Goal: Task Accomplishment & Management: Manage account settings

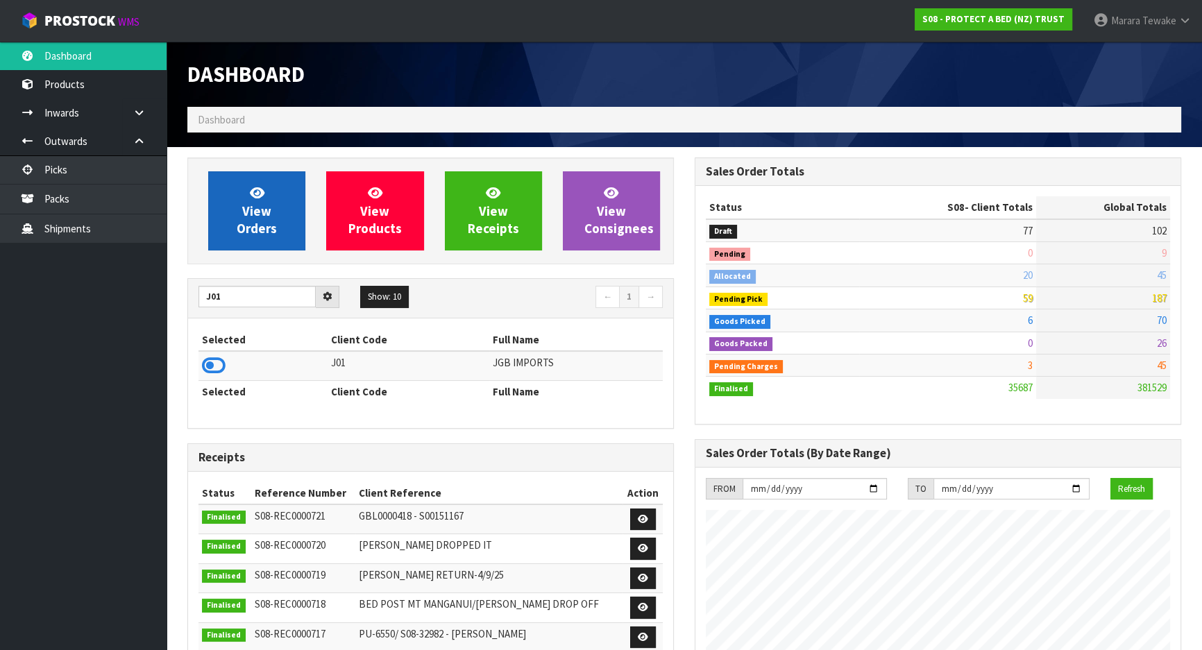
scroll to position [1093, 506]
click at [213, 368] on icon at bounding box center [214, 365] width 24 height 21
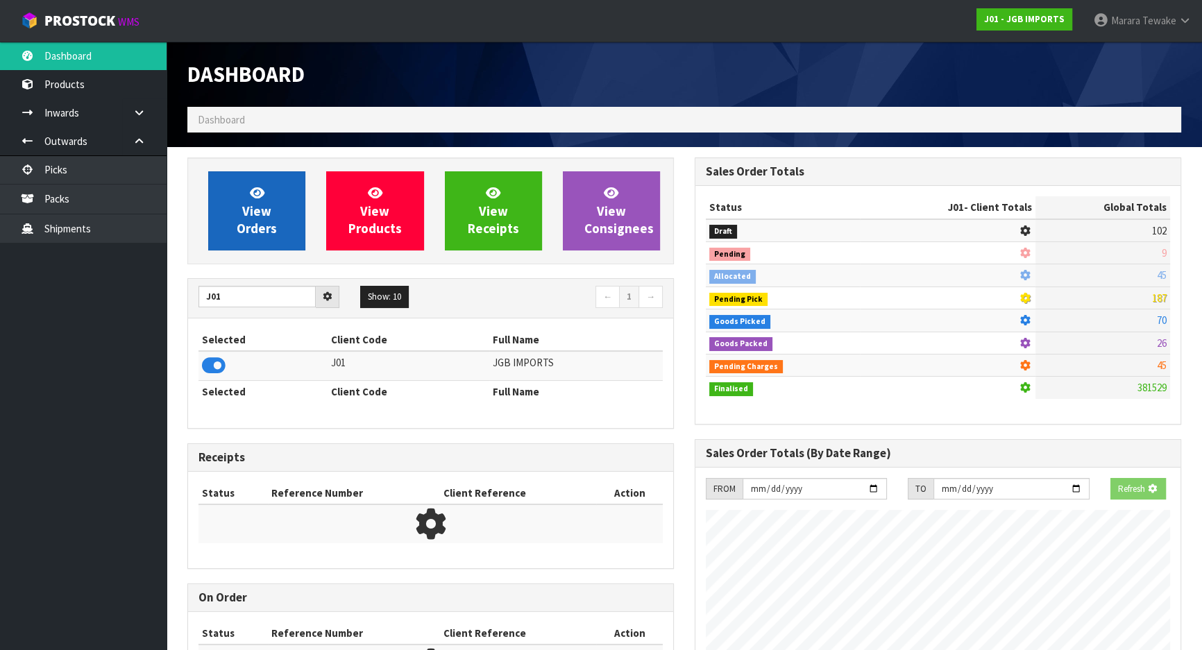
scroll to position [692945, 693302]
click at [278, 198] on link "View Orders" at bounding box center [256, 210] width 97 height 79
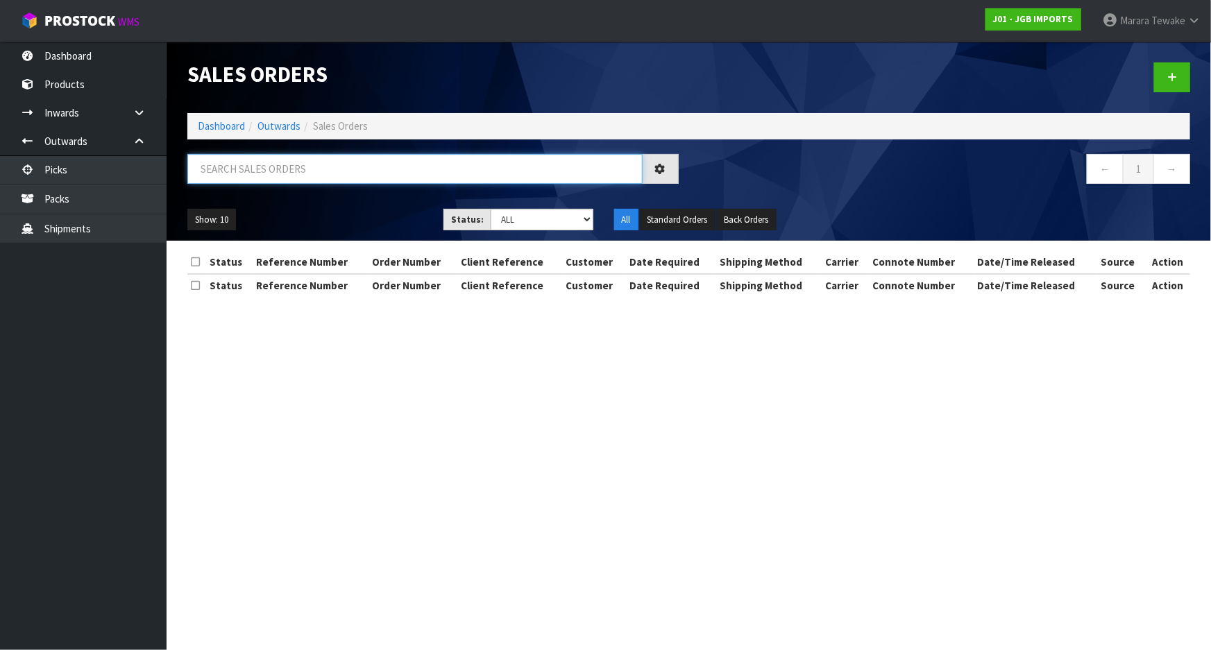
click at [243, 162] on input "text" at bounding box center [414, 169] width 455 height 30
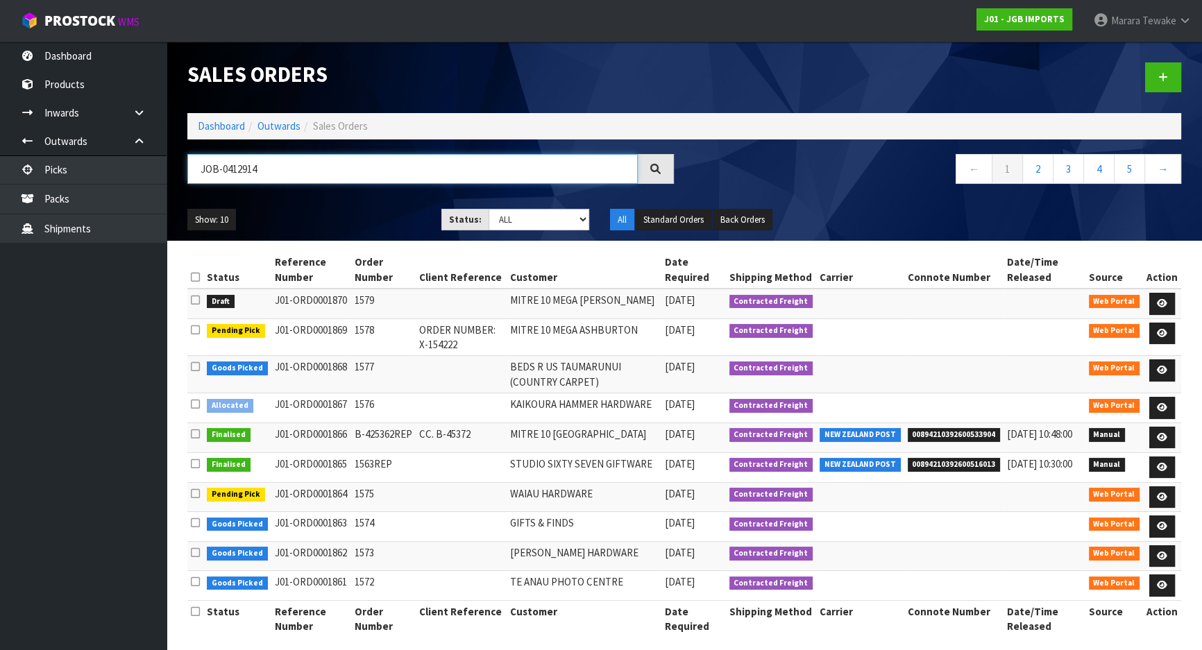
type input "JOB-0412914"
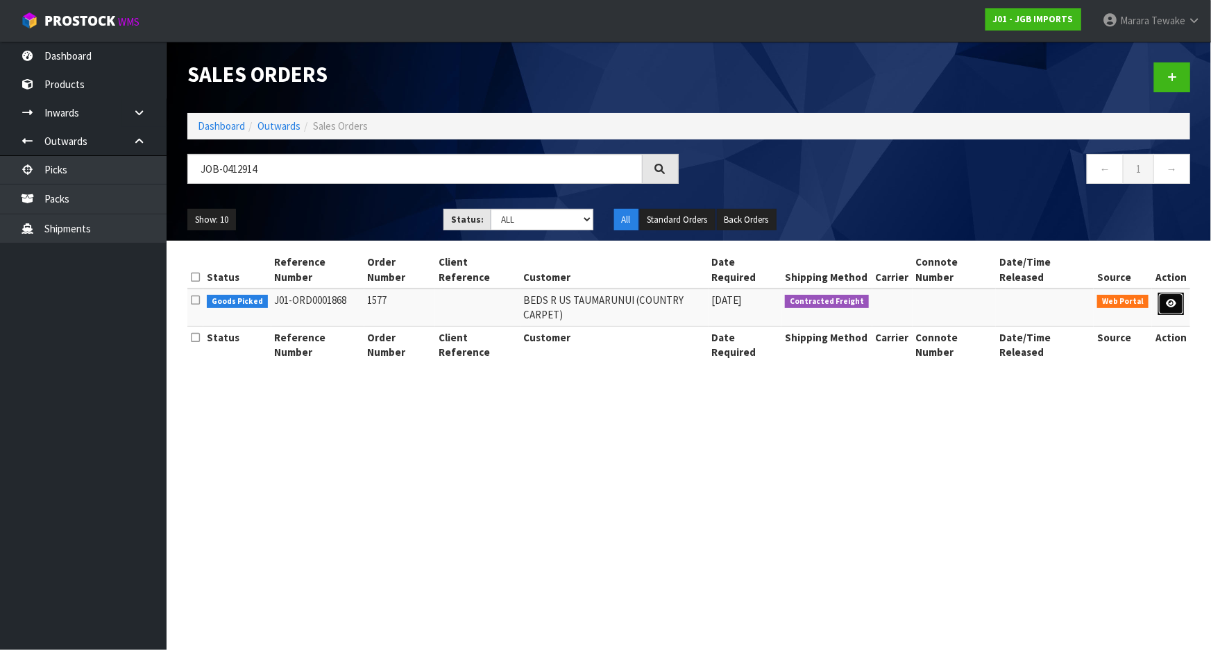
click at [1162, 293] on link at bounding box center [1171, 304] width 26 height 22
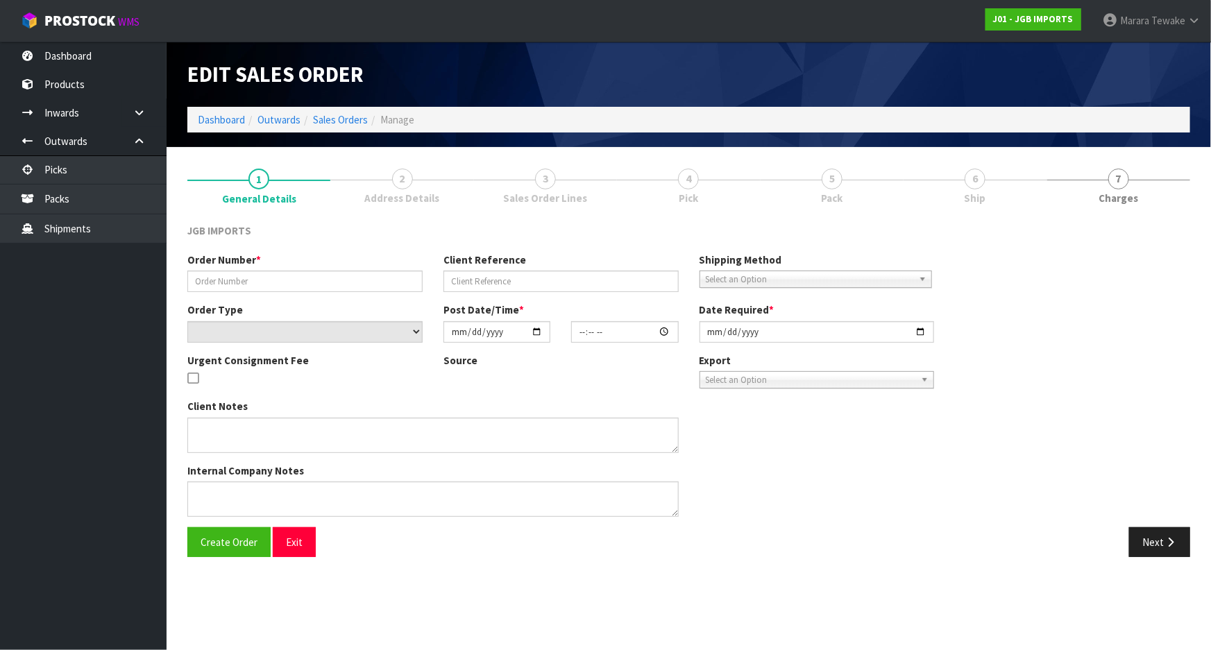
type input "1577"
select select "number:0"
type input "[DATE]"
type input "15:08:00.000"
type input "[DATE]"
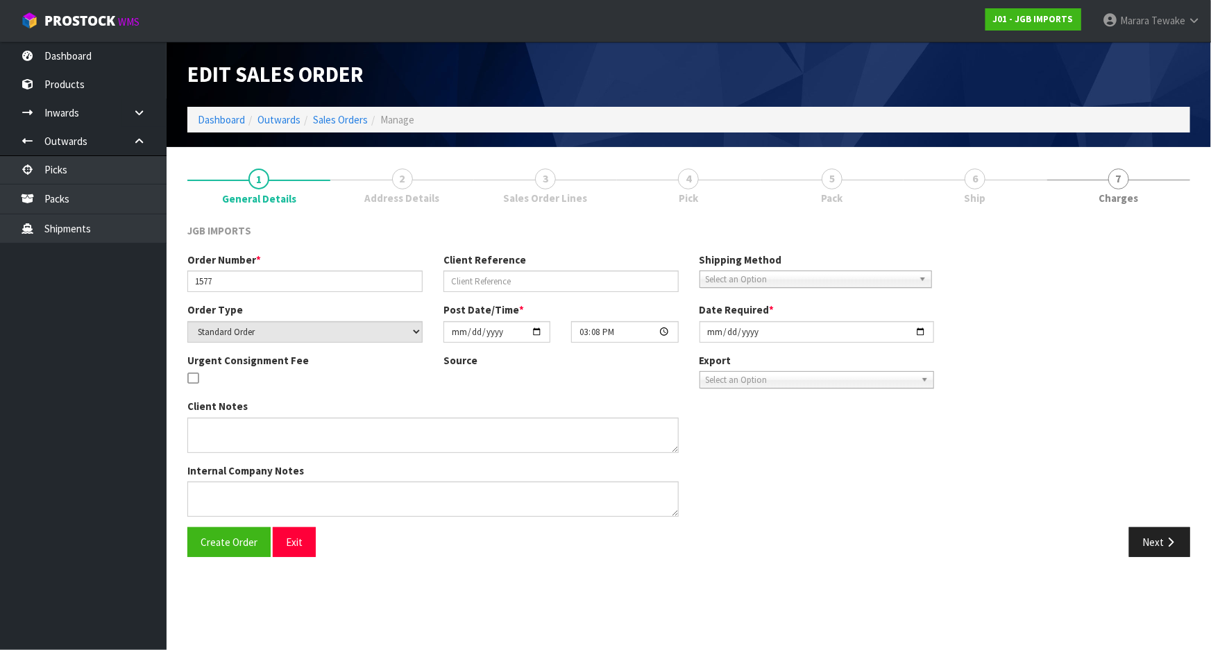
type textarea "SMALL ORDER. I GUESS THE ITEMS THEY RECENTLY ORDERED SOLD OUT."
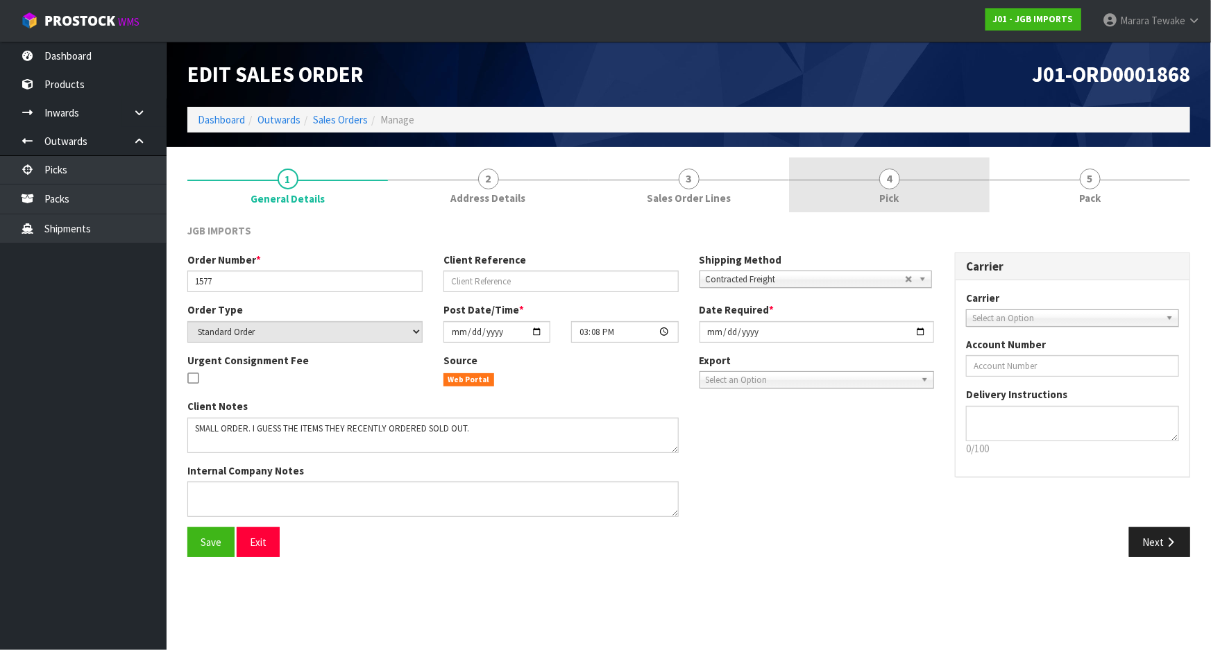
click at [905, 194] on link "4 Pick" at bounding box center [889, 184] width 201 height 55
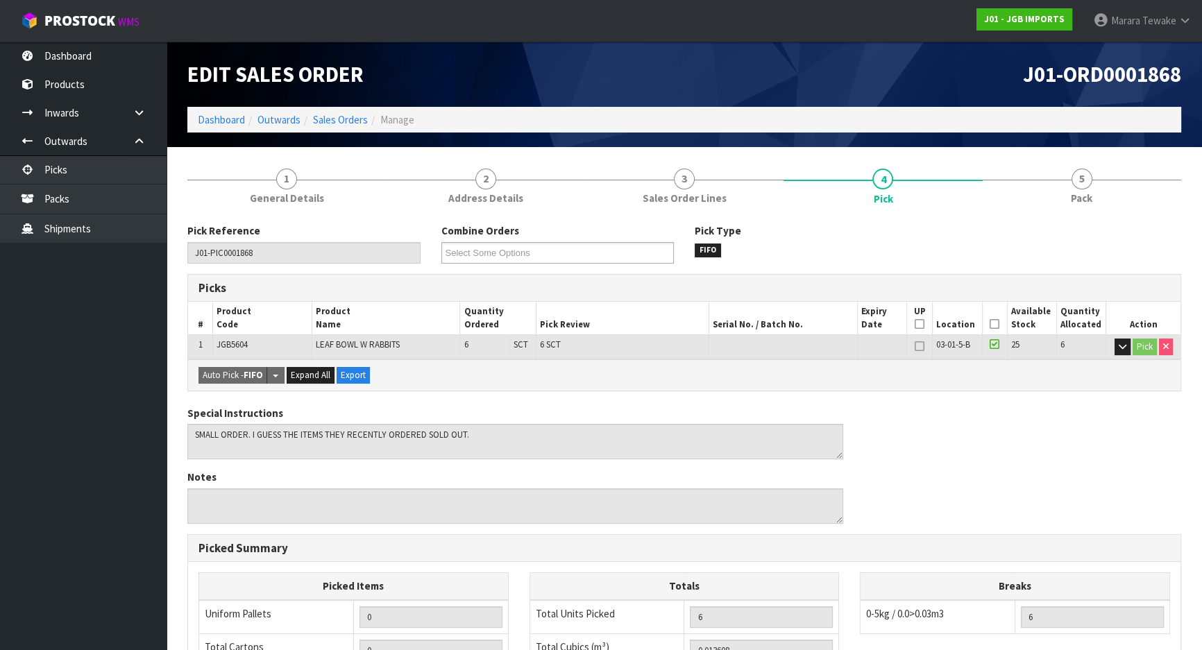
click at [996, 325] on icon at bounding box center [994, 324] width 10 height 1
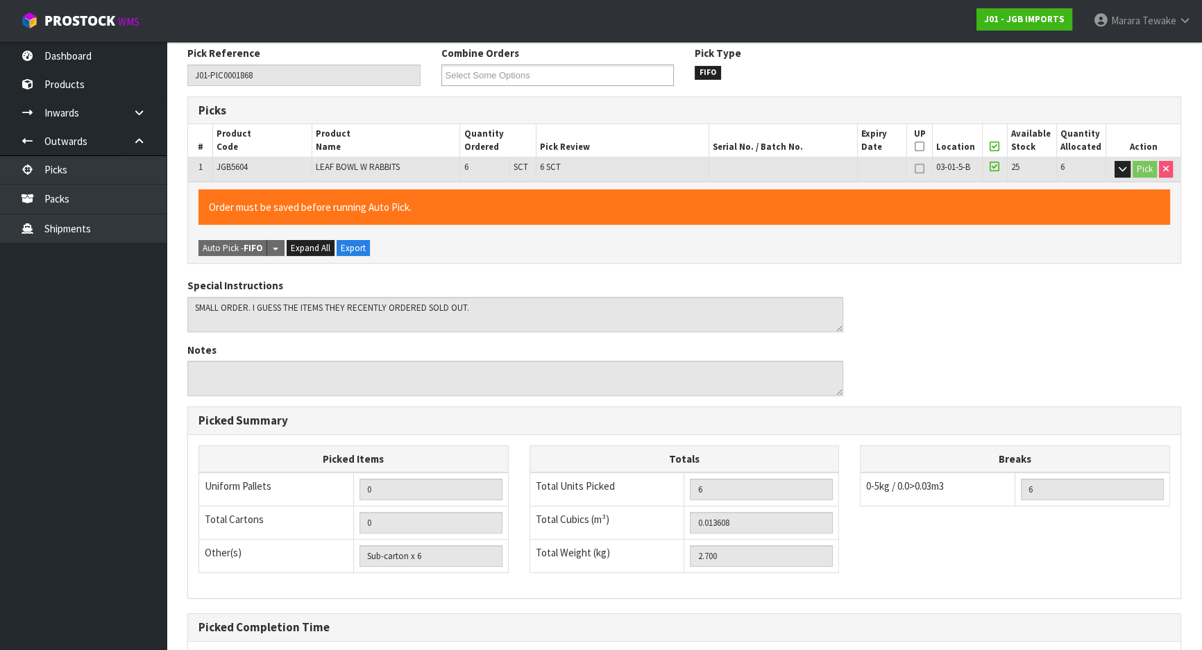
scroll to position [314, 0]
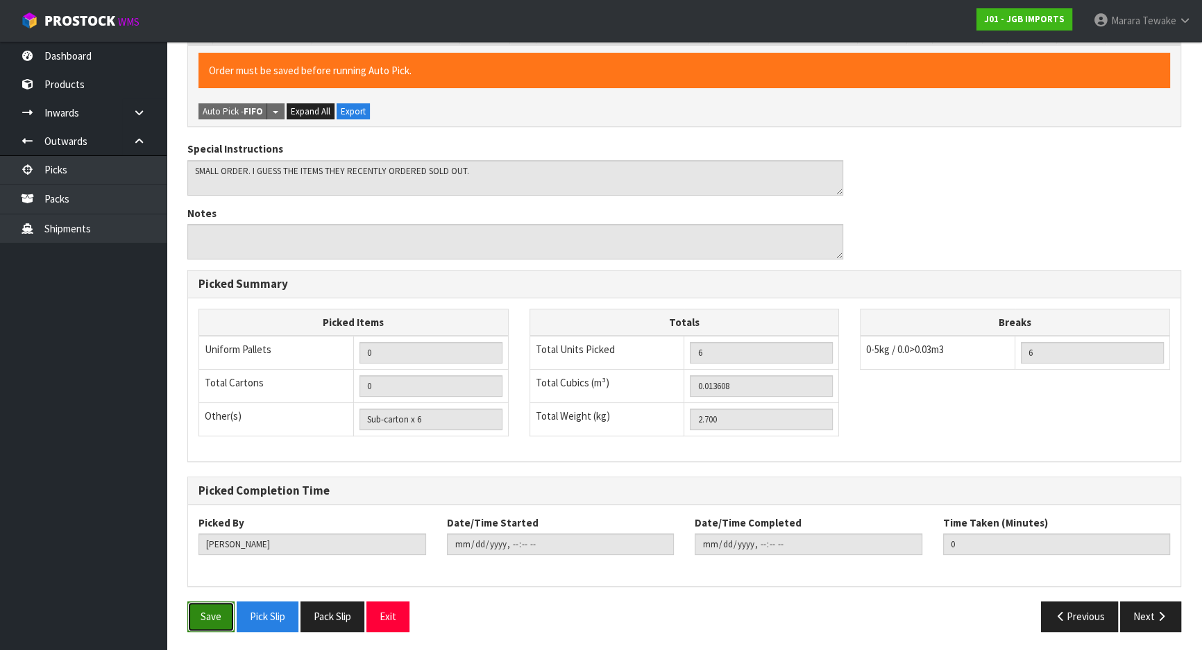
click at [214, 613] on button "Save" at bounding box center [210, 617] width 47 height 30
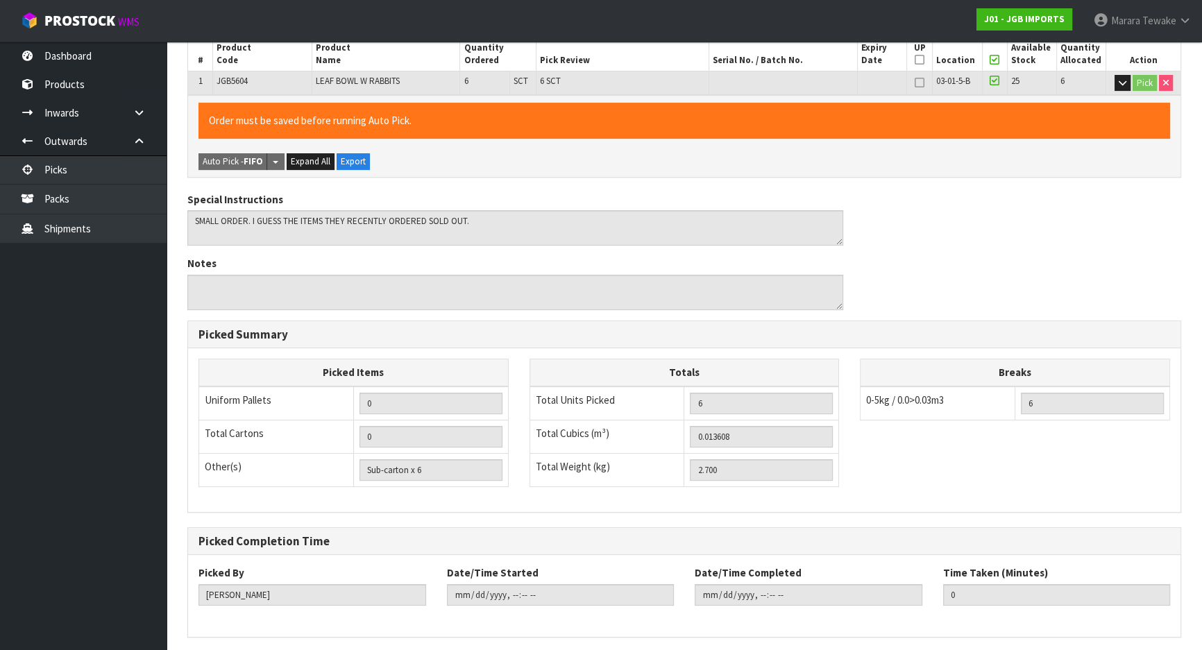
scroll to position [0, 0]
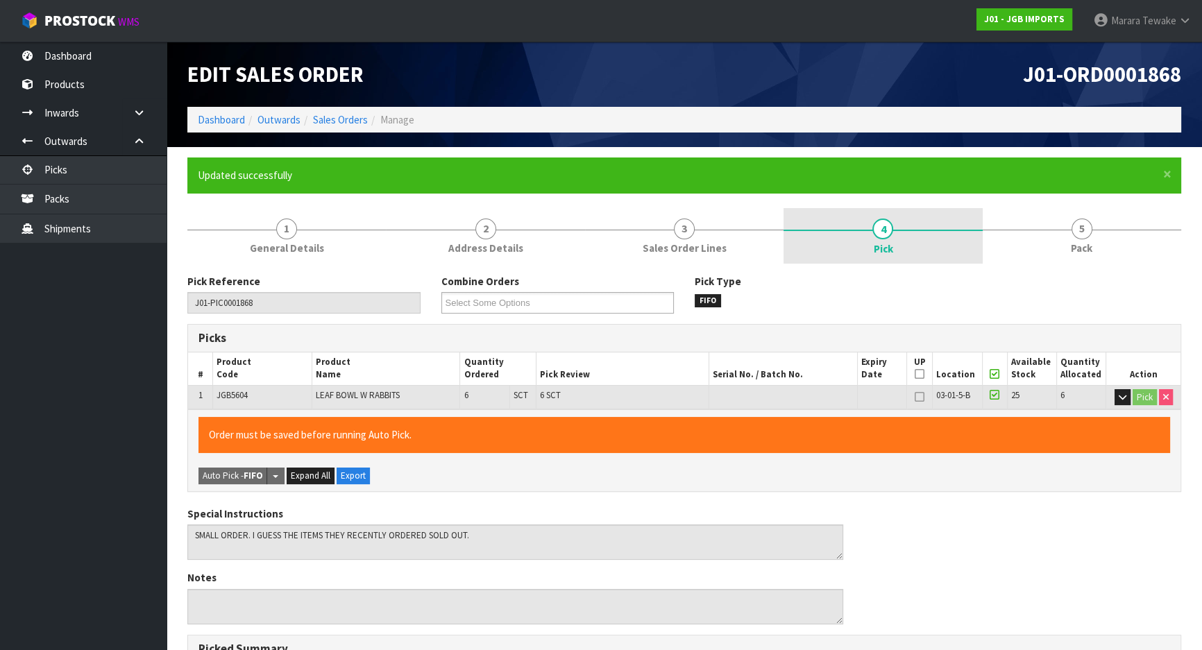
type input "[DATE]T12:12:44"
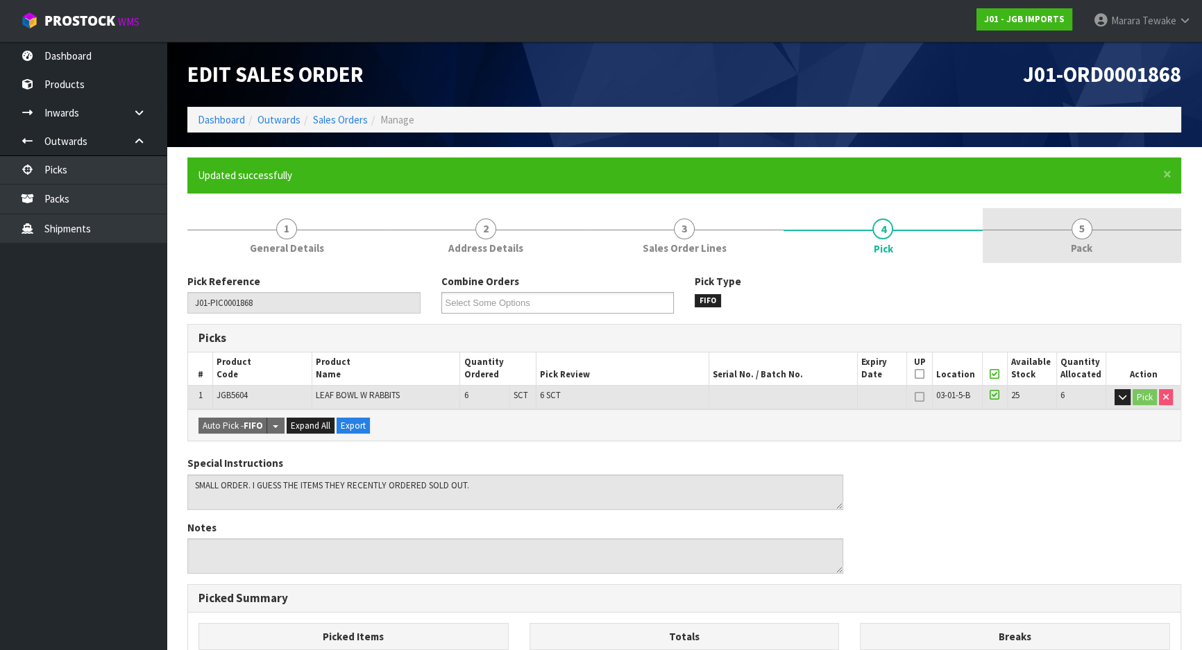
click at [1061, 239] on link "5 Pack" at bounding box center [1081, 235] width 198 height 55
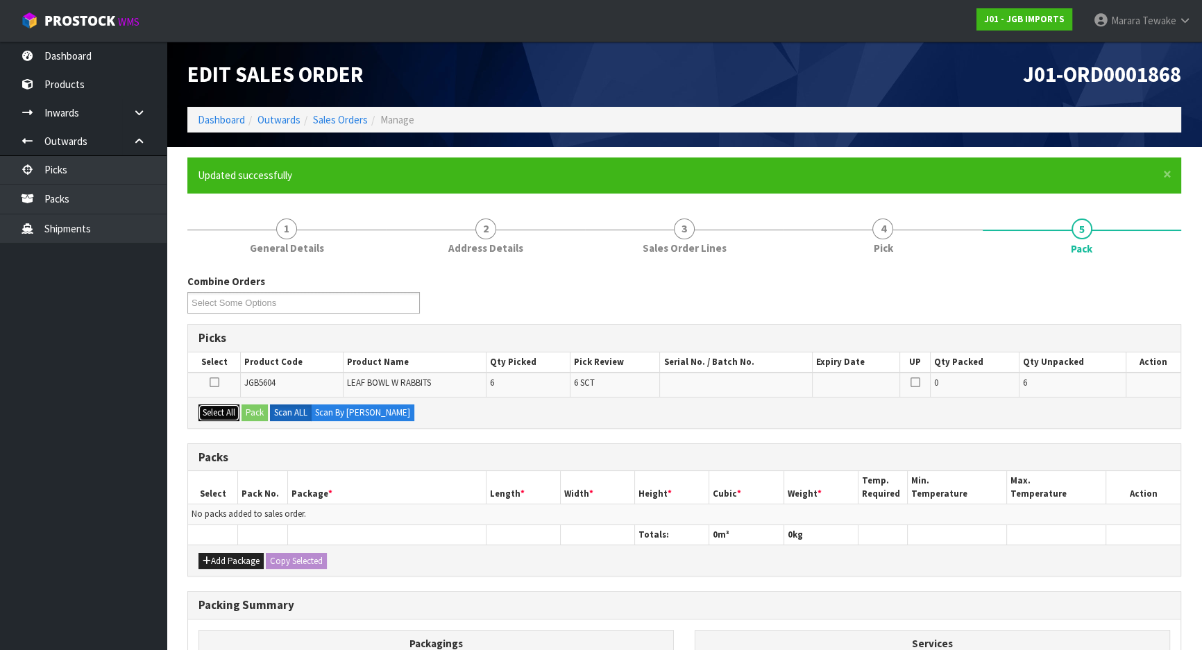
drag, startPoint x: 207, startPoint y: 409, endPoint x: 262, endPoint y: 414, distance: 54.3
click at [208, 409] on button "Select All" at bounding box center [218, 412] width 41 height 17
click at [262, 410] on button "Pack" at bounding box center [254, 412] width 26 height 17
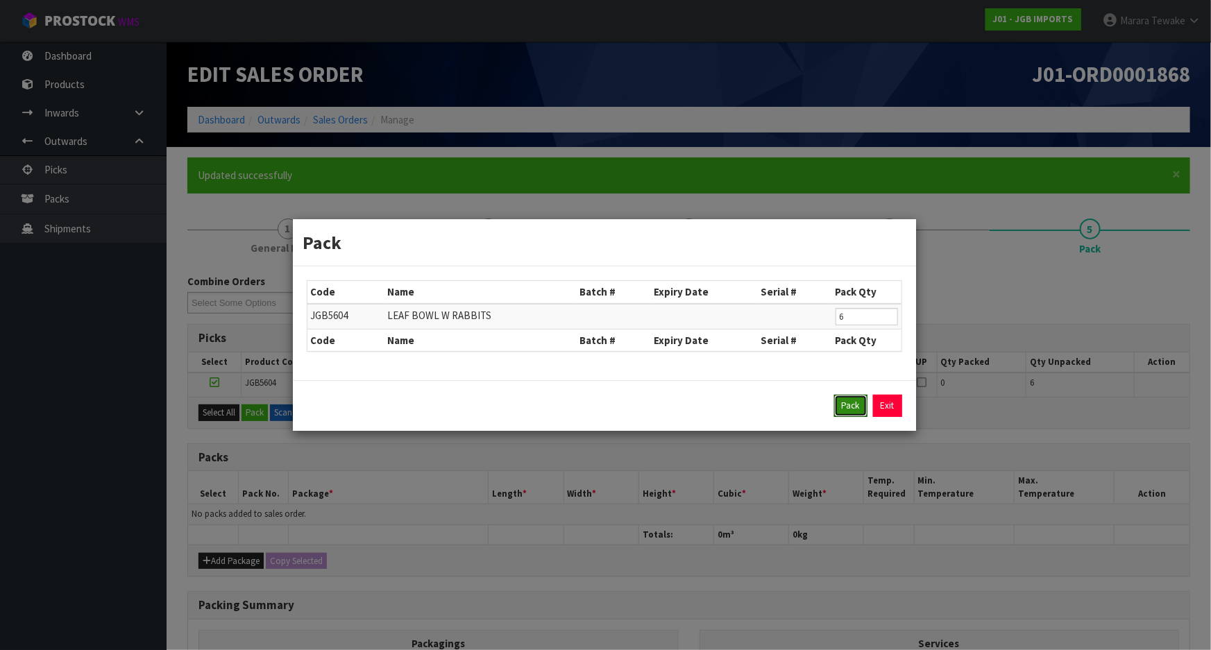
click at [855, 406] on button "Pack" at bounding box center [850, 406] width 33 height 22
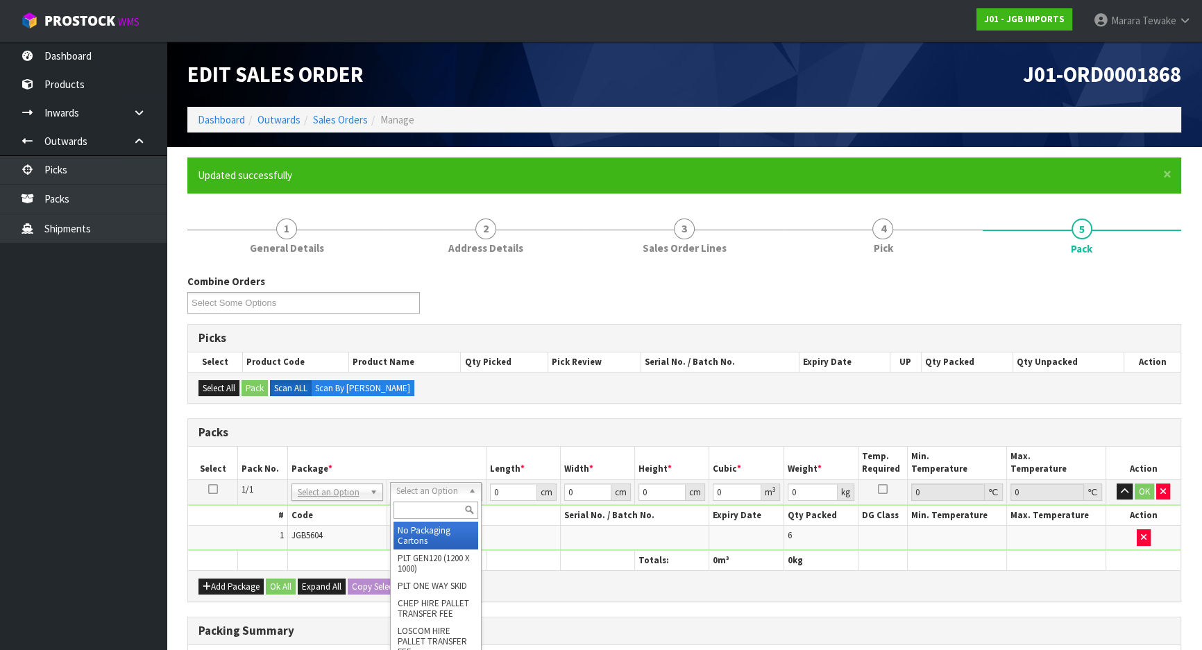
click at [428, 517] on input "text" at bounding box center [435, 510] width 85 height 17
type input "a4"
type input "31"
type input "22.5"
type input "25"
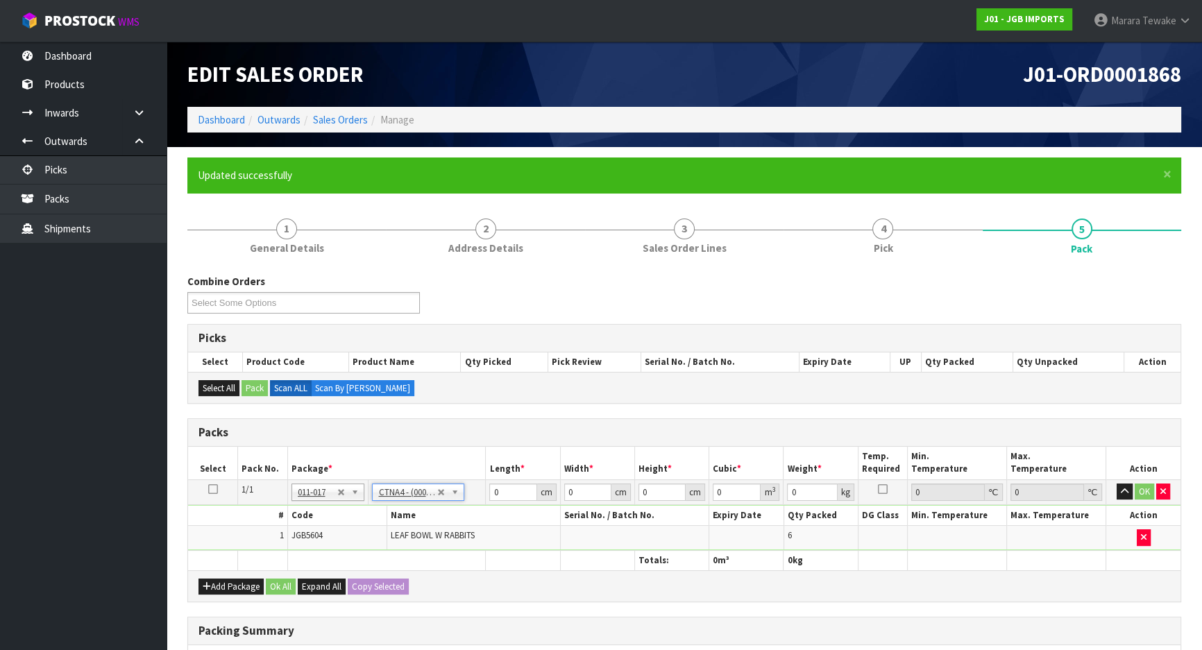
type input "0.017438"
type input "2.9"
drag, startPoint x: 505, startPoint y: 493, endPoint x: 482, endPoint y: 479, distance: 27.7
click at [492, 484] on input "31" at bounding box center [512, 492] width 47 height 17
type input "3"
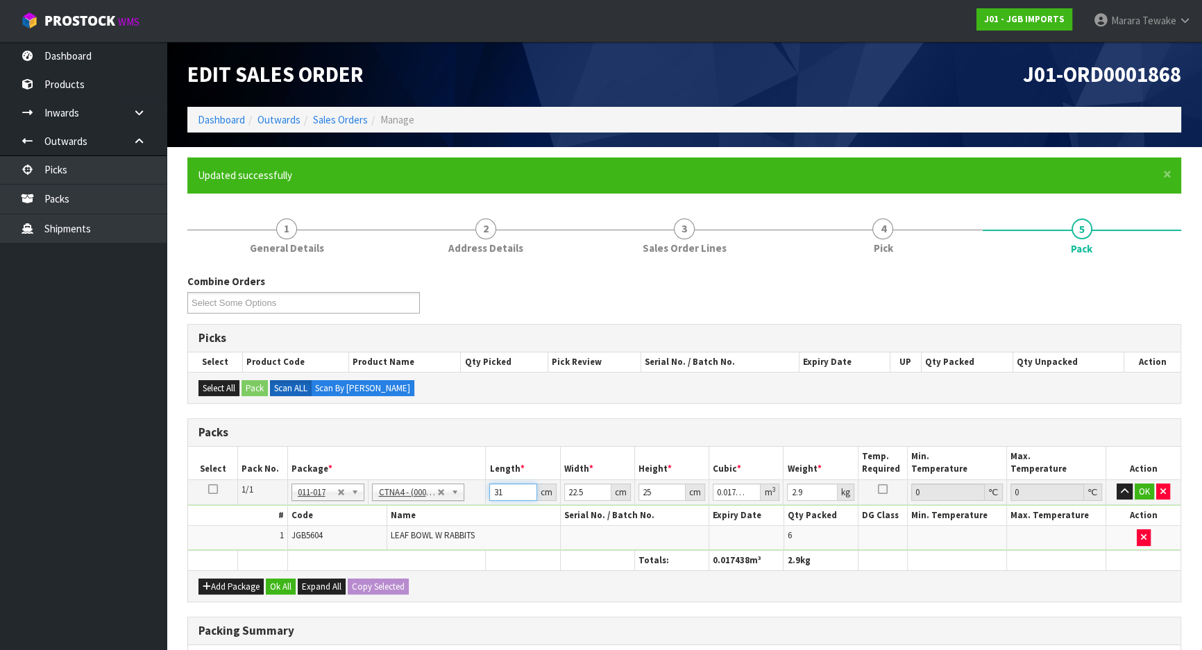
type input "0.001687"
type input "32"
type input "0.018"
type input "32"
type input "2"
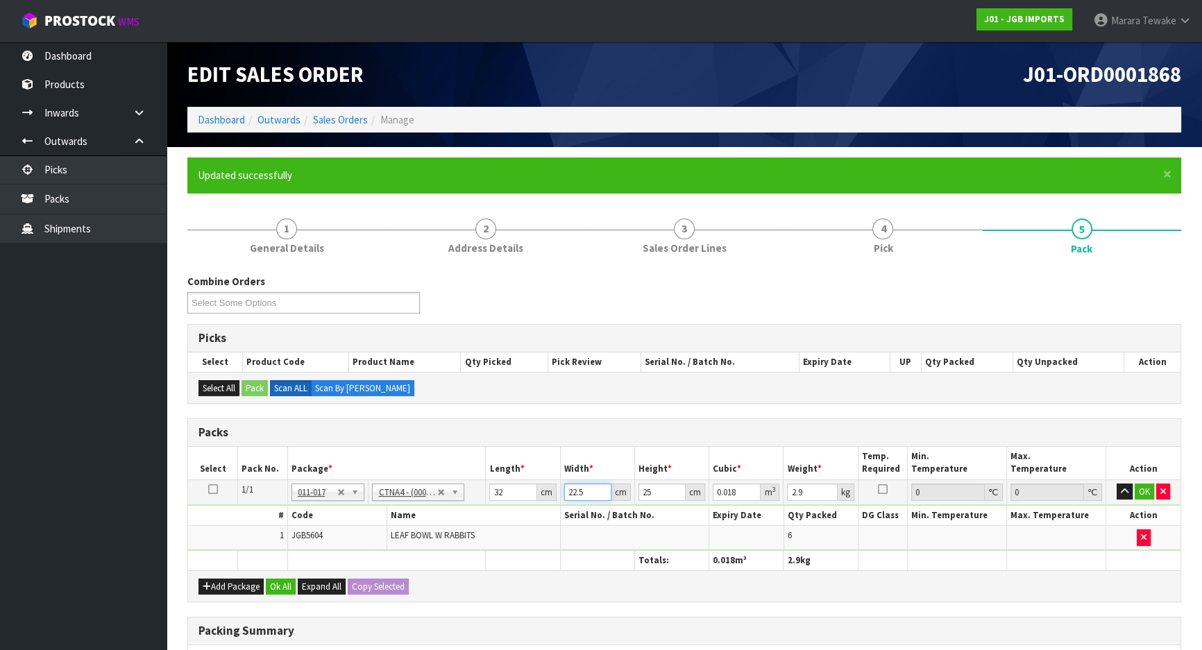
type input "0.0016"
type input "24"
type input "0.0192"
type input "242"
type input "0.1936"
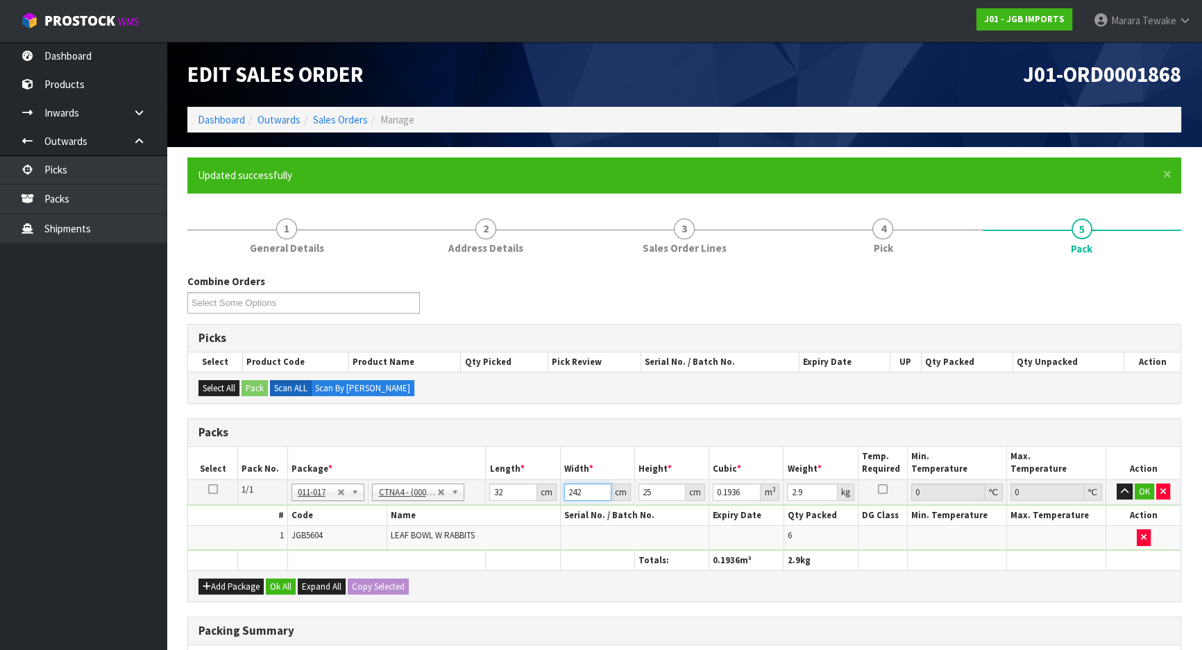
type input "2"
type input "0.0016"
type input "27"
type input "0.0216"
type input "2"
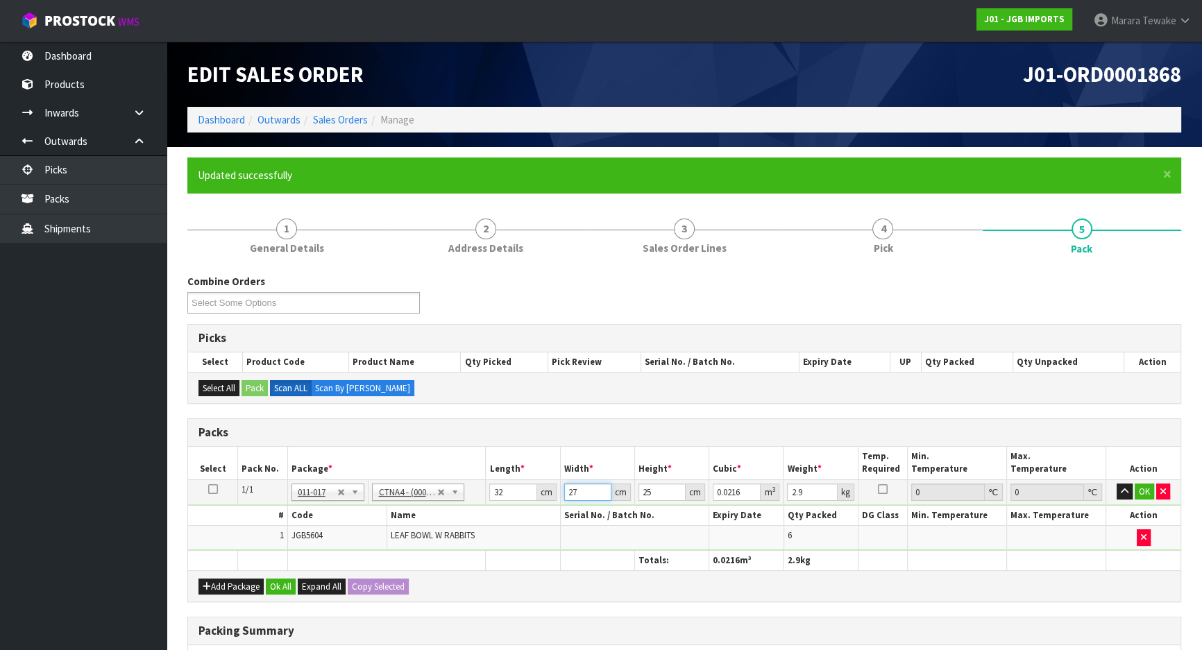
type input "0.0016"
type input "24"
type input "0.0192"
type input "24"
type input "2"
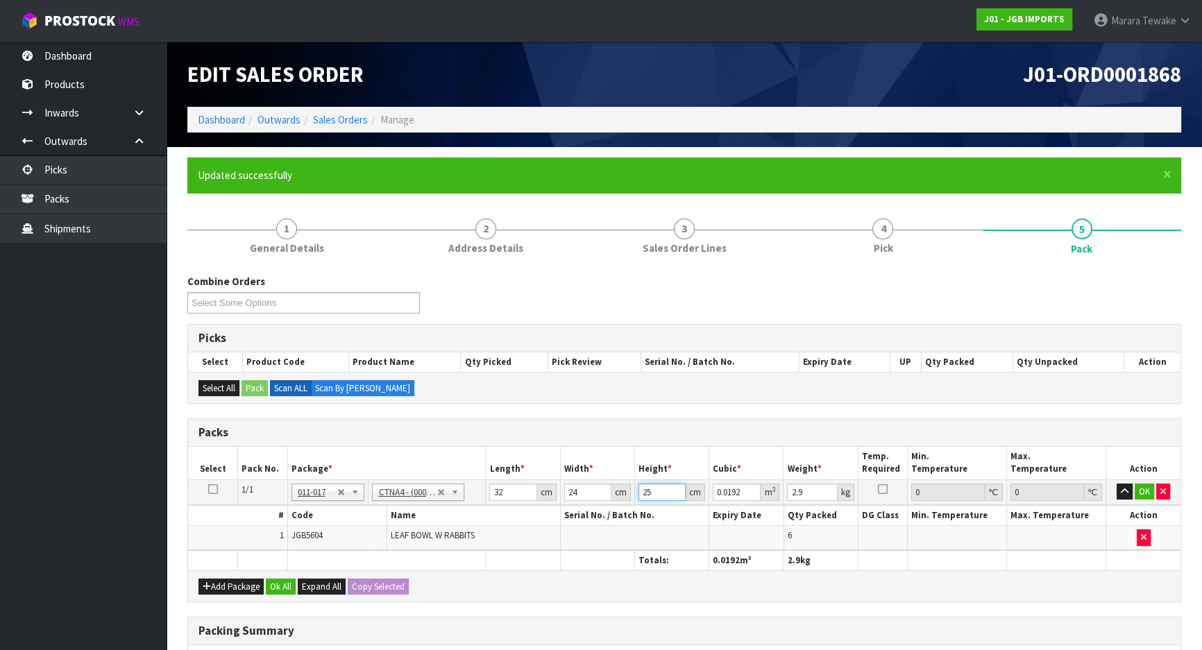
type input "0.001536"
type input "27"
type input "0.020736"
type input "27"
type input "3"
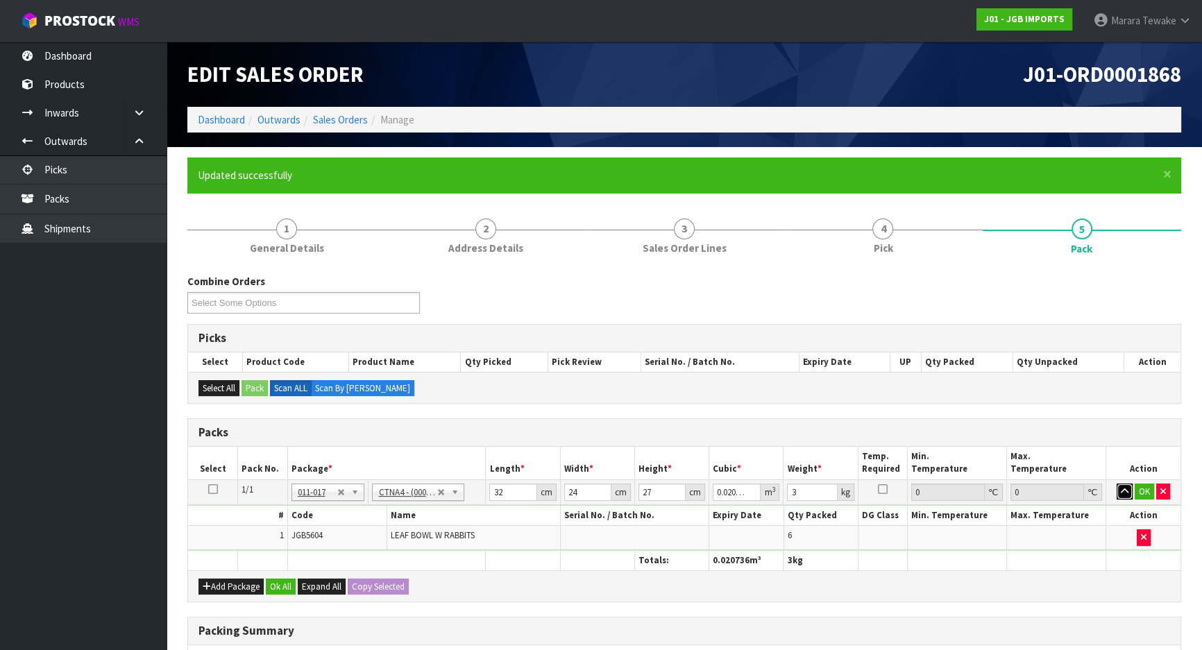
click at [1116, 484] on button "button" at bounding box center [1124, 492] width 16 height 17
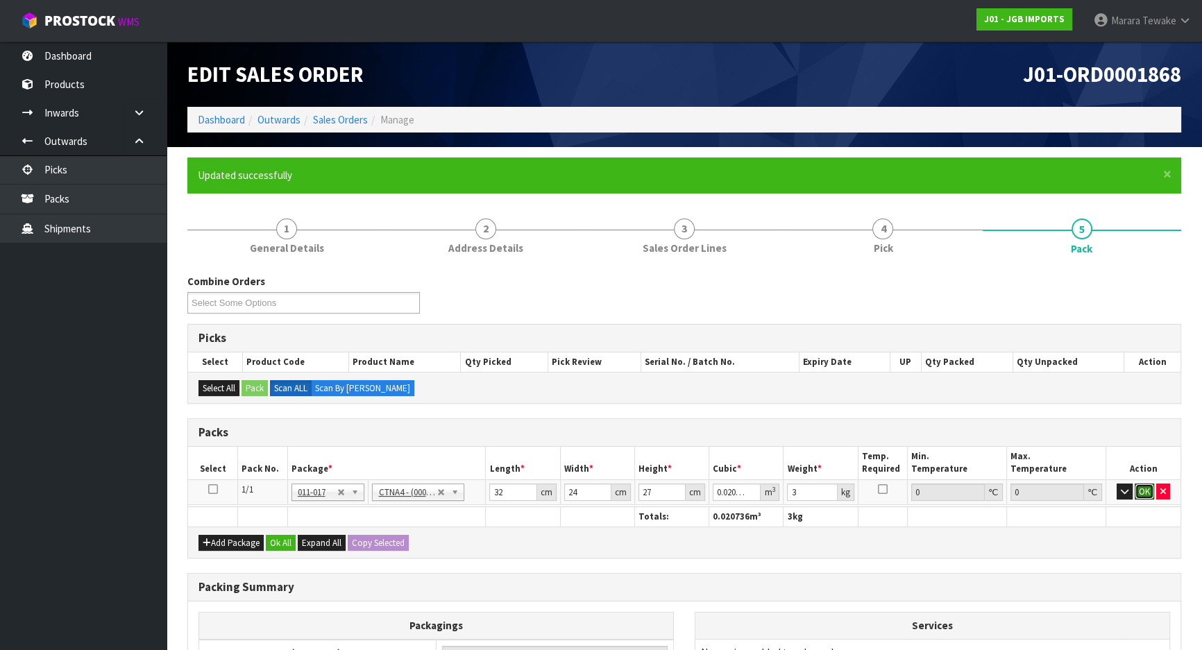
click button "OK" at bounding box center [1143, 492] width 19 height 17
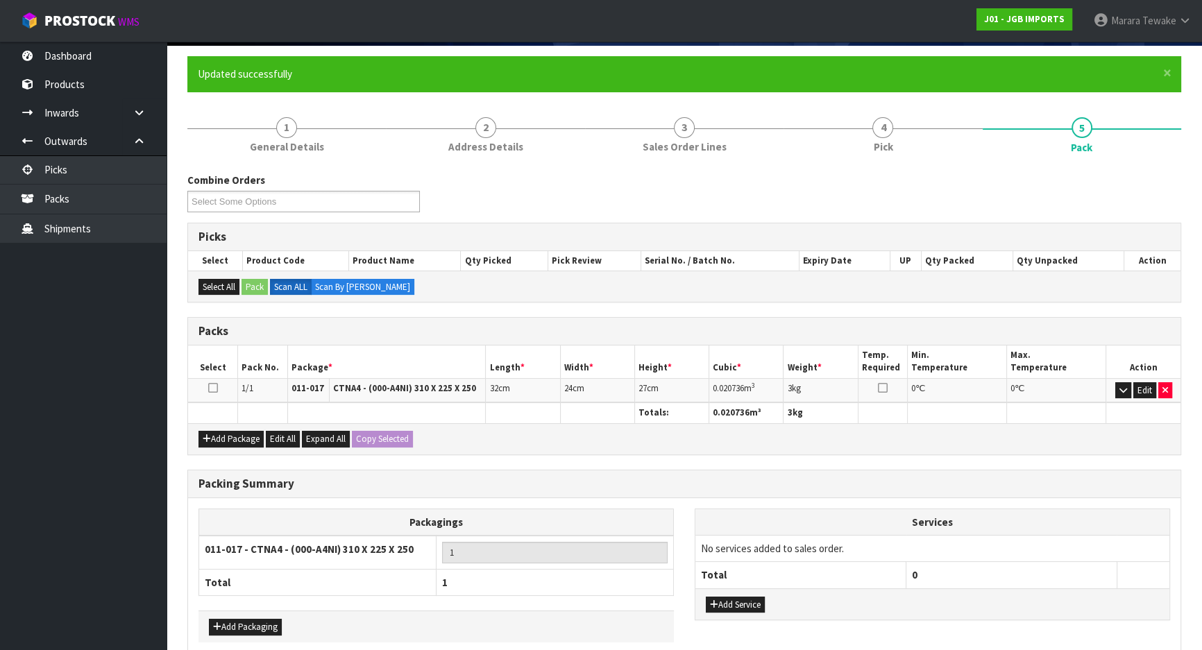
scroll to position [167, 0]
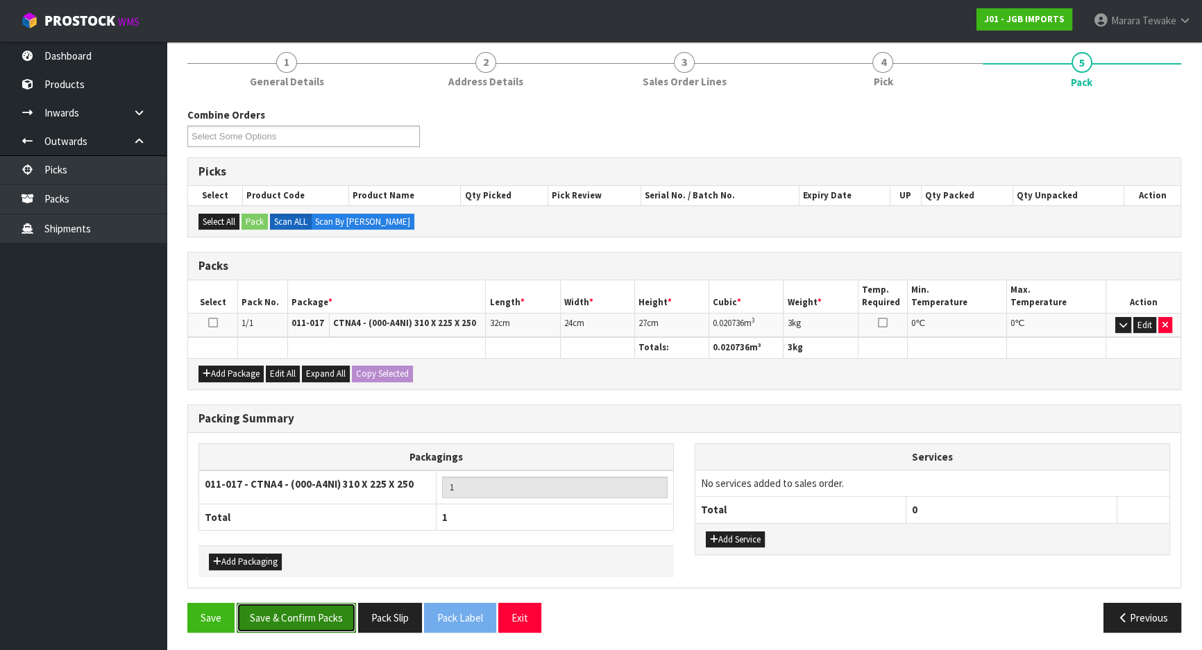
click at [300, 617] on button "Save & Confirm Packs" at bounding box center [296, 618] width 119 height 30
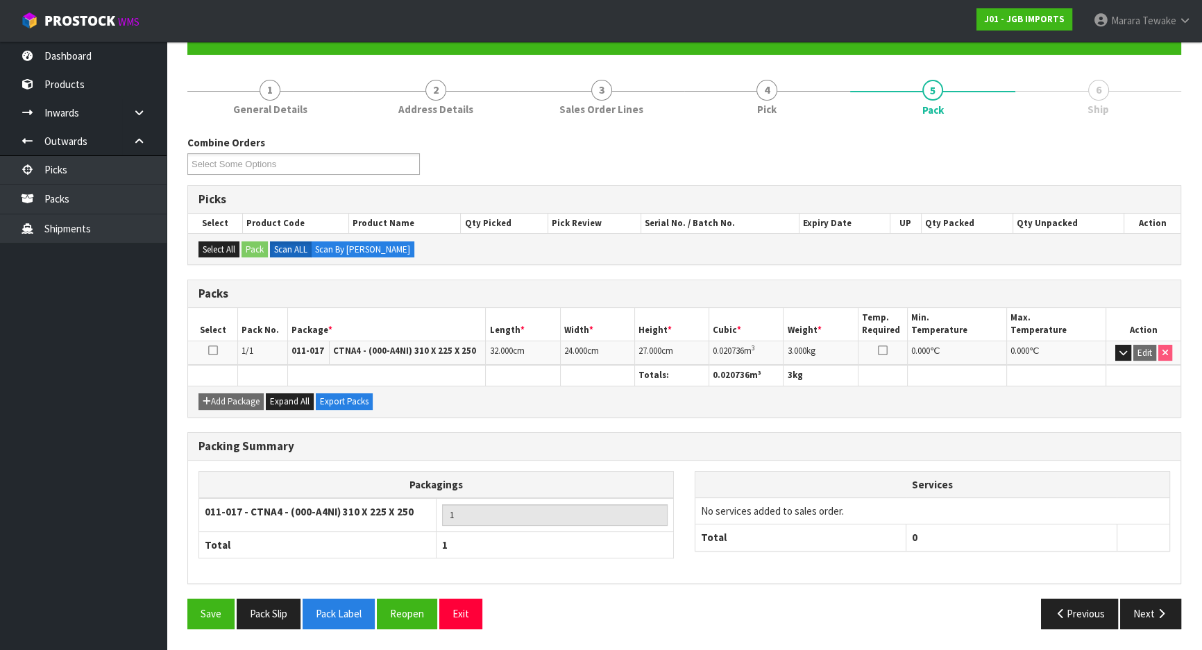
scroll to position [135, 0]
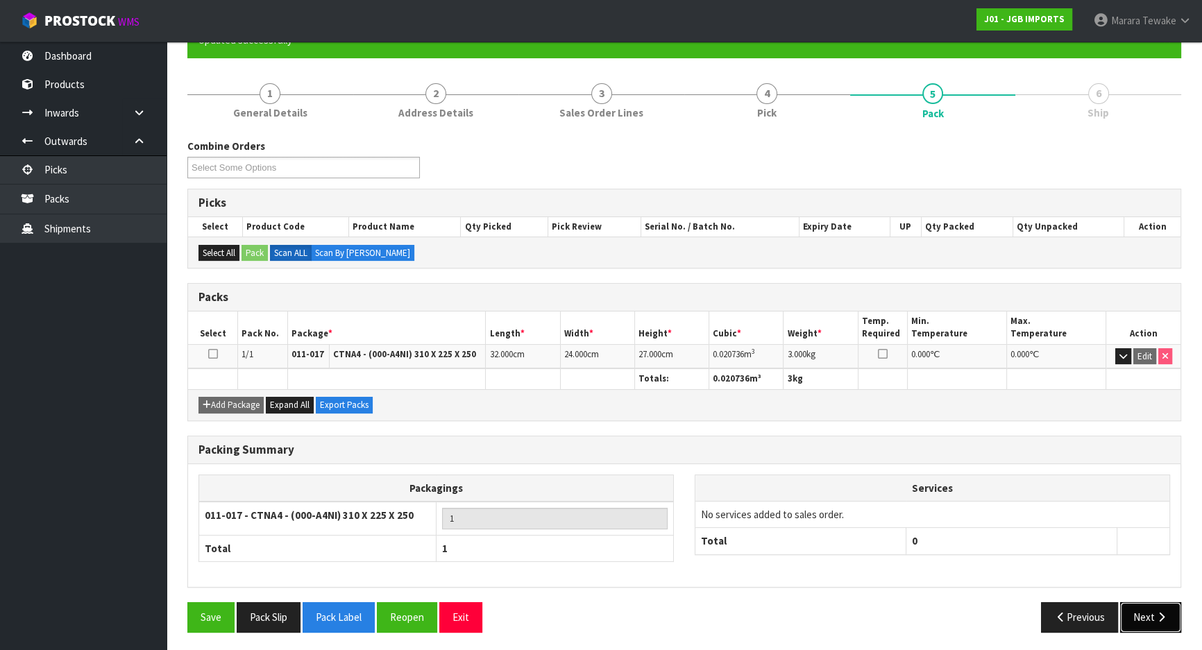
click at [1157, 622] on button "Next" at bounding box center [1150, 617] width 61 height 30
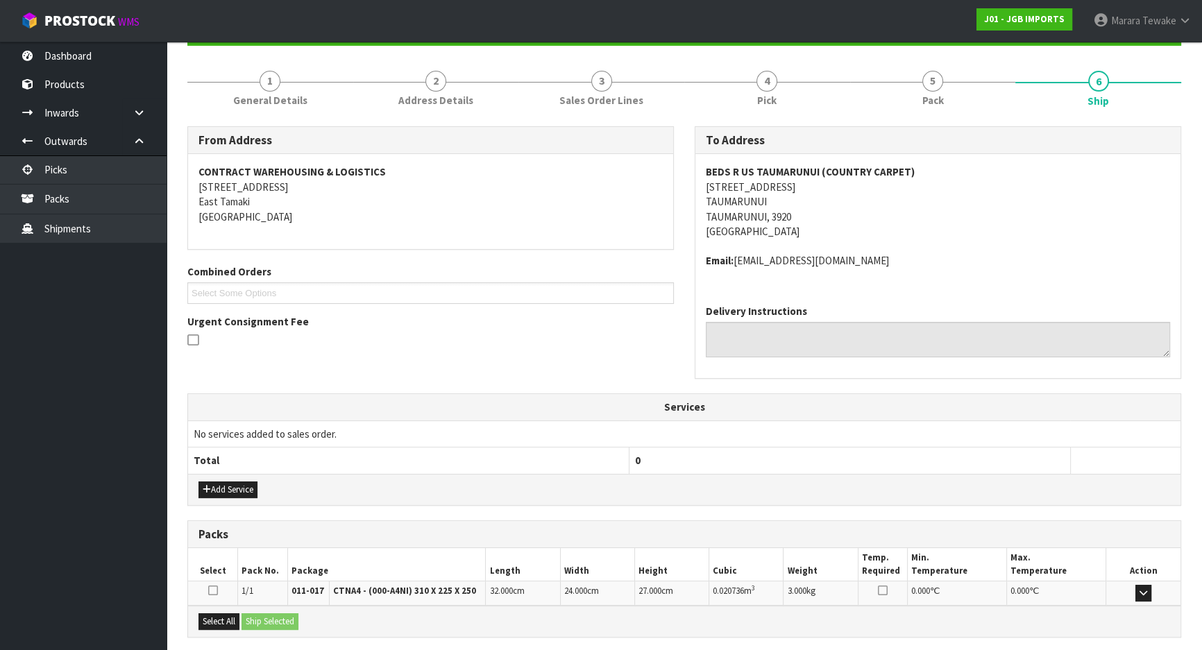
scroll to position [281, 0]
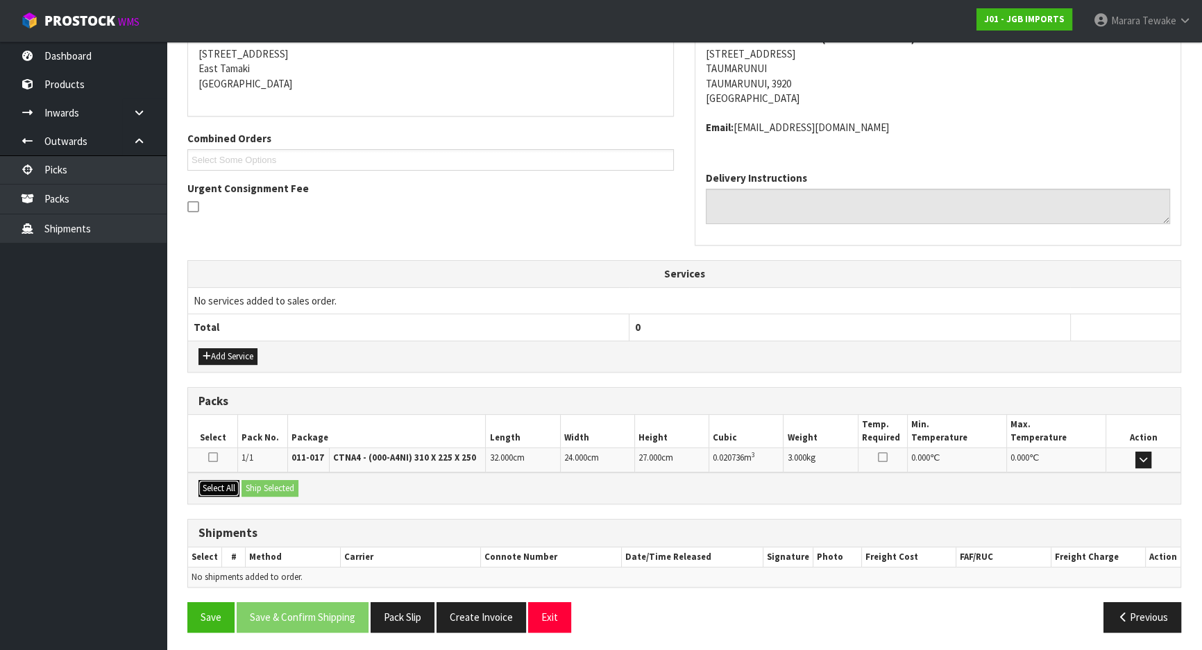
click at [228, 486] on button "Select All" at bounding box center [218, 488] width 41 height 17
drag, startPoint x: 262, startPoint y: 485, endPoint x: 270, endPoint y: 484, distance: 8.4
click at [266, 485] on button "Ship Selected" at bounding box center [269, 488] width 57 height 17
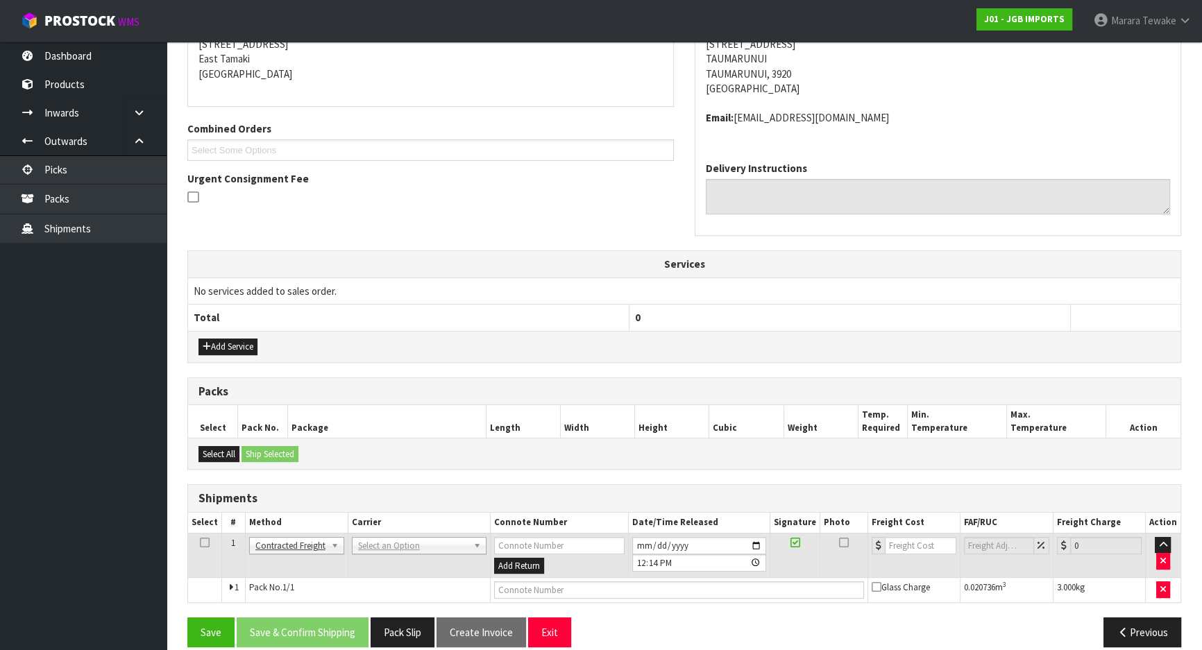
scroll to position [306, 0]
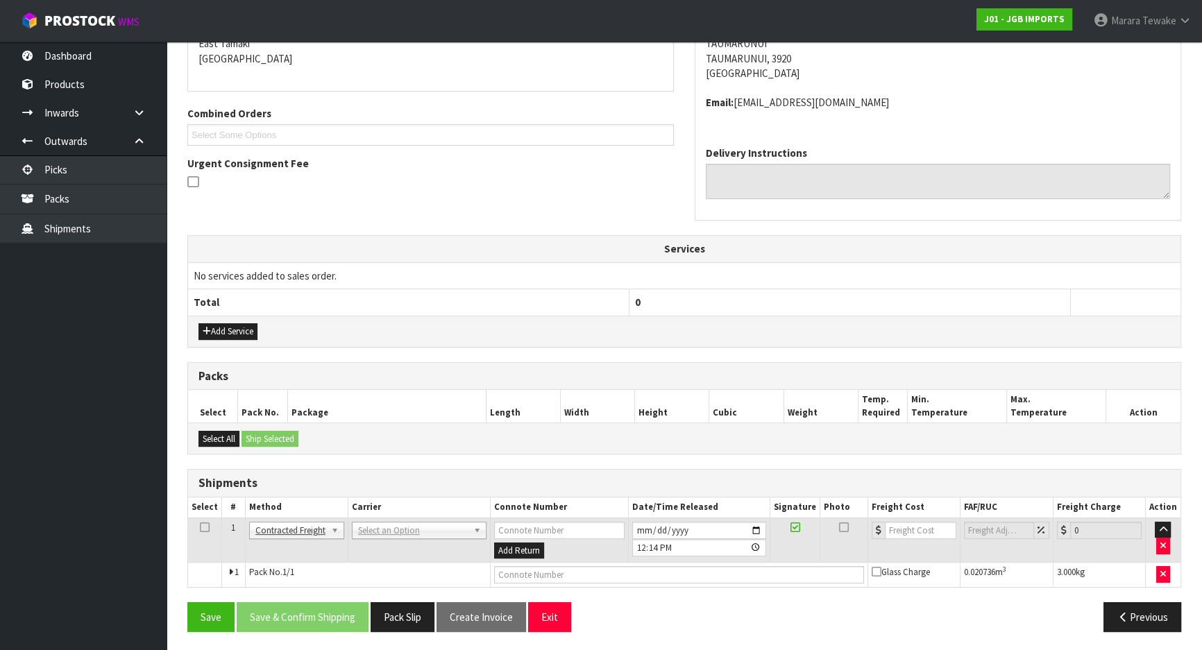
click at [395, 537] on td "ANGEL - ANGEL TRANSPORT [PERSON_NAME] REMOVALS DEAEXPAKL - DEADLINE EXPRESS COU…" at bounding box center [419, 540] width 142 height 45
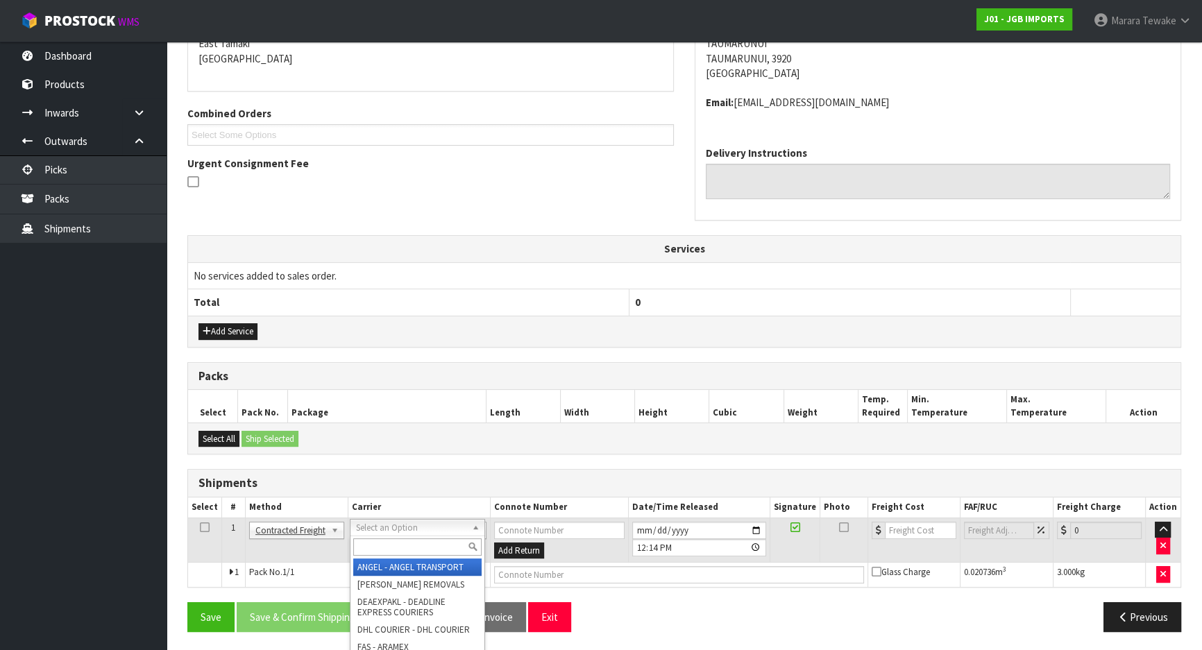
drag, startPoint x: 398, startPoint y: 533, endPoint x: 402, endPoint y: 548, distance: 15.8
click at [402, 549] on input "text" at bounding box center [417, 546] width 128 height 17
type input "nzp"
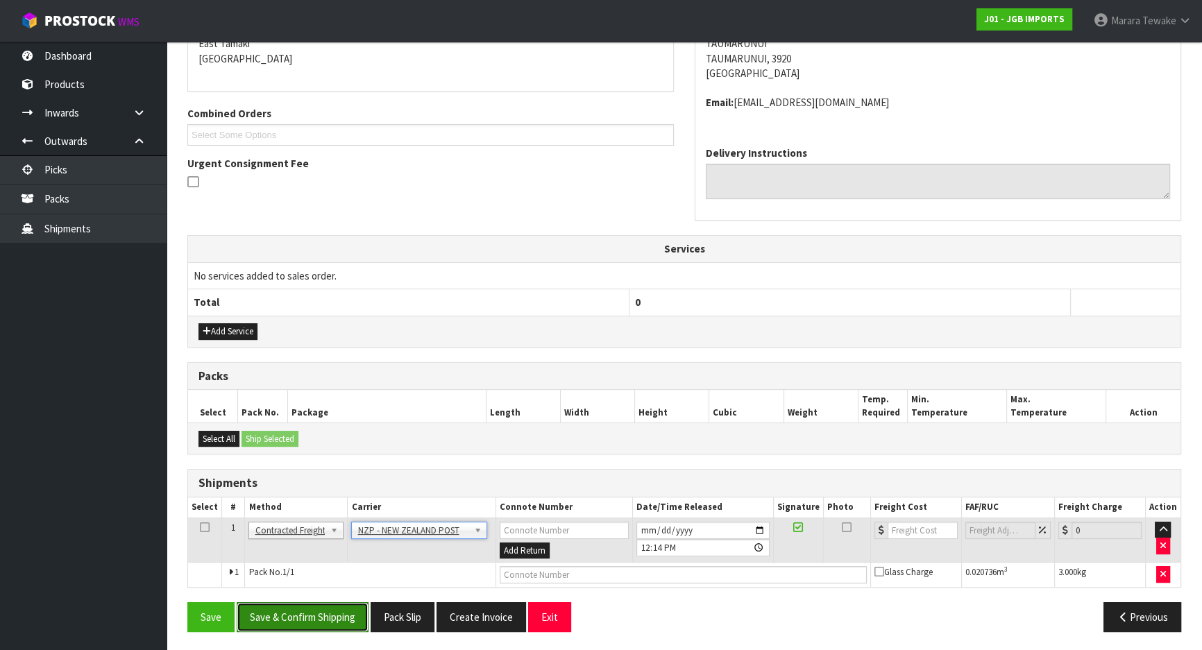
click at [321, 614] on button "Save & Confirm Shipping" at bounding box center [303, 617] width 132 height 30
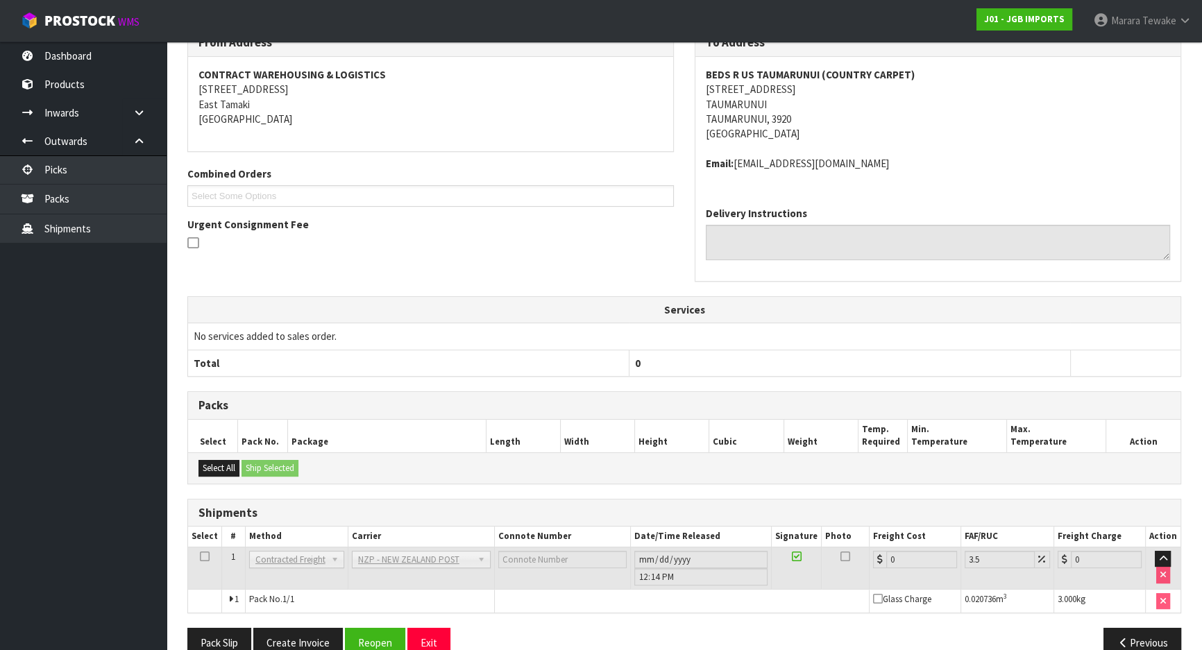
scroll to position [287, 0]
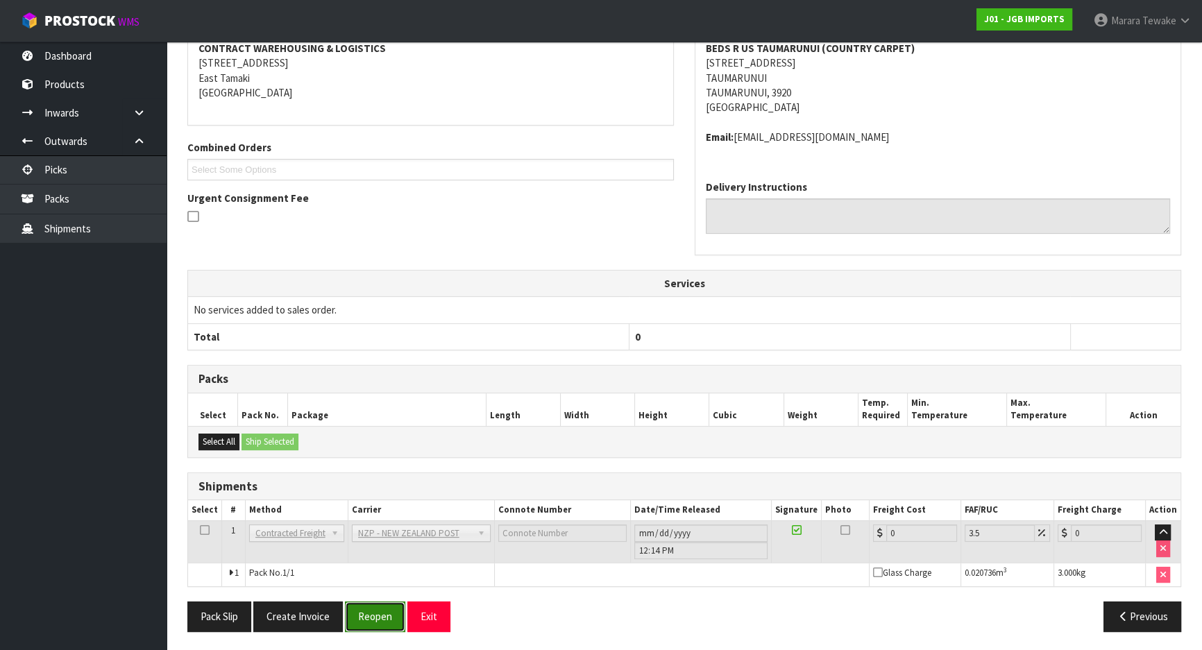
drag, startPoint x: 360, startPoint y: 617, endPoint x: 367, endPoint y: 615, distance: 7.1
click at [361, 617] on button "Reopen" at bounding box center [375, 617] width 60 height 30
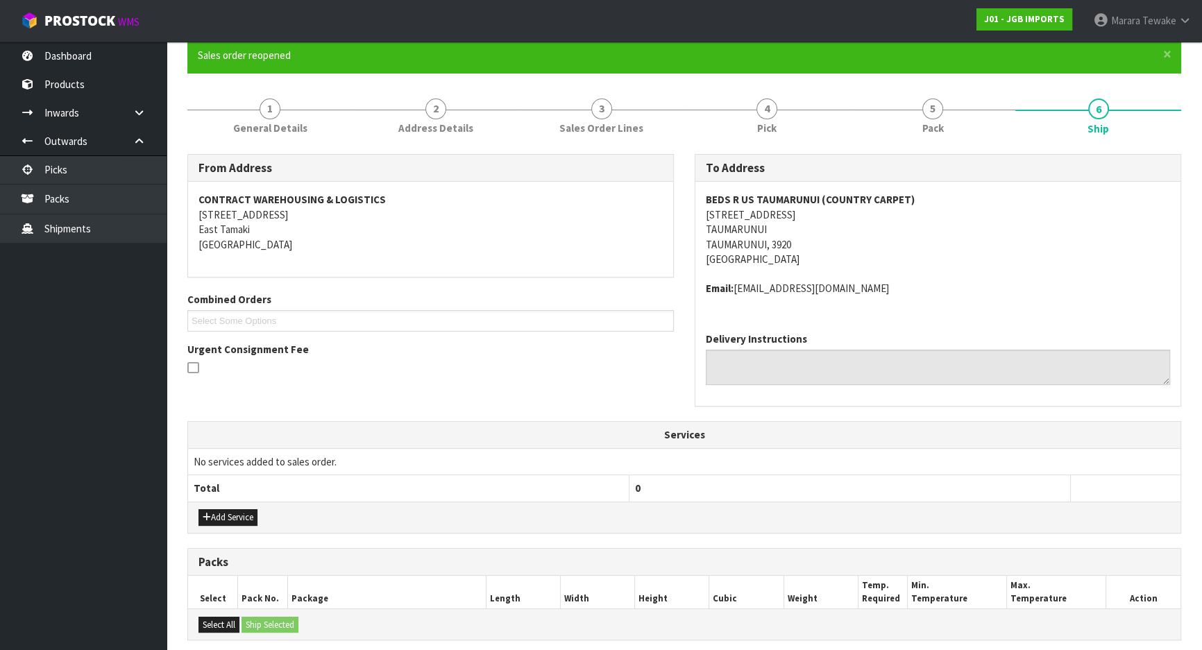
scroll to position [271, 0]
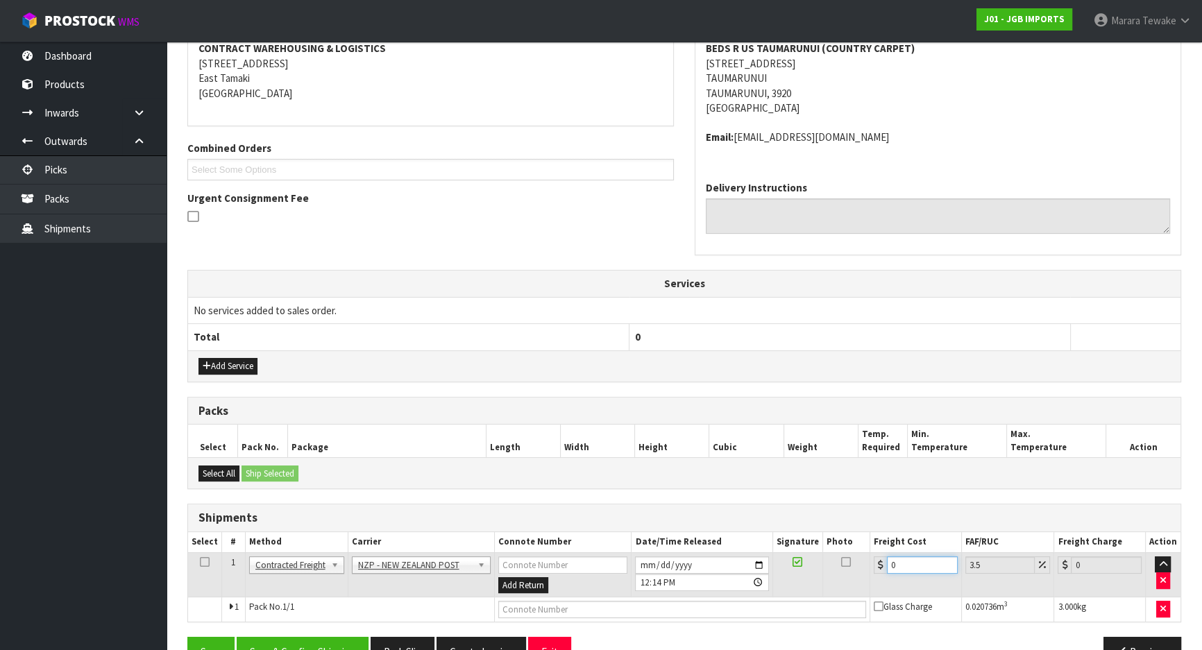
drag, startPoint x: 910, startPoint y: 565, endPoint x: 849, endPoint y: 543, distance: 65.9
click at [853, 552] on tr "1 Client Local Pickup Customer Local Pickup Company Freight Contracted Freight …" at bounding box center [684, 574] width 992 height 45
type input "8"
type input "8.28"
type input "8.4"
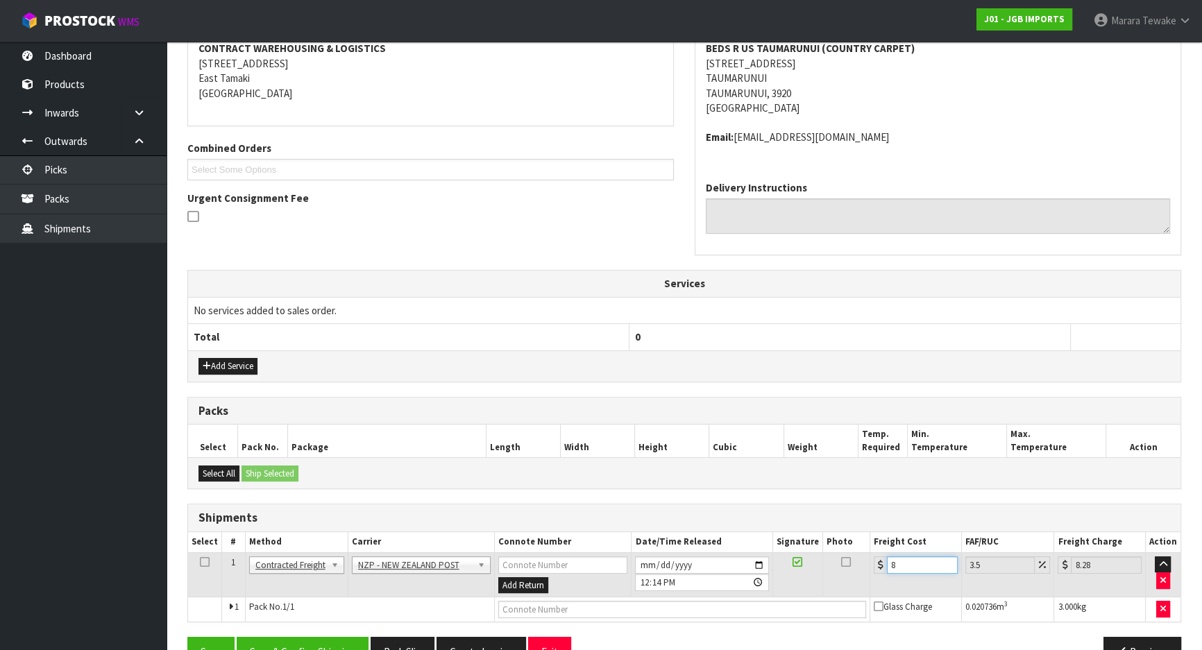
type input "8.69"
type input "8.45"
type input "8.75"
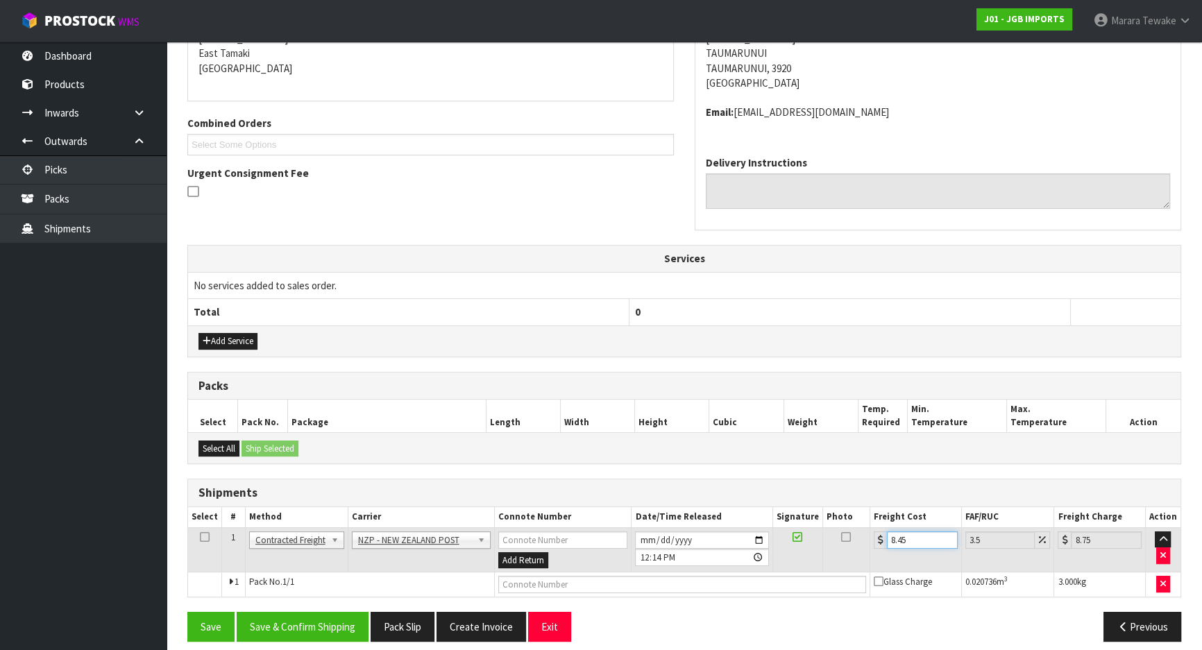
scroll to position [306, 0]
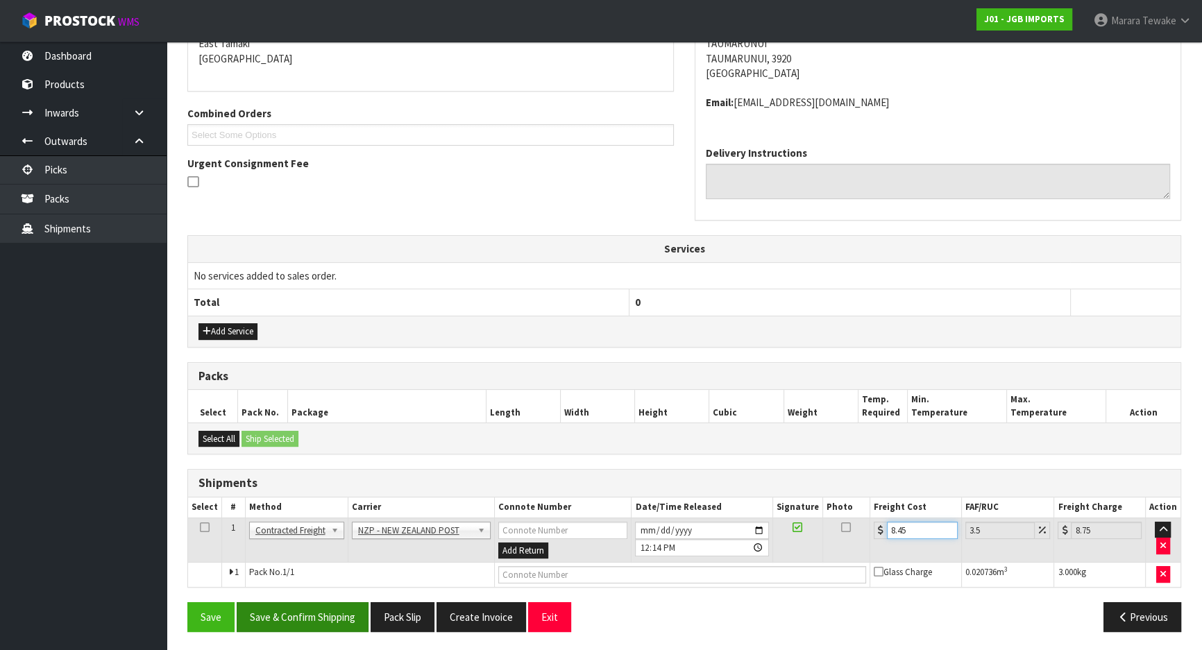
type input "8.45"
click at [317, 621] on button "Save & Confirm Shipping" at bounding box center [303, 617] width 132 height 30
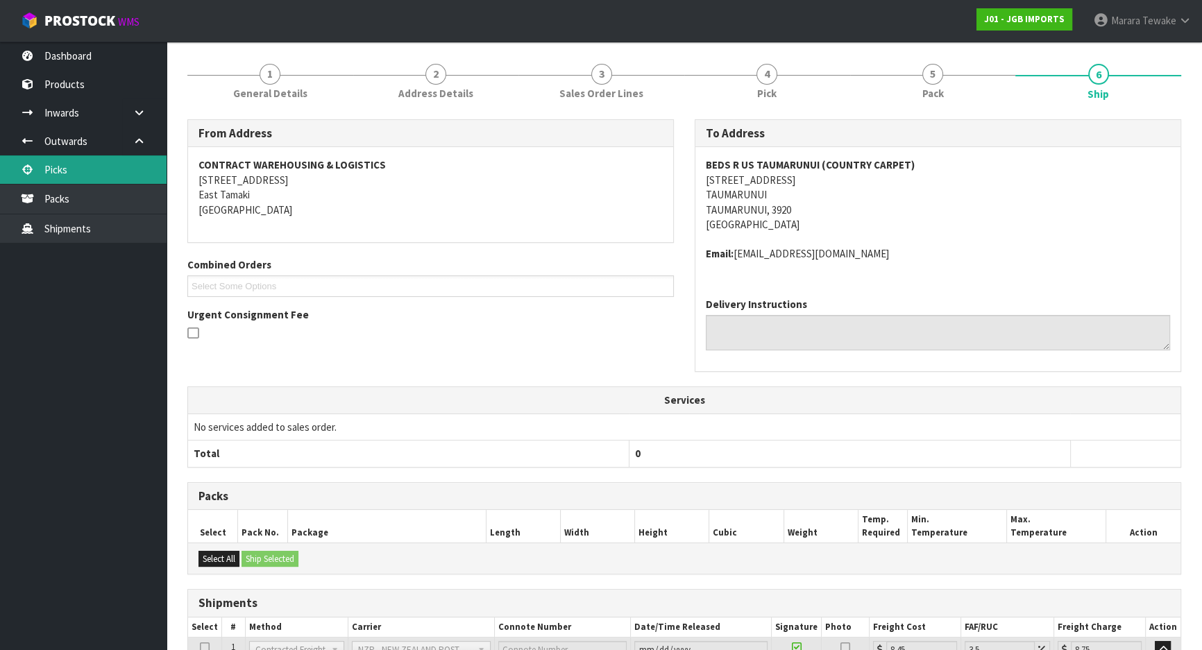
scroll to position [0, 0]
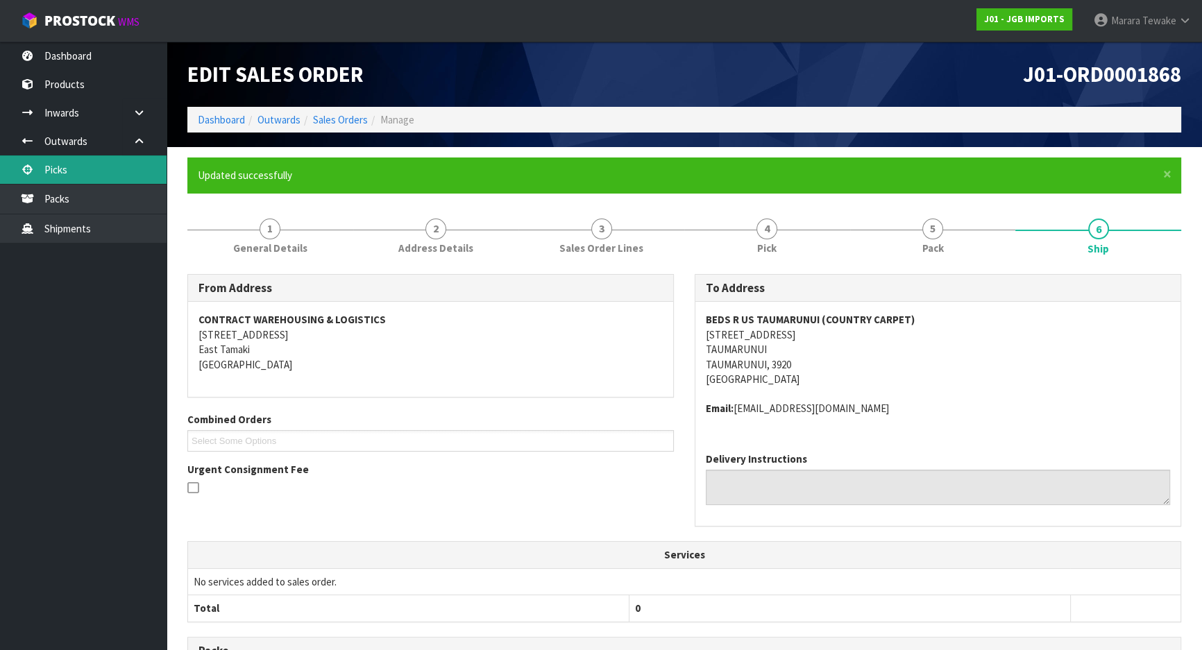
click at [128, 169] on link "Picks" at bounding box center [83, 169] width 167 height 28
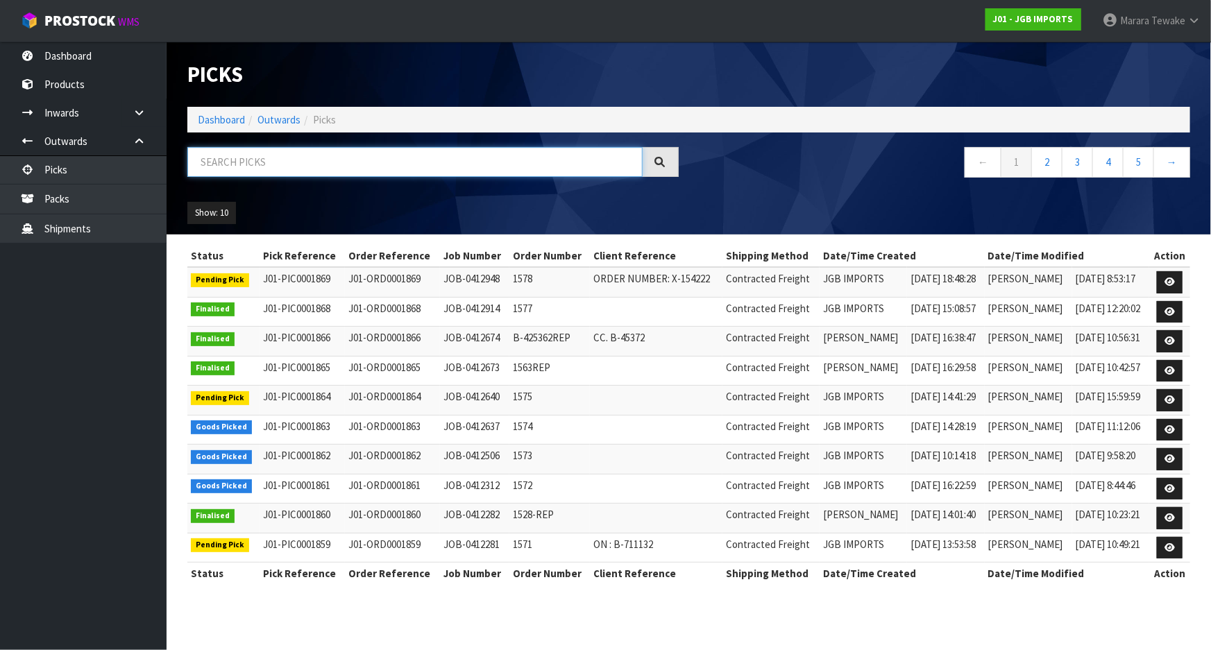
click at [361, 154] on input "text" at bounding box center [414, 162] width 455 height 30
type input "JOB-0412312"
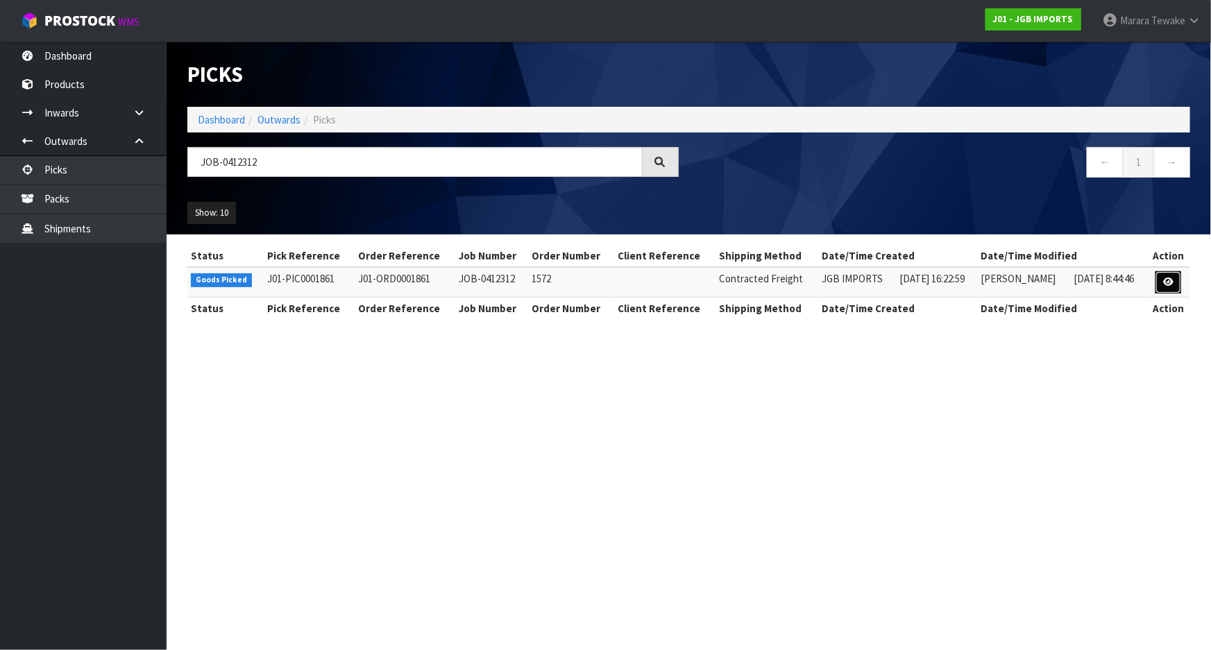
click at [1166, 285] on icon at bounding box center [1168, 282] width 10 height 9
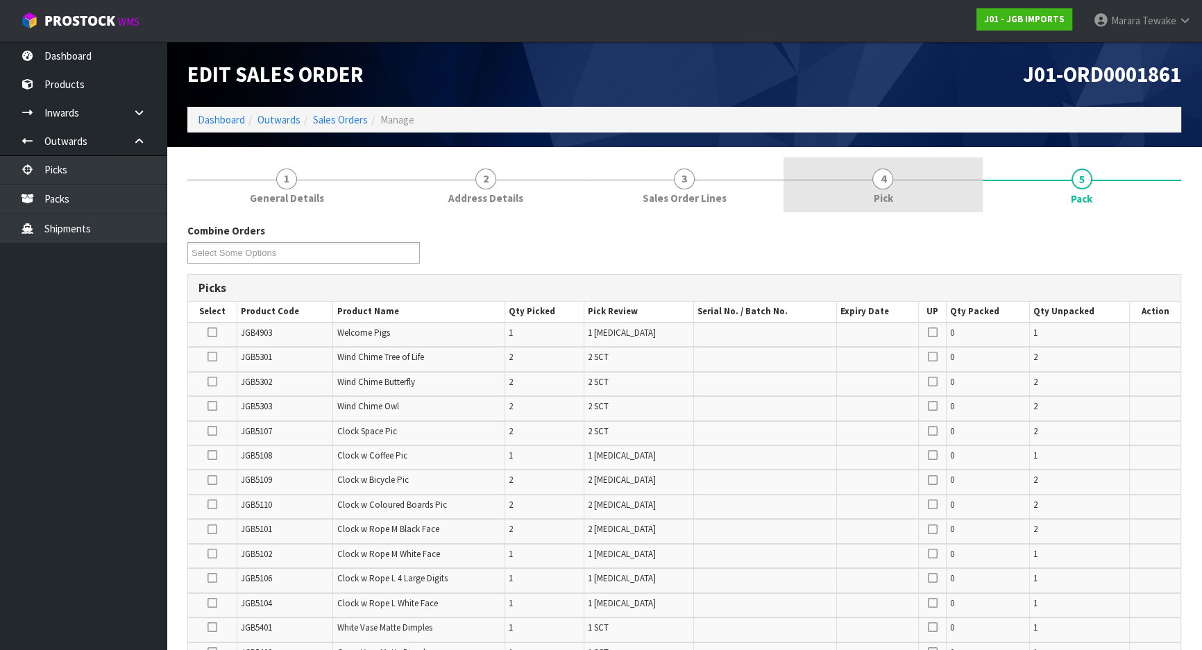
click at [873, 179] on span "4" at bounding box center [882, 179] width 21 height 21
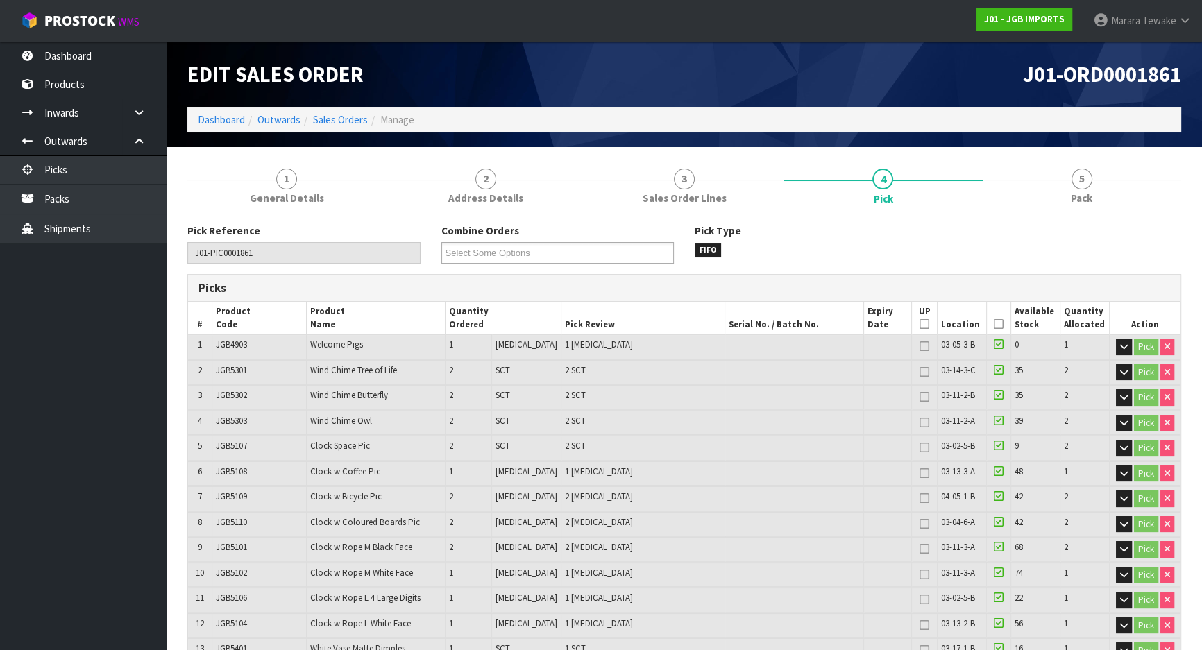
click at [994, 324] on icon at bounding box center [999, 324] width 10 height 1
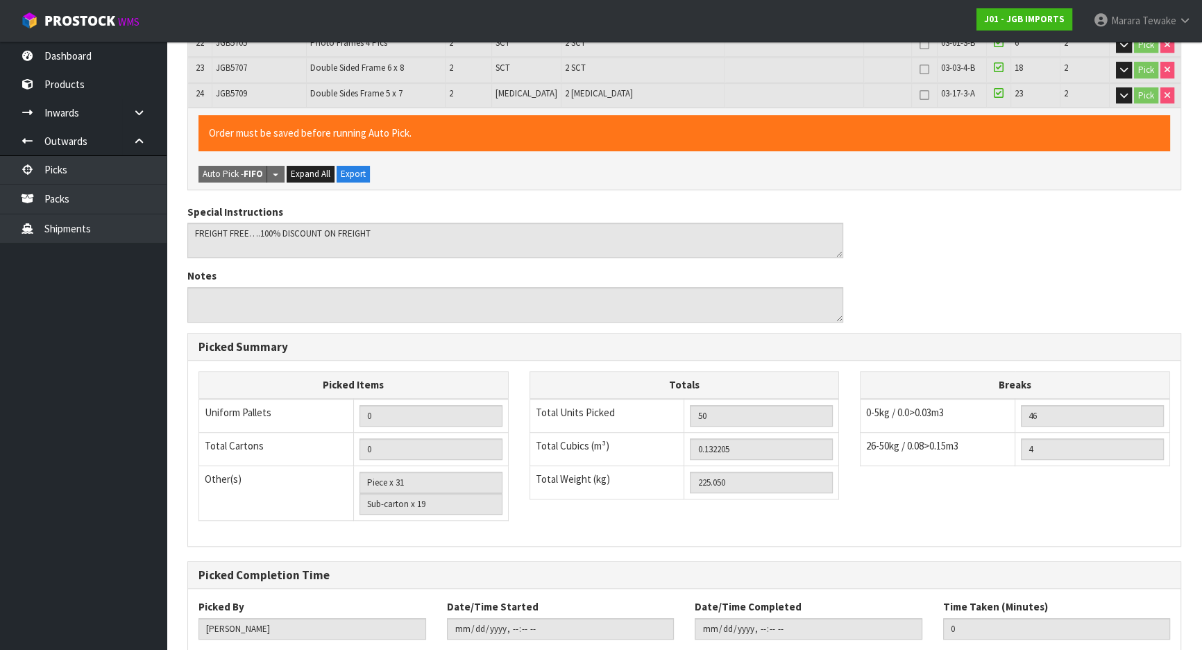
scroll to position [910, 0]
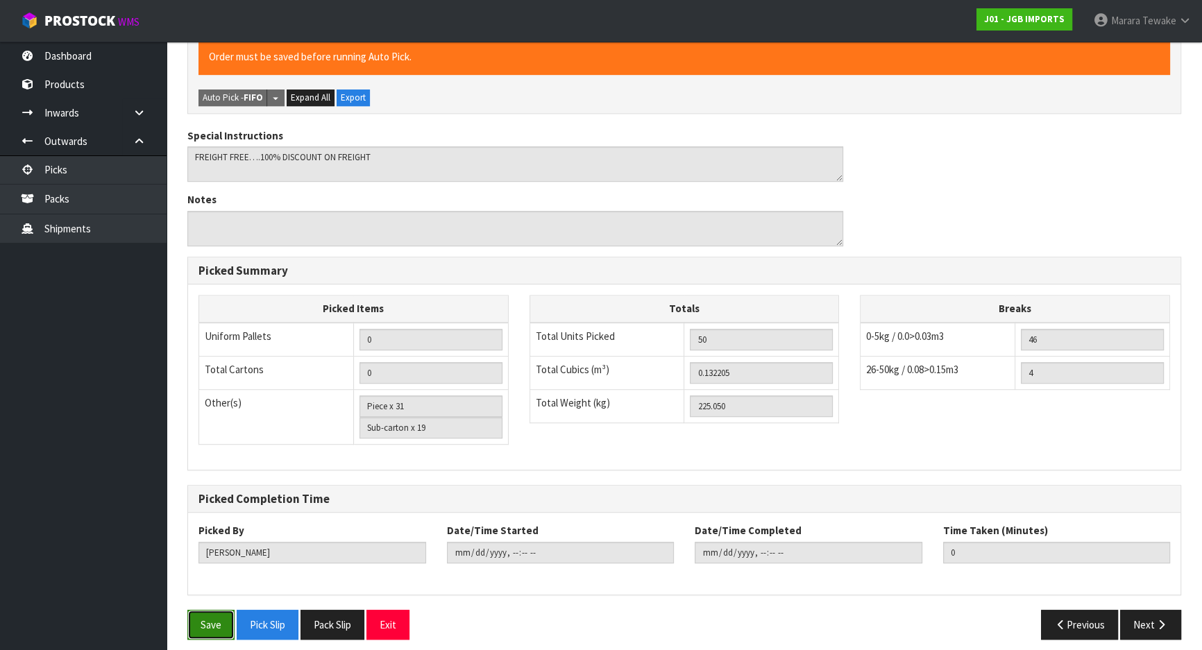
click at [209, 622] on button "Save" at bounding box center [210, 625] width 47 height 30
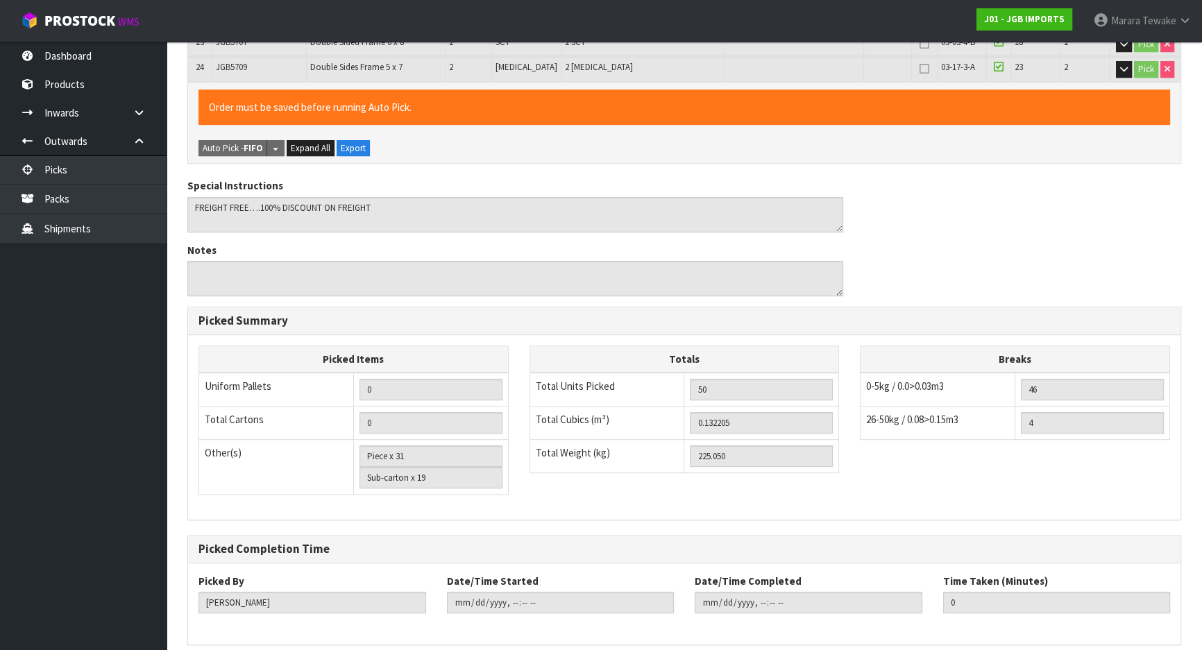
scroll to position [0, 0]
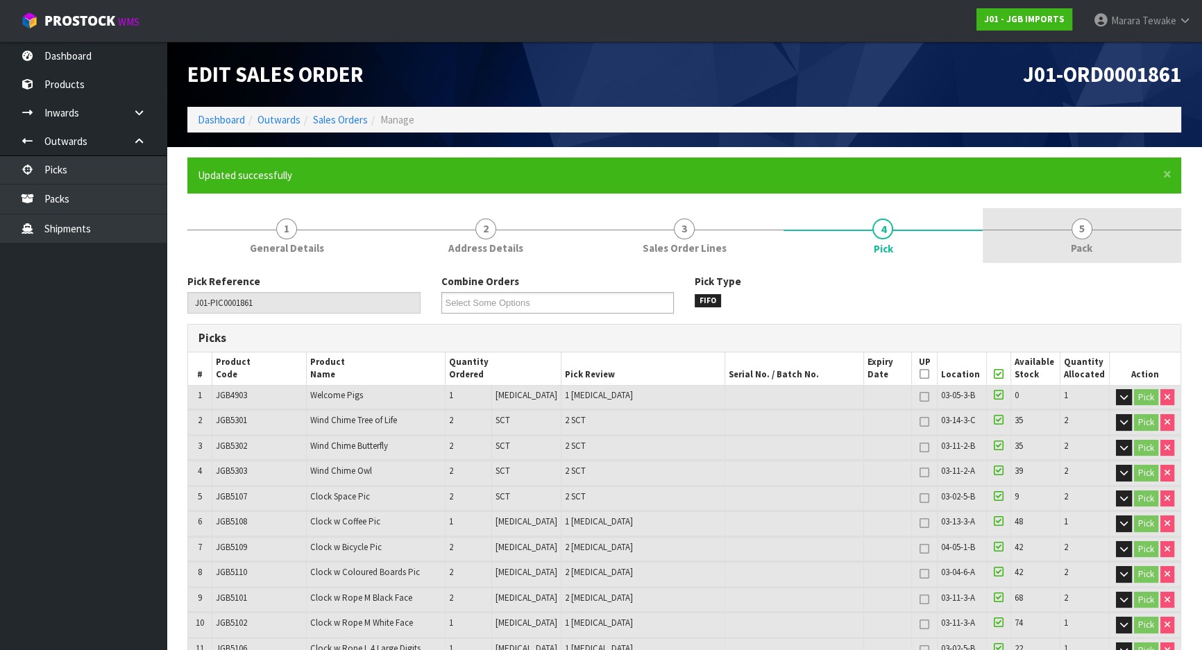
click at [1091, 228] on span "5" at bounding box center [1081, 229] width 21 height 21
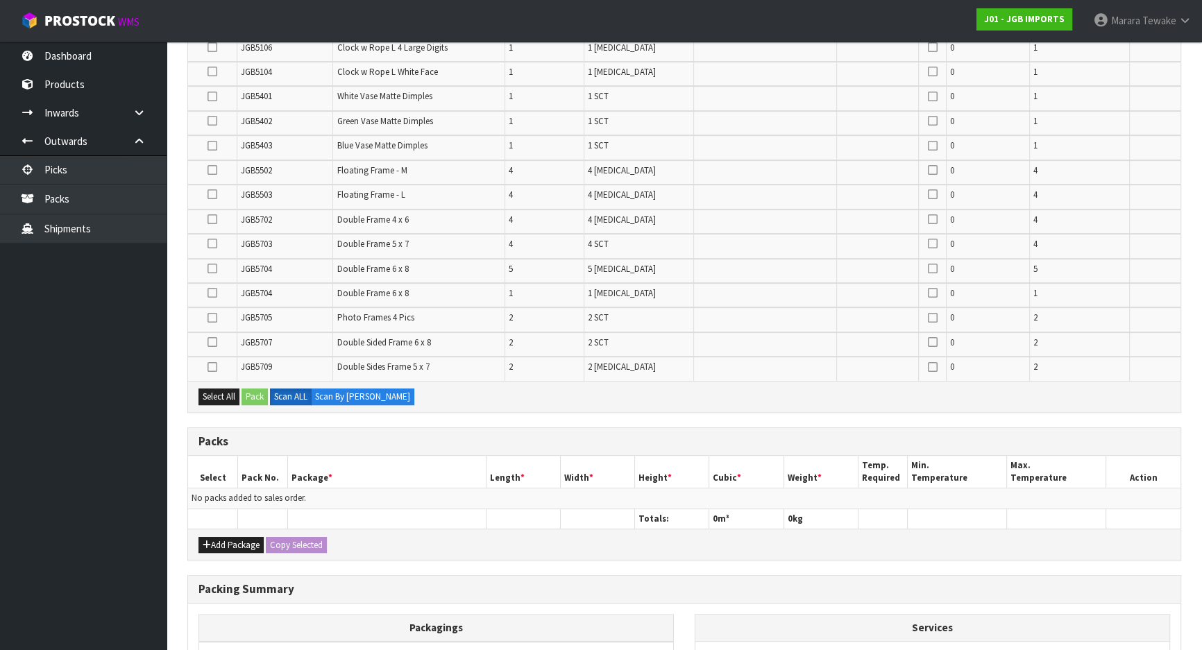
scroll to position [694, 0]
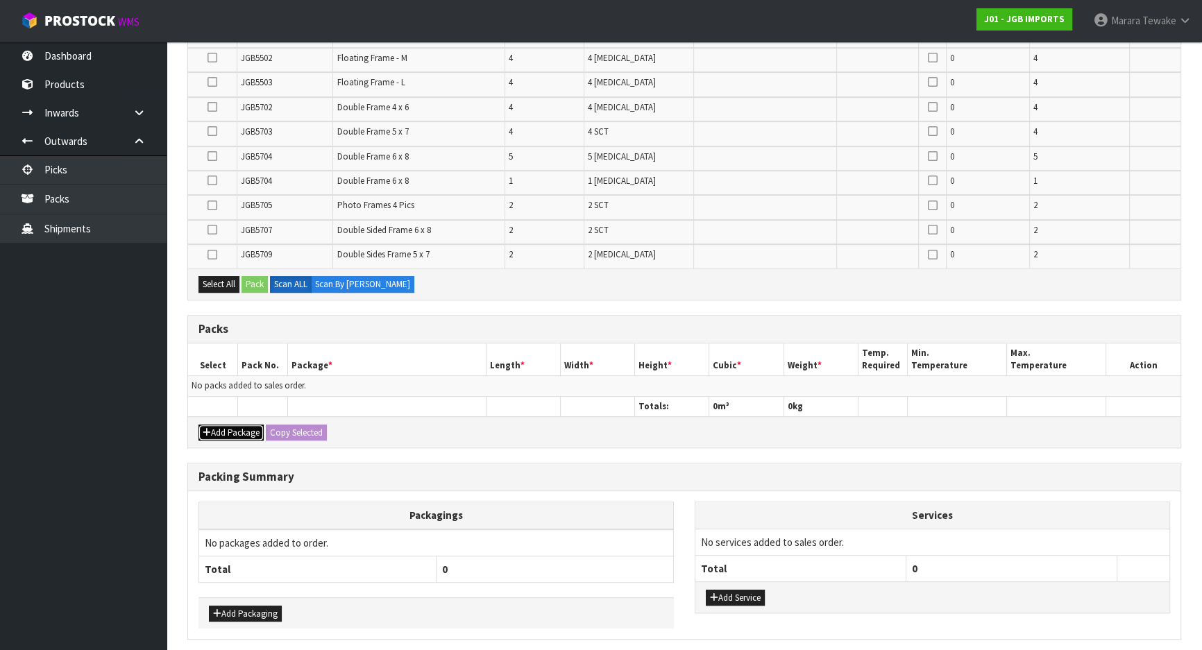
click at [235, 431] on button "Add Package" at bounding box center [230, 433] width 65 height 17
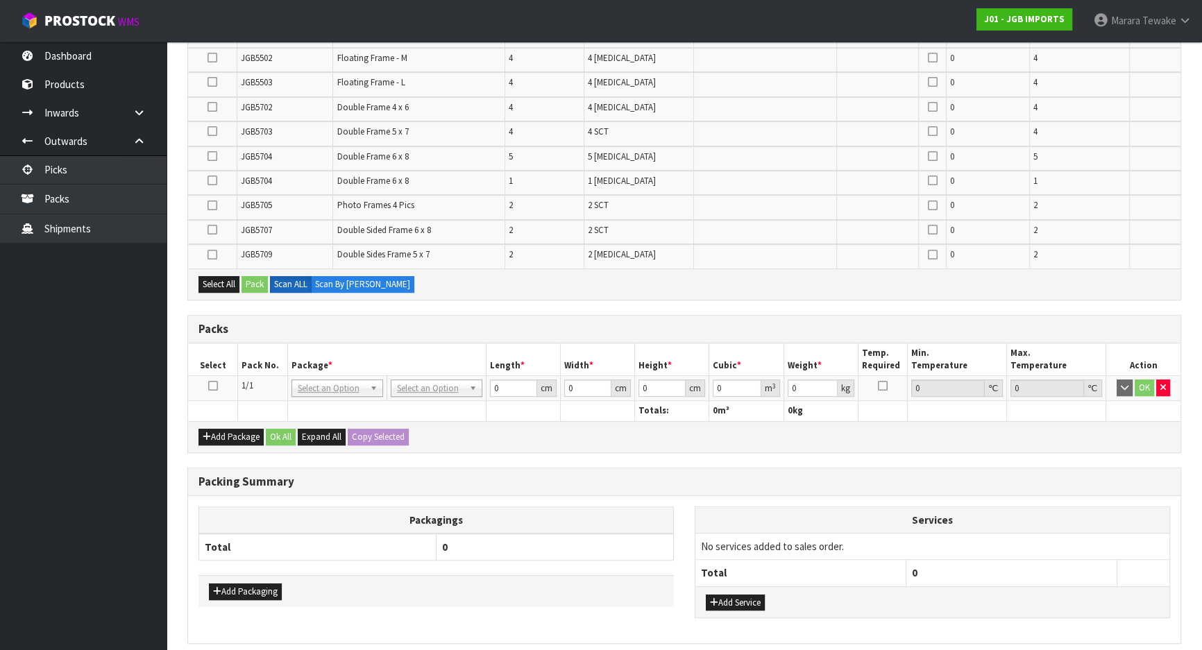
click at [212, 386] on icon at bounding box center [213, 386] width 10 height 1
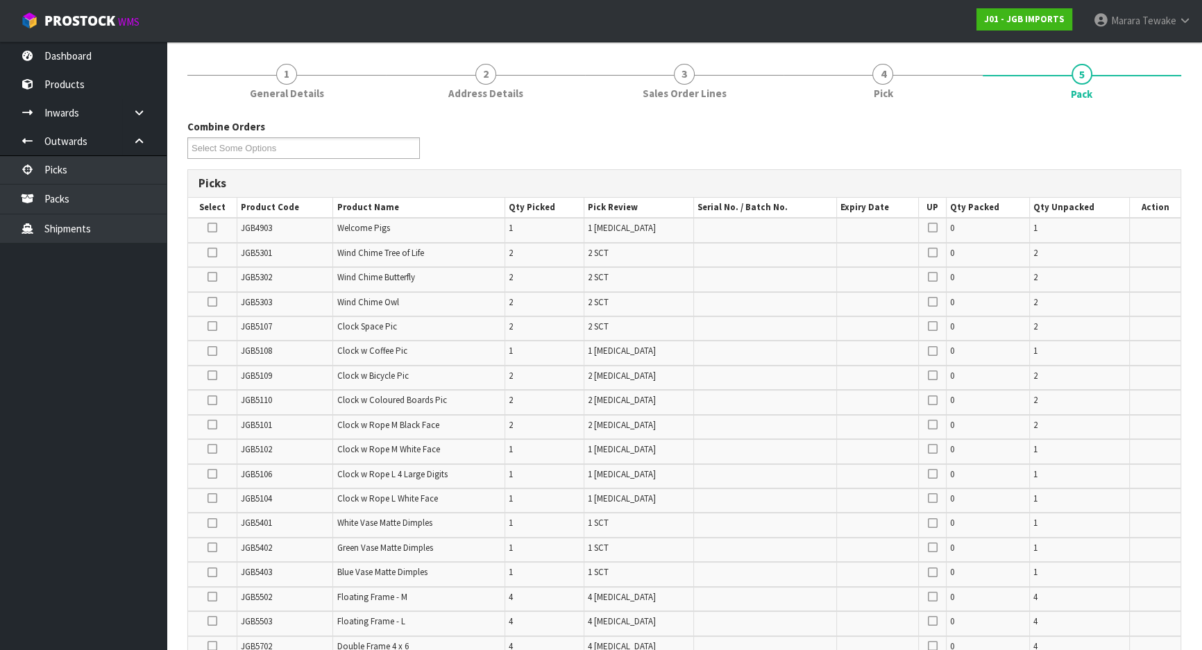
click at [209, 326] on icon at bounding box center [212, 326] width 10 height 1
click at [0, 0] on input "checkbox" at bounding box center [0, 0] width 0 height 0
click at [215, 375] on icon at bounding box center [212, 375] width 10 height 1
click at [0, 0] on input "checkbox" at bounding box center [0, 0] width 0 height 0
click at [212, 400] on icon at bounding box center [212, 400] width 10 height 1
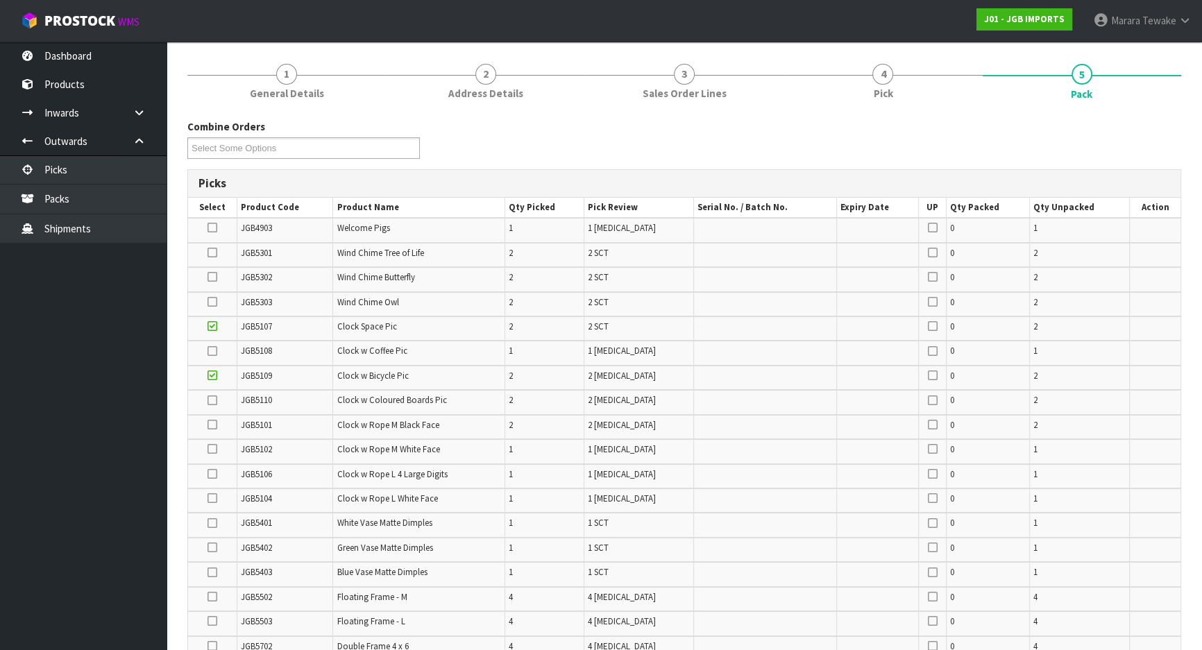
click at [0, 0] on input "checkbox" at bounding box center [0, 0] width 0 height 0
click at [215, 352] on icon at bounding box center [212, 351] width 10 height 1
click at [0, 0] on input "checkbox" at bounding box center [0, 0] width 0 height 0
click at [210, 474] on icon at bounding box center [212, 474] width 10 height 1
click at [0, 0] on input "checkbox" at bounding box center [0, 0] width 0 height 0
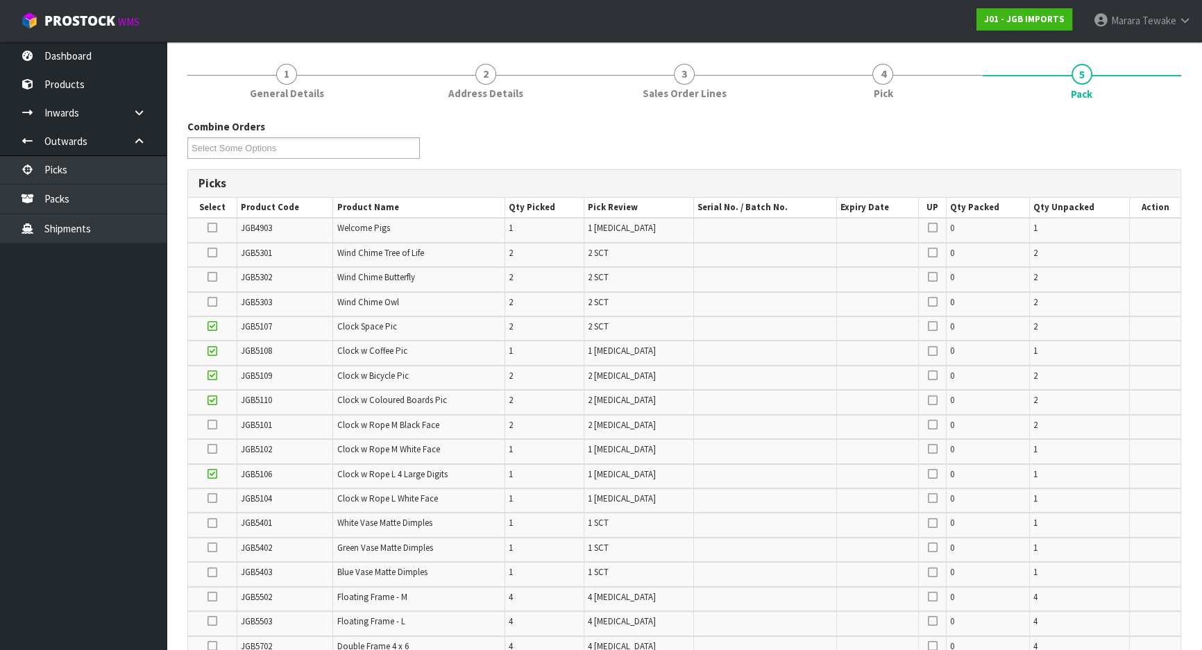
click at [212, 501] on label at bounding box center [212, 499] width 10 height 12
click at [0, 0] on input "checkbox" at bounding box center [0, 0] width 0 height 0
click at [216, 425] on icon at bounding box center [212, 425] width 10 height 1
click at [0, 0] on input "checkbox" at bounding box center [0, 0] width 0 height 0
click at [214, 449] on icon at bounding box center [212, 449] width 10 height 1
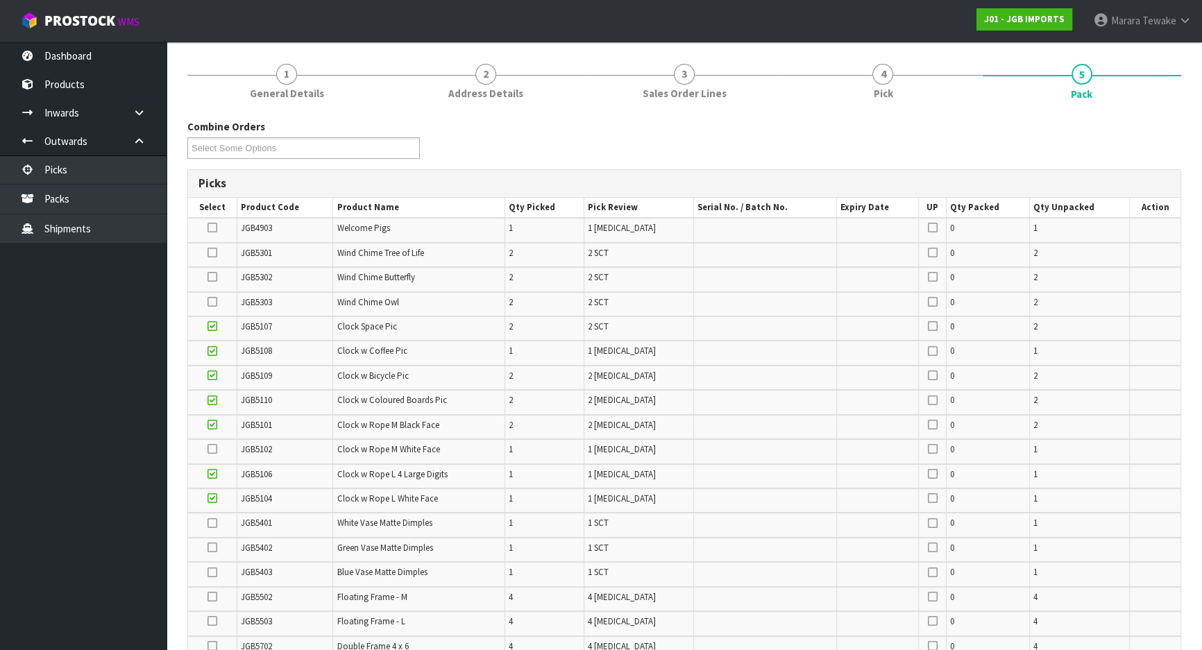
click at [0, 0] on input "checkbox" at bounding box center [0, 0] width 0 height 0
click at [216, 253] on icon at bounding box center [212, 253] width 10 height 1
click at [0, 0] on input "checkbox" at bounding box center [0, 0] width 0 height 0
click at [214, 277] on icon at bounding box center [212, 277] width 10 height 1
click at [0, 0] on input "checkbox" at bounding box center [0, 0] width 0 height 0
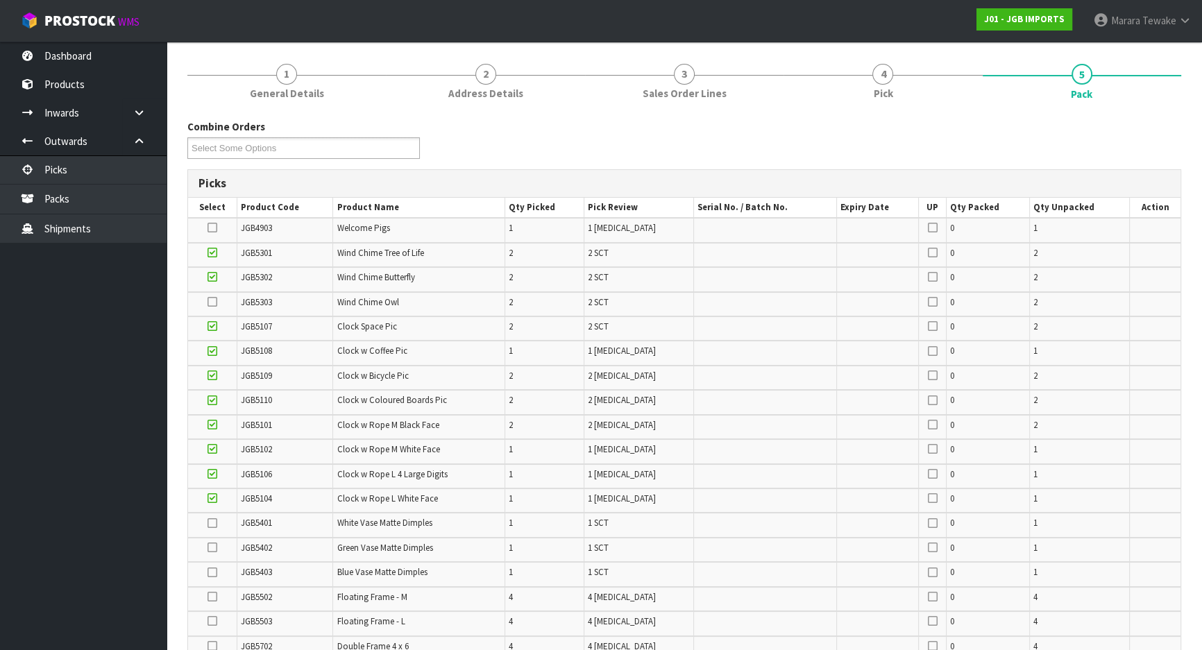
click at [214, 302] on icon at bounding box center [212, 302] width 10 height 1
click at [0, 0] on input "checkbox" at bounding box center [0, 0] width 0 height 0
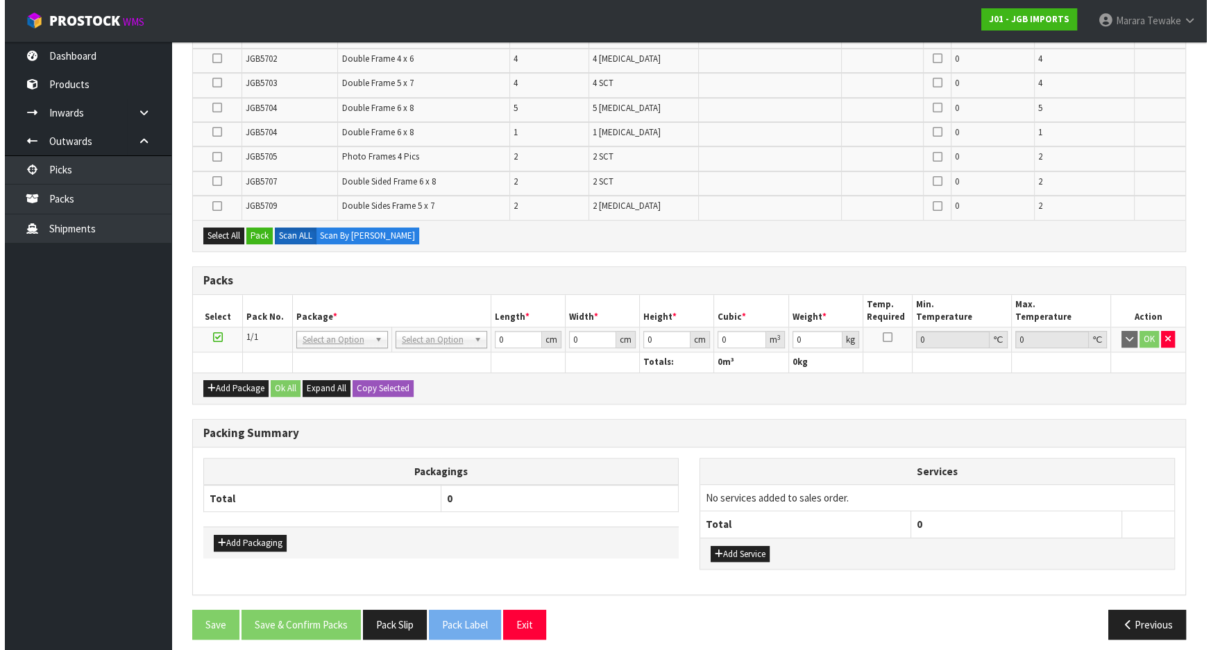
scroll to position [747, 0]
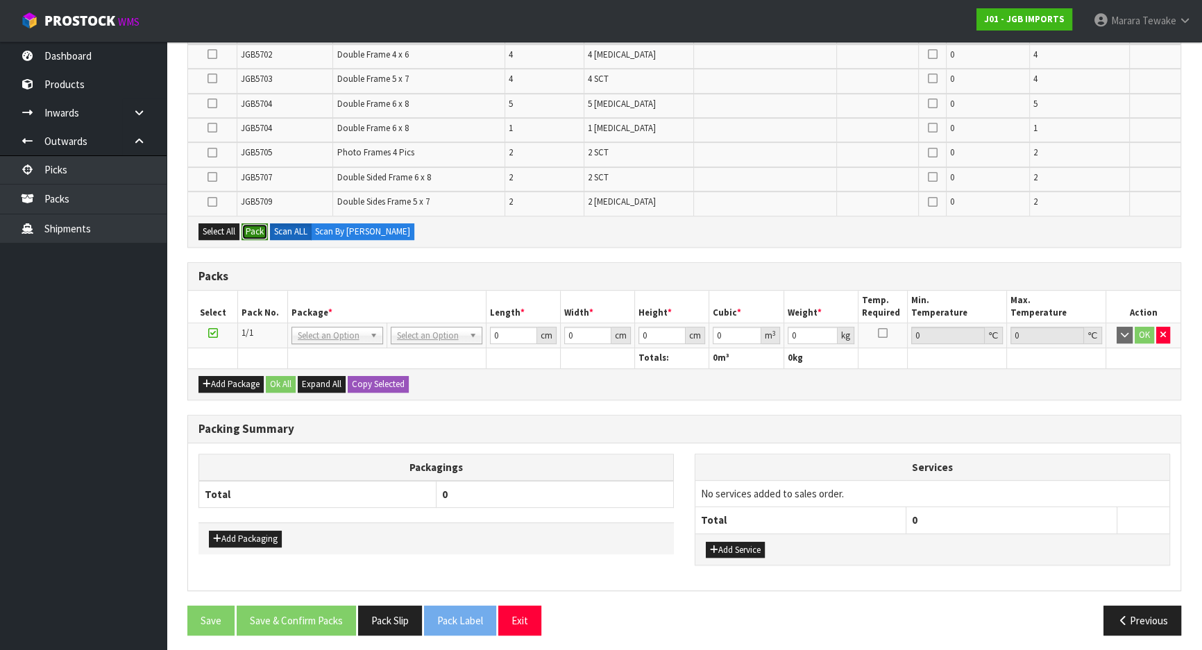
click at [249, 228] on button "Pack" at bounding box center [254, 231] width 26 height 17
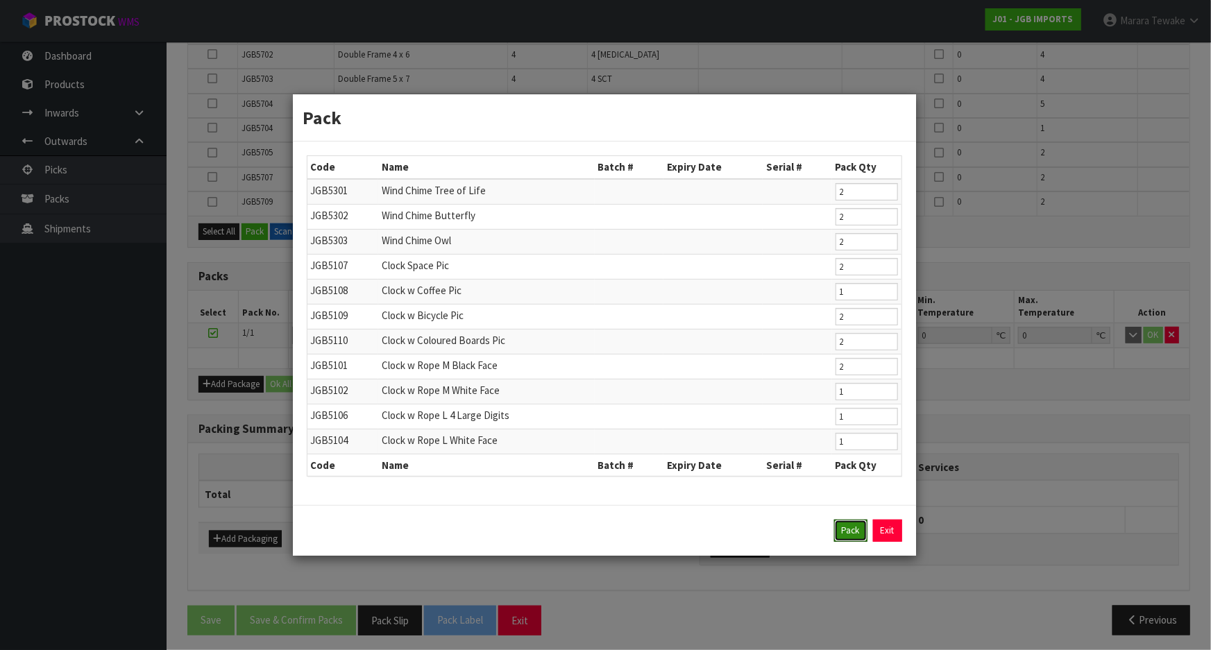
click at [849, 530] on button "Pack" at bounding box center [850, 531] width 33 height 22
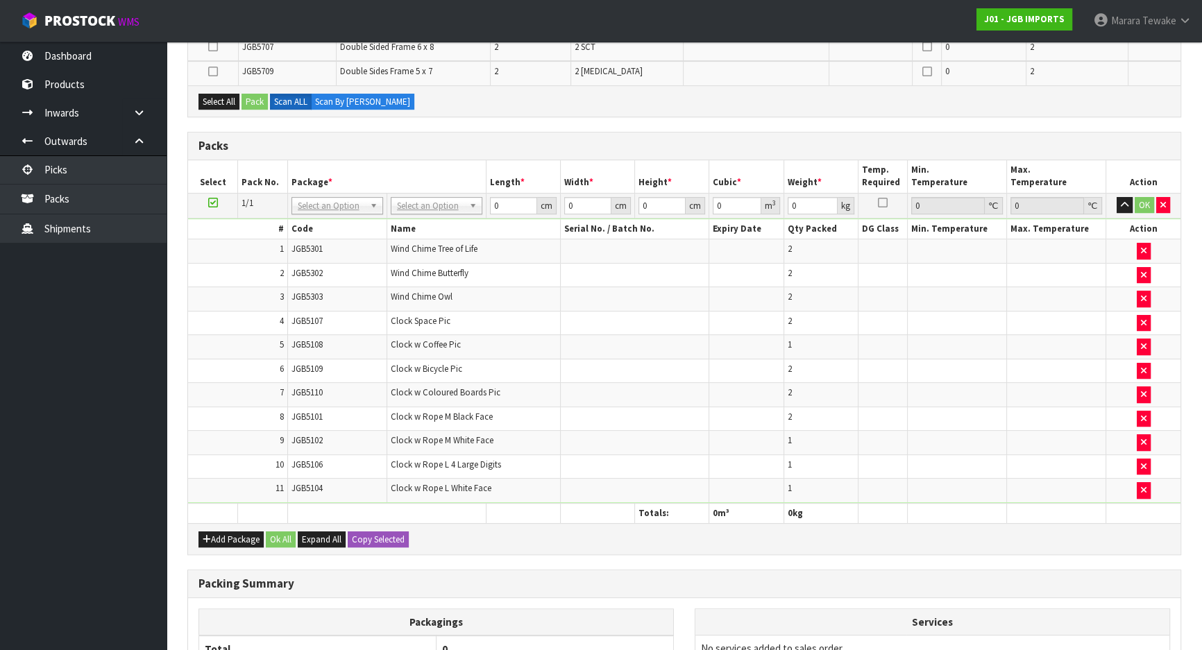
scroll to position [760, 0]
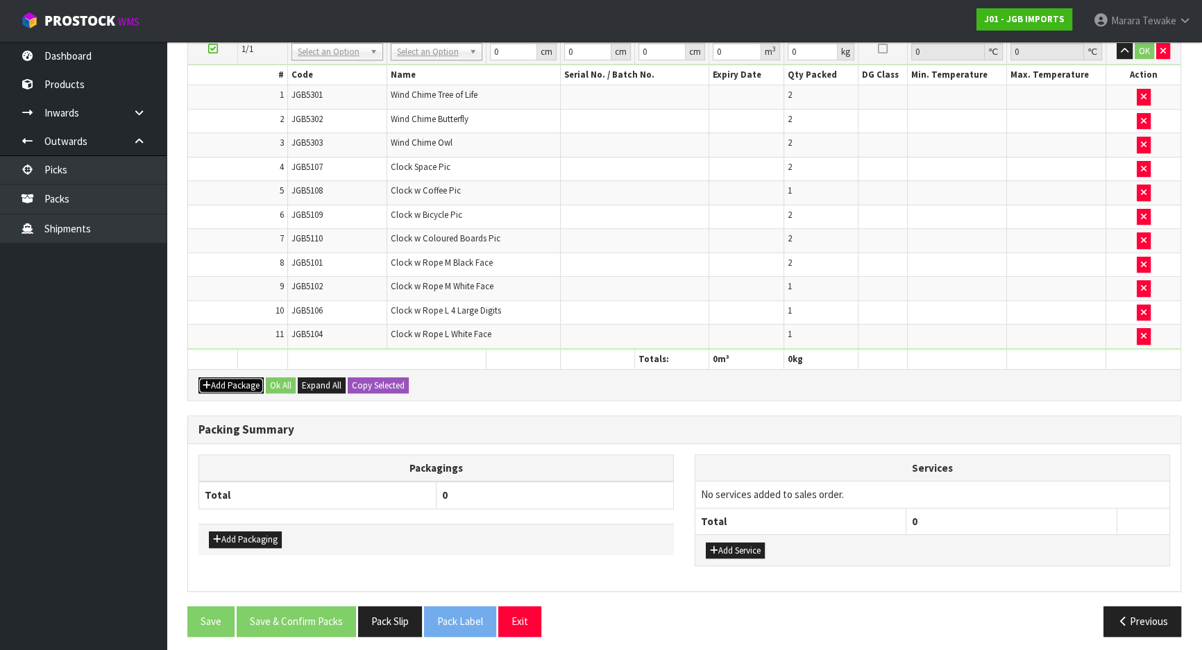
click at [230, 377] on button "Add Package" at bounding box center [230, 385] width 65 height 17
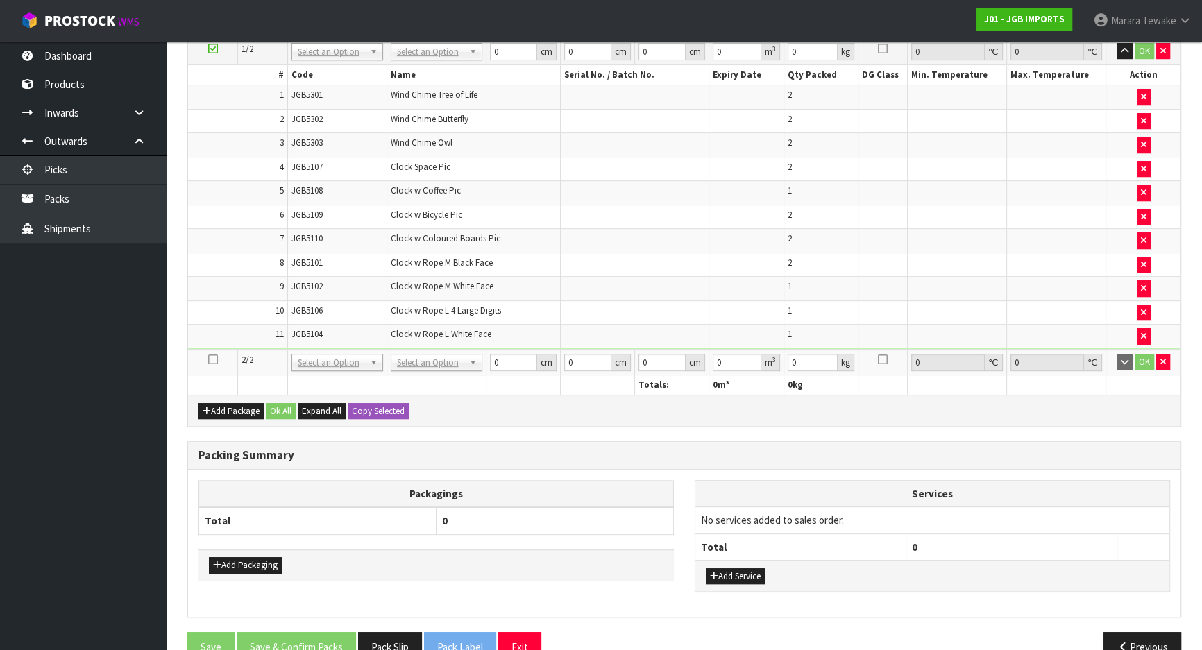
click at [215, 359] on icon at bounding box center [213, 359] width 10 height 1
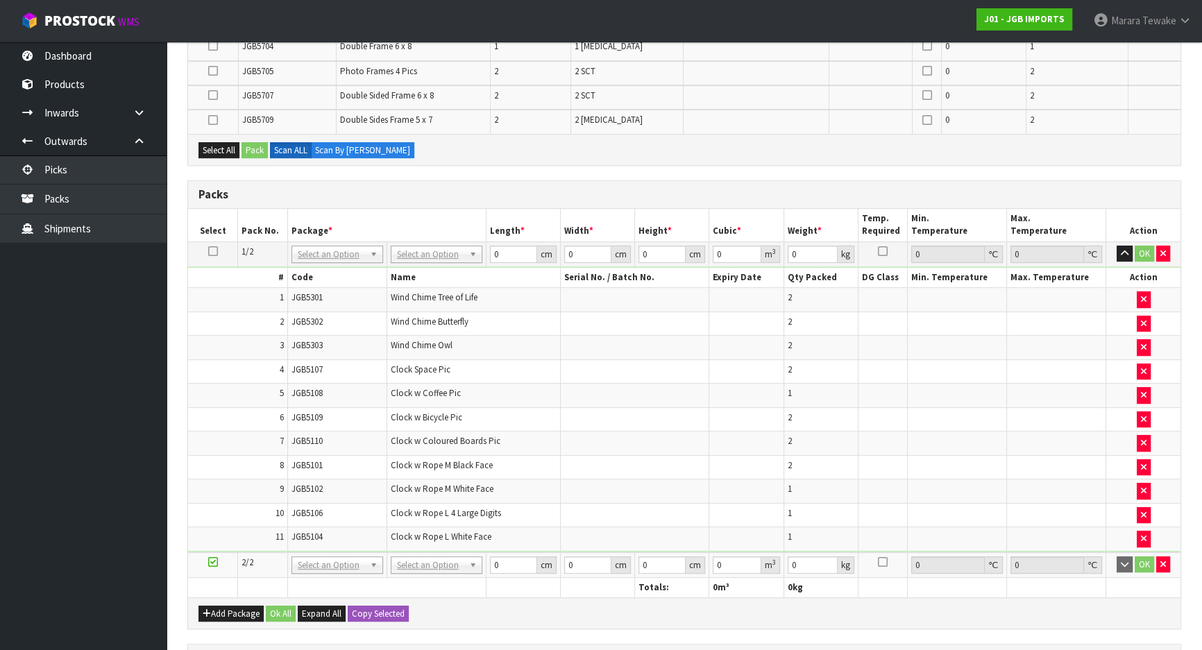
scroll to position [445, 0]
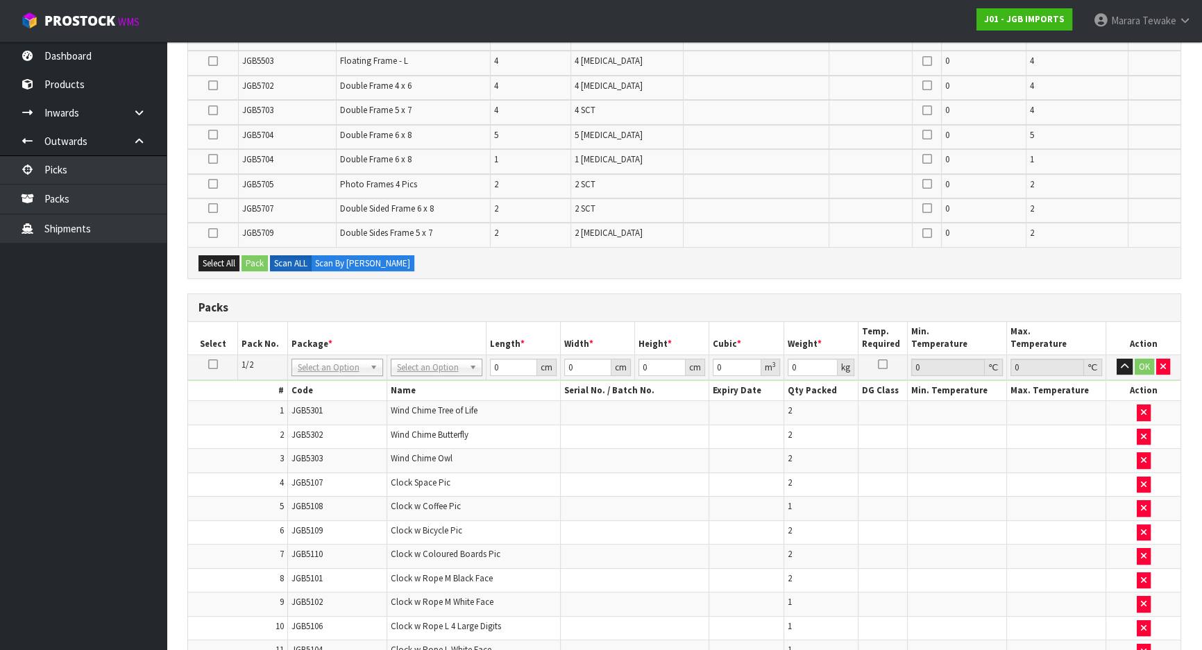
click at [212, 364] on icon at bounding box center [213, 364] width 10 height 1
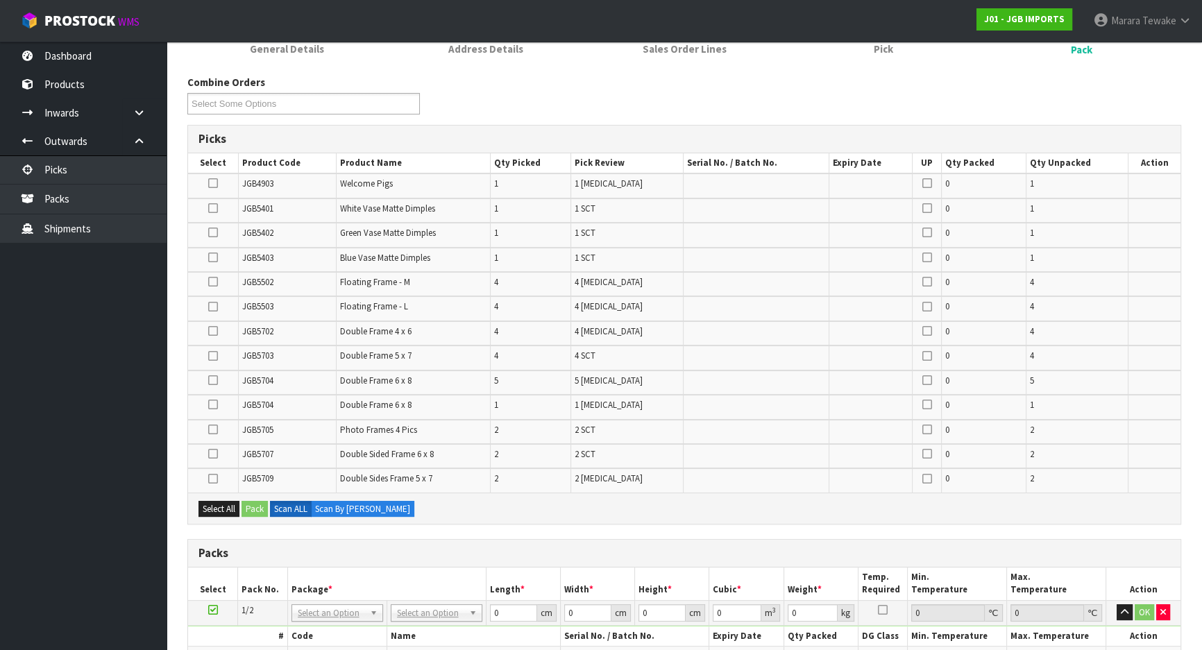
scroll to position [193, 0]
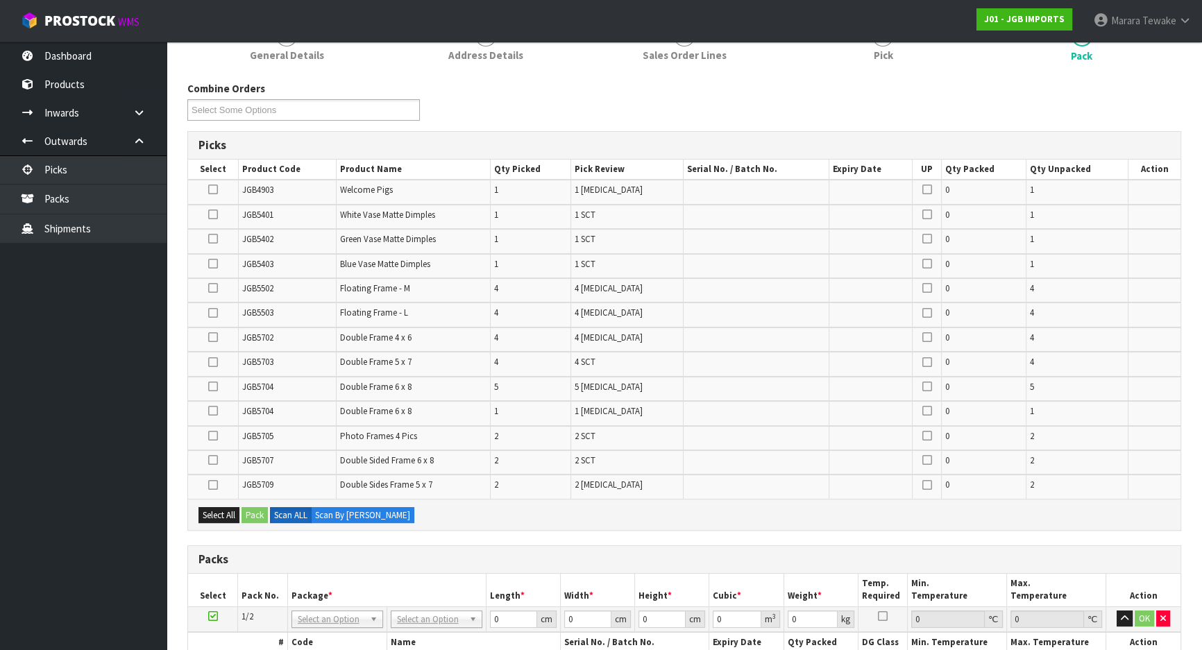
click at [212, 411] on icon at bounding box center [213, 411] width 10 height 1
click at [0, 0] on input "checkbox" at bounding box center [0, 0] width 0 height 0
click at [215, 387] on icon at bounding box center [213, 386] width 10 height 1
click at [0, 0] on input "checkbox" at bounding box center [0, 0] width 0 height 0
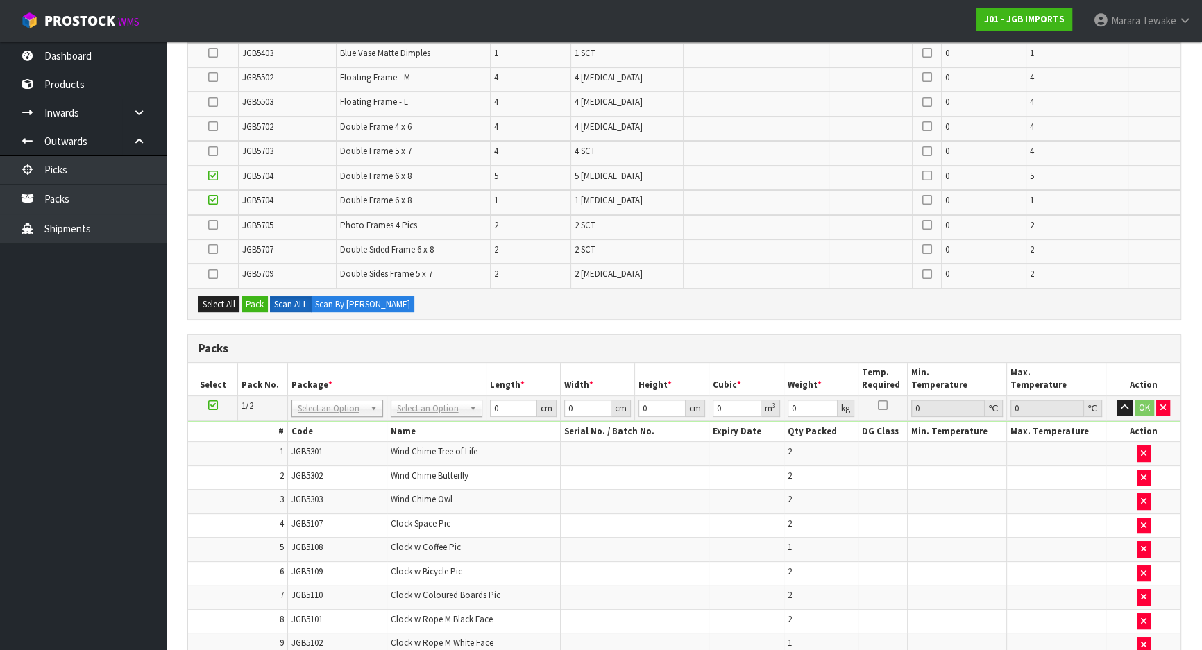
scroll to position [382, 0]
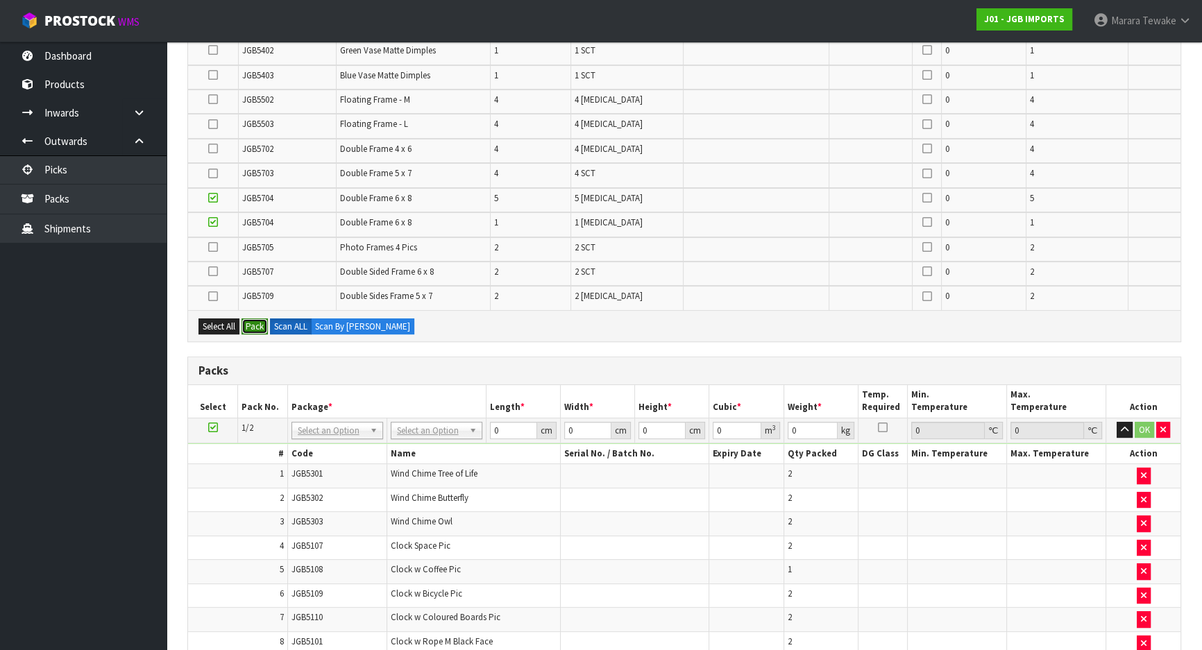
click at [255, 323] on button "Pack" at bounding box center [254, 326] width 26 height 17
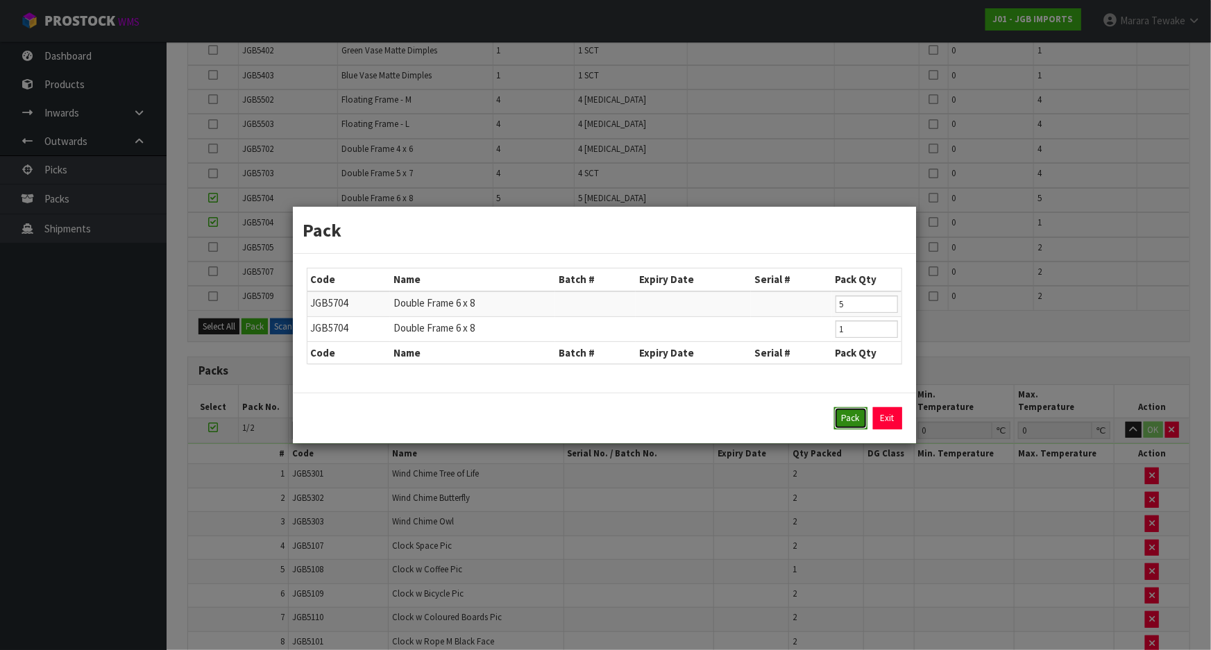
click at [858, 419] on button "Pack" at bounding box center [850, 418] width 33 height 22
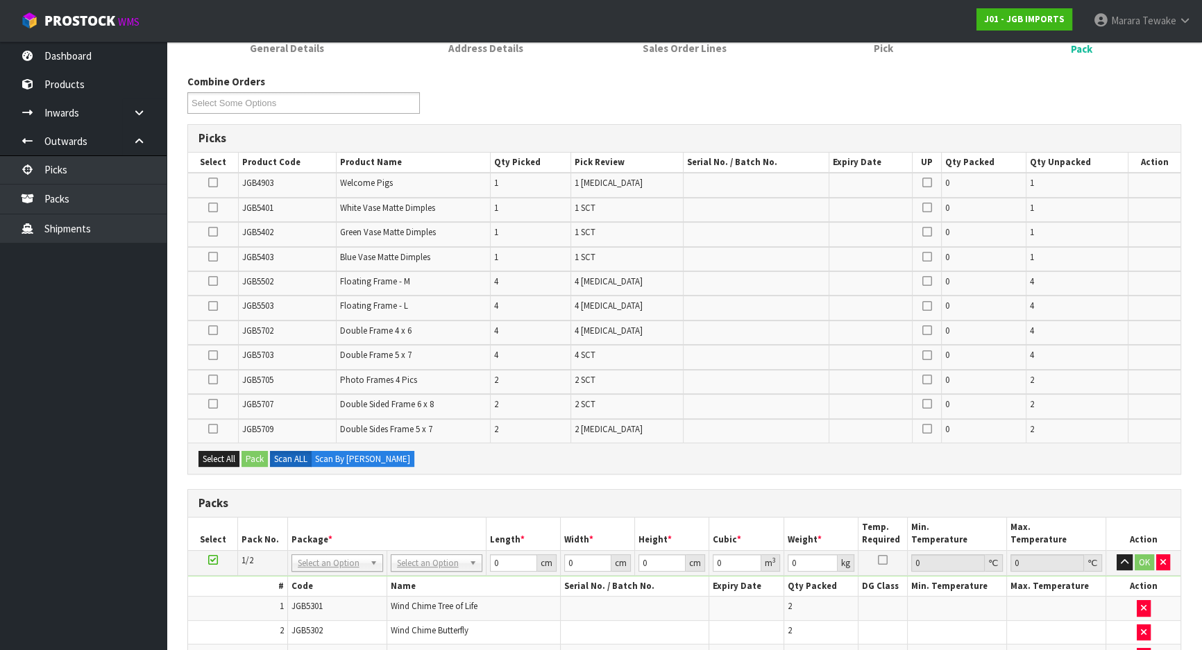
scroll to position [193, 0]
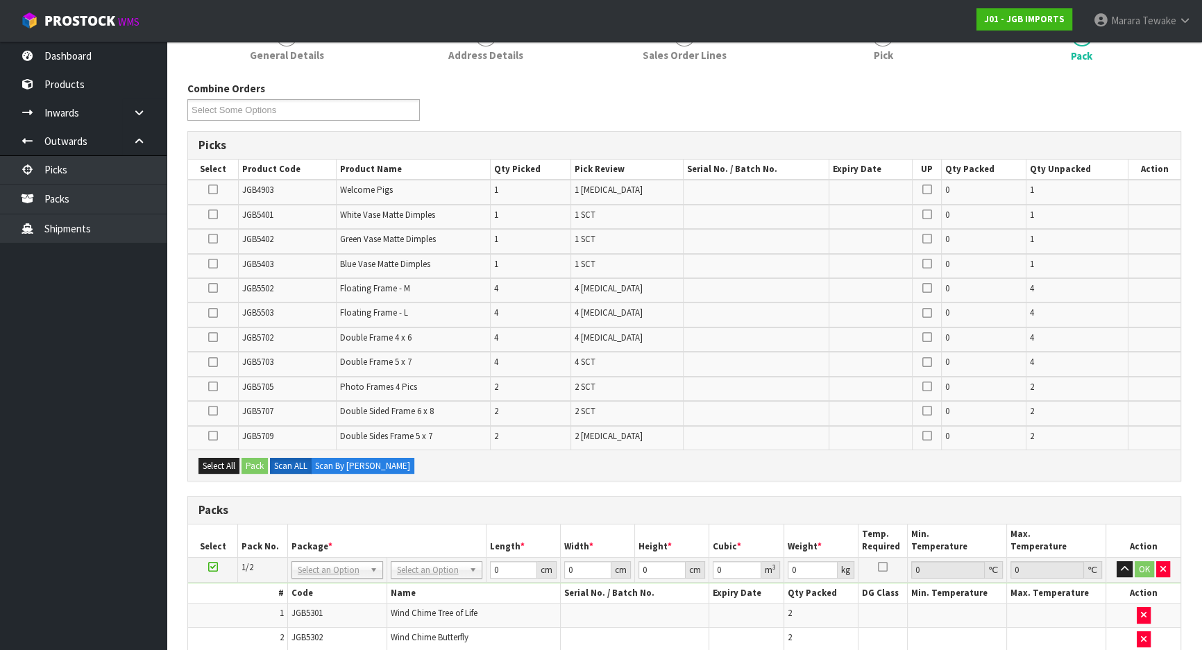
click at [214, 337] on icon at bounding box center [213, 337] width 10 height 1
click at [0, 0] on input "checkbox" at bounding box center [0, 0] width 0 height 0
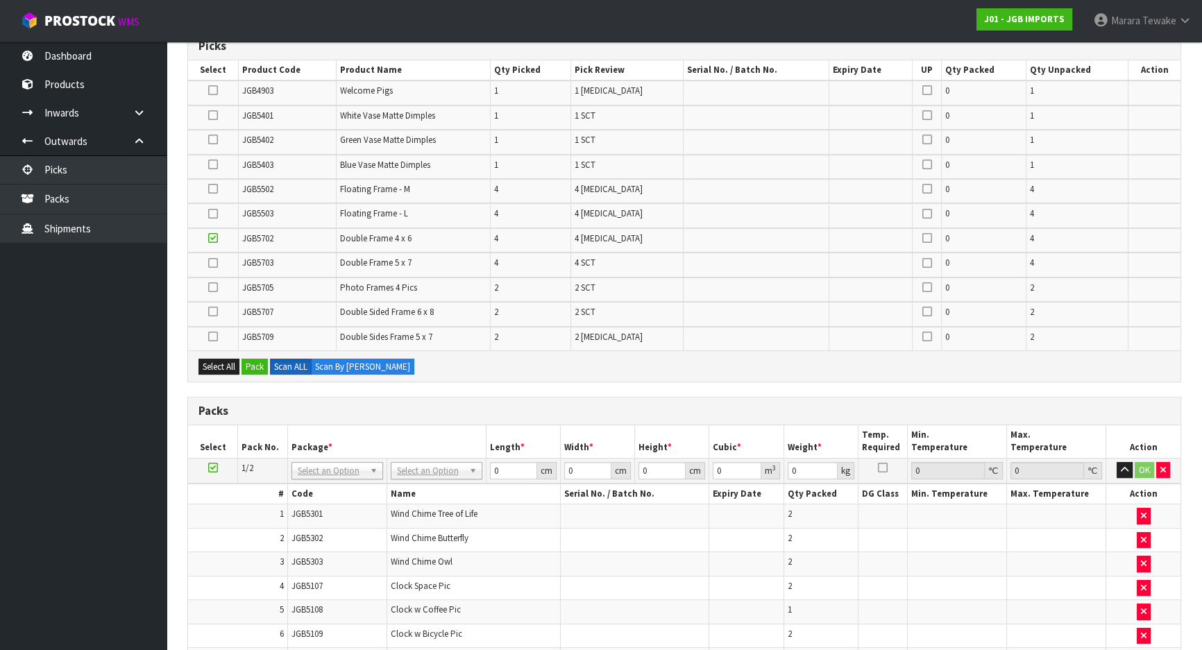
scroll to position [234, 0]
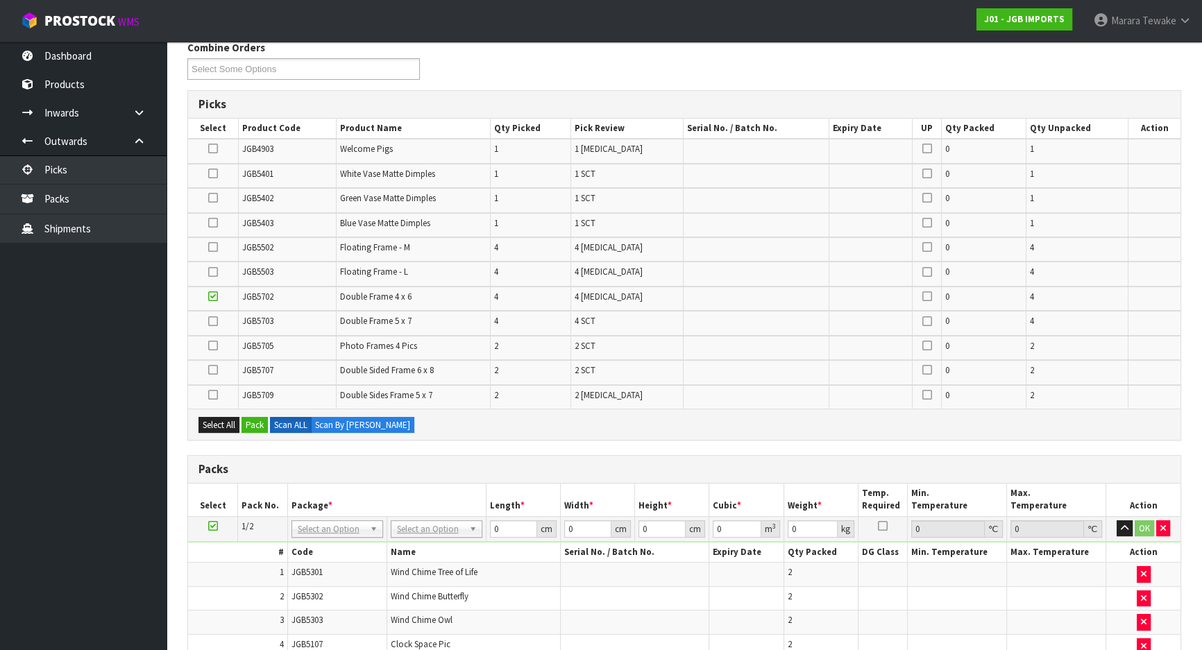
click at [211, 395] on icon at bounding box center [213, 395] width 10 height 1
click at [0, 0] on input "checkbox" at bounding box center [0, 0] width 0 height 0
click at [216, 322] on icon at bounding box center [213, 321] width 10 height 1
click at [0, 0] on input "checkbox" at bounding box center [0, 0] width 0 height 0
click at [252, 419] on button "Pack" at bounding box center [254, 425] width 26 height 17
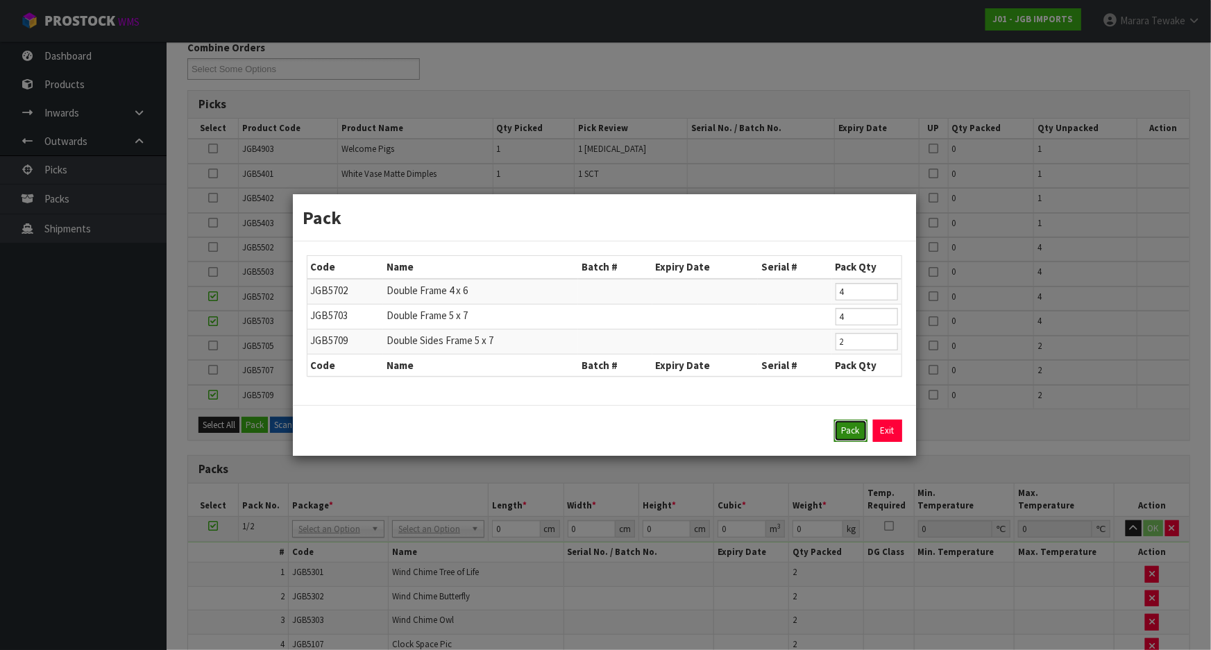
click at [844, 427] on button "Pack" at bounding box center [850, 431] width 33 height 22
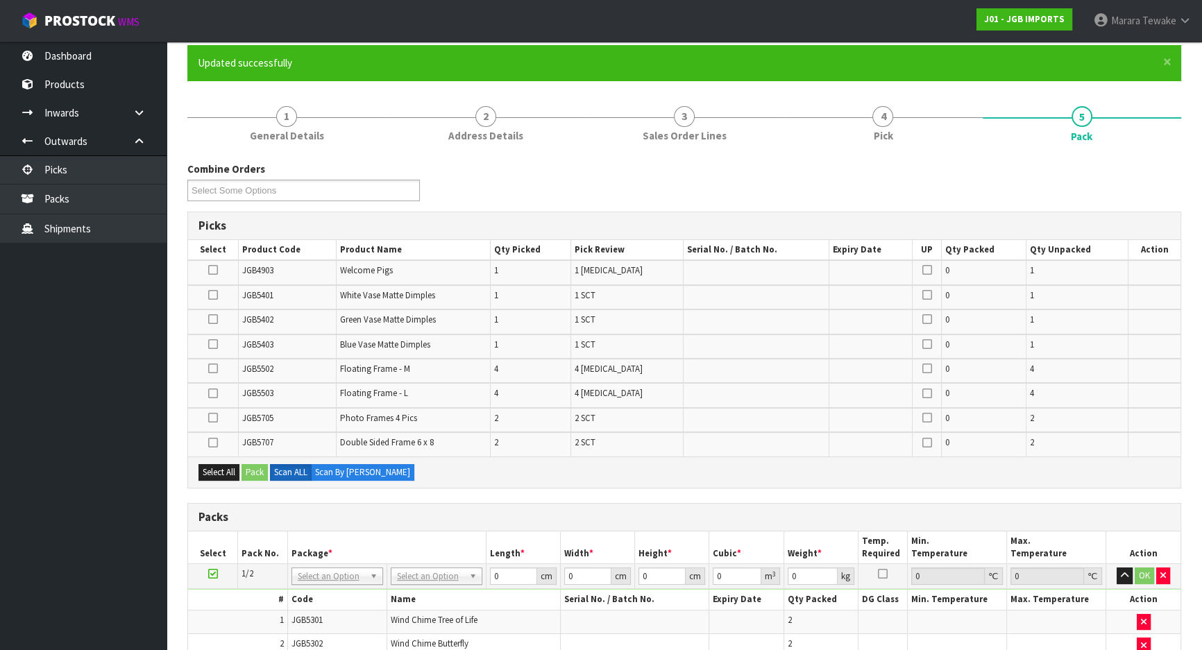
scroll to position [108, 0]
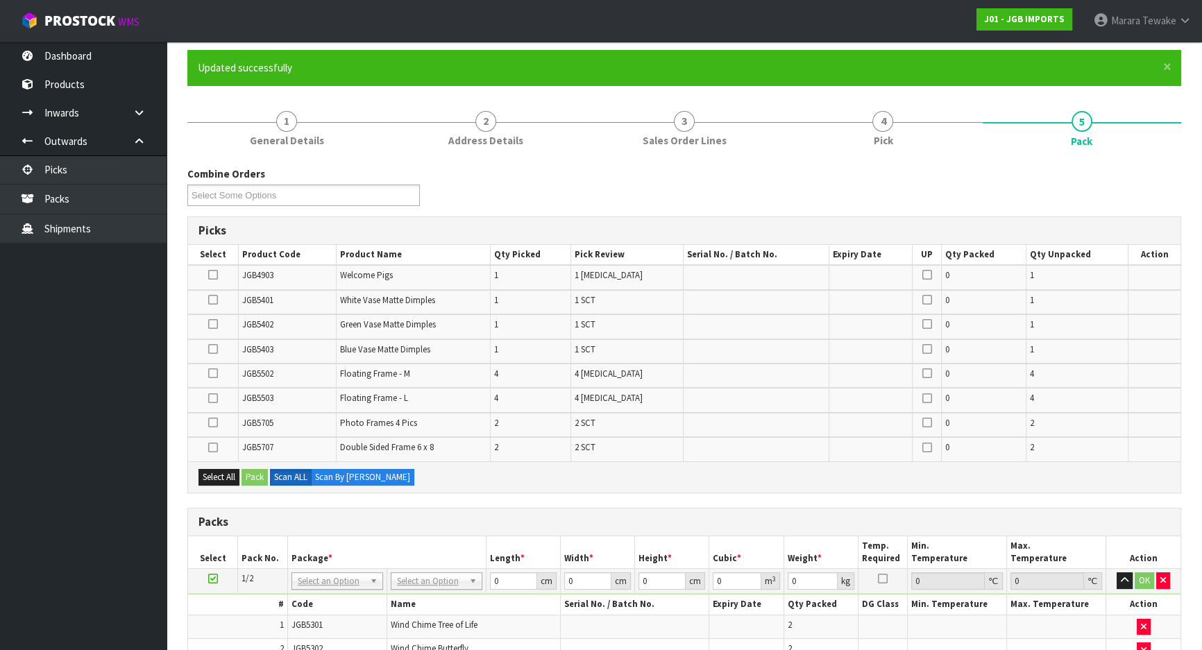
drag, startPoint x: 213, startPoint y: 446, endPoint x: 228, endPoint y: 457, distance: 18.5
click at [214, 448] on icon at bounding box center [213, 448] width 10 height 1
click at [0, 0] on input "checkbox" at bounding box center [0, 0] width 0 height 0
click at [253, 472] on button "Pack" at bounding box center [254, 477] width 26 height 17
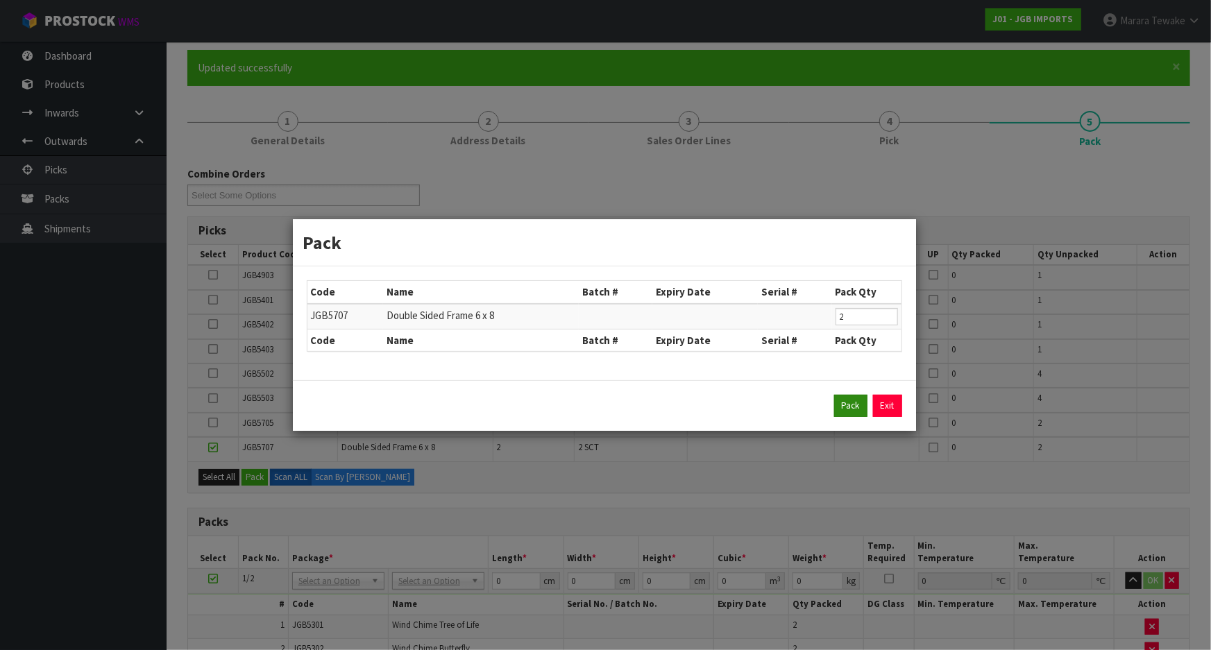
drag, startPoint x: 831, startPoint y: 398, endPoint x: 844, endPoint y: 401, distance: 13.0
click at [835, 398] on div "Pack Exit" at bounding box center [604, 406] width 595 height 22
click at [850, 427] on div "Pack Exit" at bounding box center [604, 405] width 623 height 51
click at [848, 407] on button "Pack" at bounding box center [850, 406] width 33 height 22
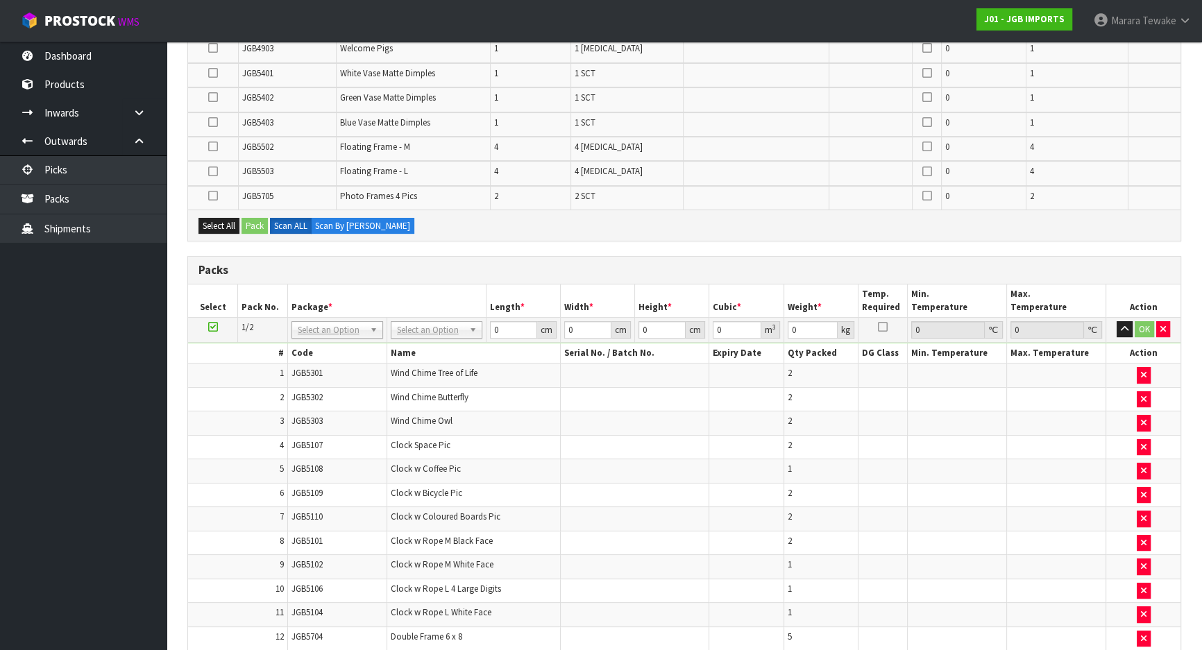
scroll to position [612, 0]
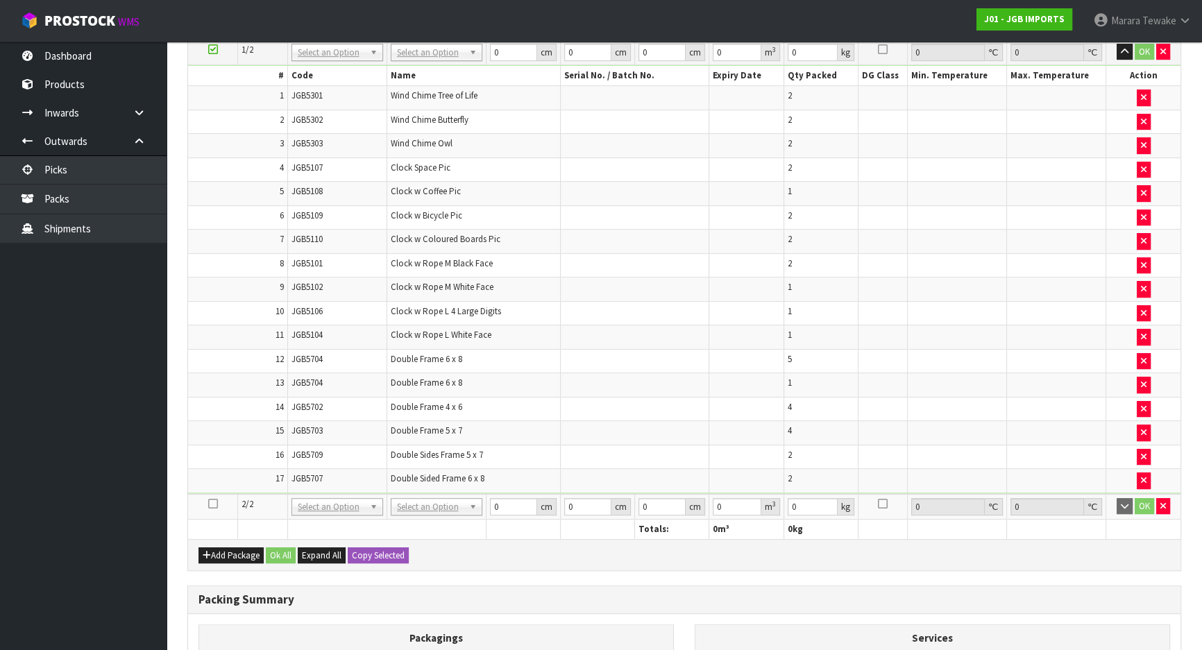
click at [216, 504] on icon at bounding box center [213, 504] width 10 height 1
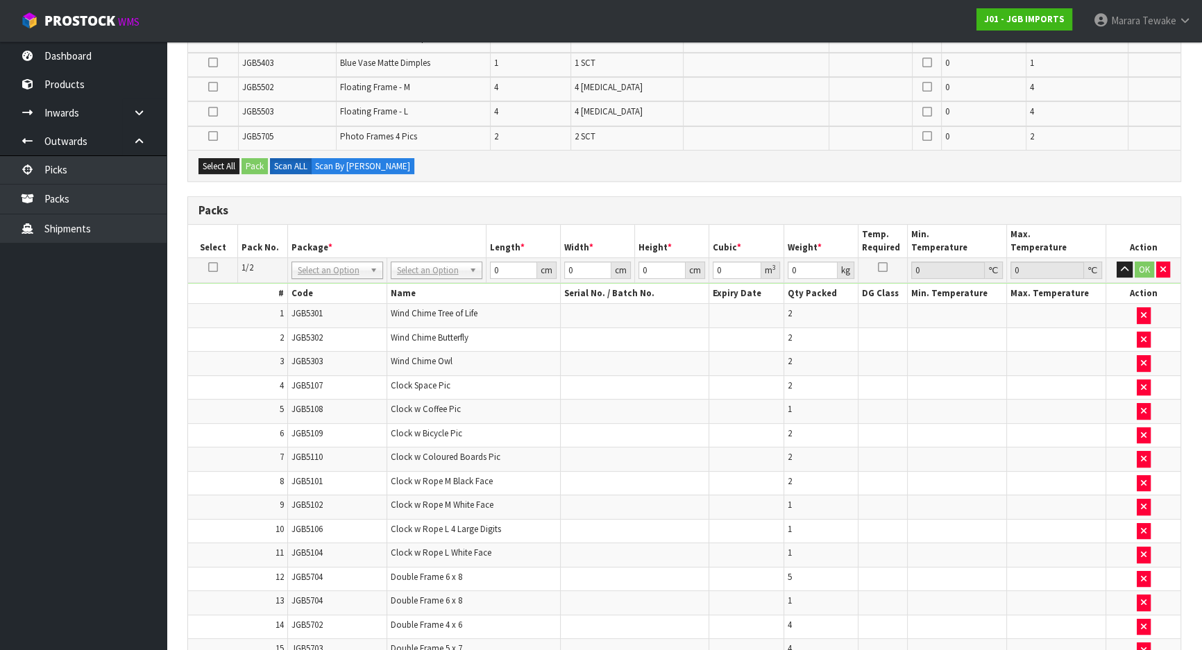
scroll to position [44, 0]
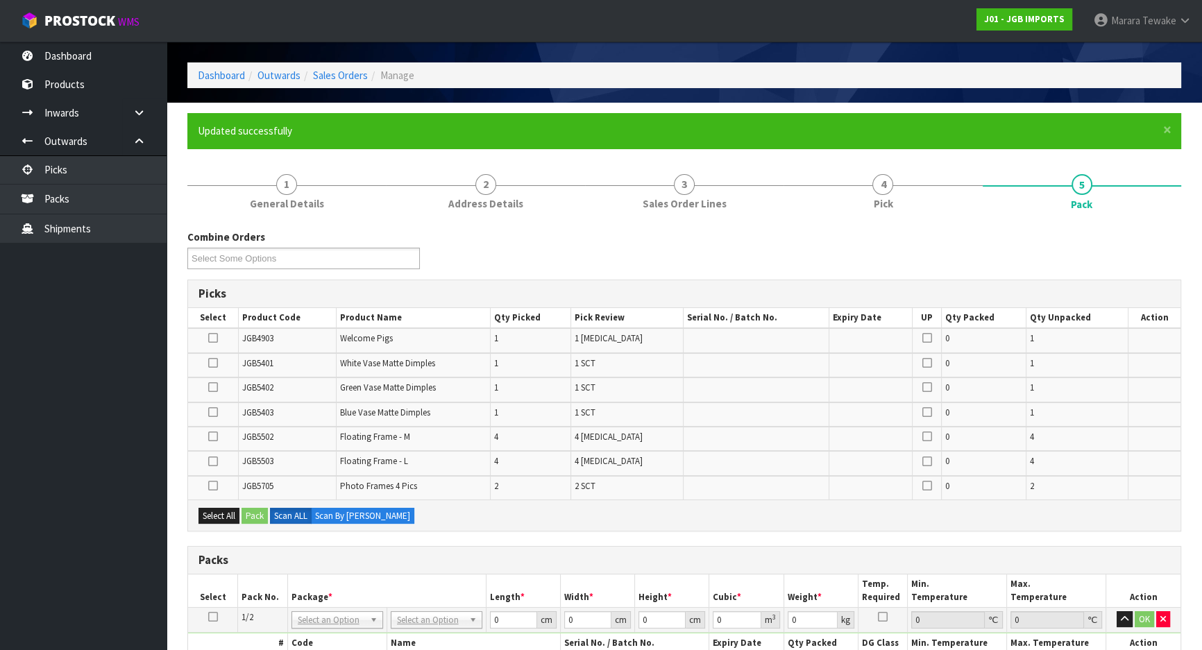
click at [210, 338] on icon at bounding box center [213, 338] width 10 height 1
click at [0, 0] on input "checkbox" at bounding box center [0, 0] width 0 height 0
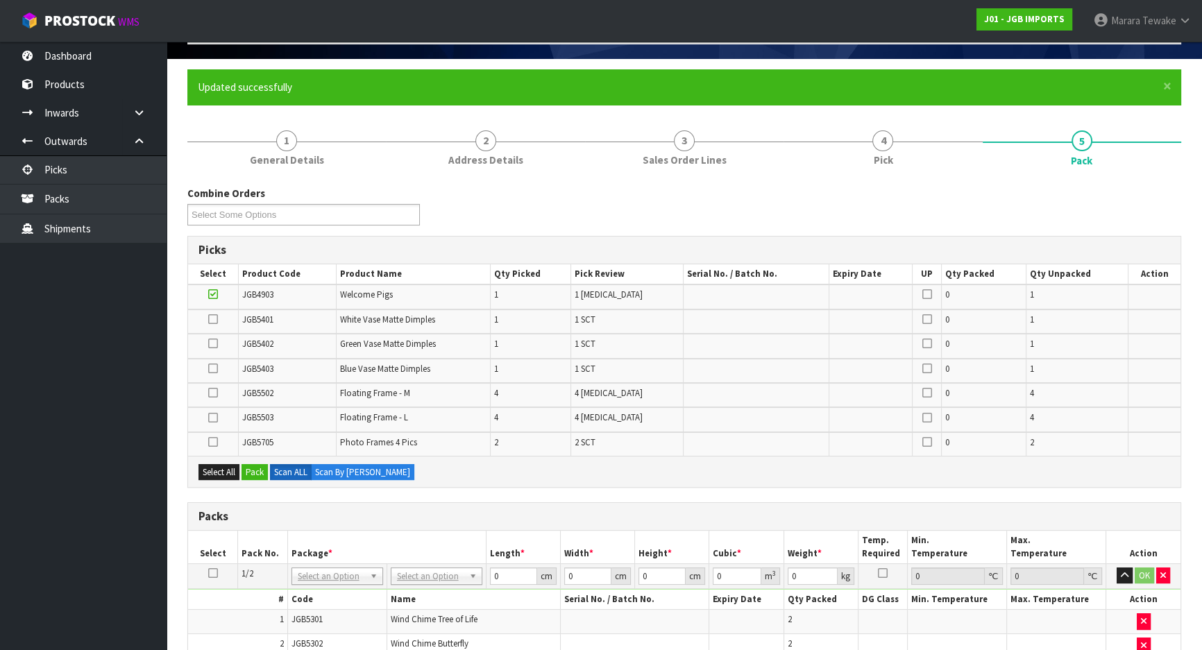
scroll to position [108, 0]
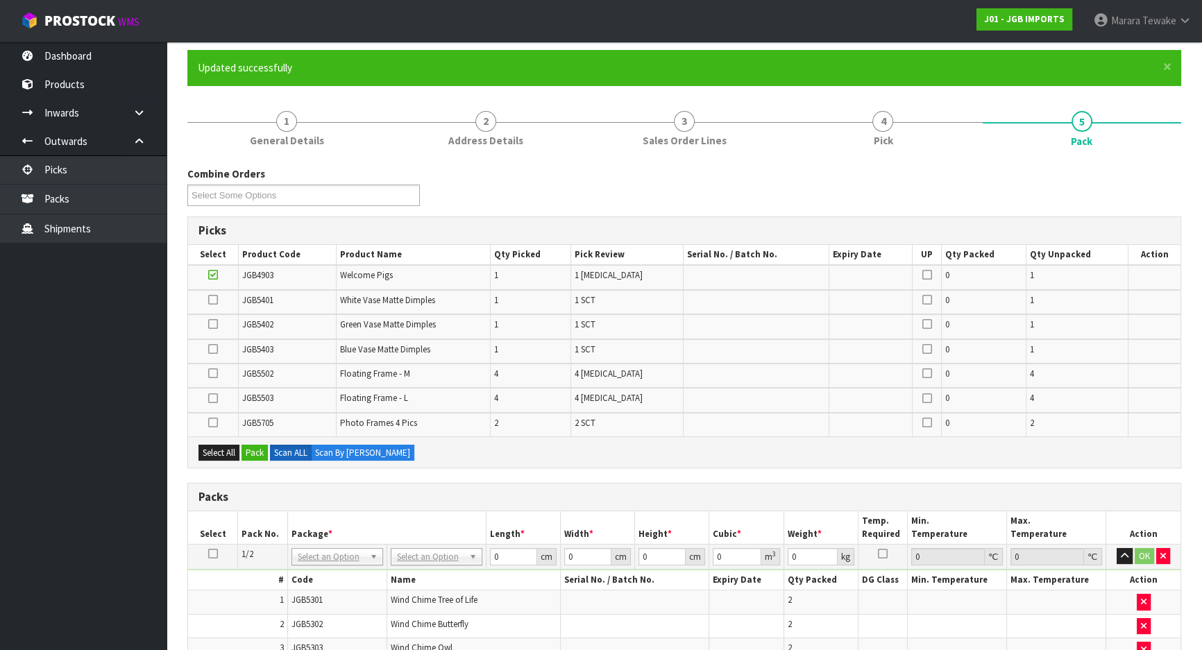
click at [214, 423] on icon at bounding box center [213, 423] width 10 height 1
click at [0, 0] on input "checkbox" at bounding box center [0, 0] width 0 height 0
click at [210, 300] on icon at bounding box center [213, 300] width 10 height 1
click at [0, 0] on input "checkbox" at bounding box center [0, 0] width 0 height 0
click at [214, 324] on icon at bounding box center [213, 324] width 10 height 1
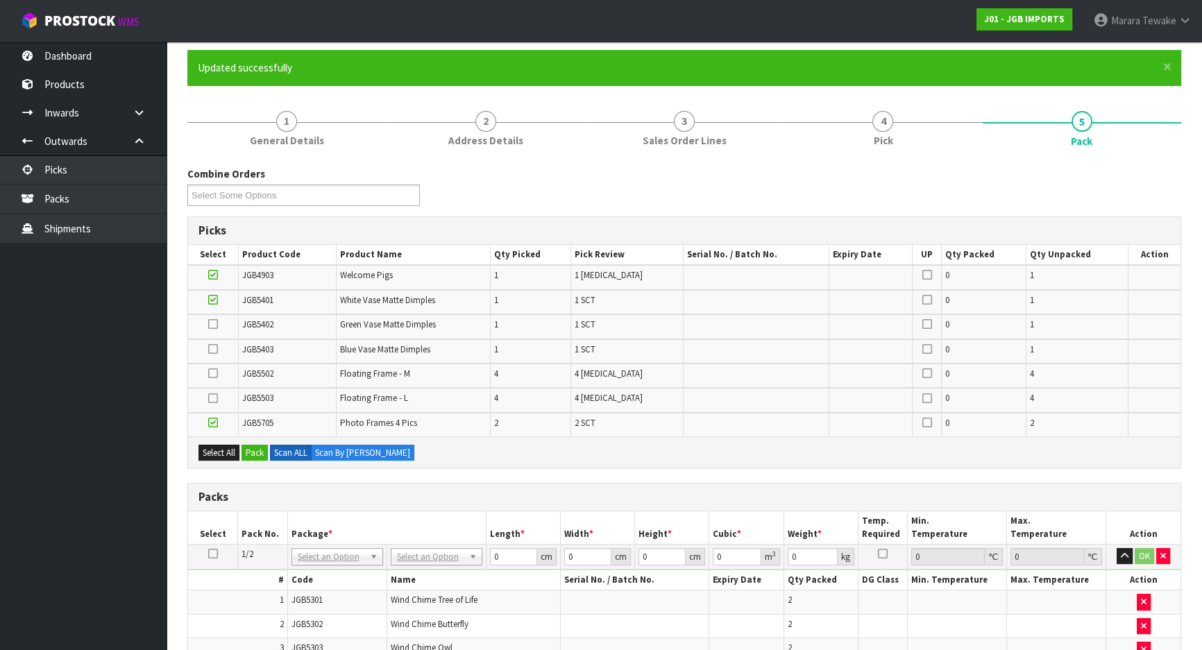
click at [0, 0] on input "checkbox" at bounding box center [0, 0] width 0 height 0
click at [214, 349] on icon at bounding box center [213, 349] width 10 height 1
click at [0, 0] on input "checkbox" at bounding box center [0, 0] width 0 height 0
click at [211, 373] on icon at bounding box center [213, 373] width 10 height 1
click at [0, 0] on input "checkbox" at bounding box center [0, 0] width 0 height 0
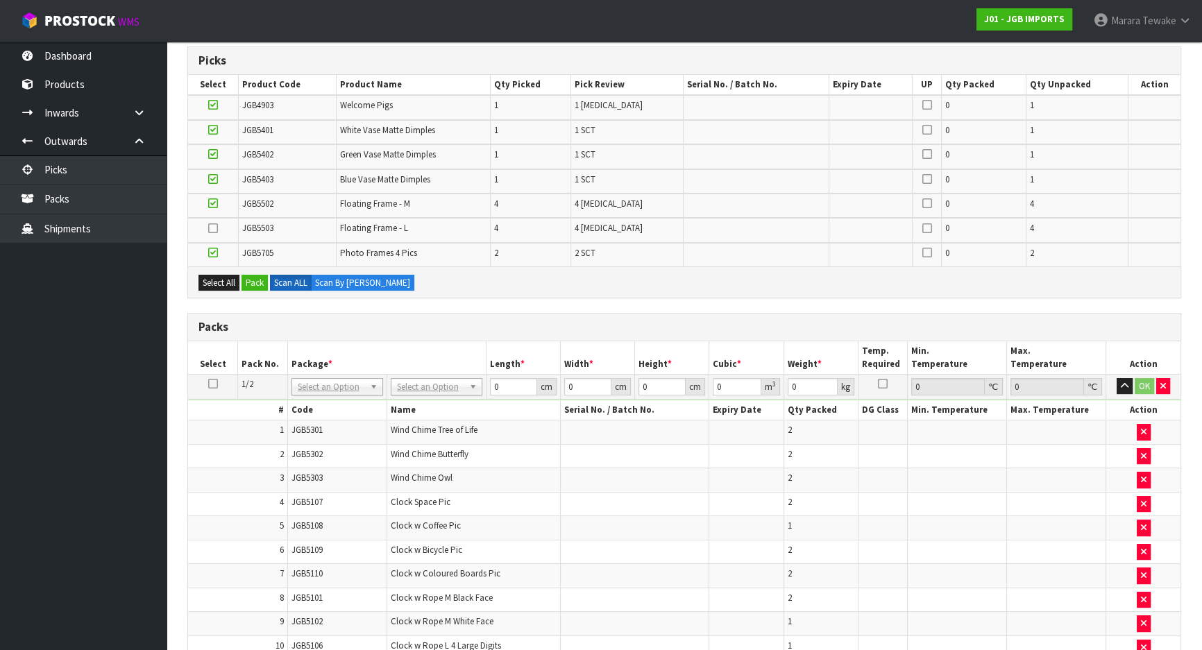
scroll to position [360, 0]
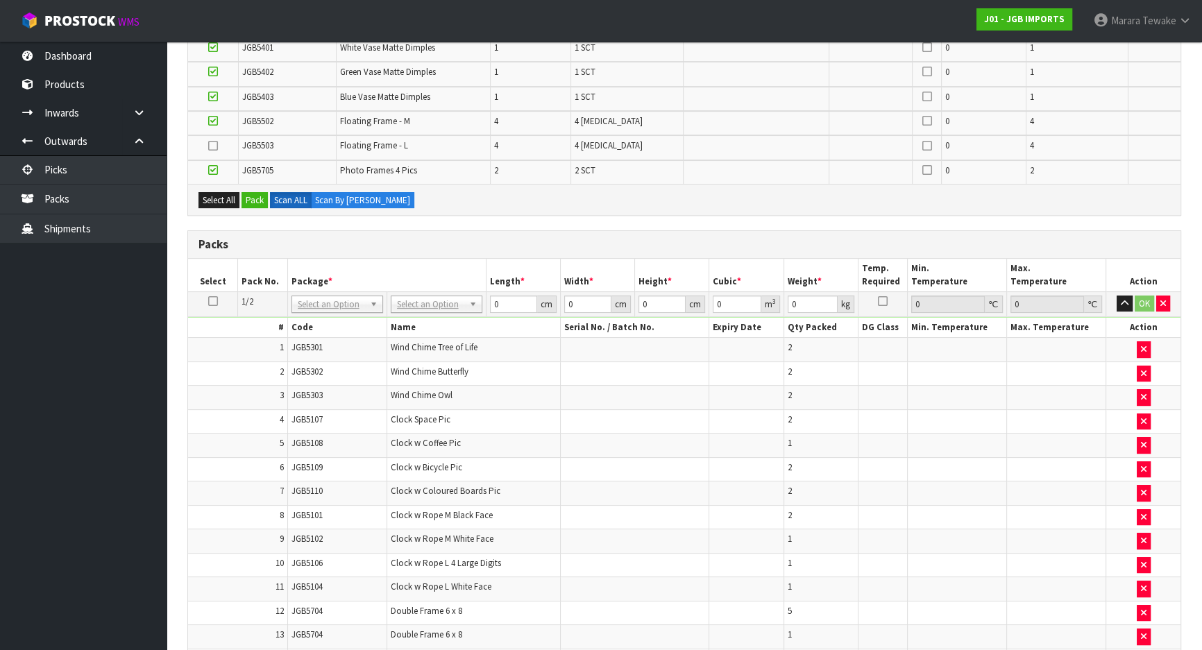
click at [212, 146] on icon at bounding box center [213, 146] width 10 height 1
click at [0, 0] on input "checkbox" at bounding box center [0, 0] width 0 height 0
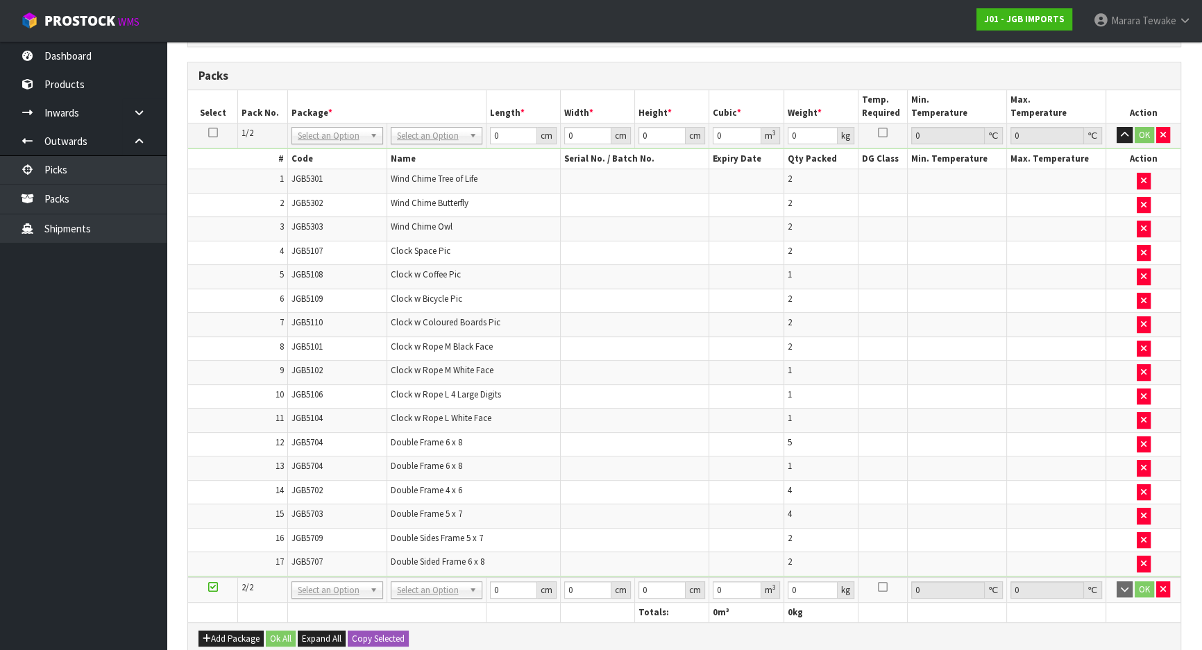
scroll to position [340, 0]
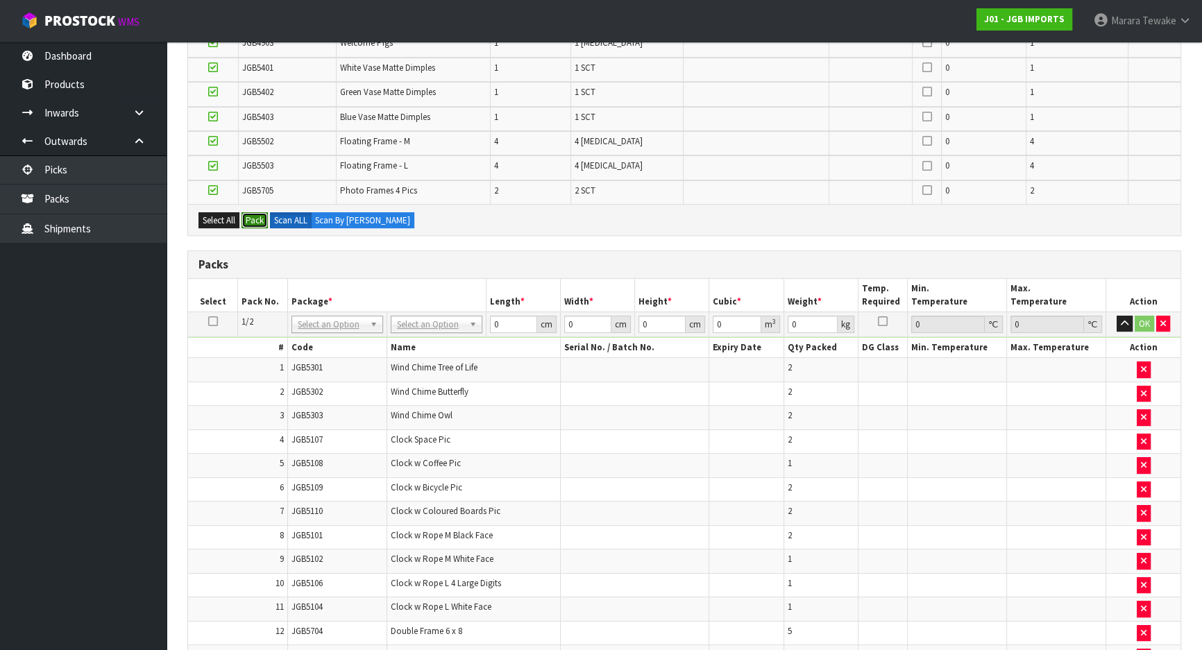
click at [262, 214] on button "Pack" at bounding box center [254, 220] width 26 height 17
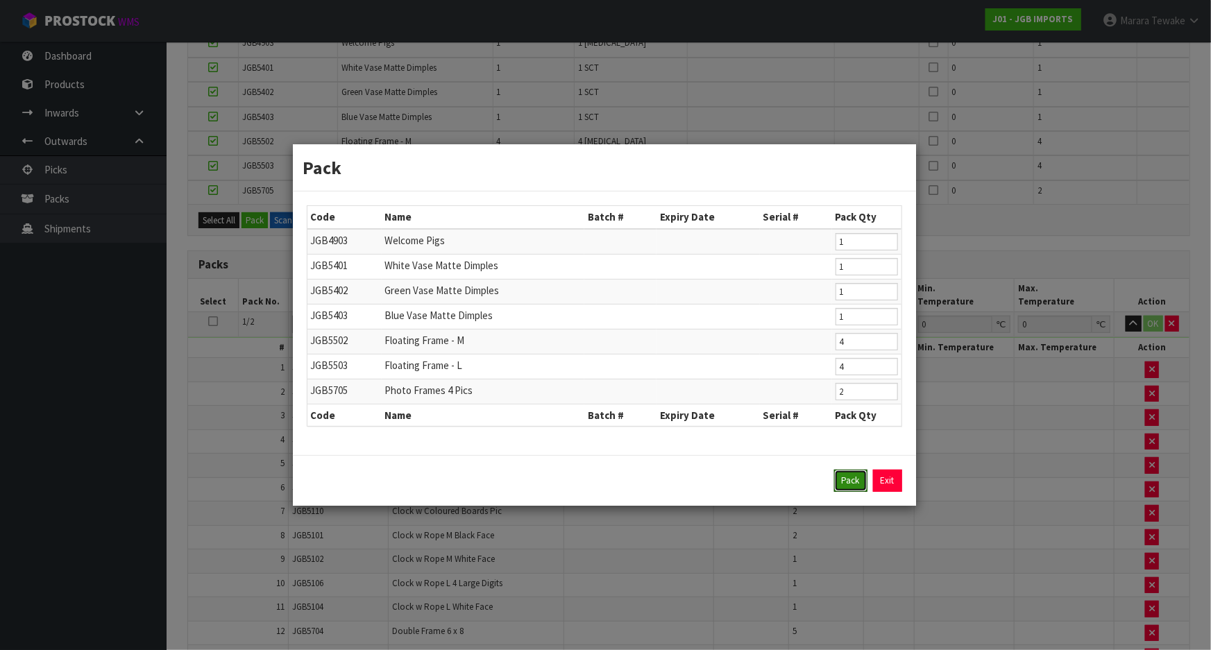
click at [837, 475] on button "Pack" at bounding box center [850, 481] width 33 height 22
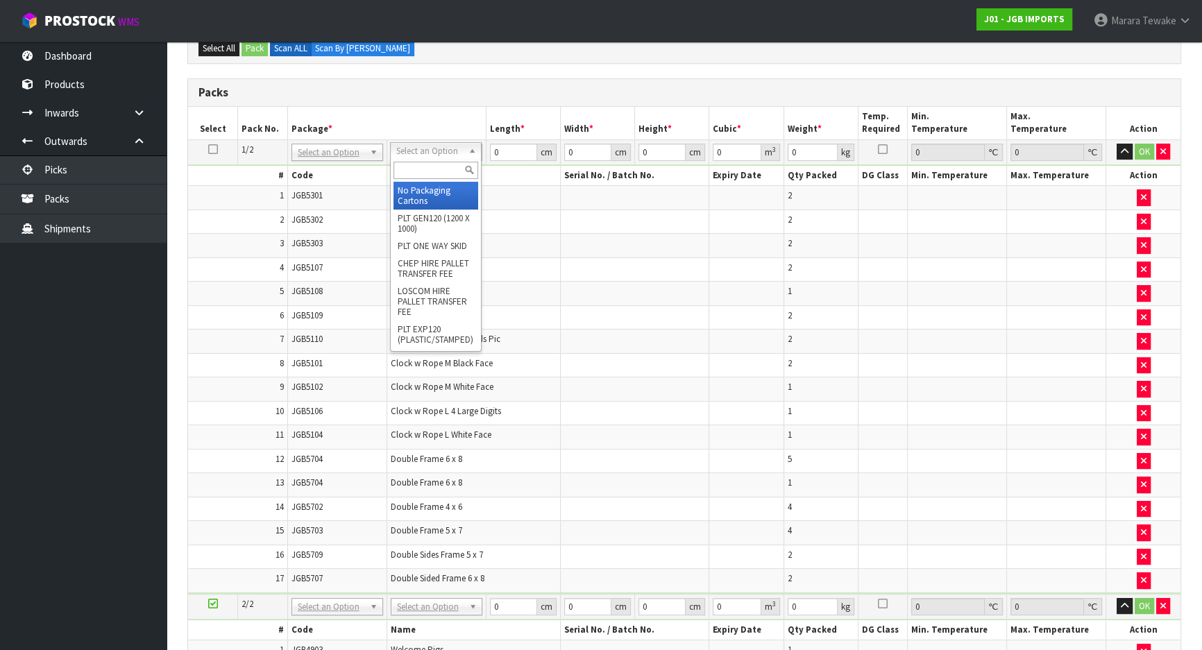
click at [448, 168] on input "text" at bounding box center [435, 170] width 85 height 17
type input "OC"
type input "19.65"
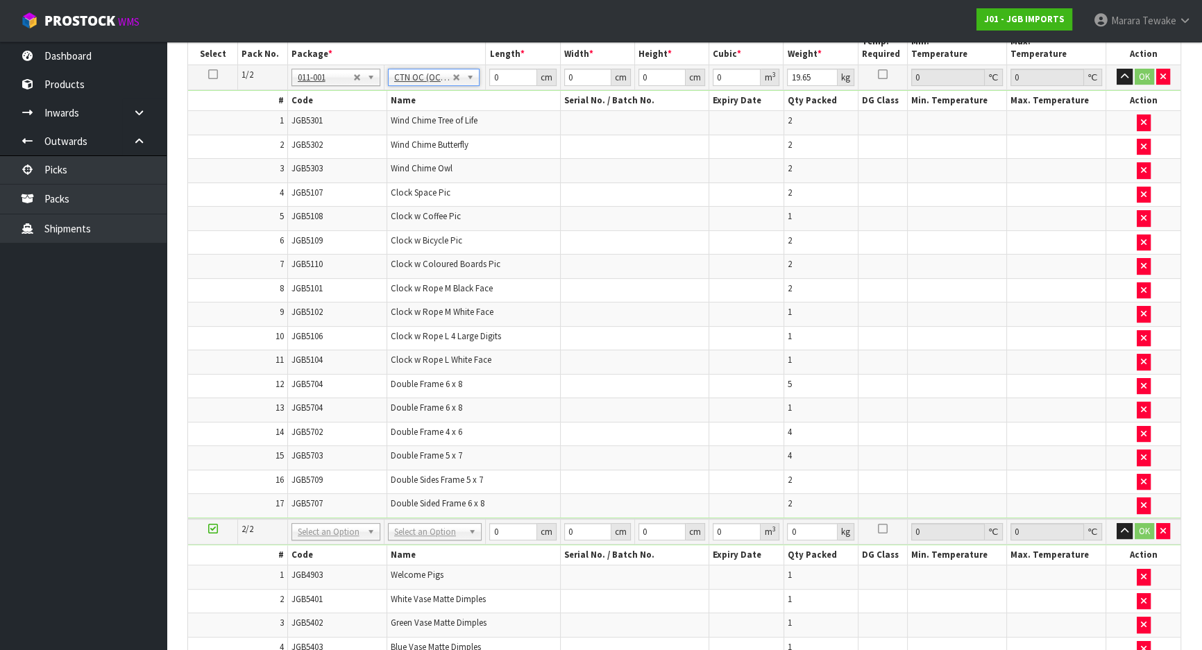
scroll to position [592, 0]
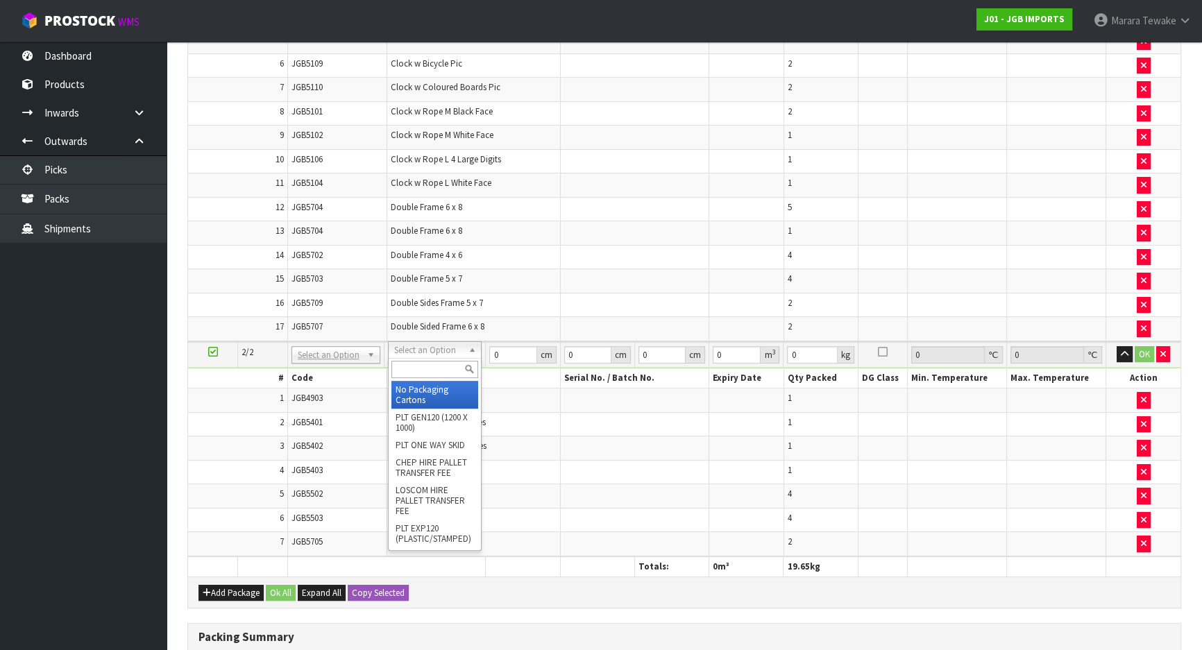
click at [431, 366] on input "text" at bounding box center [434, 369] width 87 height 17
type input "CTN6"
type input "45.5"
type input "30.5"
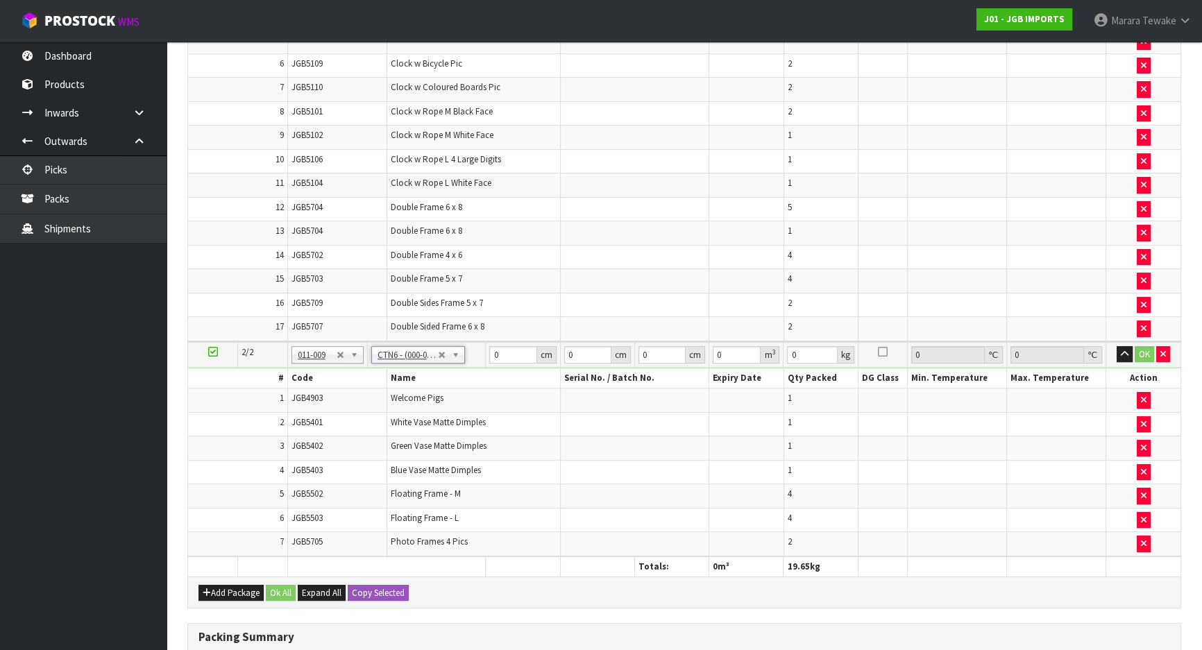
type input "0.042326"
type input "205.6"
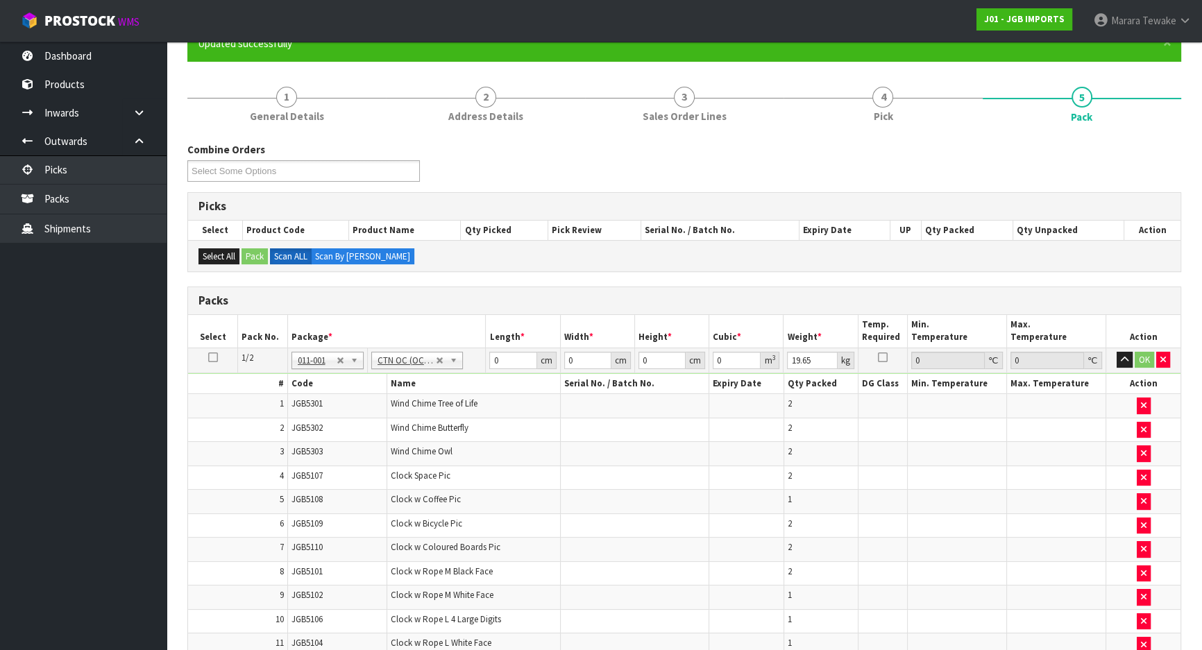
scroll to position [87, 0]
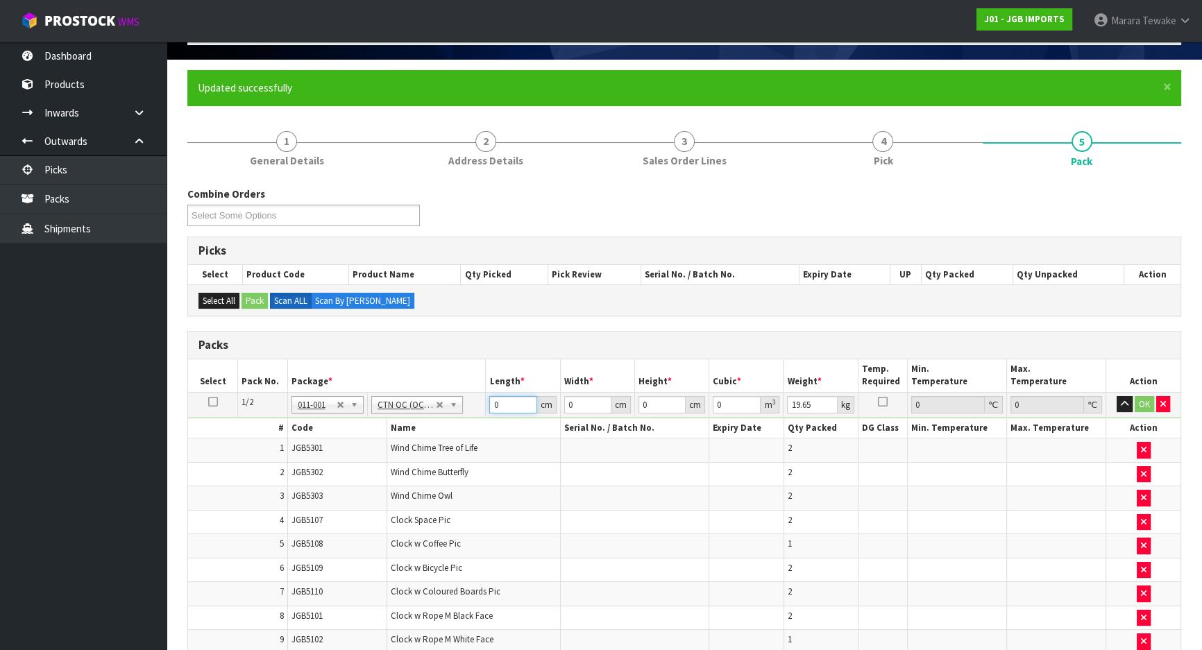
drag, startPoint x: 509, startPoint y: 404, endPoint x: 456, endPoint y: 380, distance: 57.8
click at [466, 392] on tr "1/2 NONE 007-001 007-002 007-004 007-009 007-013 007-014 007-015 007-017 007-01…" at bounding box center [684, 404] width 992 height 25
type input "60"
type input "42"
type input "4"
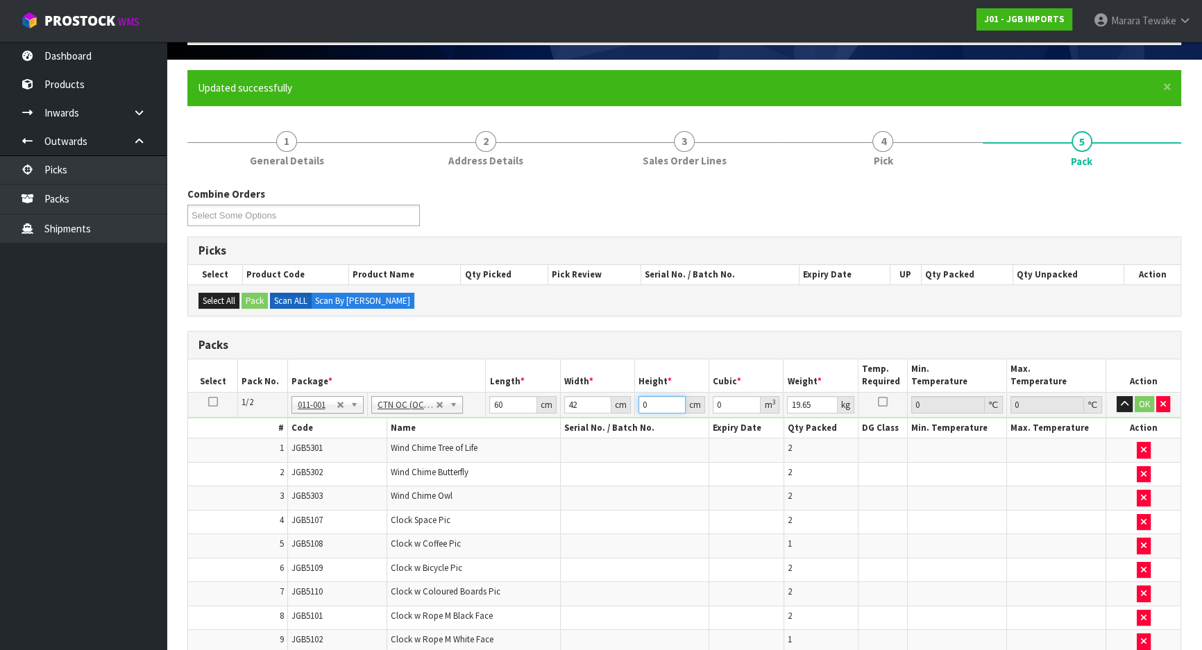
type input "0.01008"
type input "48"
type input "0.12096"
type input "48"
type input "18"
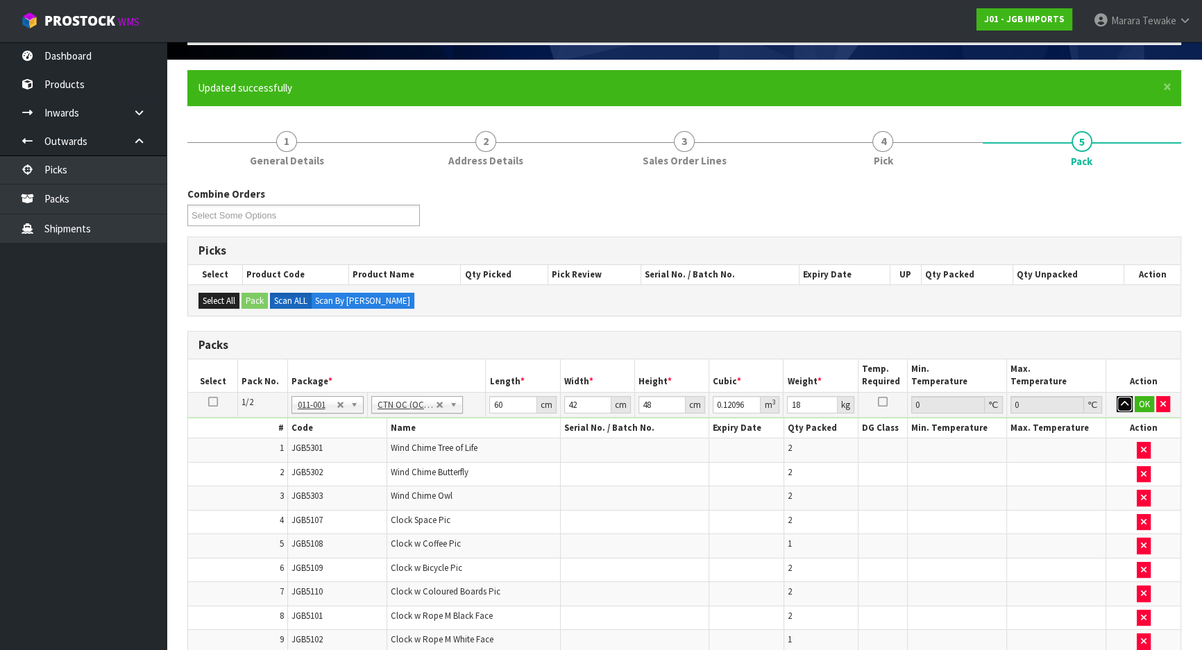
click at [1116, 396] on button "button" at bounding box center [1124, 404] width 16 height 17
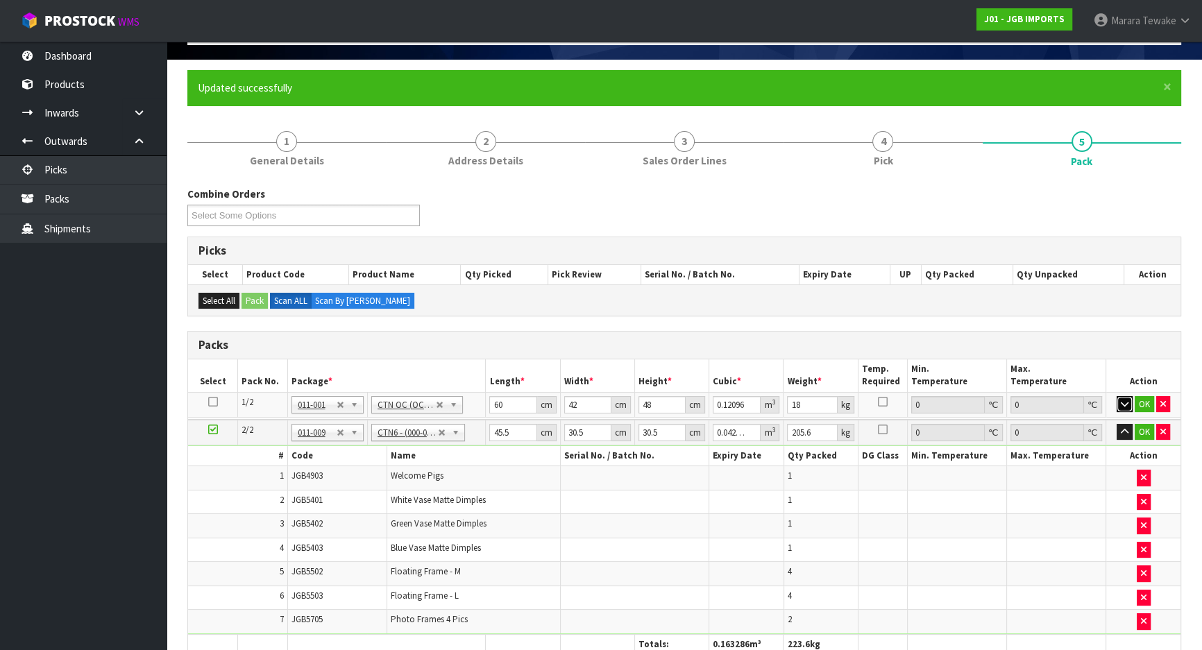
click at [1116, 396] on button "button" at bounding box center [1124, 404] width 16 height 17
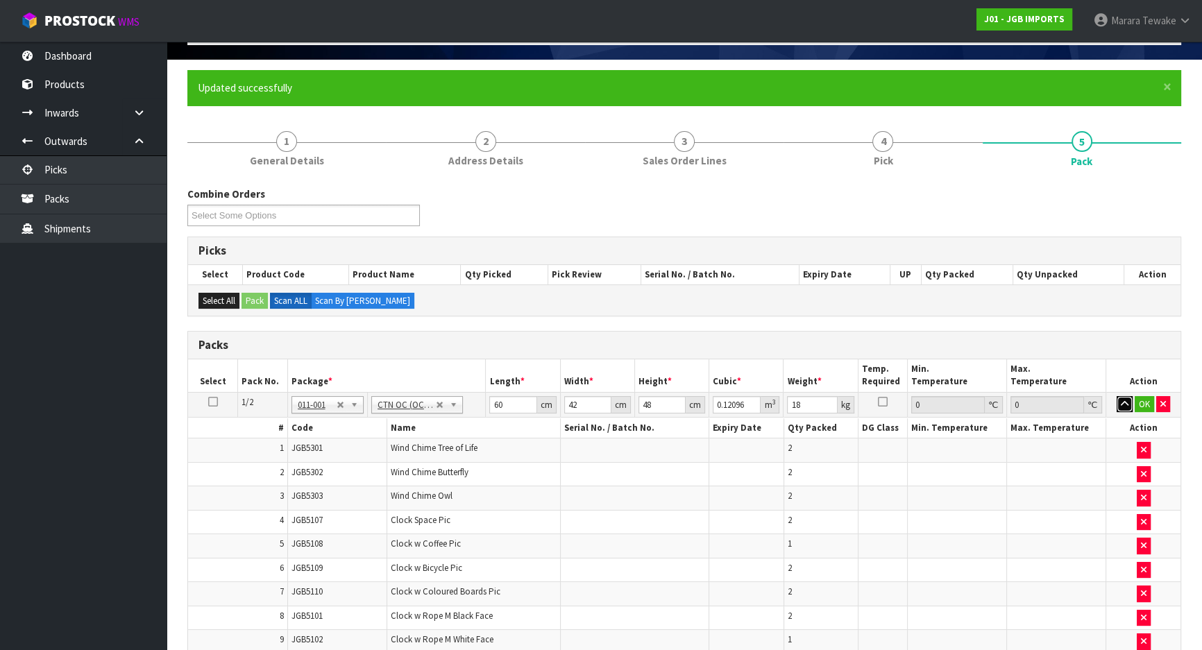
click at [1116, 396] on button "button" at bounding box center [1124, 404] width 16 height 17
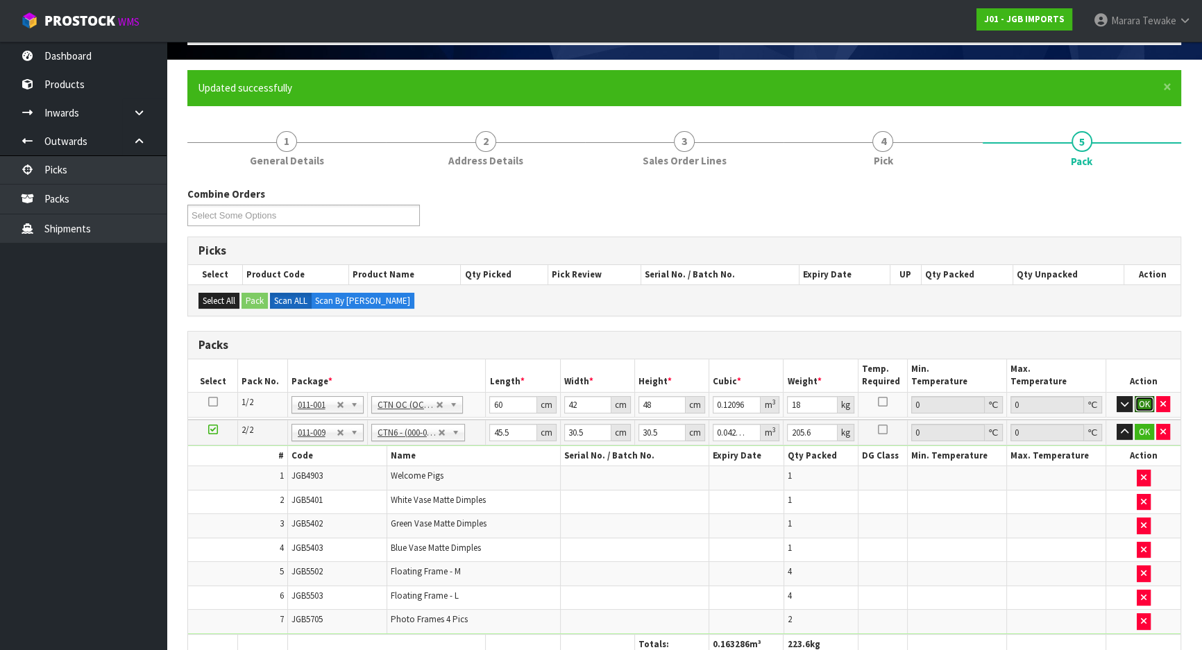
click button "OK" at bounding box center [1143, 404] width 19 height 17
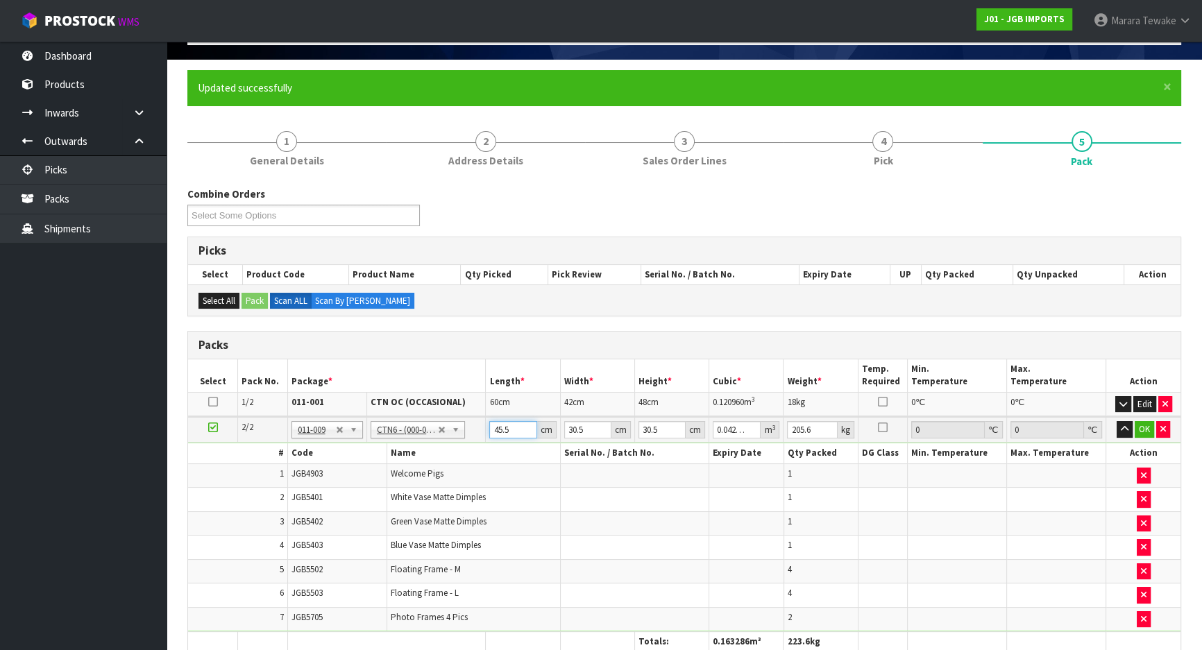
type input "4"
type input "0.003721"
type input "47"
type input "0.043722"
type input "47"
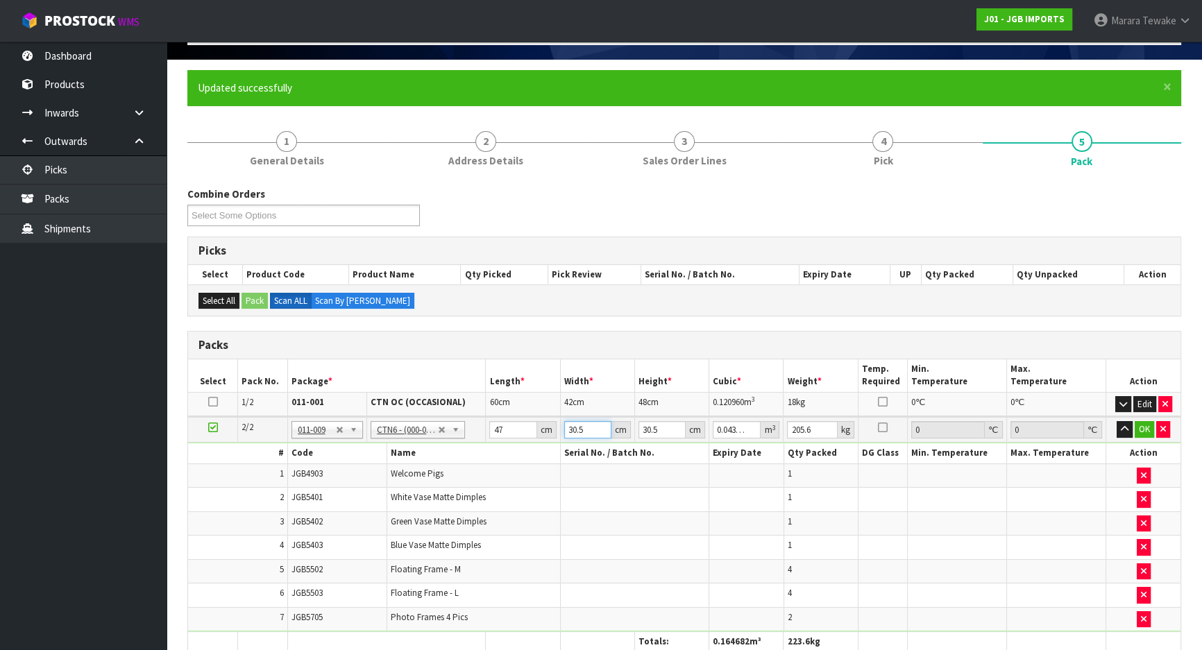
type input "3"
type input "0.0043"
type input "32"
type input "0.045872"
type input "32"
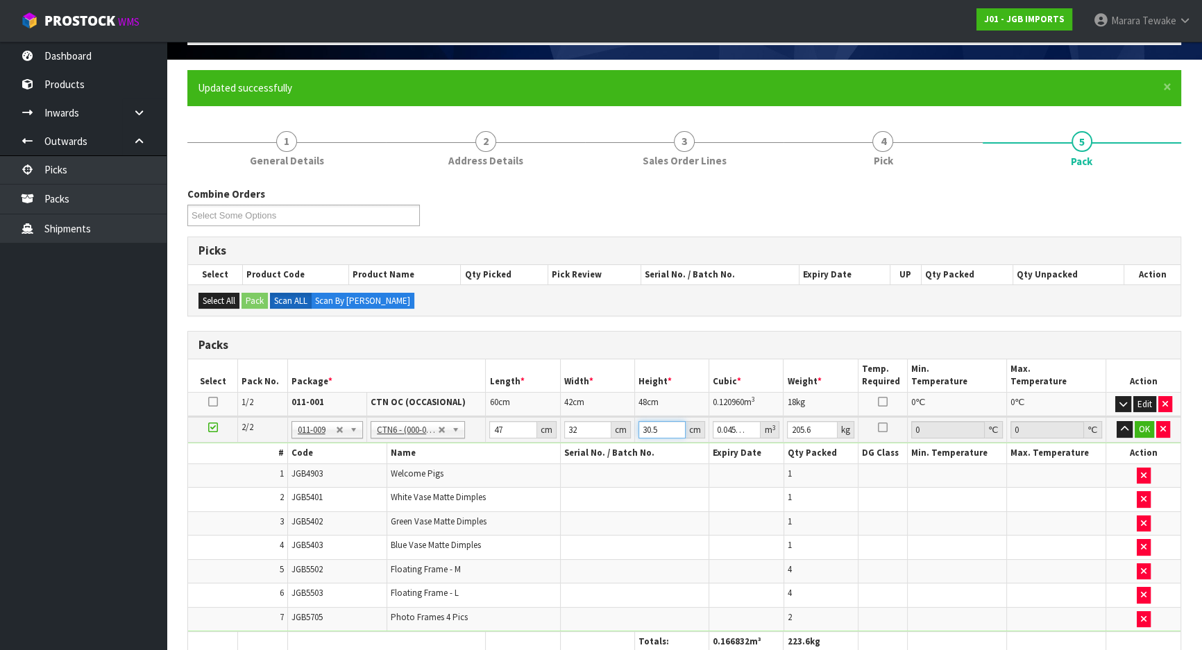
type input "2"
type input "0.003008"
type input "23"
type input "0.034592"
type input "23"
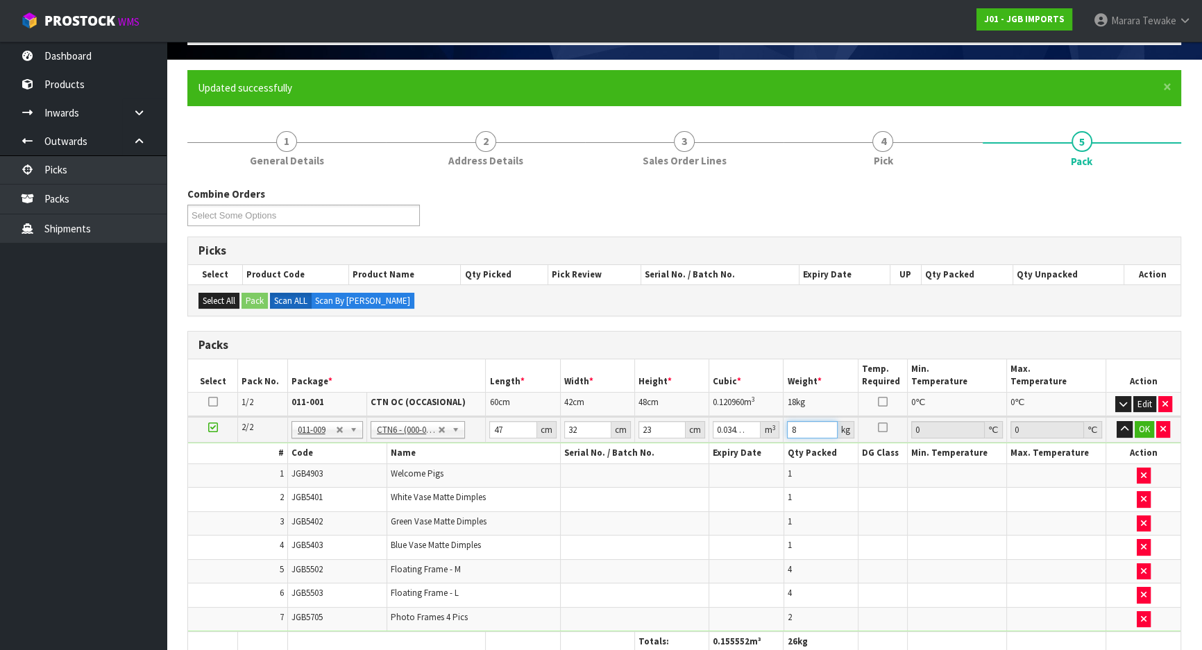
type input "8"
click at [1116, 421] on button "button" at bounding box center [1124, 429] width 16 height 17
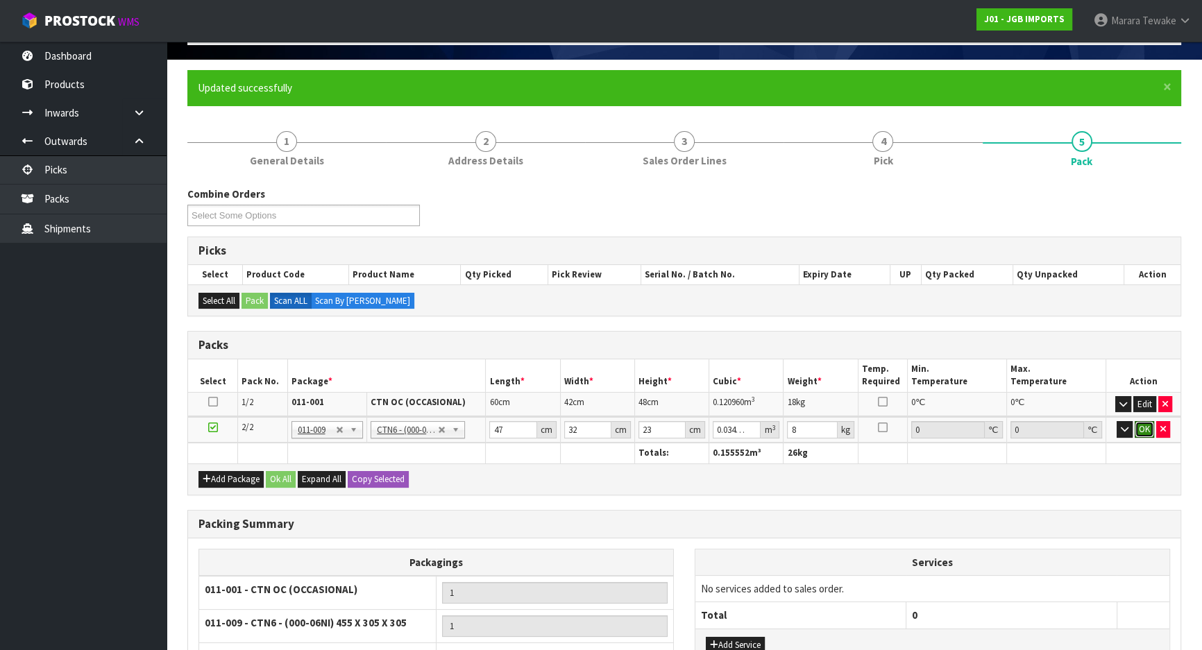
click button "OK" at bounding box center [1143, 429] width 19 height 17
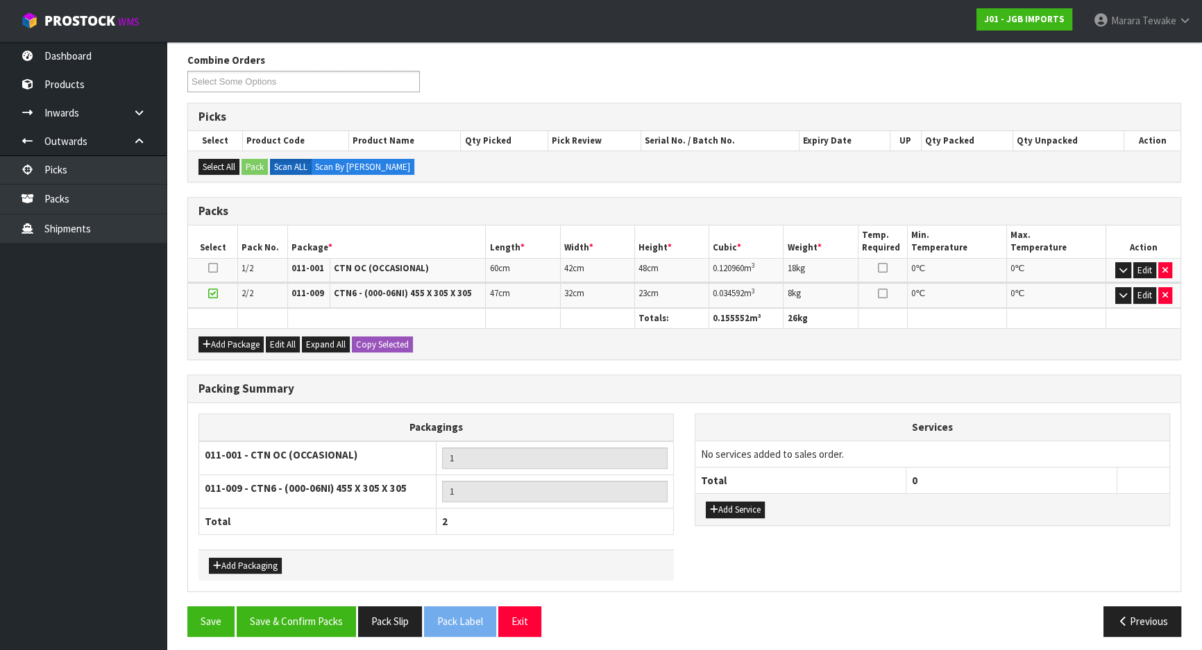
scroll to position [225, 0]
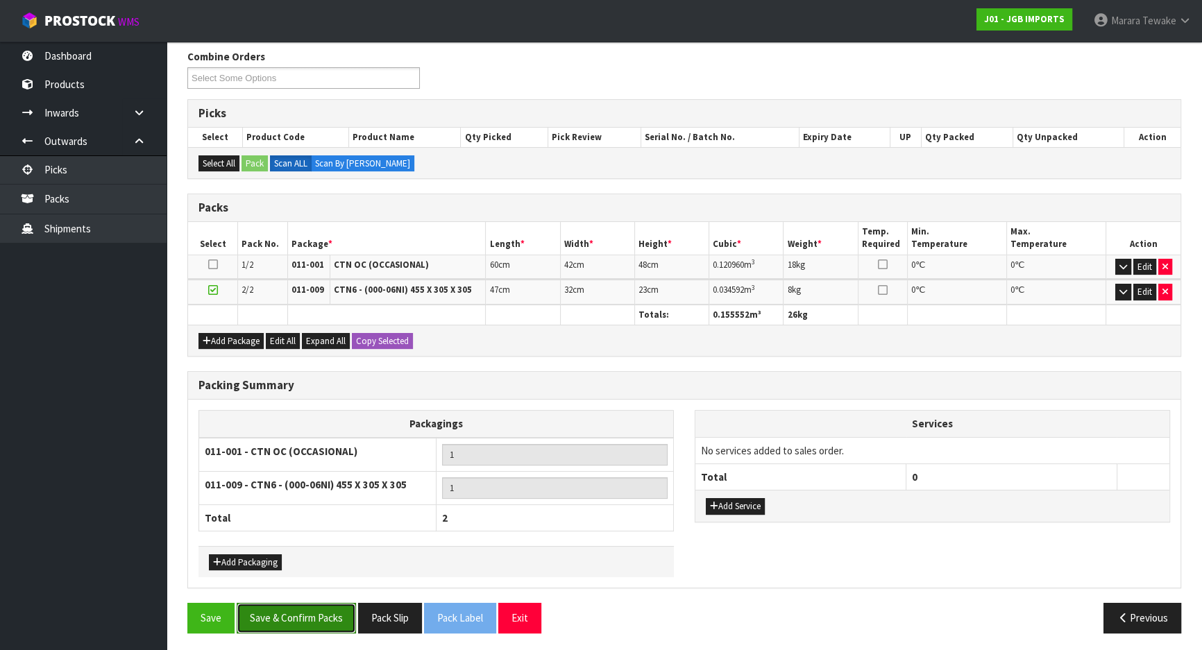
click at [323, 617] on button "Save & Confirm Packs" at bounding box center [296, 618] width 119 height 30
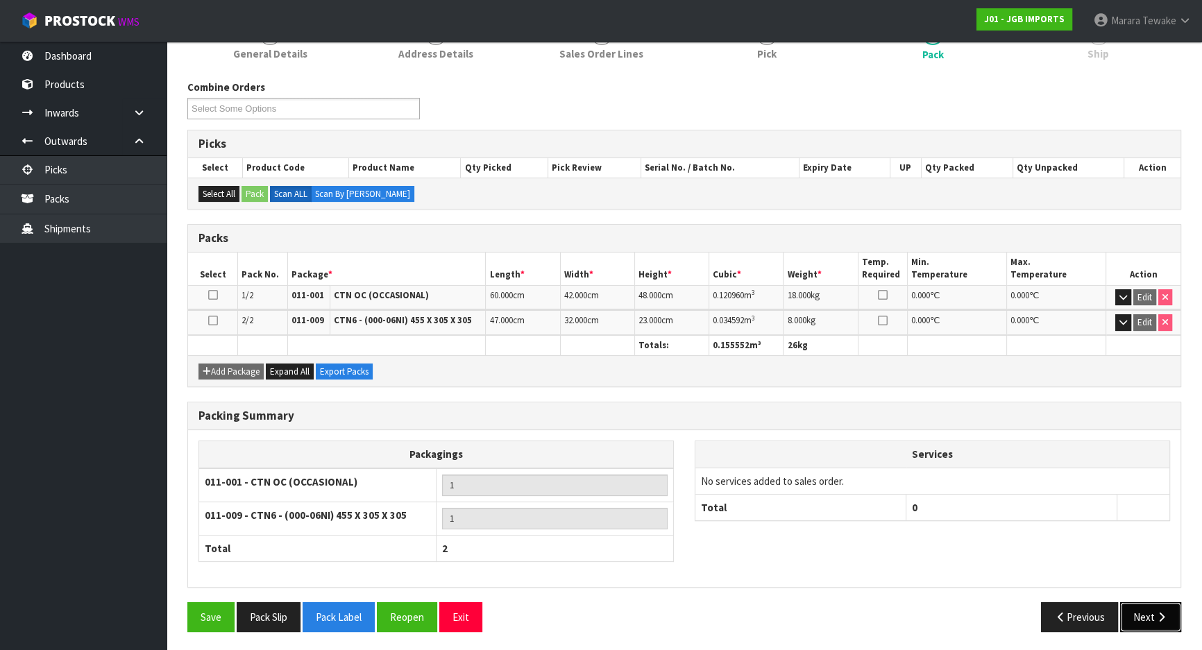
click at [1147, 617] on button "Next" at bounding box center [1150, 617] width 61 height 30
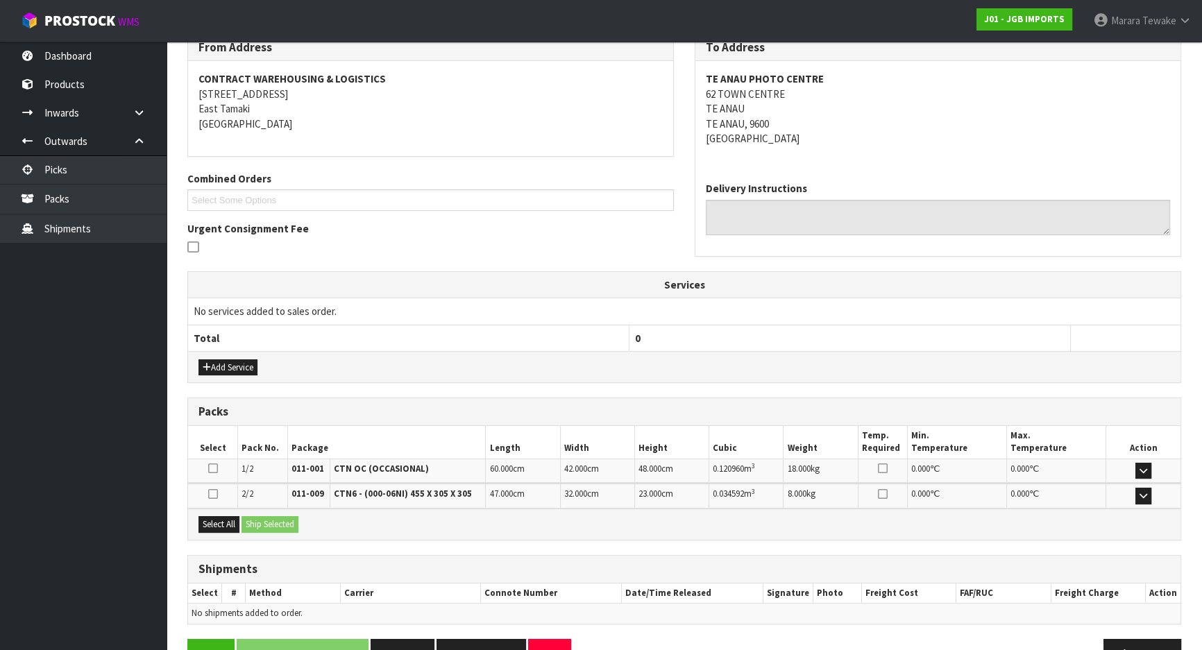
scroll to position [278, 0]
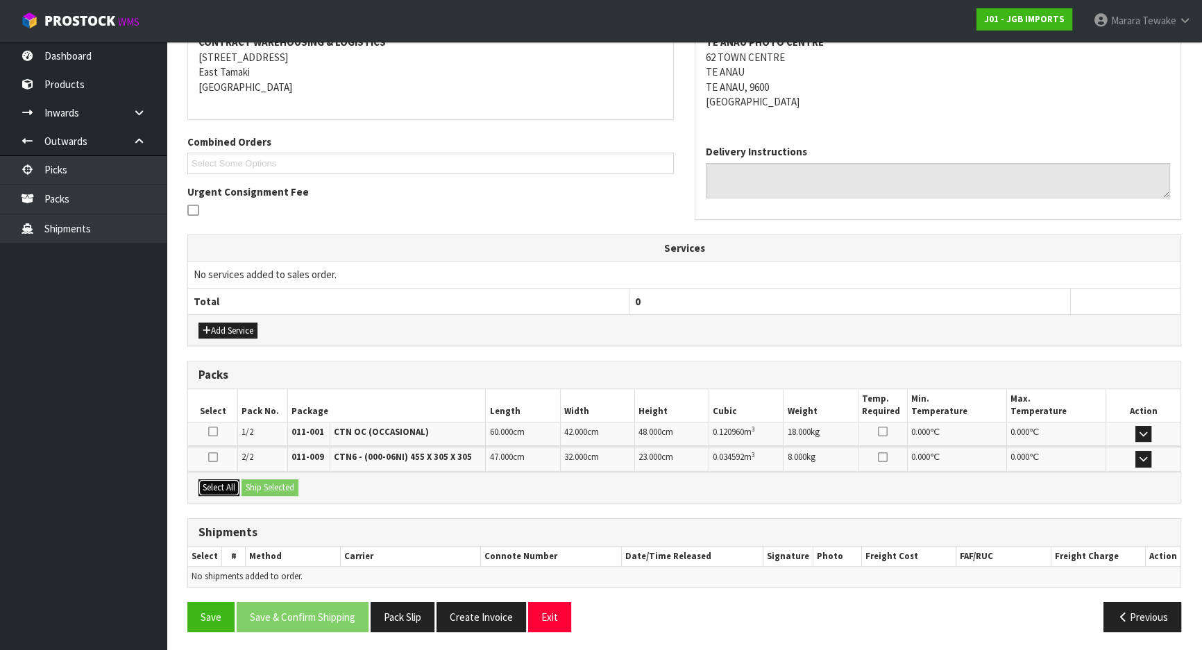
drag, startPoint x: 221, startPoint y: 487, endPoint x: 230, endPoint y: 486, distance: 9.8
click at [221, 486] on button "Select All" at bounding box center [218, 487] width 41 height 17
click at [254, 485] on button "Ship Selected" at bounding box center [269, 487] width 57 height 17
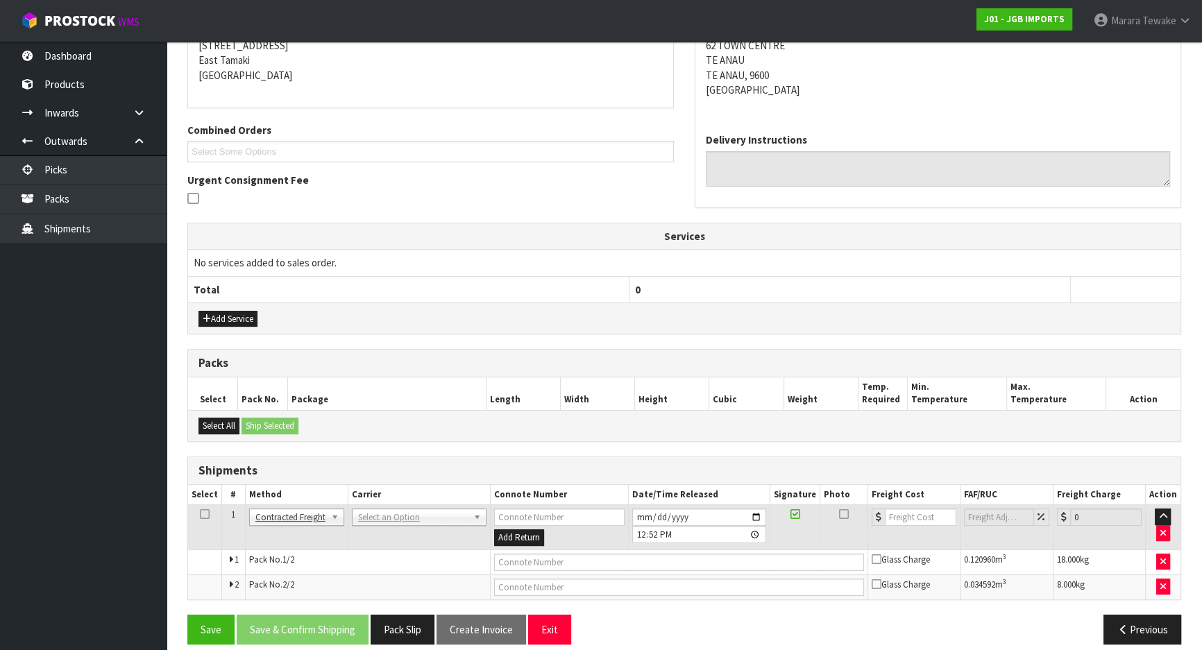
scroll to position [301, 0]
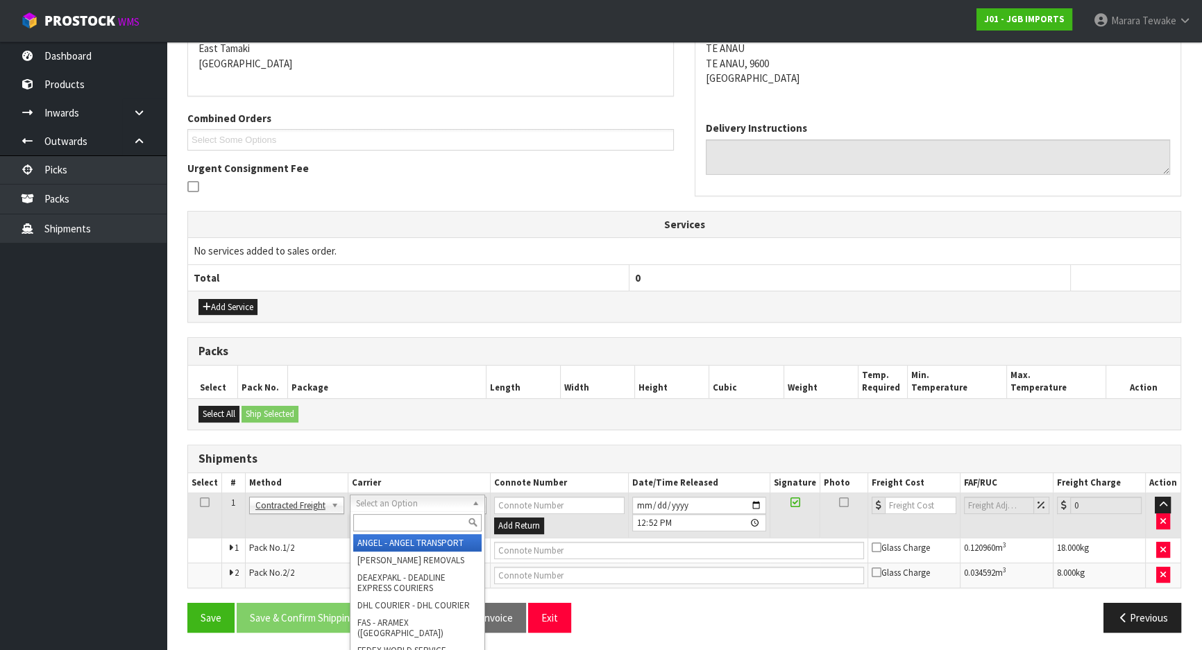
click at [389, 527] on input "text" at bounding box center [417, 522] width 128 height 17
type input "NZP"
drag, startPoint x: 381, startPoint y: 544, endPoint x: 361, endPoint y: 565, distance: 29.5
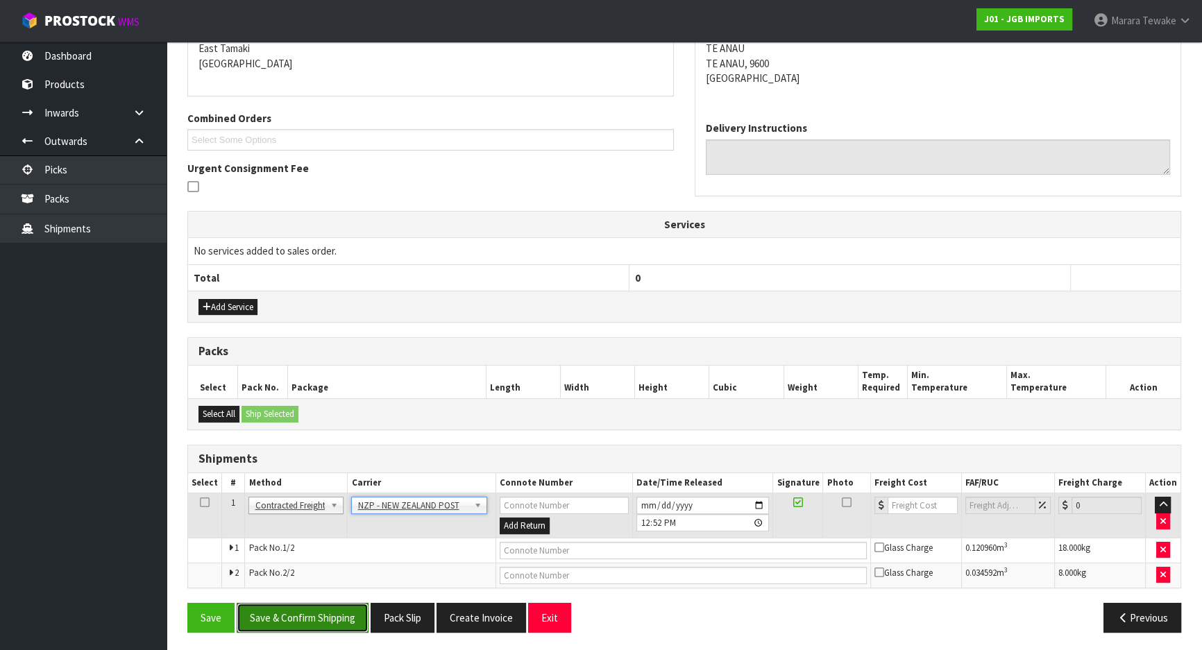
click at [312, 616] on button "Save & Confirm Shipping" at bounding box center [303, 618] width 132 height 30
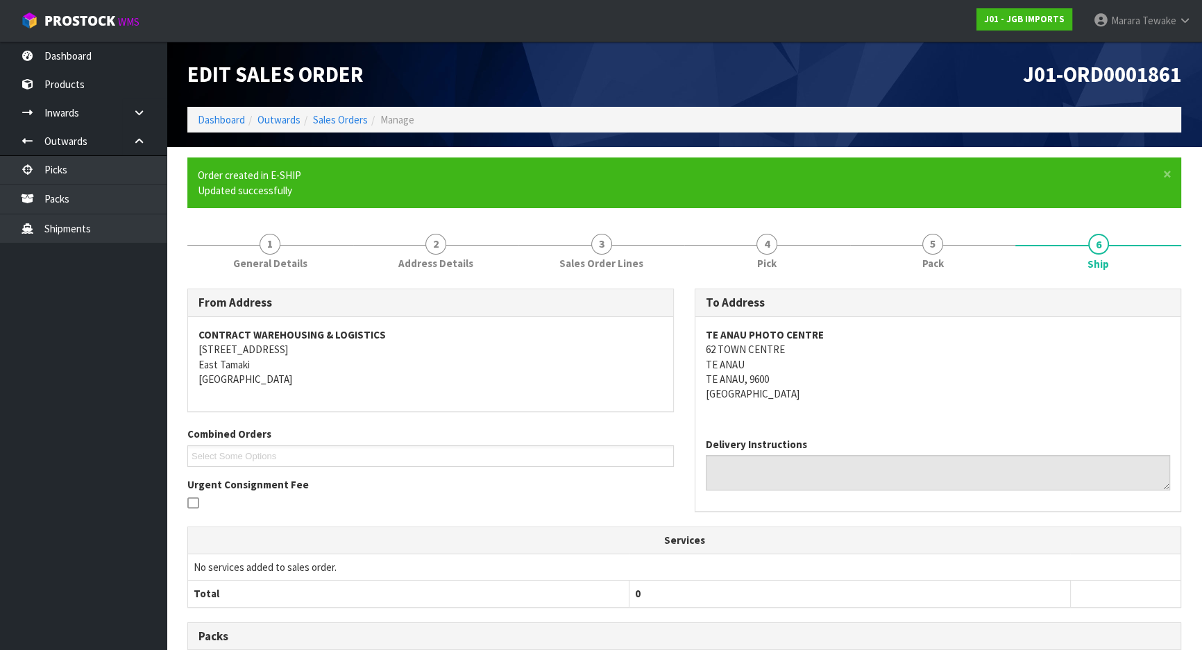
scroll to position [281, 0]
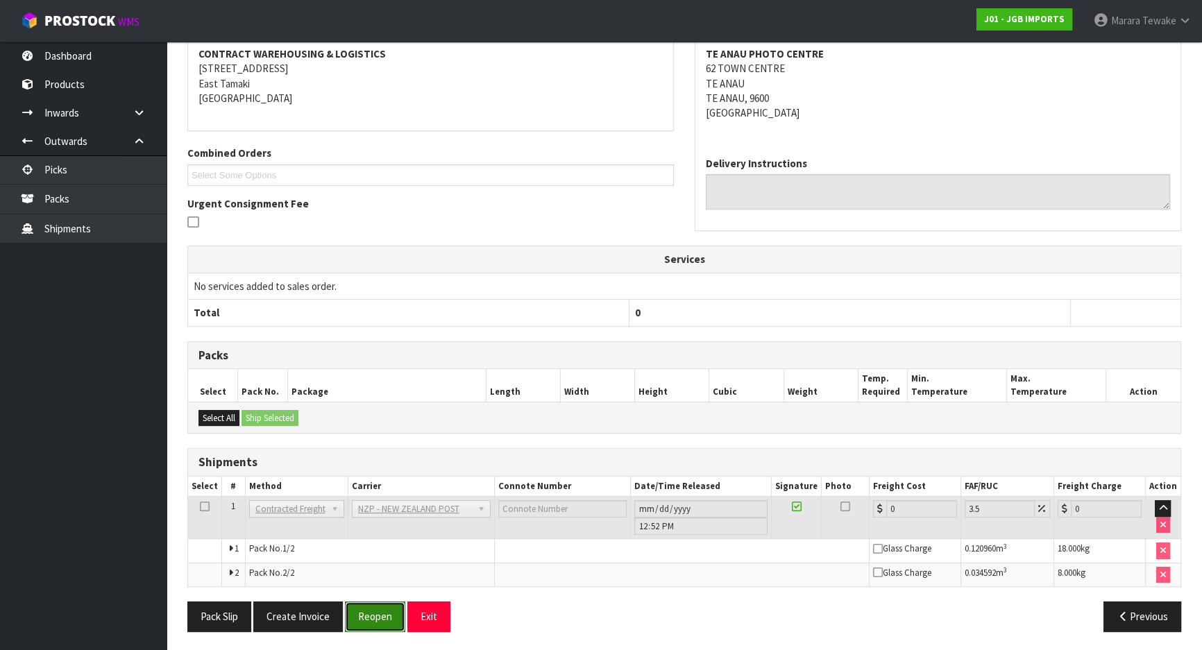
click at [386, 607] on button "Reopen" at bounding box center [375, 617] width 60 height 30
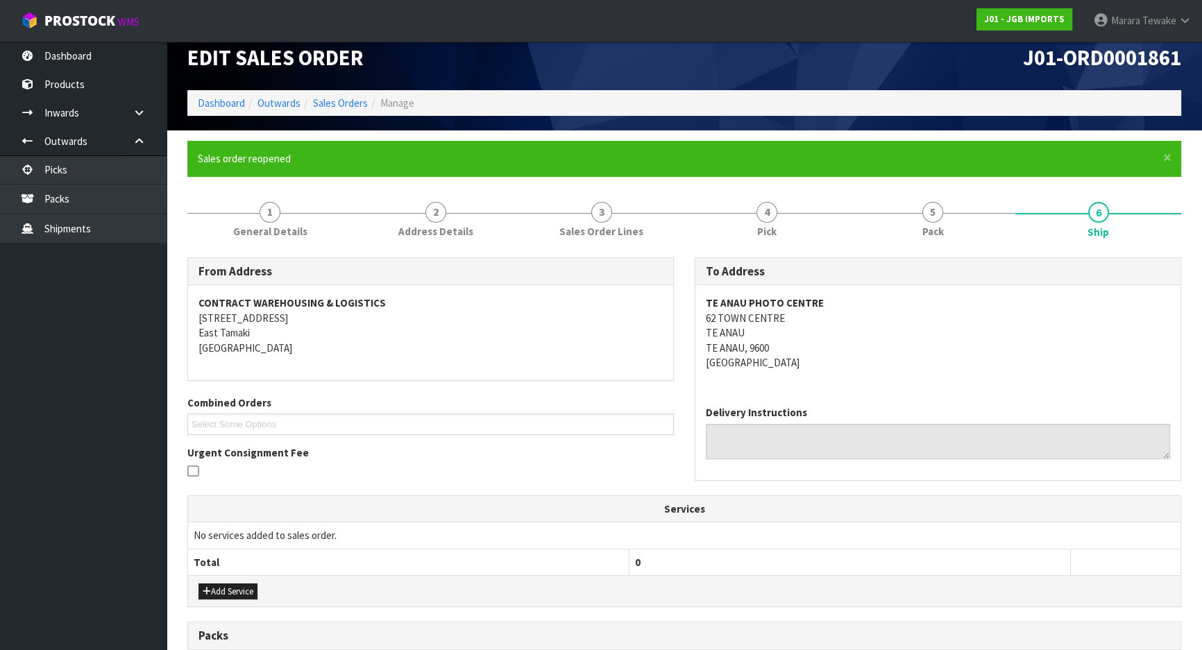
scroll to position [301, 0]
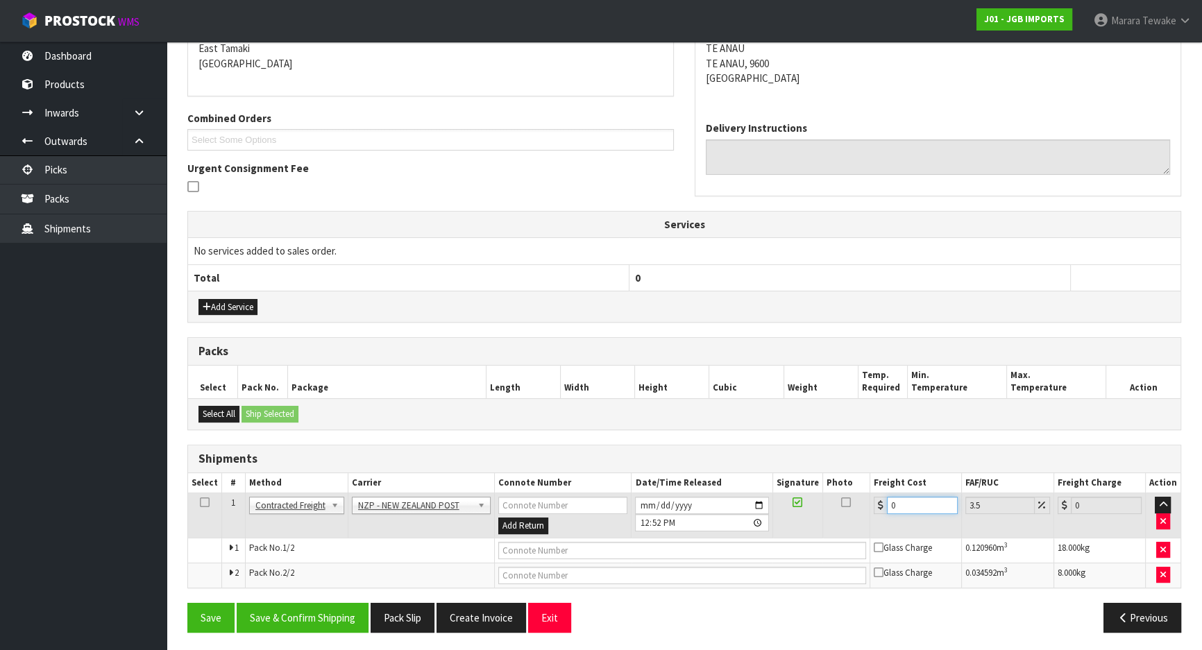
drag, startPoint x: 912, startPoint y: 504, endPoint x: 879, endPoint y: 435, distance: 76.3
click at [841, 482] on table "Select # Method Carrier Connote Number Date/Time Released Signature Photo Freig…" at bounding box center [684, 530] width 992 height 114
type input "4"
type input "4.14"
type input "48"
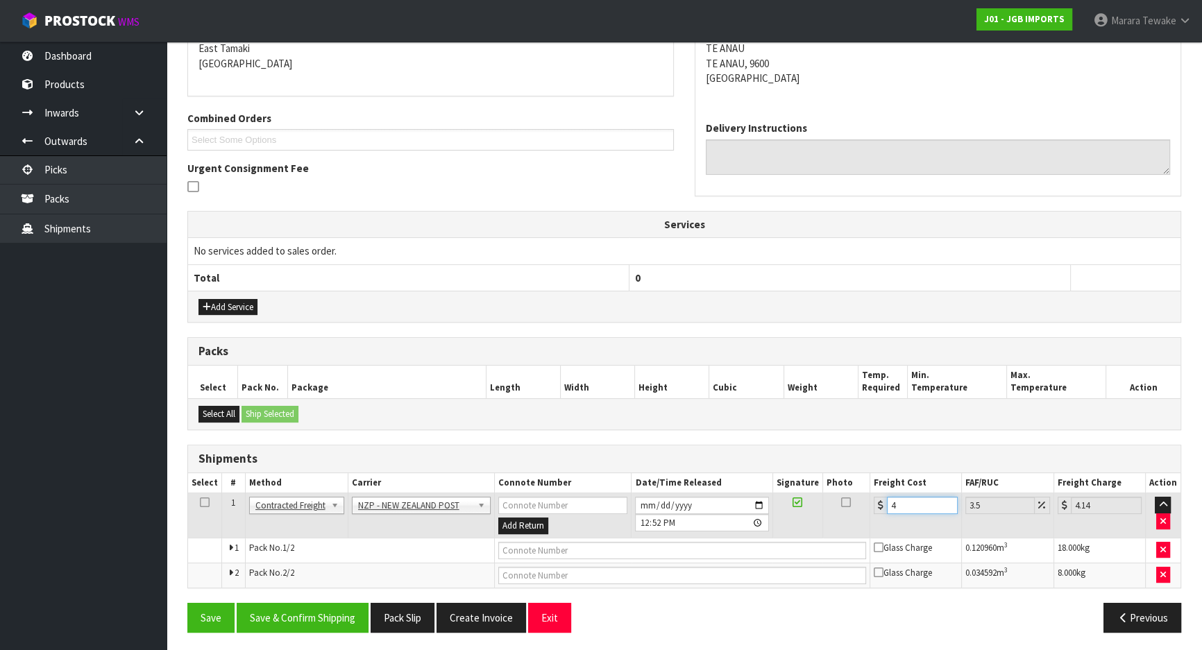
type input "49.68"
type input "48.2"
type input "49.89"
type input "48.22"
type input "49.91"
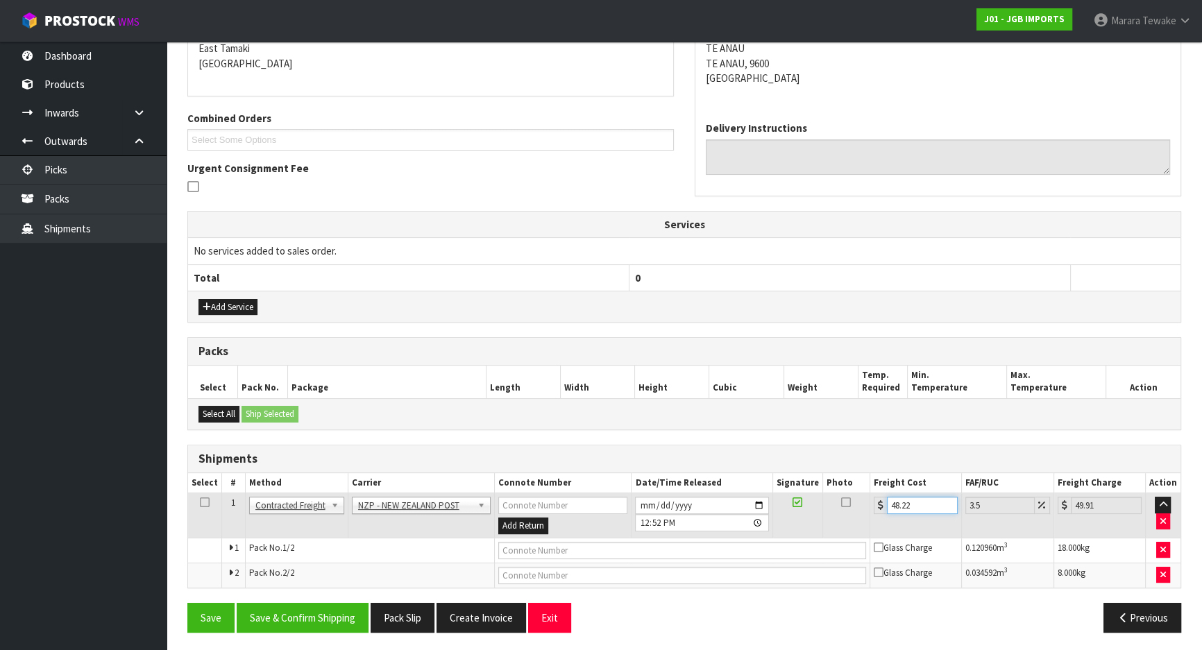
type input "48.22"
click at [279, 612] on button "Save & Confirm Shipping" at bounding box center [303, 618] width 132 height 30
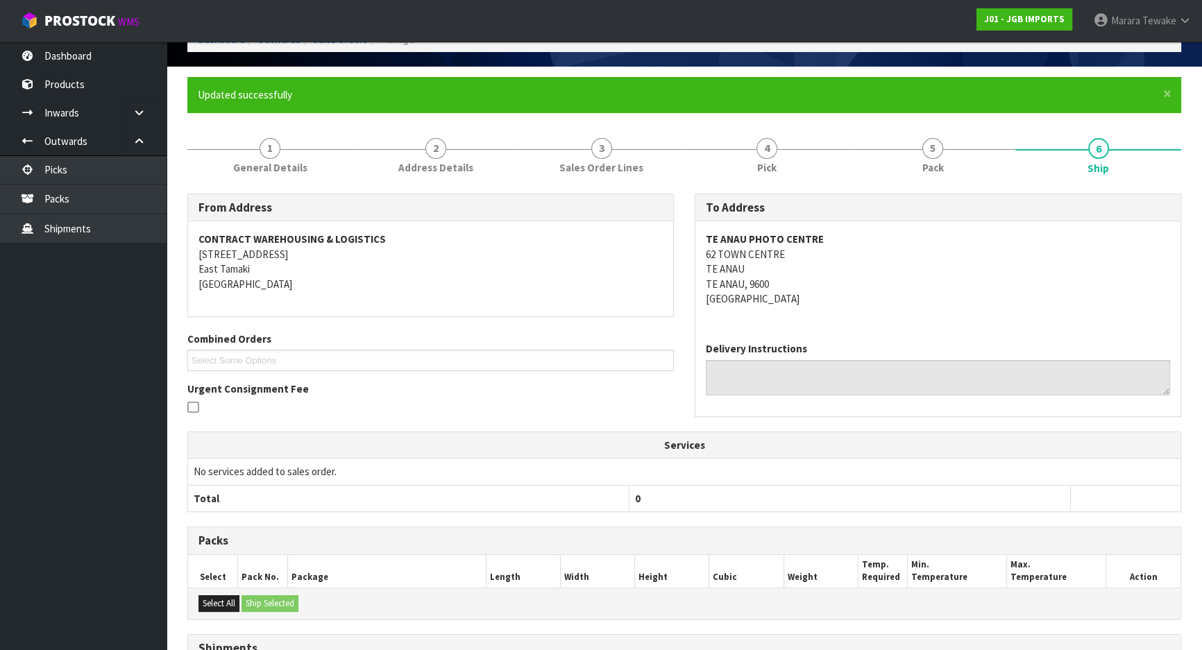
scroll to position [0, 0]
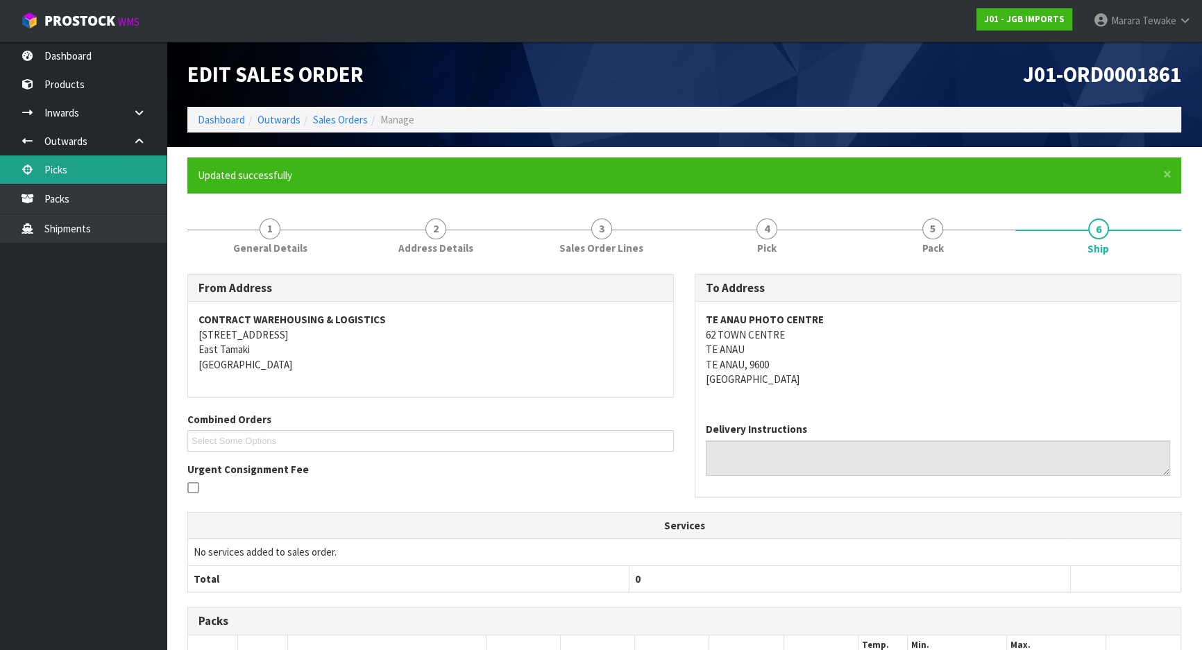
click at [78, 164] on link "Picks" at bounding box center [83, 169] width 167 height 28
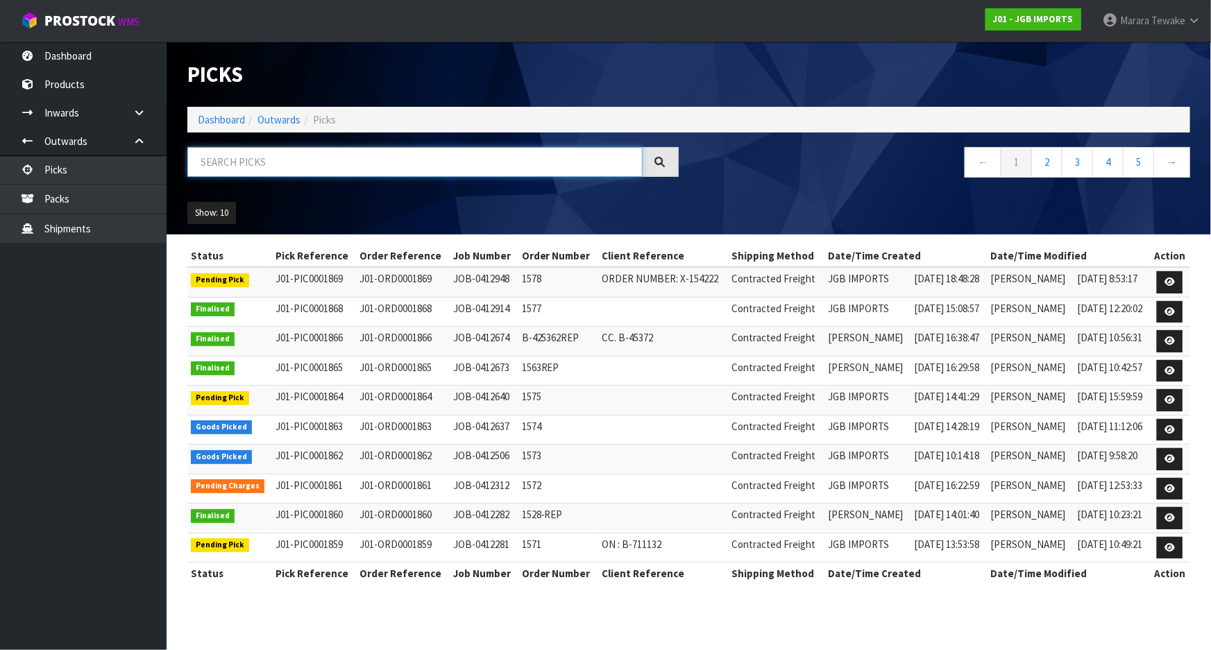
click at [207, 164] on input "text" at bounding box center [414, 162] width 455 height 30
type input "JOB-0412506"
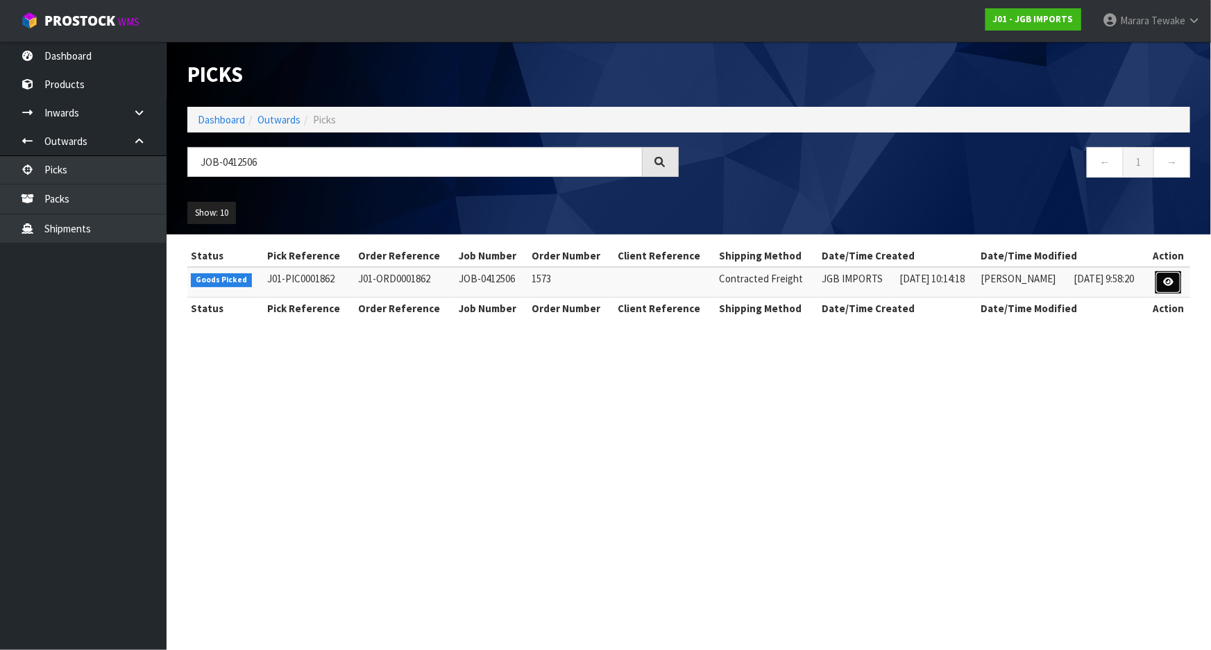
click at [1171, 278] on icon at bounding box center [1168, 282] width 10 height 9
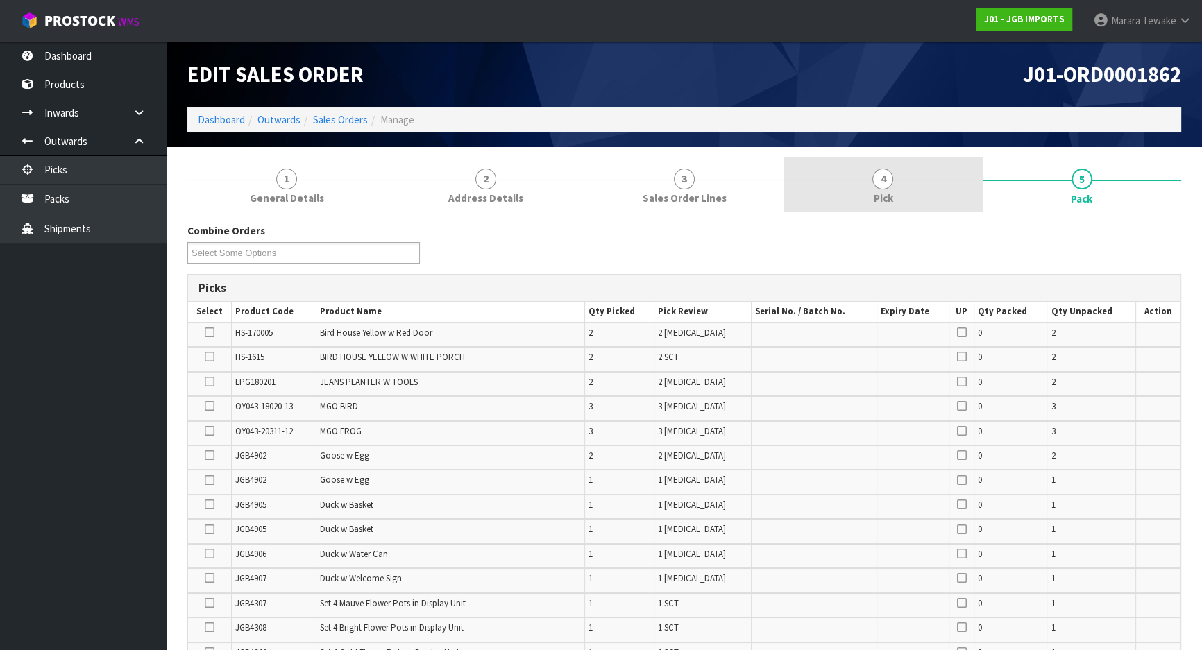
click at [944, 184] on link "4 Pick" at bounding box center [882, 184] width 198 height 55
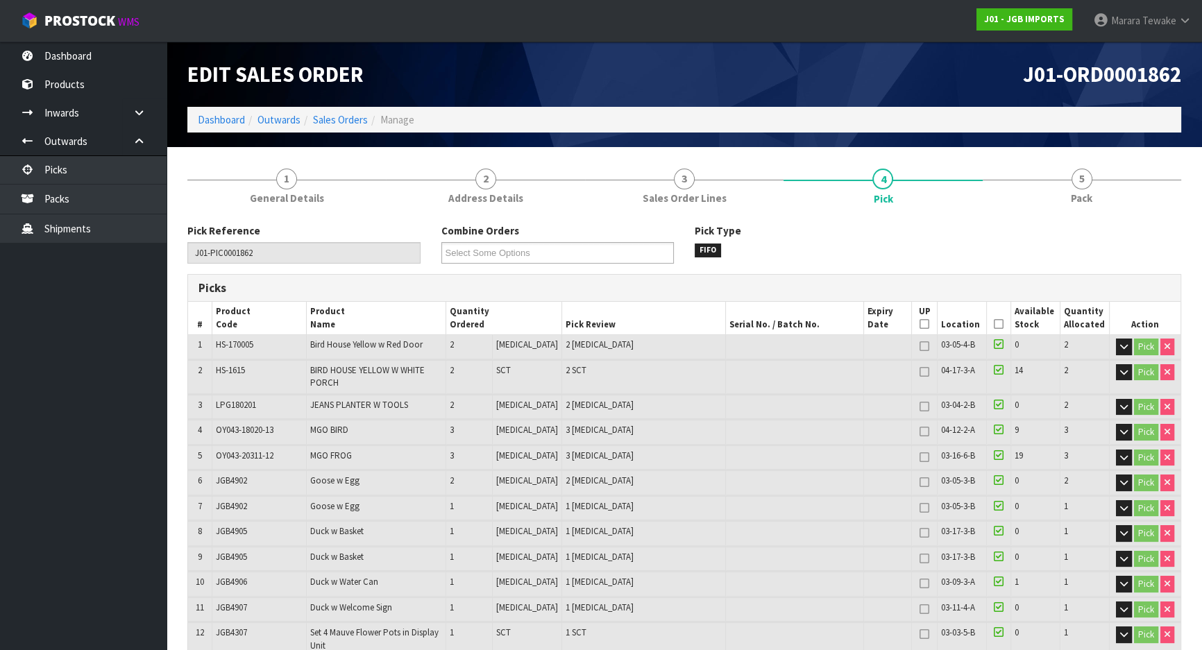
click at [994, 325] on icon at bounding box center [999, 324] width 10 height 1
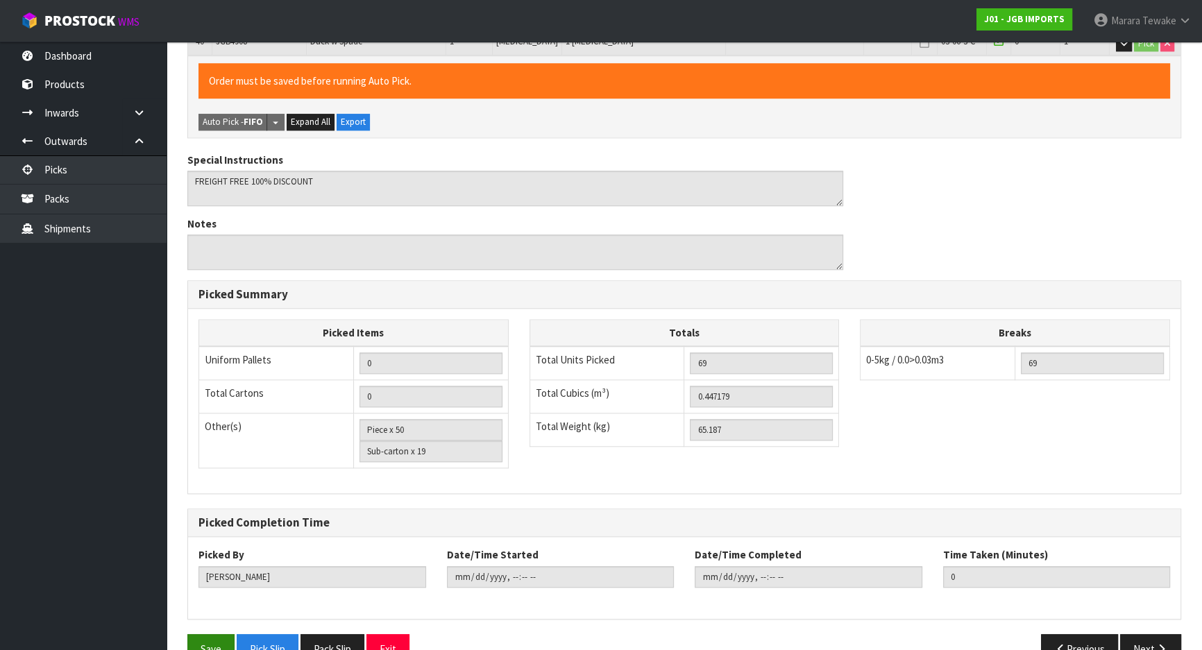
scroll to position [1460, 0]
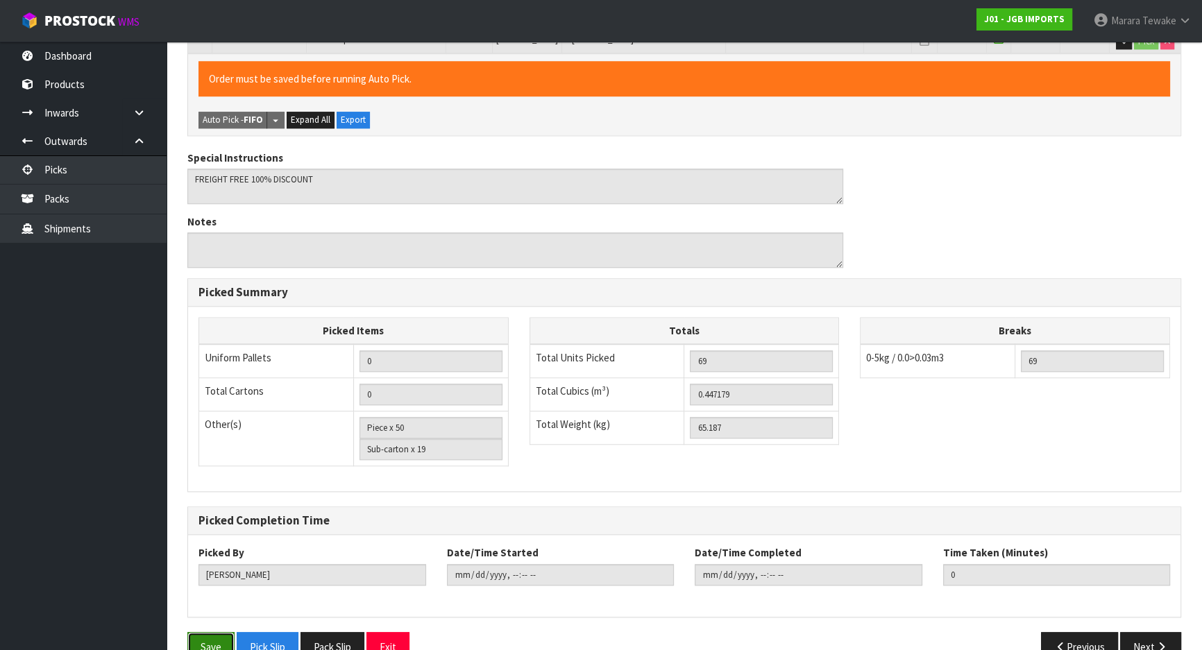
click at [215, 632] on button "Save" at bounding box center [210, 647] width 47 height 30
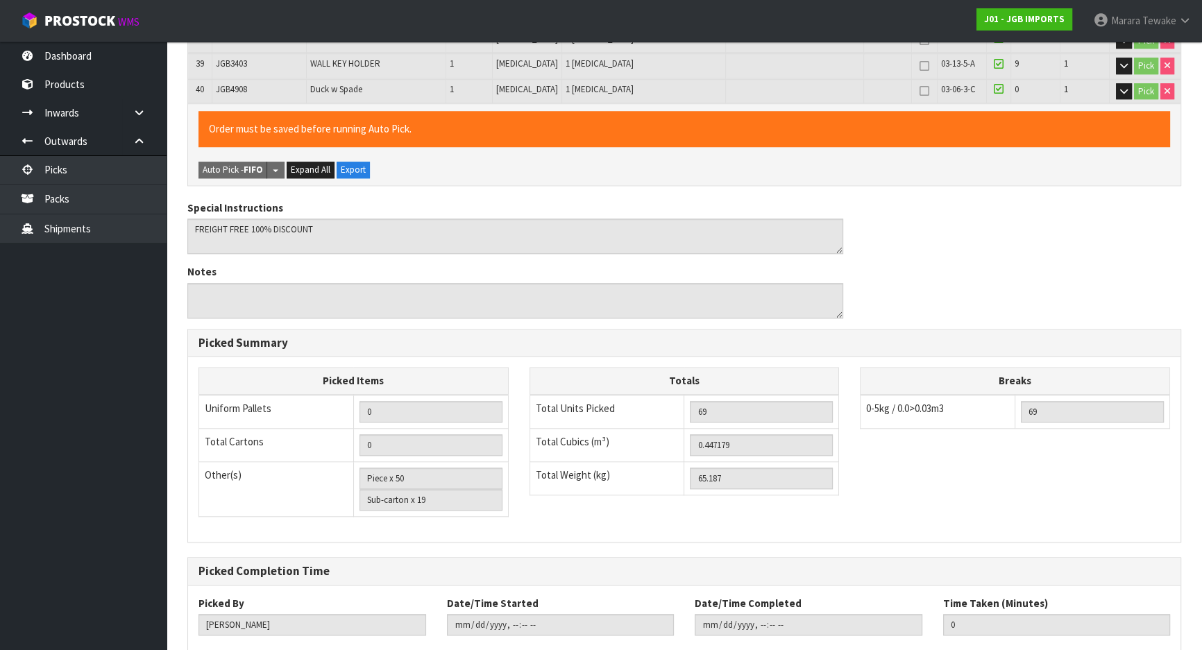
scroll to position [0, 0]
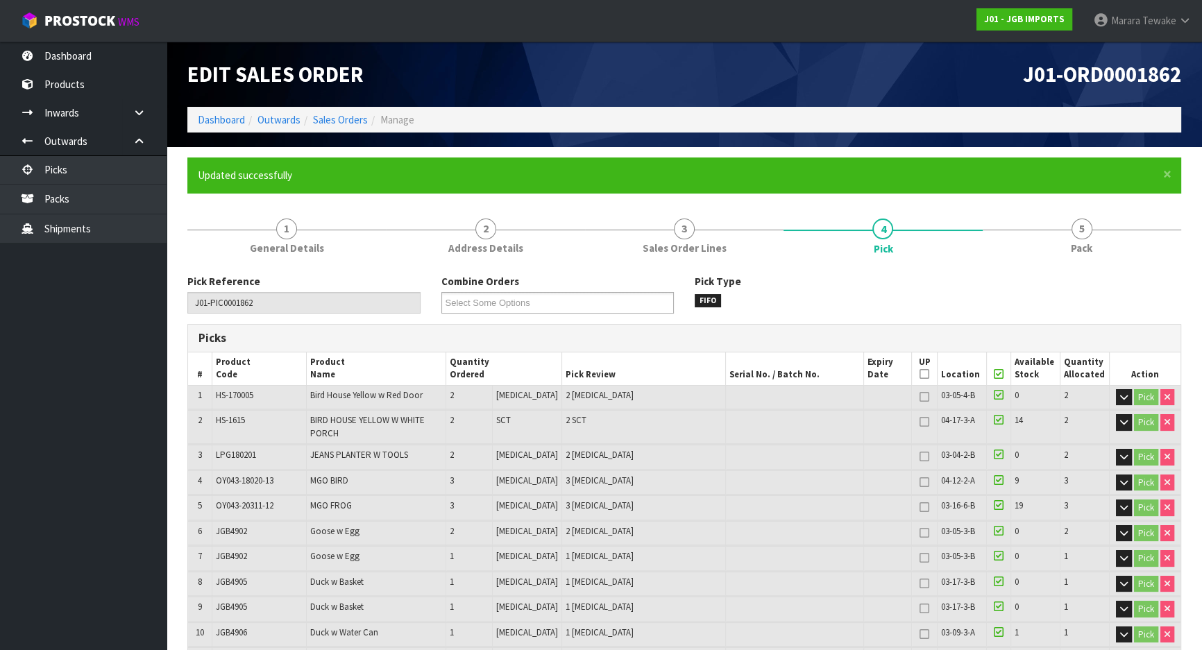
click at [1093, 232] on link "5 Pack" at bounding box center [1081, 235] width 198 height 55
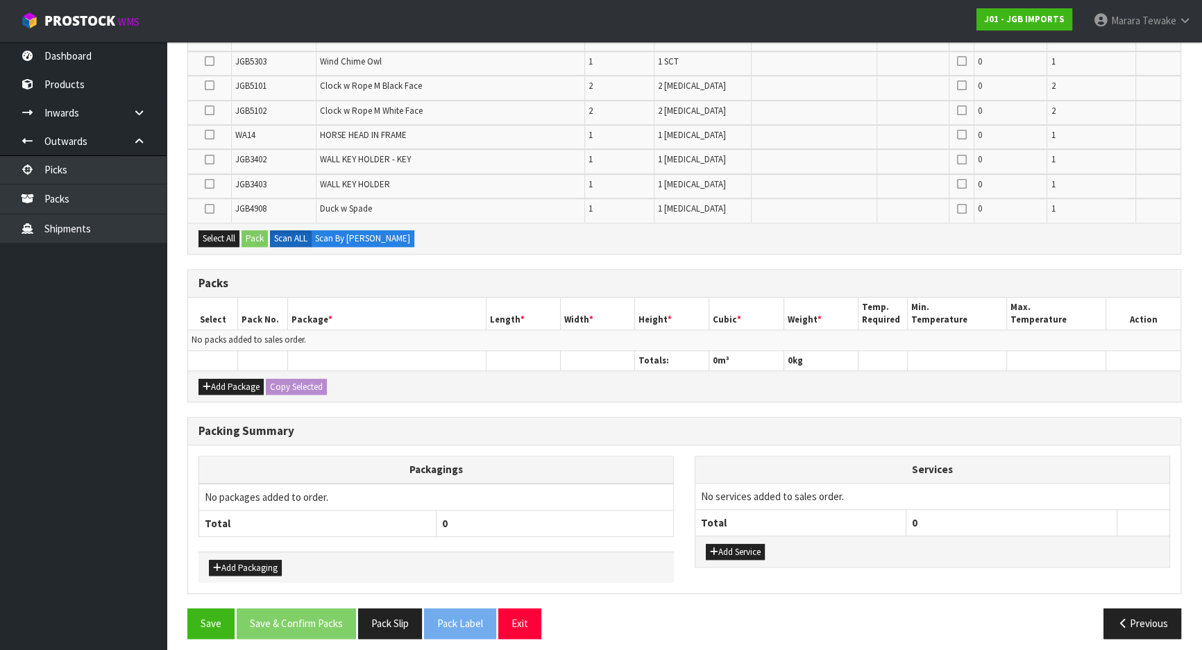
scroll to position [1134, 0]
click at [232, 378] on button "Add Package" at bounding box center [230, 386] width 65 height 17
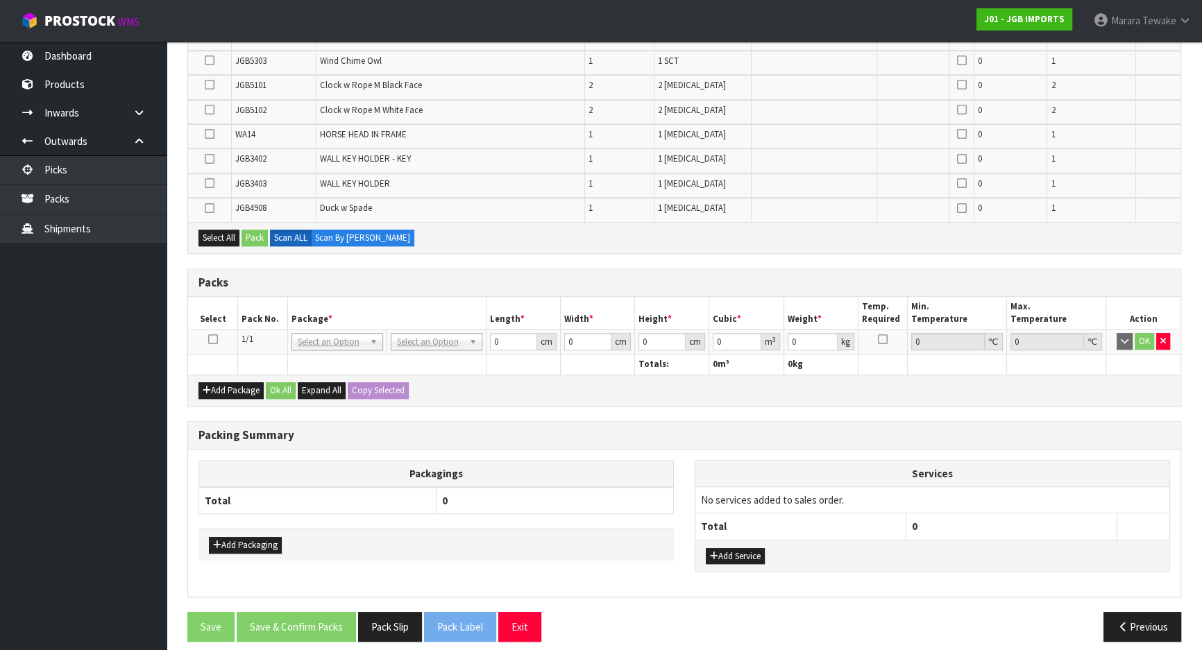
click at [212, 339] on icon at bounding box center [213, 339] width 10 height 1
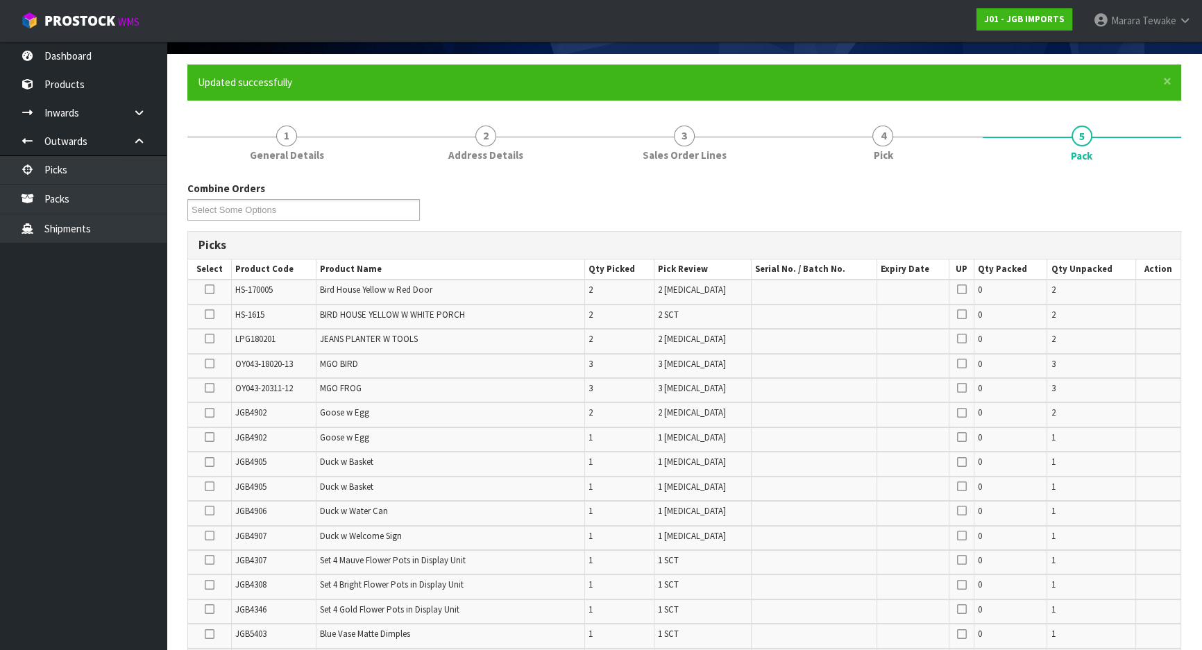
scroll to position [126, 0]
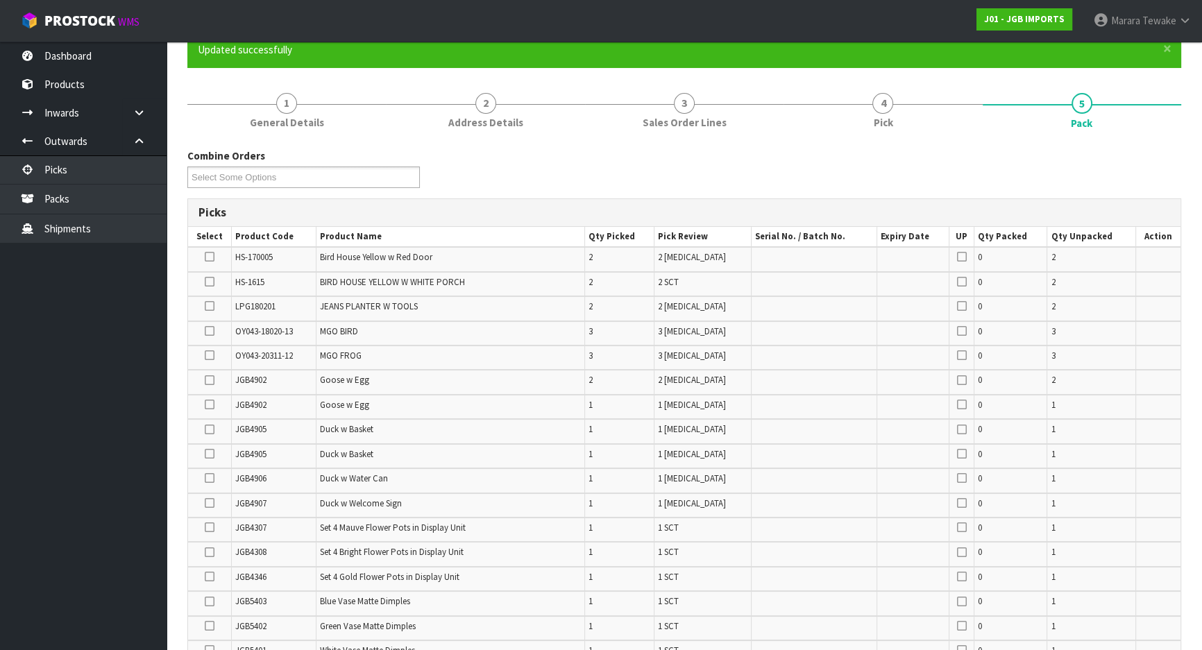
click at [207, 331] on icon at bounding box center [210, 331] width 10 height 1
click at [0, 0] on input "checkbox" at bounding box center [0, 0] width 0 height 0
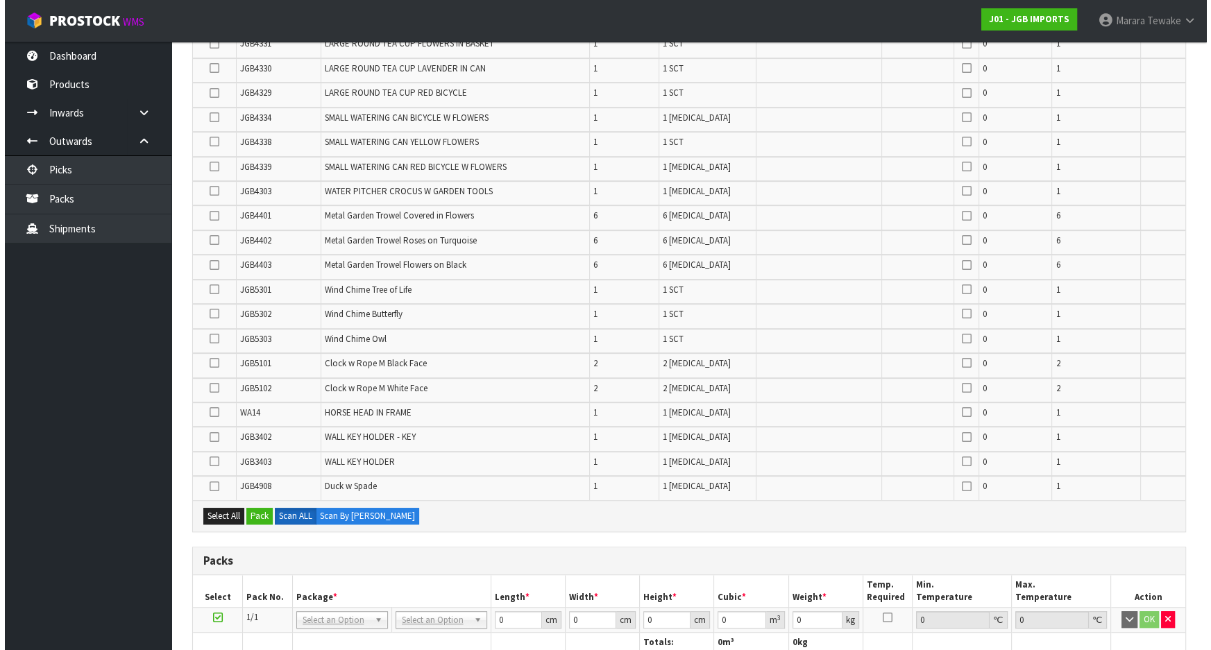
scroll to position [1072, 0]
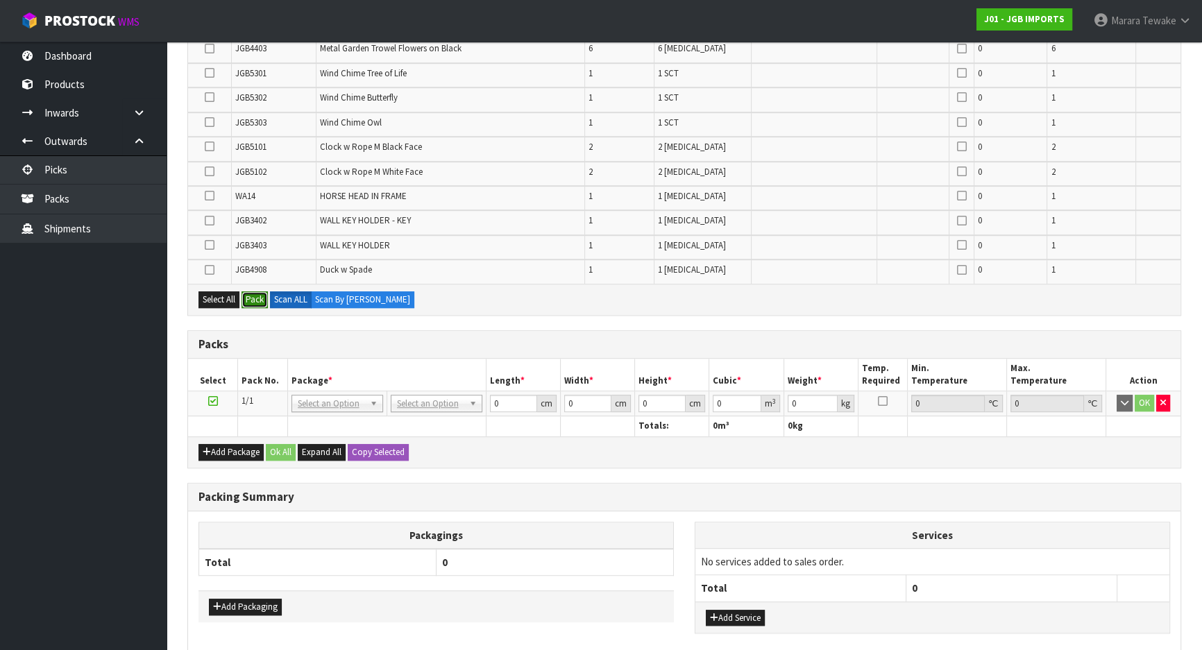
click at [251, 293] on button "Pack" at bounding box center [254, 299] width 26 height 17
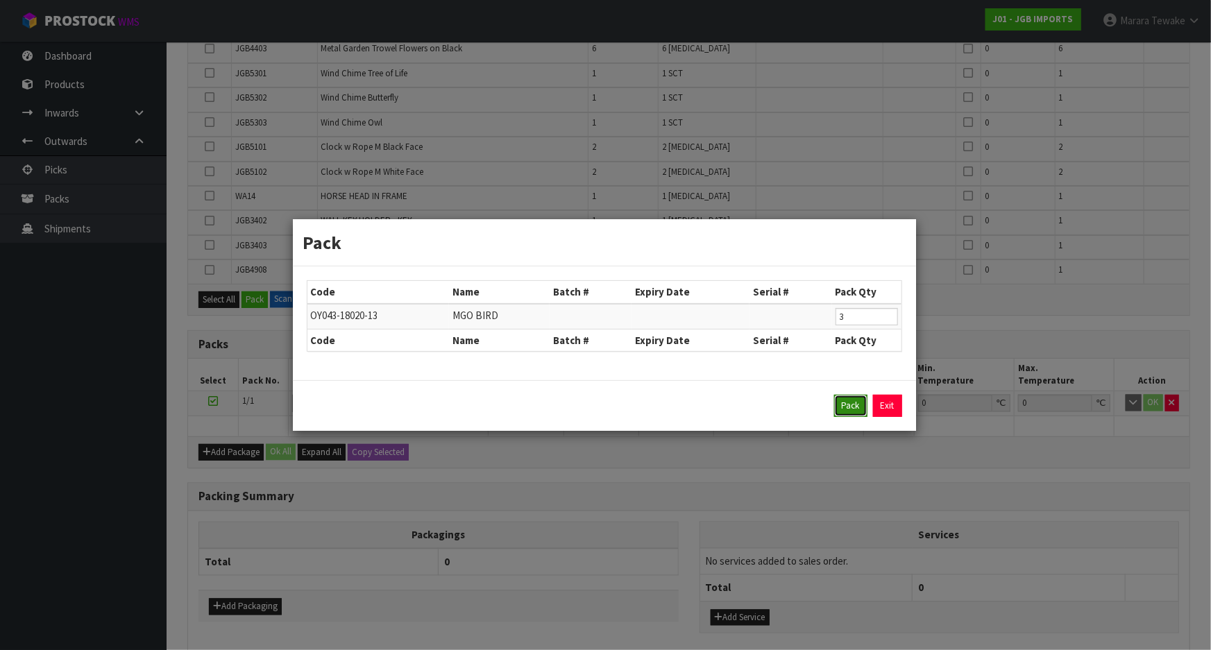
click at [849, 411] on button "Pack" at bounding box center [850, 406] width 33 height 22
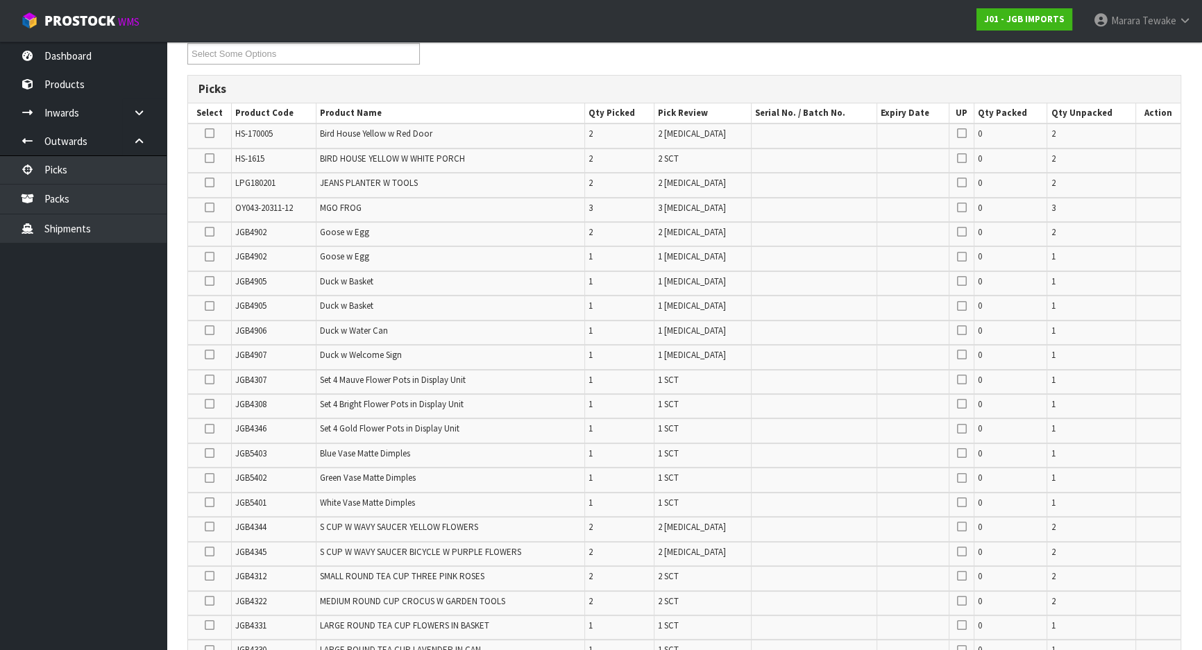
scroll to position [0, 0]
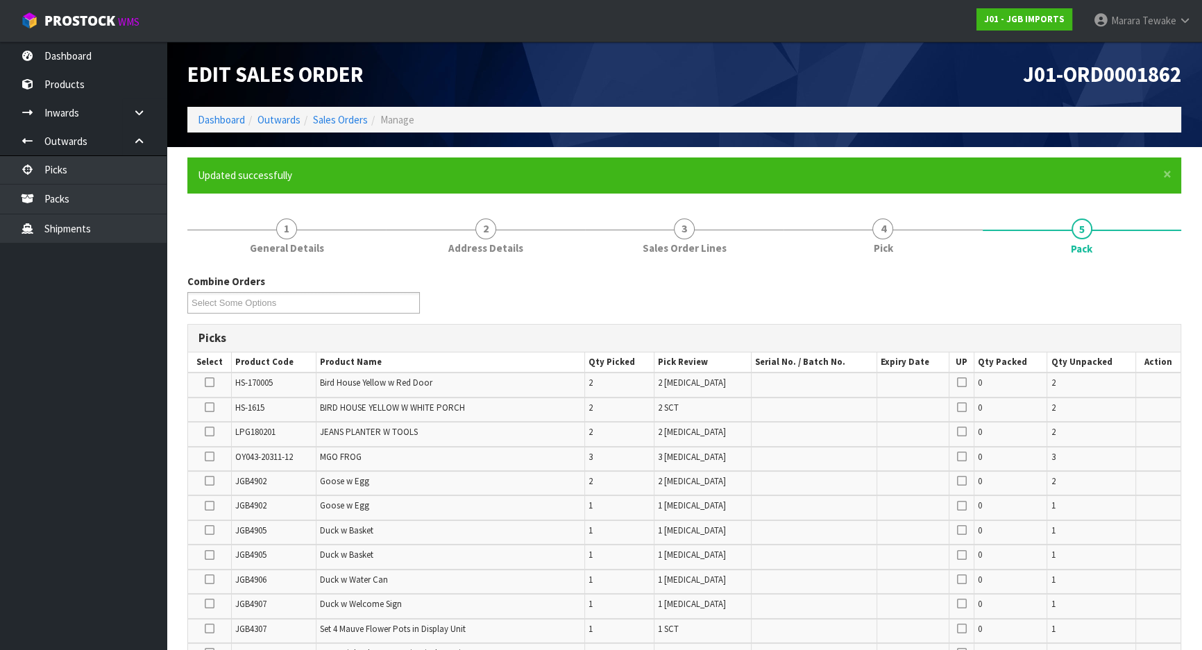
click at [213, 457] on icon at bounding box center [210, 457] width 10 height 1
click at [0, 0] on input "checkbox" at bounding box center [0, 0] width 0 height 0
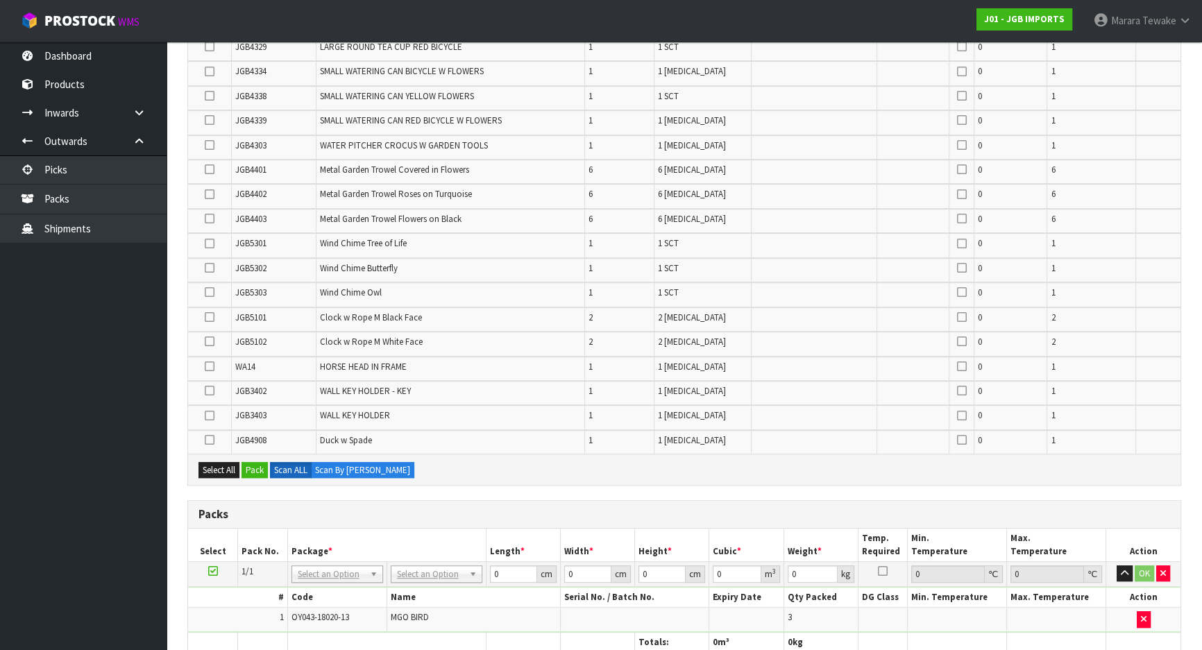
scroll to position [883, 0]
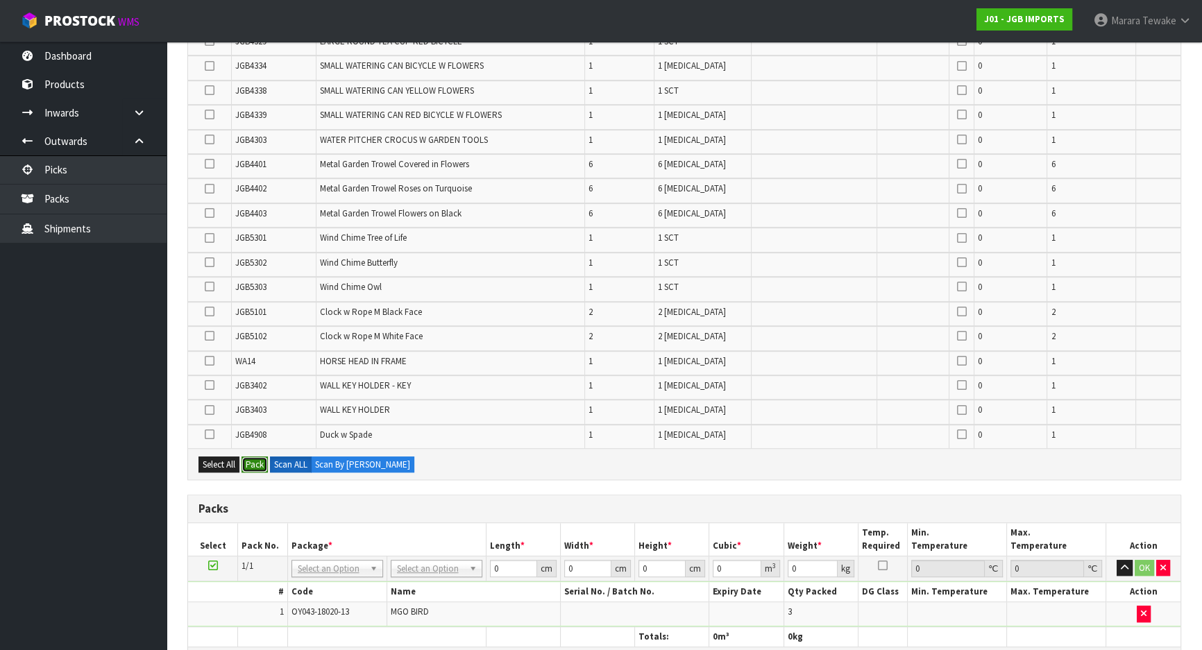
click at [256, 457] on button "Pack" at bounding box center [254, 465] width 26 height 17
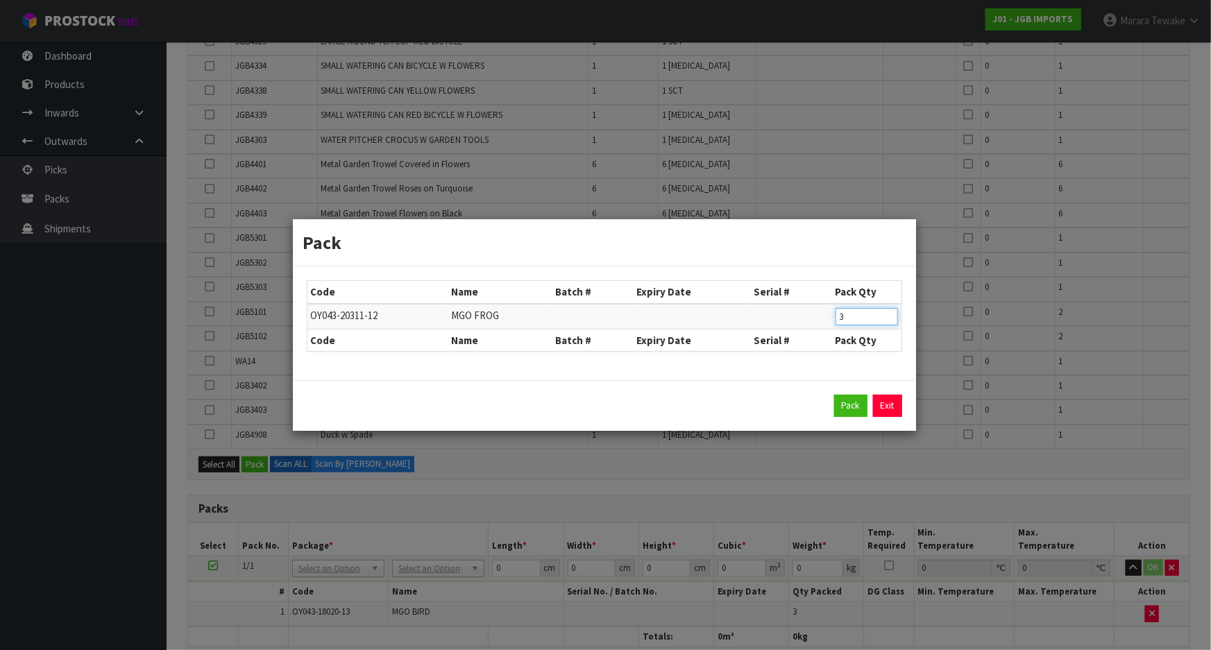
drag, startPoint x: 857, startPoint y: 322, endPoint x: 787, endPoint y: 291, distance: 76.1
click at [812, 309] on tr "OY043-20311-12 MGO FROG 3" at bounding box center [604, 317] width 594 height 26
type input "1"
click button "Pack" at bounding box center [850, 406] width 33 height 22
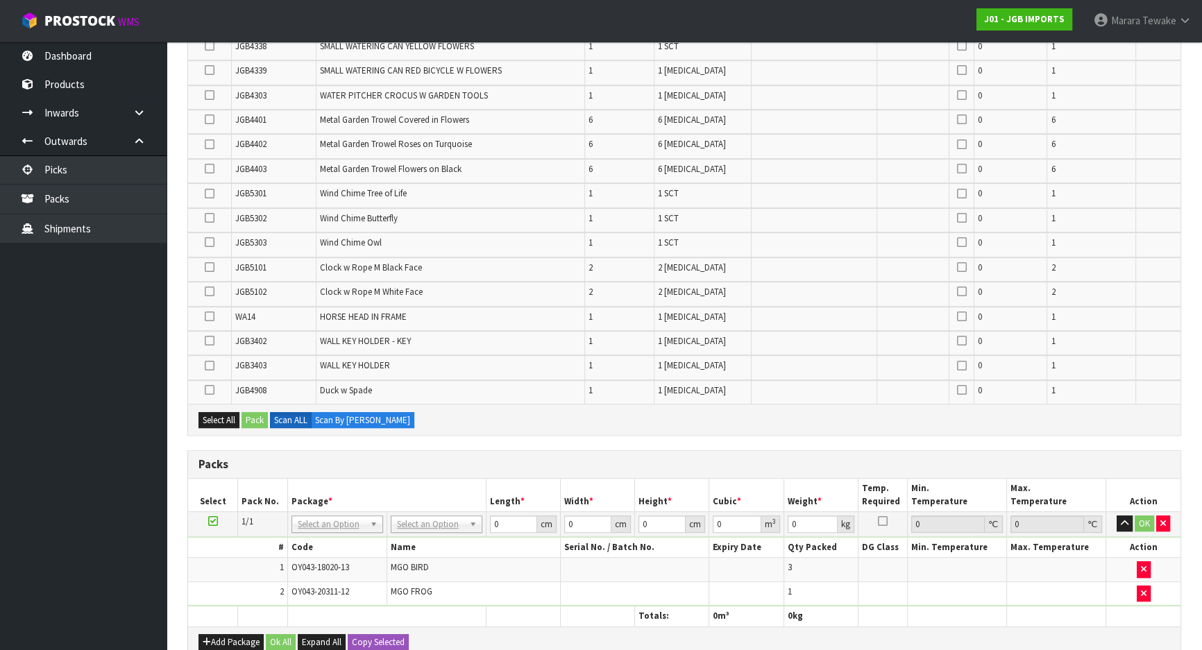
scroll to position [1182, 0]
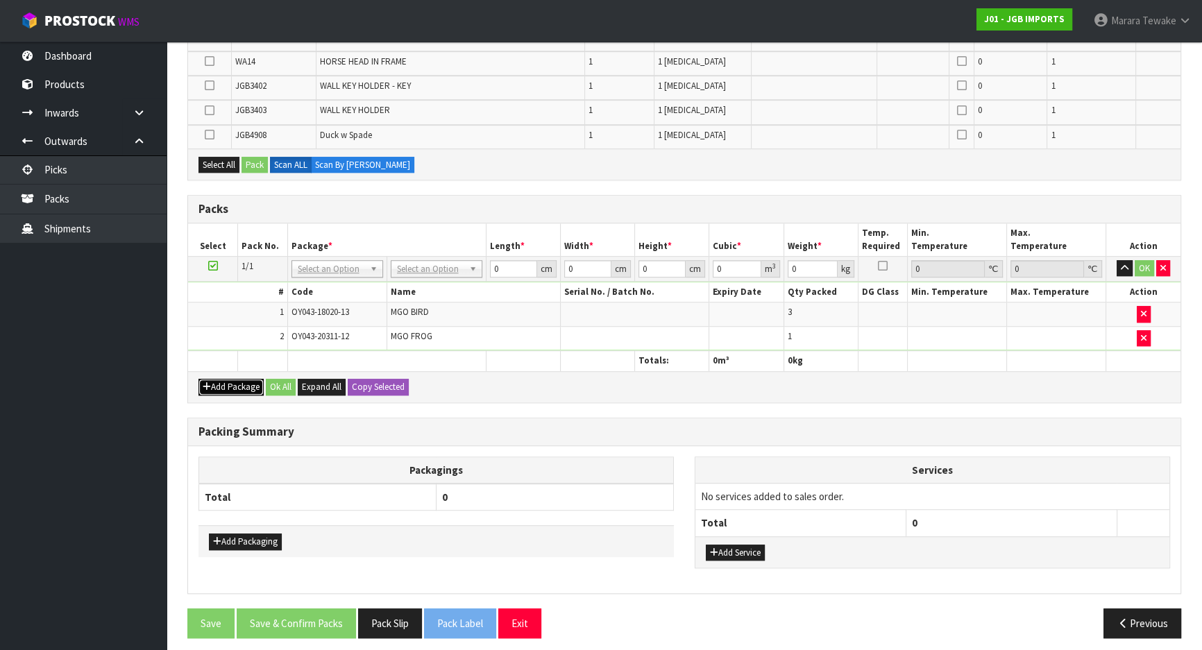
click at [231, 379] on button "Add Package" at bounding box center [230, 387] width 65 height 17
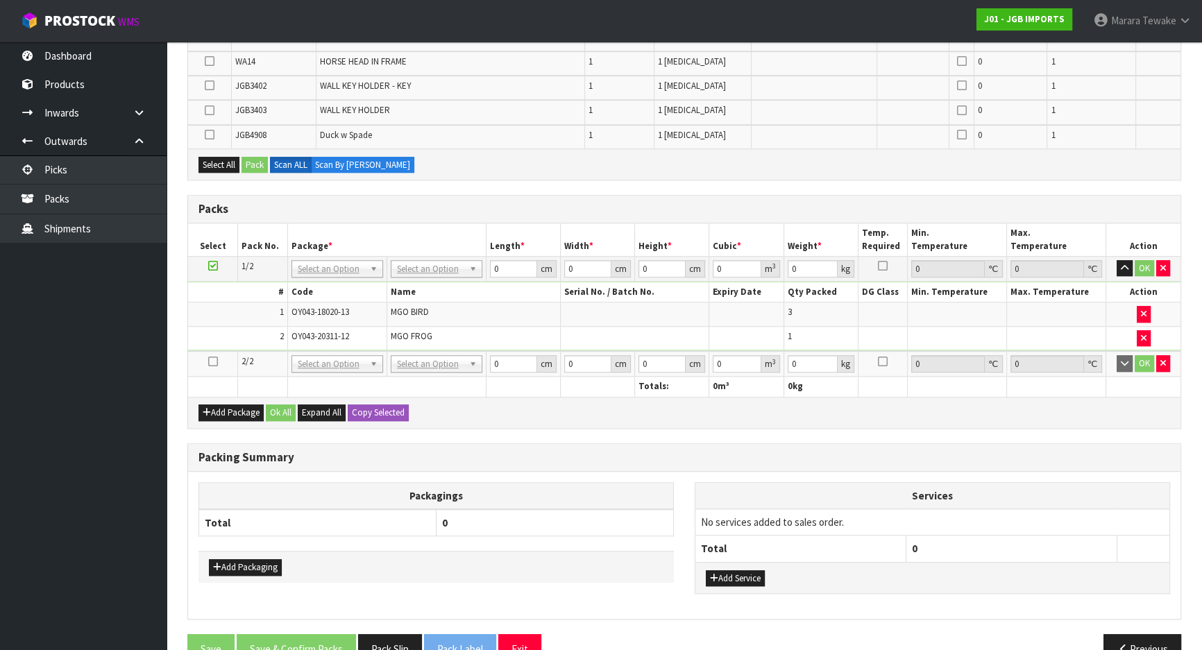
click at [217, 352] on td at bounding box center [213, 364] width 50 height 26
click at [214, 361] on icon at bounding box center [213, 361] width 10 height 1
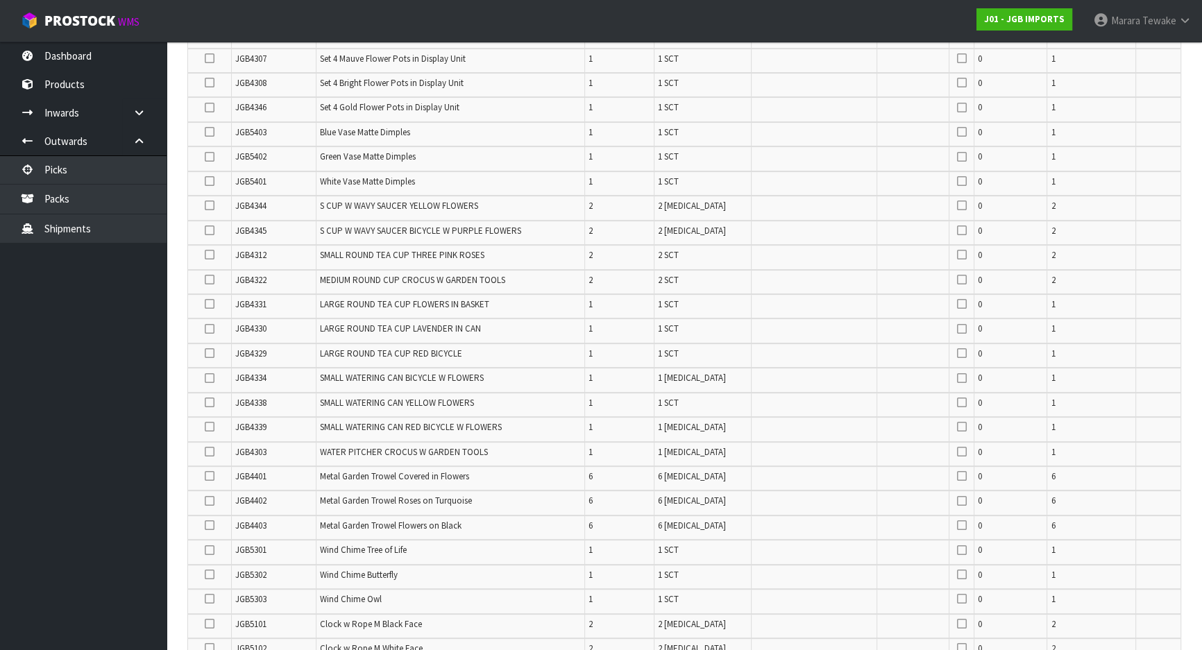
click at [211, 329] on icon at bounding box center [210, 329] width 10 height 1
click at [0, 0] on input "checkbox" at bounding box center [0, 0] width 0 height 0
click at [212, 353] on icon at bounding box center [210, 353] width 10 height 1
click at [0, 0] on input "checkbox" at bounding box center [0, 0] width 0 height 0
click at [208, 304] on icon at bounding box center [210, 304] width 10 height 1
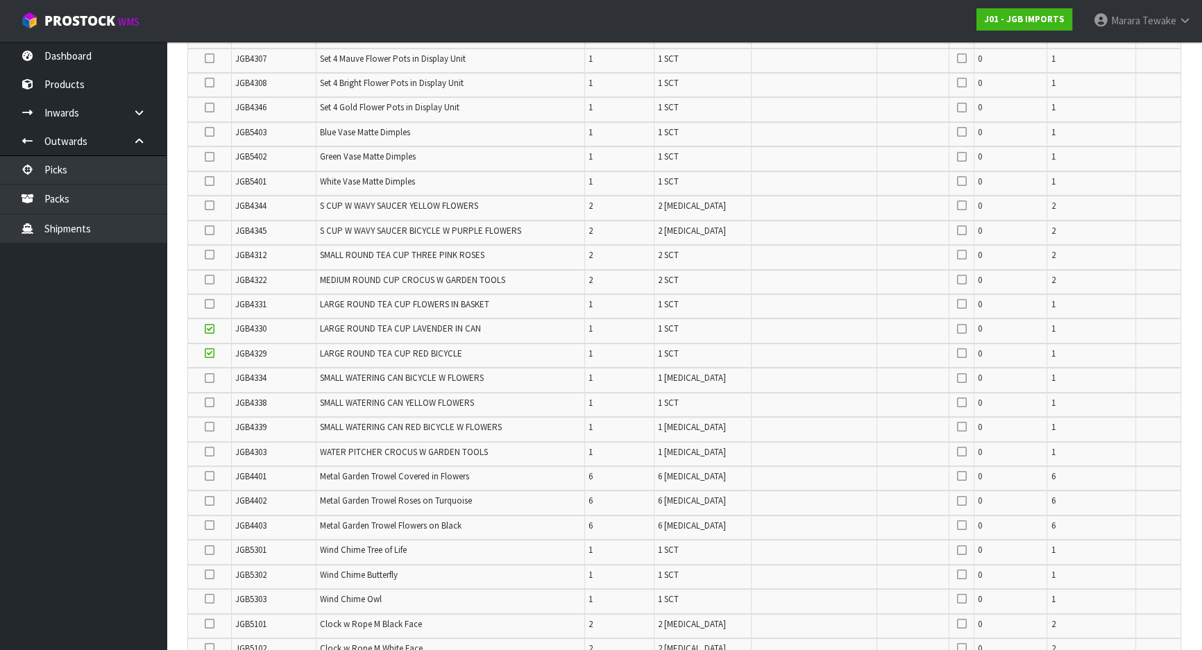
click at [0, 0] on input "checkbox" at bounding box center [0, 0] width 0 height 0
click at [210, 108] on icon at bounding box center [210, 108] width 10 height 1
click at [0, 0] on input "checkbox" at bounding box center [0, 0] width 0 height 0
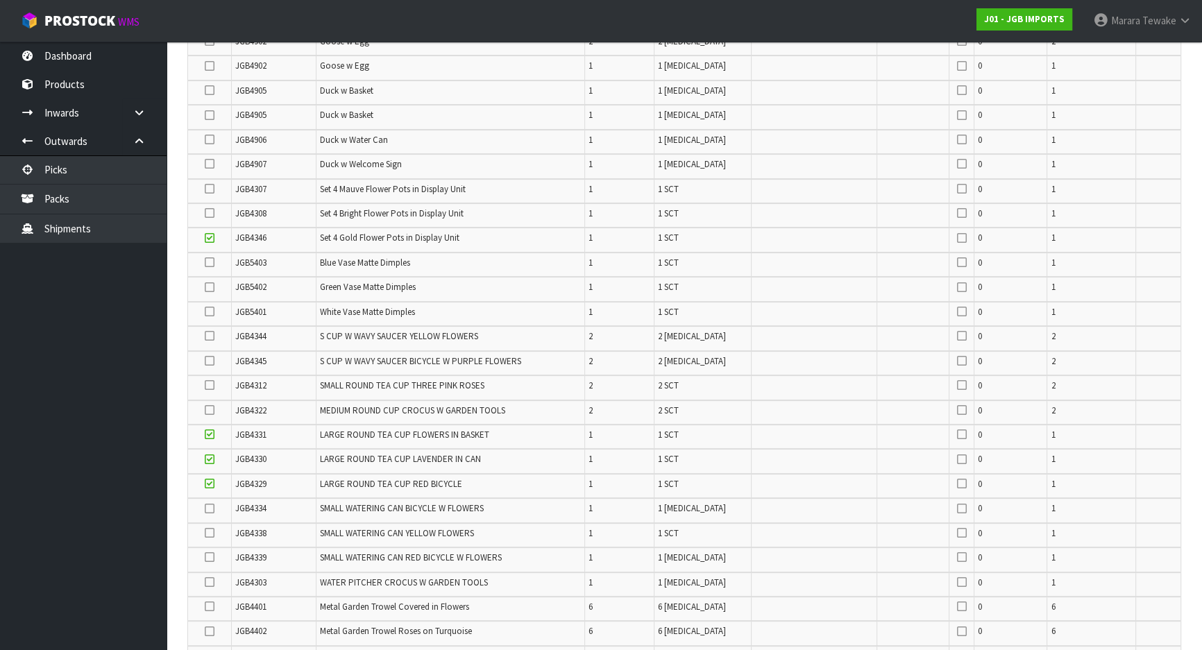
scroll to position [318, 0]
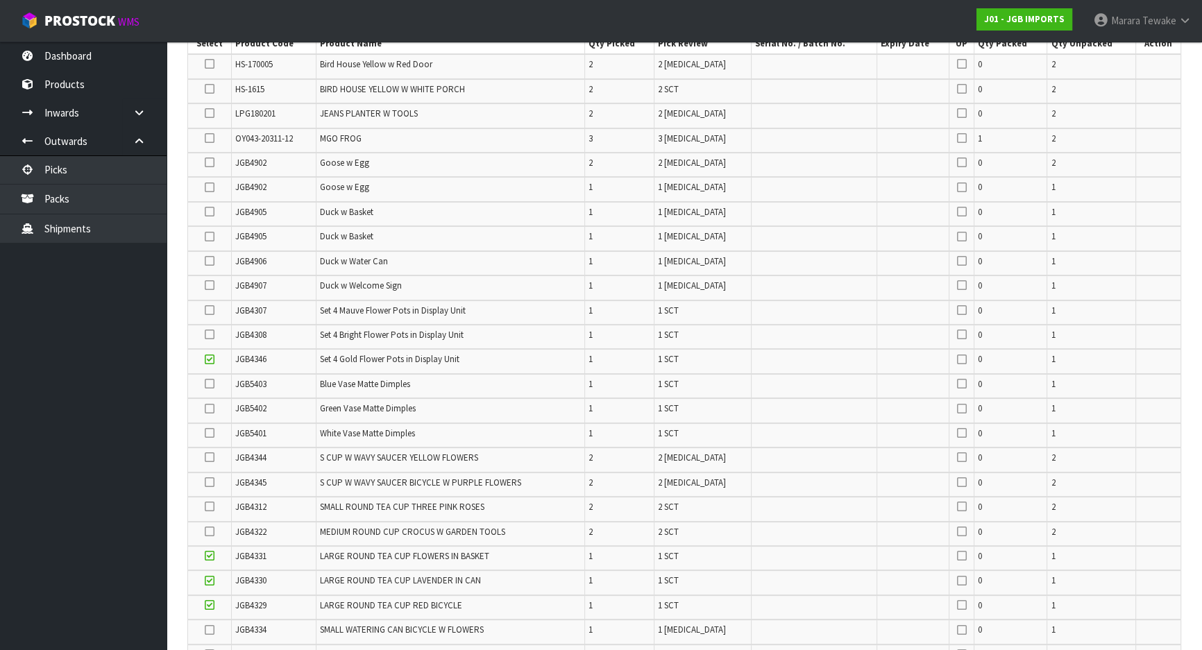
click at [211, 310] on icon at bounding box center [210, 310] width 10 height 1
click at [0, 0] on input "checkbox" at bounding box center [0, 0] width 0 height 0
click at [212, 334] on icon at bounding box center [210, 334] width 10 height 1
click at [0, 0] on input "checkbox" at bounding box center [0, 0] width 0 height 0
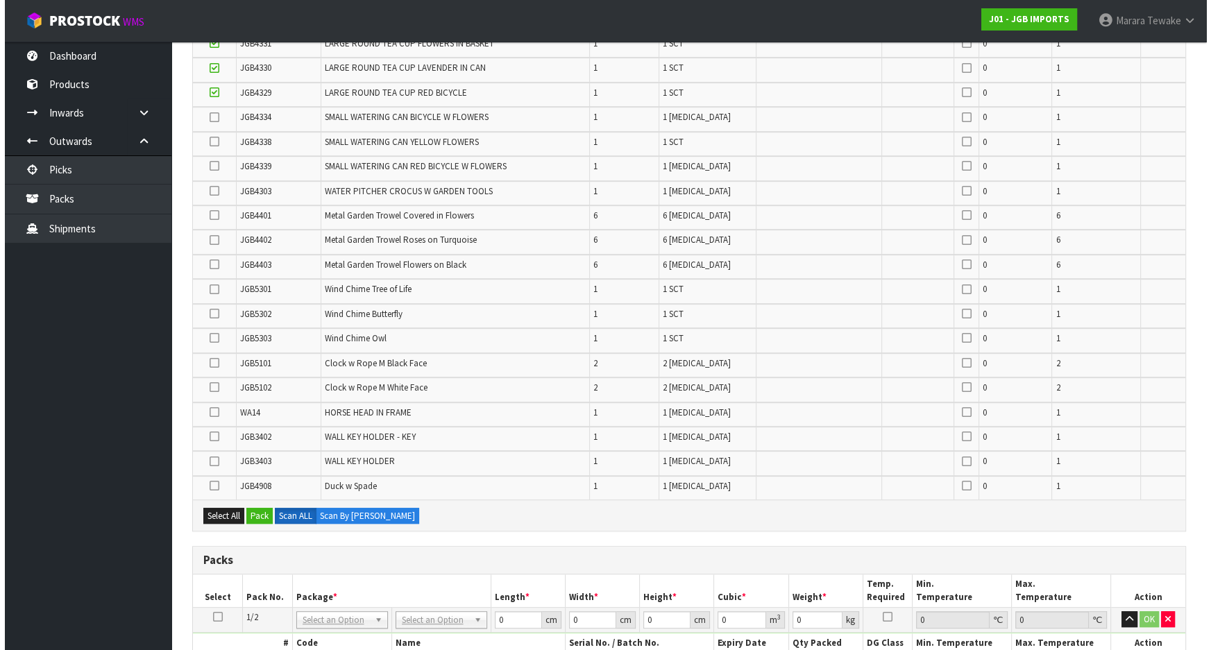
scroll to position [1075, 0]
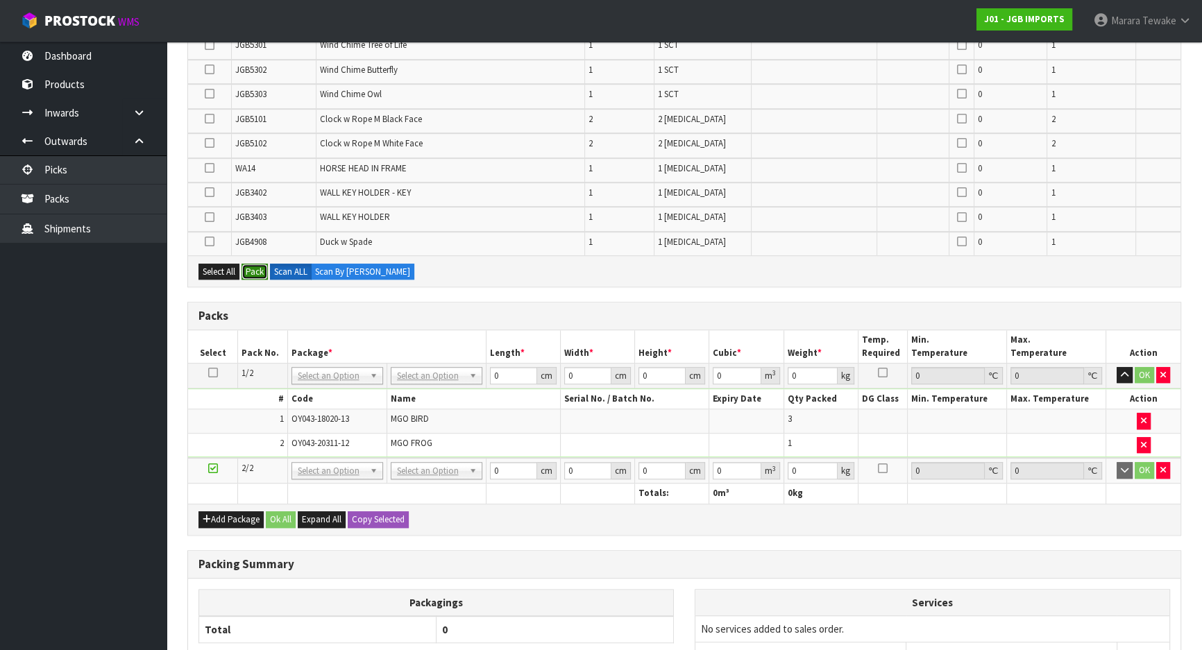
click at [253, 264] on button "Pack" at bounding box center [254, 272] width 26 height 17
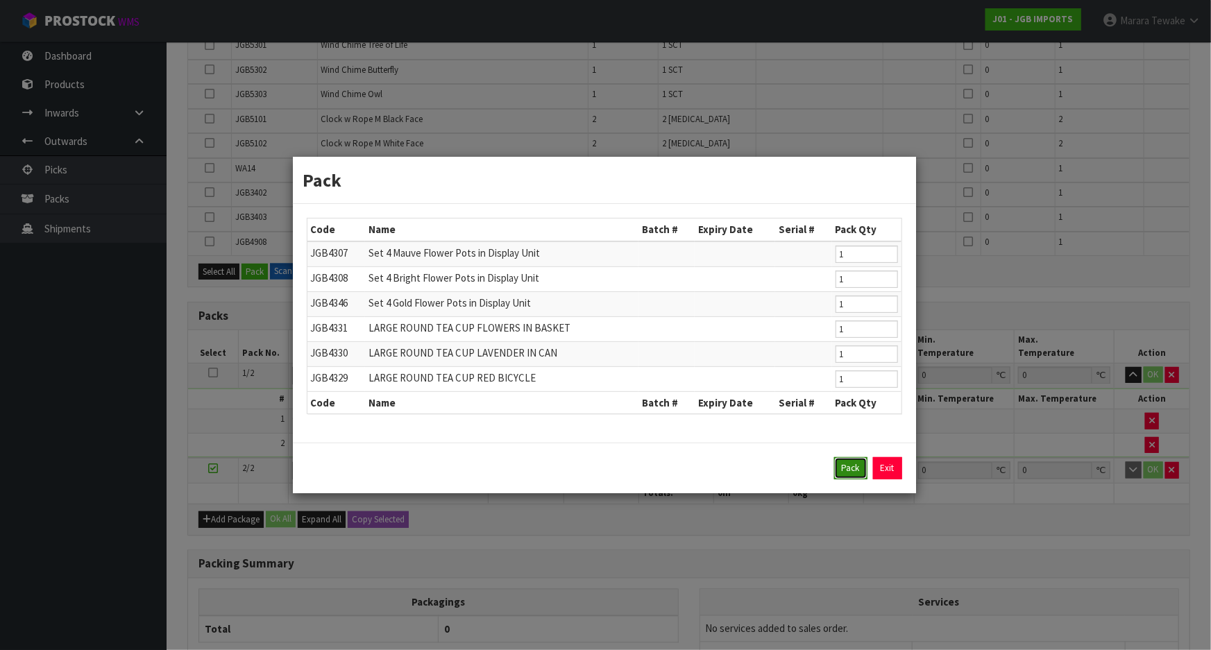
click at [844, 465] on button "Pack" at bounding box center [850, 468] width 33 height 22
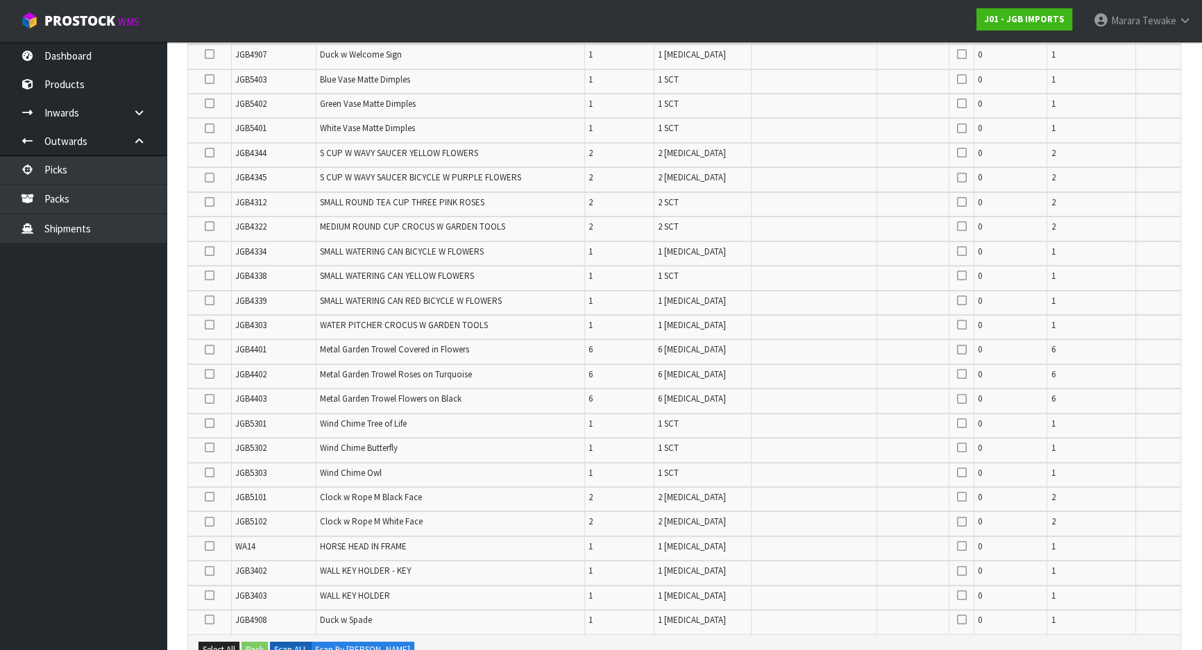
scroll to position [82, 0]
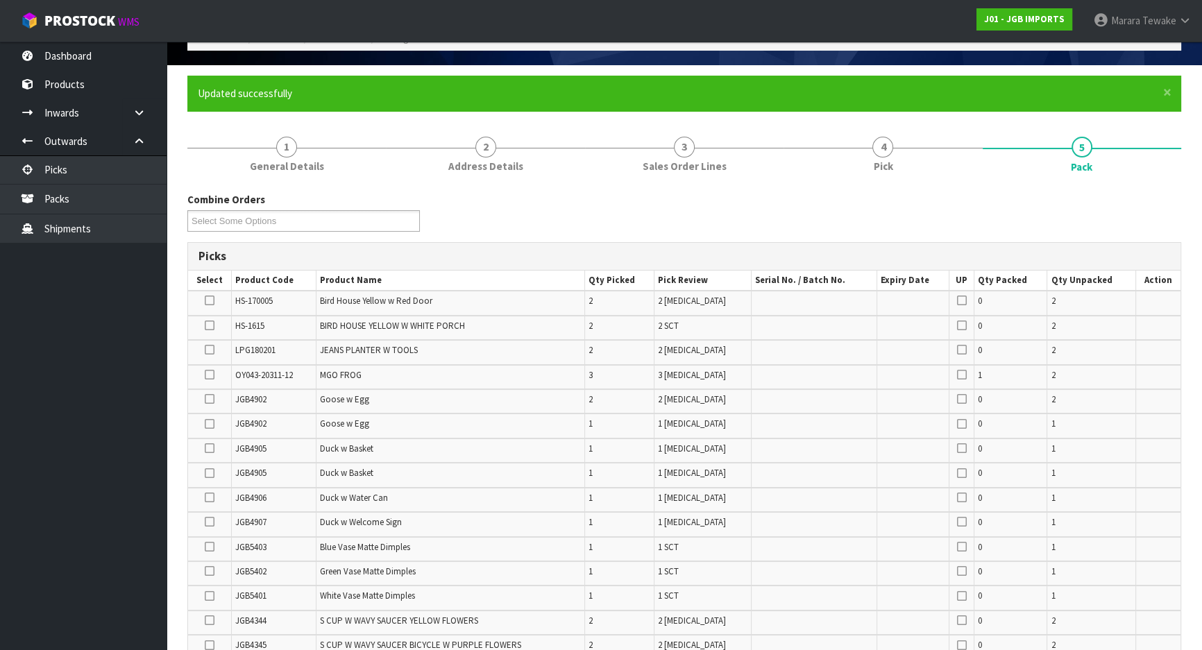
click at [205, 326] on icon at bounding box center [210, 325] width 10 height 1
click at [0, 0] on input "checkbox" at bounding box center [0, 0] width 0 height 0
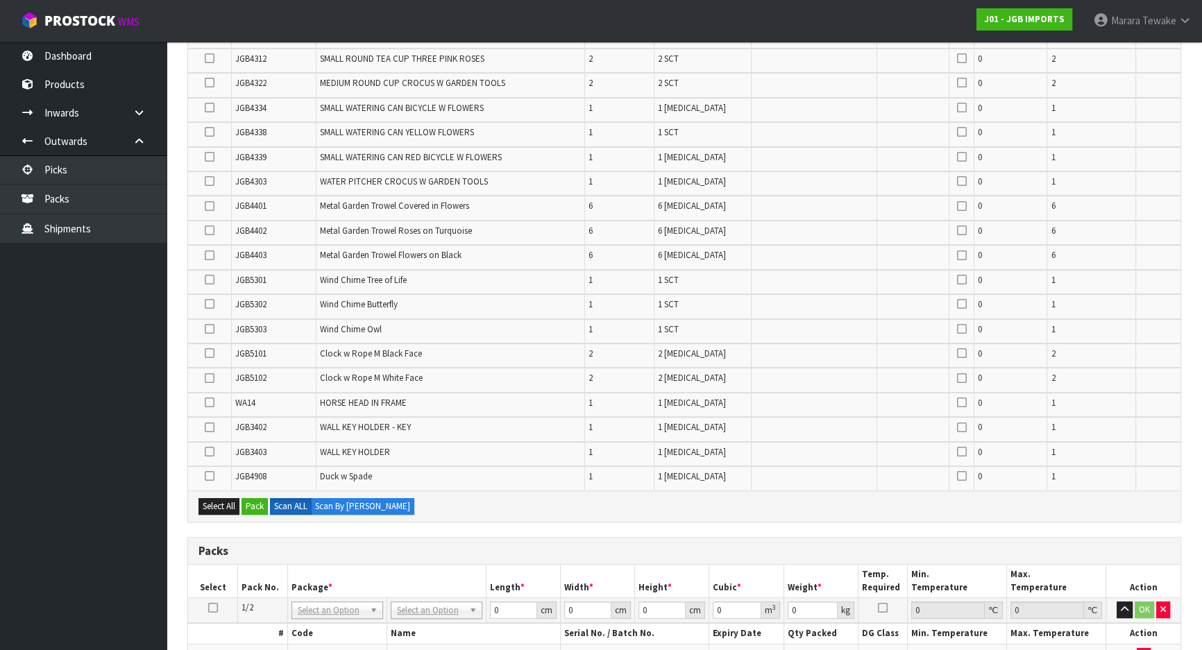
click at [208, 329] on icon at bounding box center [210, 329] width 10 height 1
click at [0, 0] on input "checkbox" at bounding box center [0, 0] width 0 height 0
click at [209, 304] on icon at bounding box center [210, 304] width 10 height 1
click at [0, 0] on input "checkbox" at bounding box center [0, 0] width 0 height 0
click at [208, 230] on icon at bounding box center [210, 230] width 10 height 1
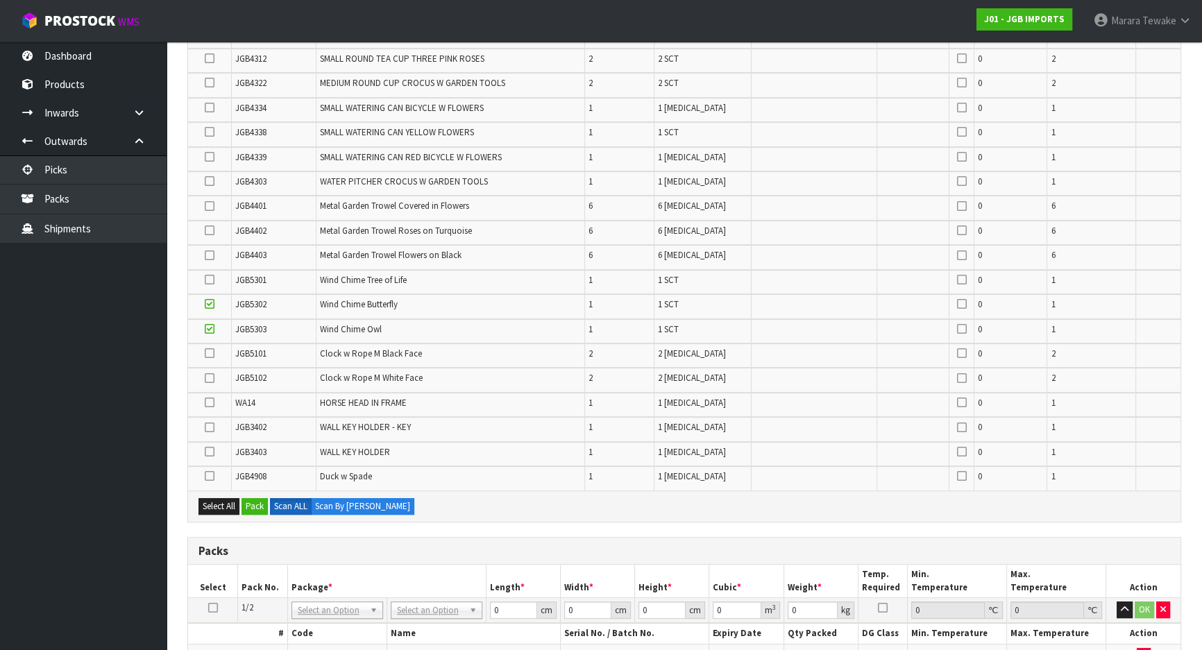
click at [0, 0] on input "checkbox" at bounding box center [0, 0] width 0 height 0
drag, startPoint x: 208, startPoint y: 201, endPoint x: 202, endPoint y: 194, distance: 9.3
click at [205, 206] on icon at bounding box center [210, 206] width 10 height 1
click at [0, 0] on input "checkbox" at bounding box center [0, 0] width 0 height 0
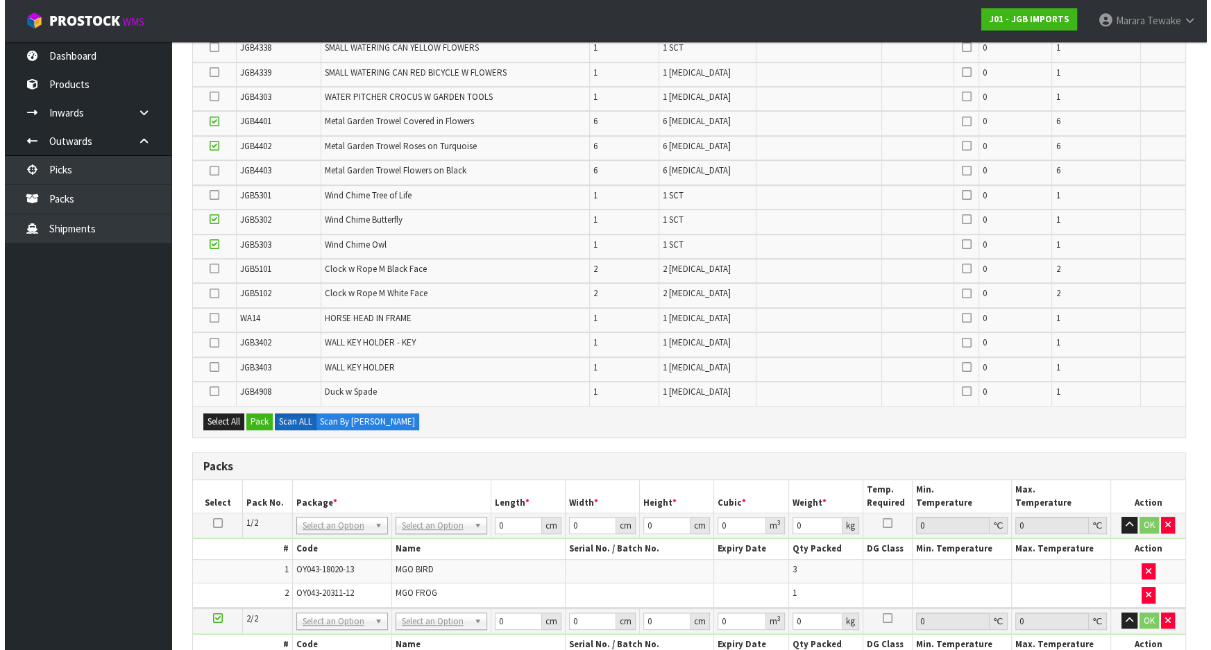
scroll to position [882, 0]
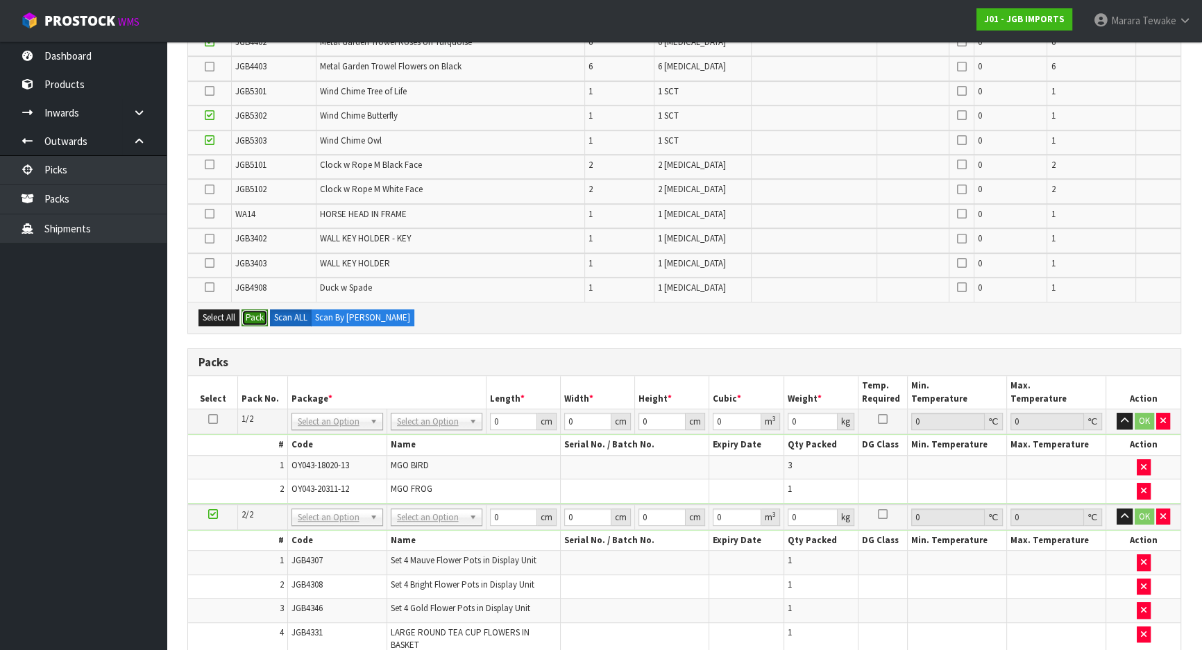
click at [252, 313] on button "Pack" at bounding box center [254, 317] width 26 height 17
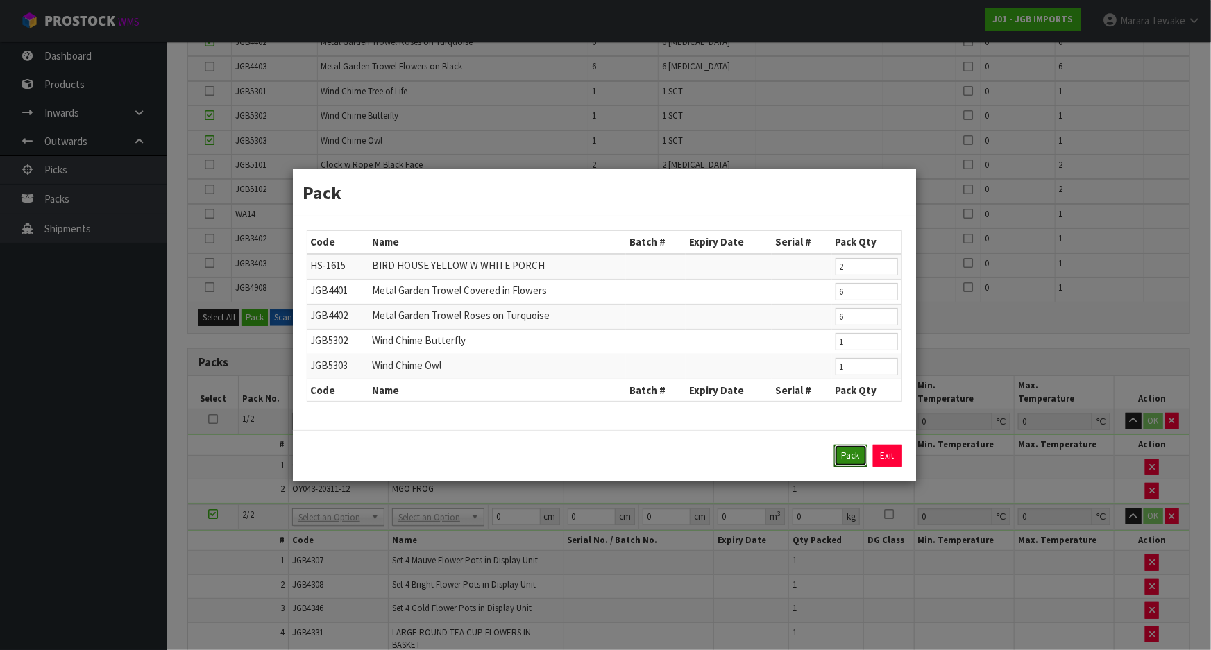
click at [845, 451] on button "Pack" at bounding box center [850, 456] width 33 height 22
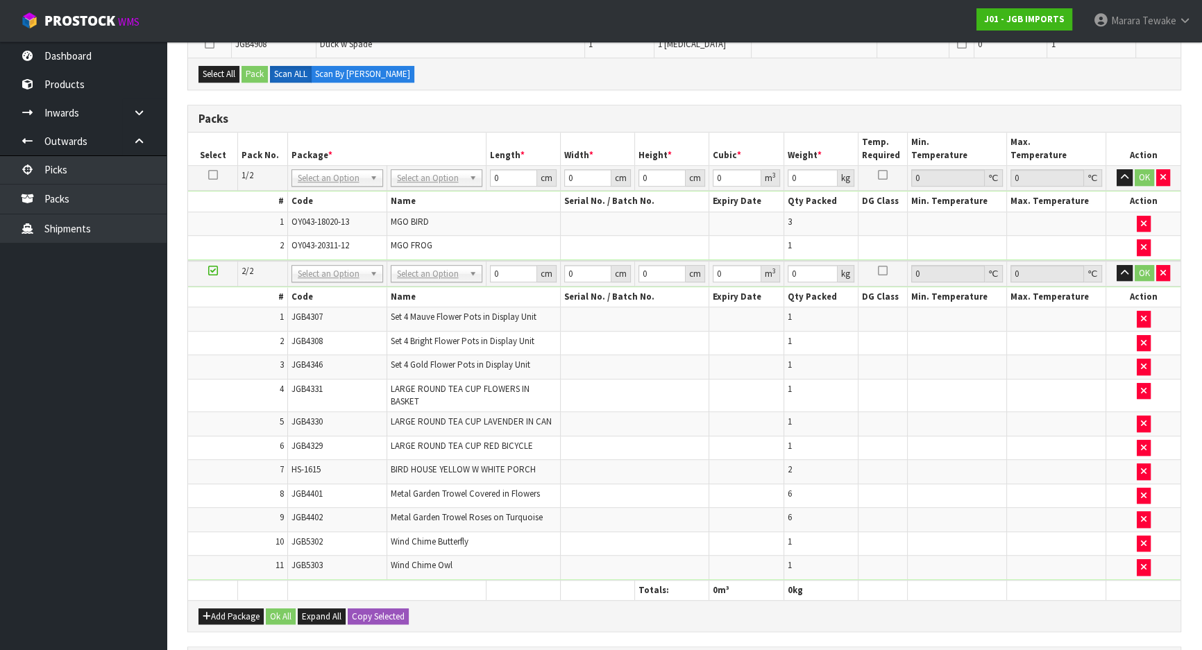
scroll to position [1231, 0]
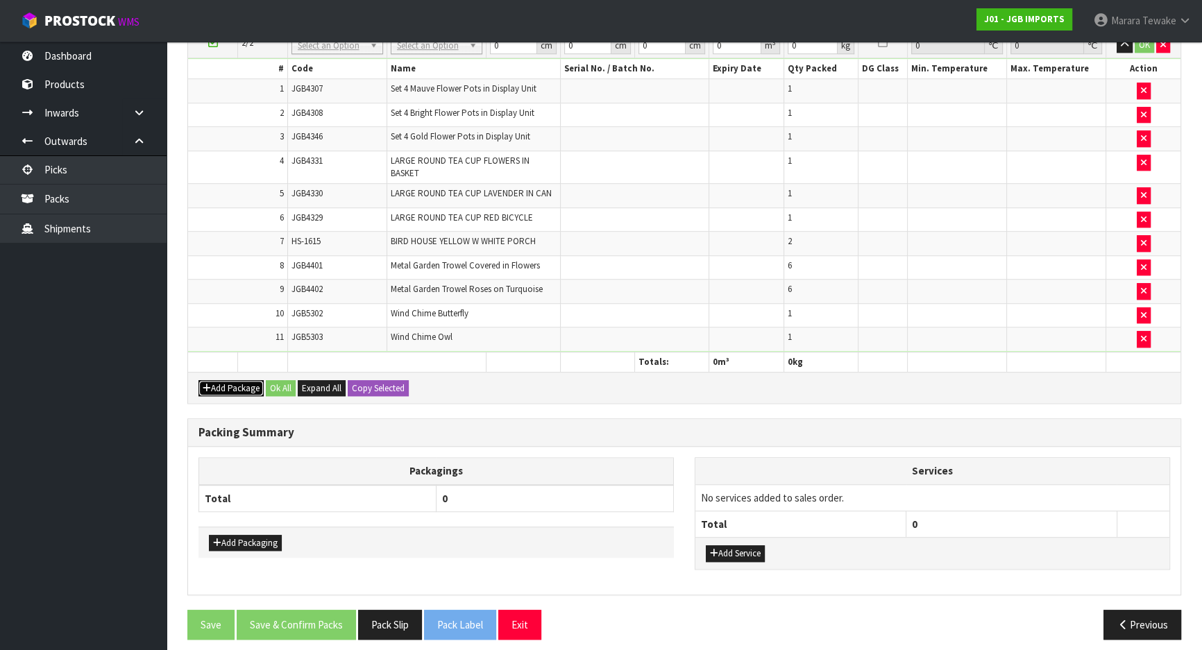
click at [225, 380] on button "Add Package" at bounding box center [230, 388] width 65 height 17
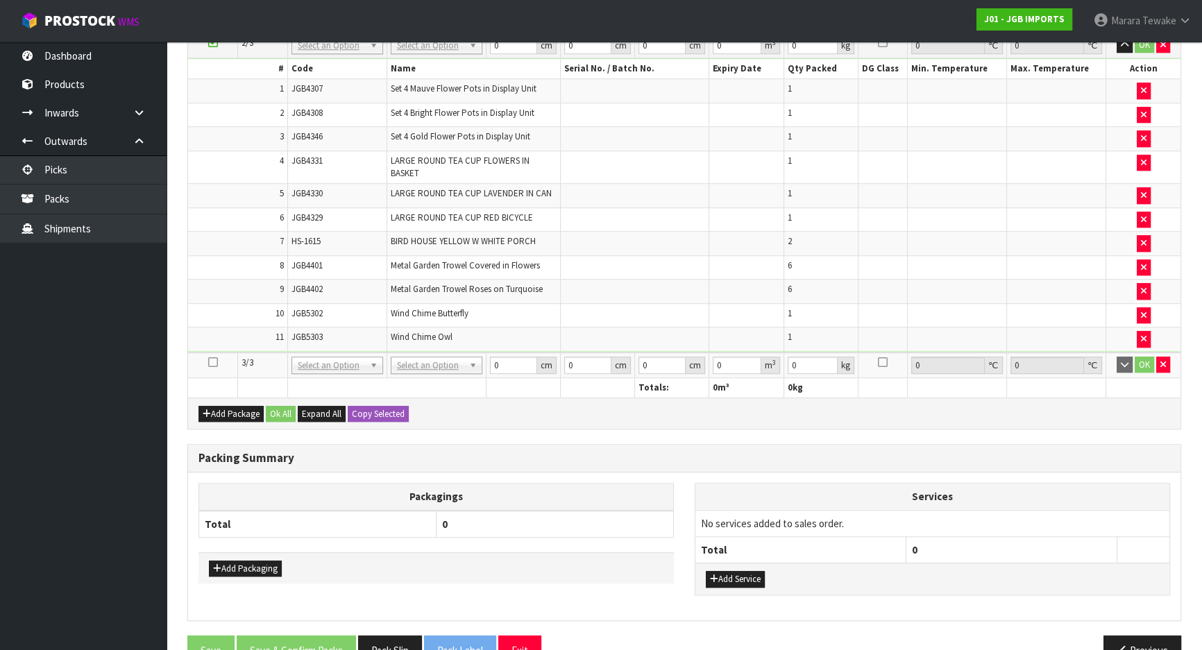
drag, startPoint x: 213, startPoint y: 352, endPoint x: 339, endPoint y: 347, distance: 126.4
click at [213, 362] on icon at bounding box center [213, 362] width 10 height 1
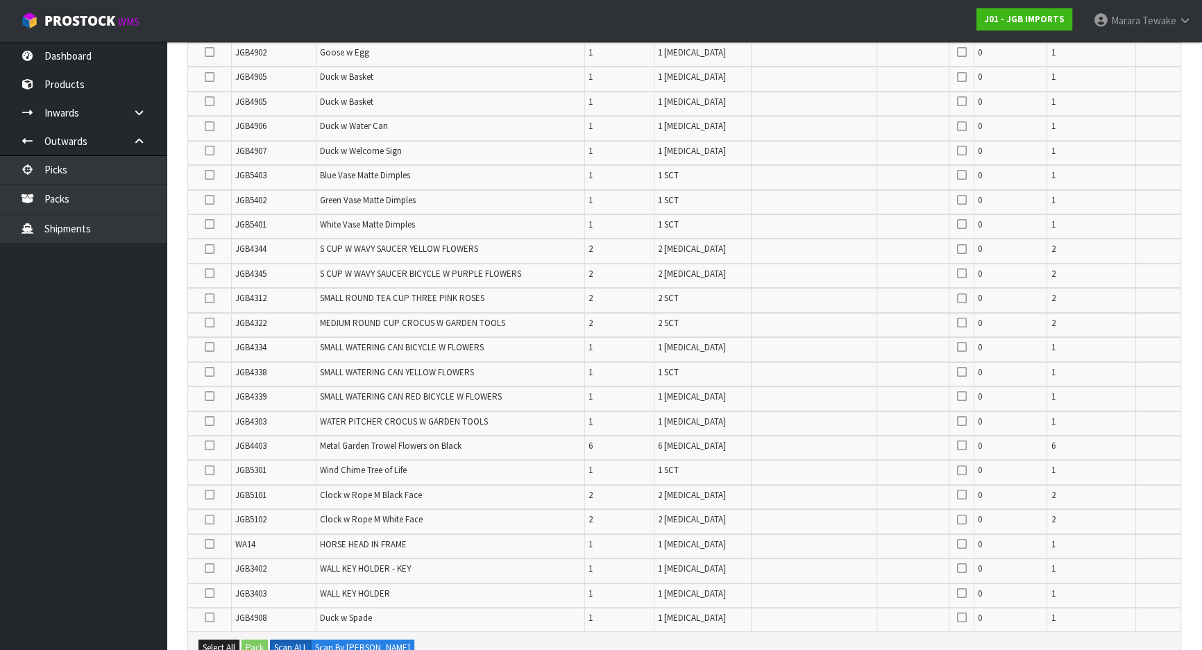
scroll to position [159, 0]
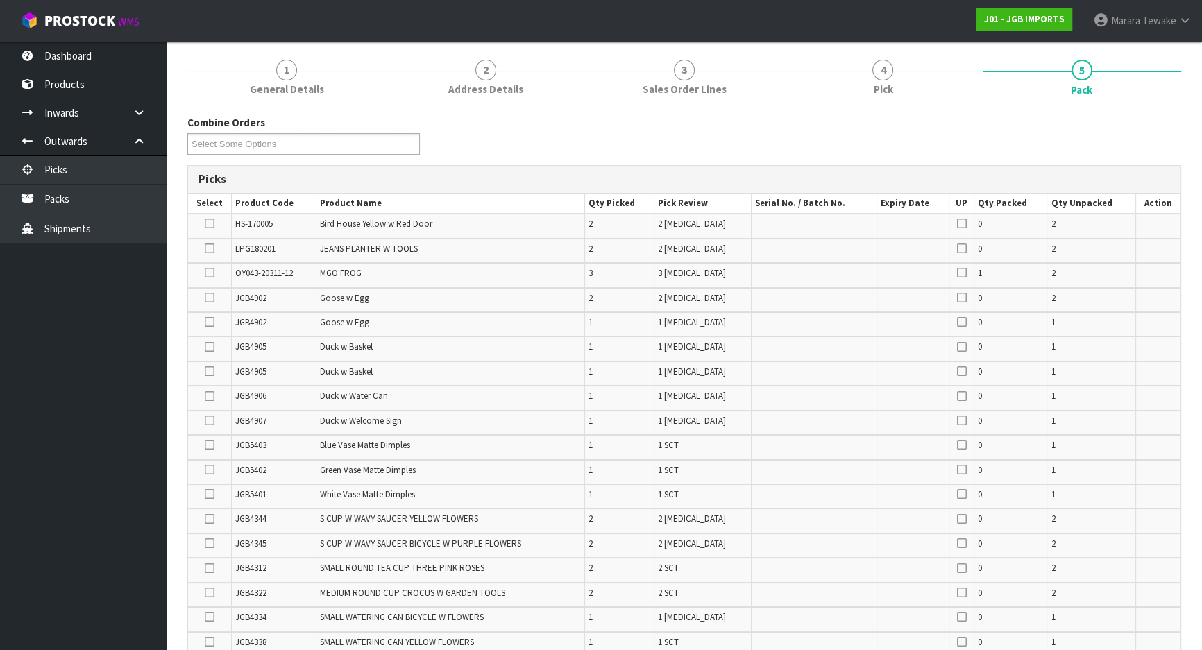
click at [208, 298] on icon at bounding box center [210, 298] width 10 height 1
click at [0, 0] on input "checkbox" at bounding box center [0, 0] width 0 height 0
click at [212, 322] on icon at bounding box center [210, 322] width 10 height 1
click at [0, 0] on input "checkbox" at bounding box center [0, 0] width 0 height 0
click at [208, 347] on icon at bounding box center [210, 347] width 10 height 1
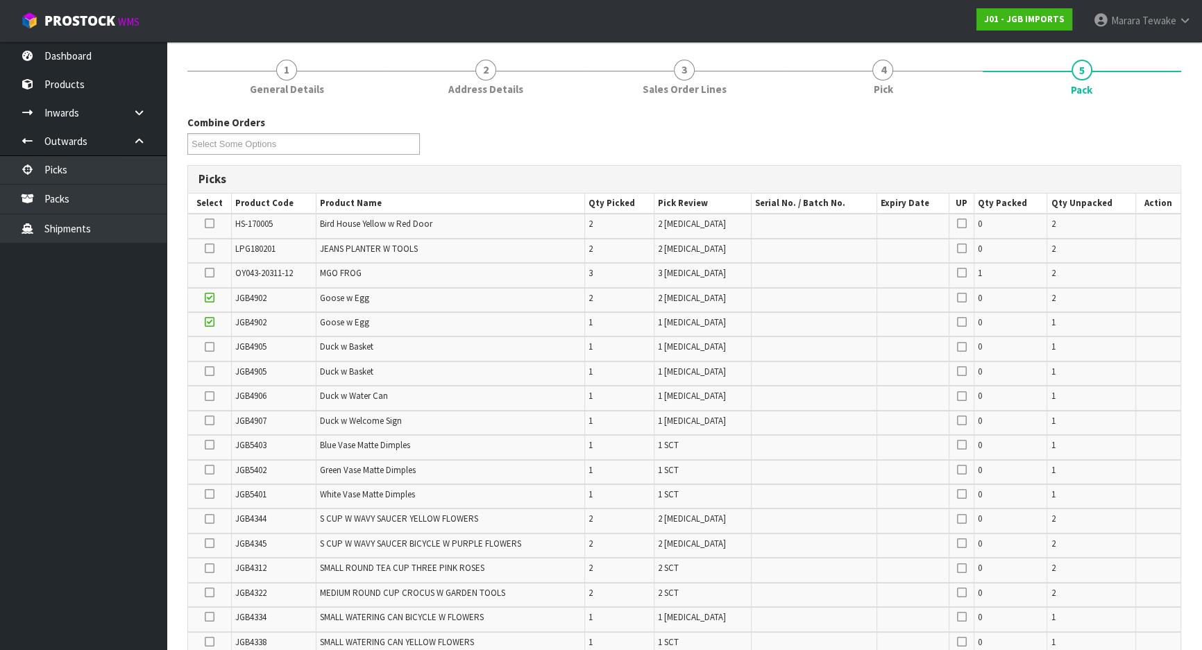
click at [0, 0] on input "checkbox" at bounding box center [0, 0] width 0 height 0
click at [213, 371] on icon at bounding box center [210, 371] width 10 height 1
click at [0, 0] on input "checkbox" at bounding box center [0, 0] width 0 height 0
click at [210, 420] on icon at bounding box center [210, 420] width 10 height 1
click at [0, 0] on input "checkbox" at bounding box center [0, 0] width 0 height 0
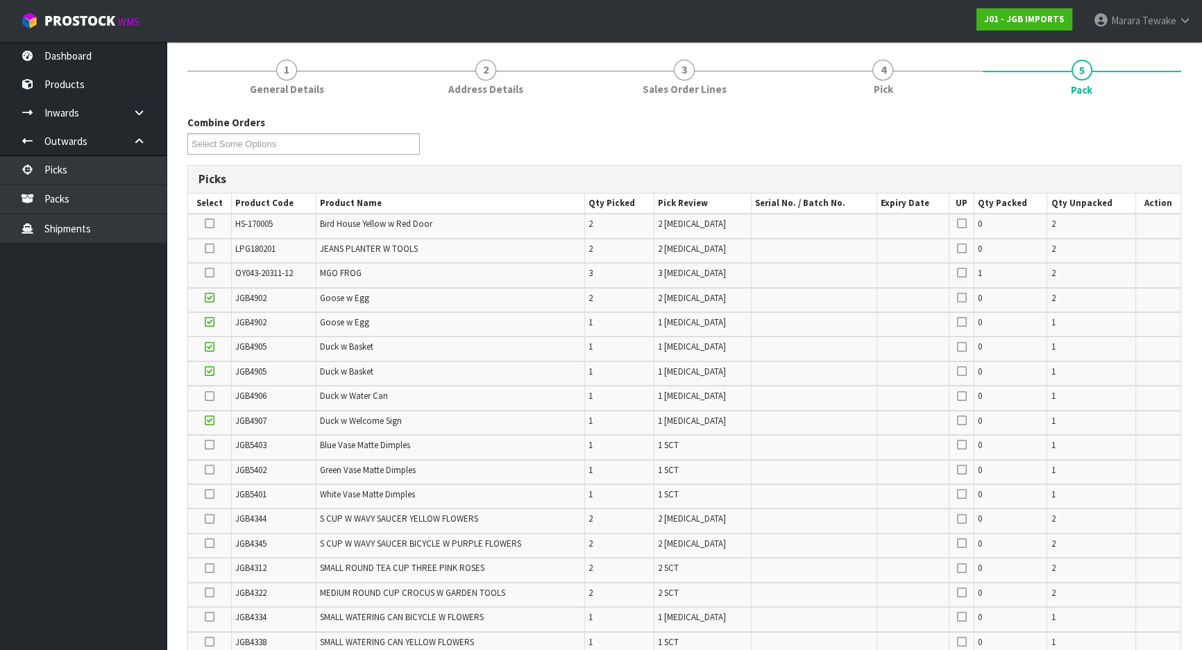
click at [208, 396] on icon at bounding box center [210, 396] width 10 height 1
click at [0, 0] on input "checkbox" at bounding box center [0, 0] width 0 height 0
click at [207, 273] on icon at bounding box center [210, 273] width 10 height 1
click at [0, 0] on input "checkbox" at bounding box center [0, 0] width 0 height 0
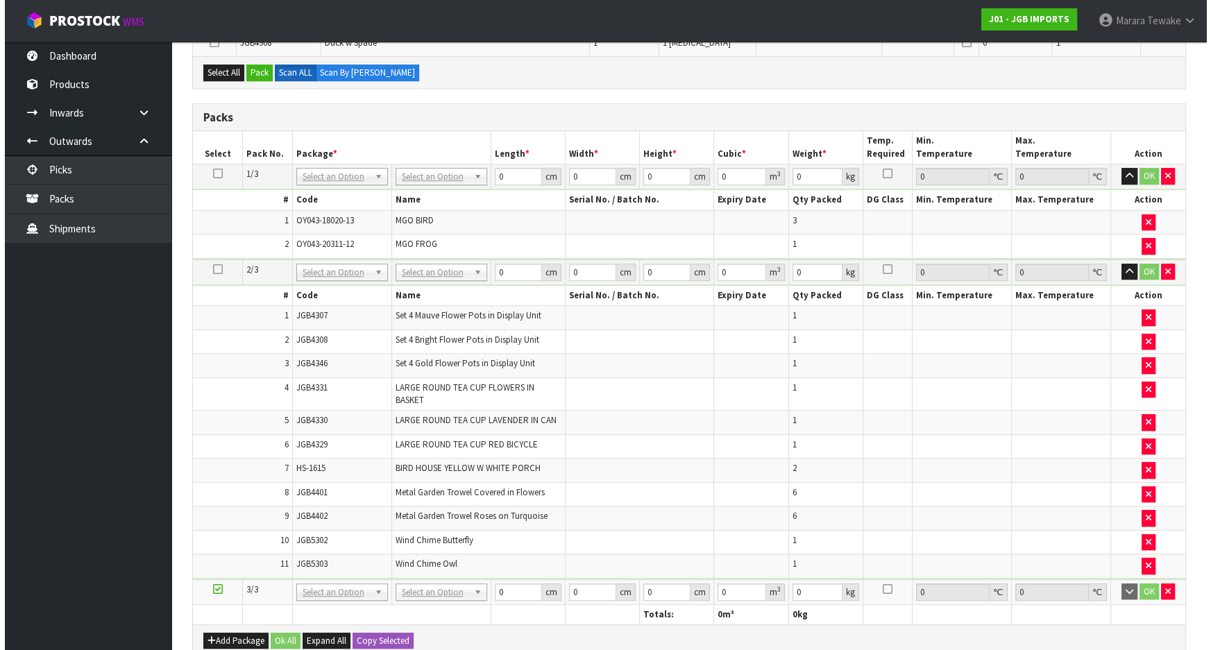
scroll to position [726, 0]
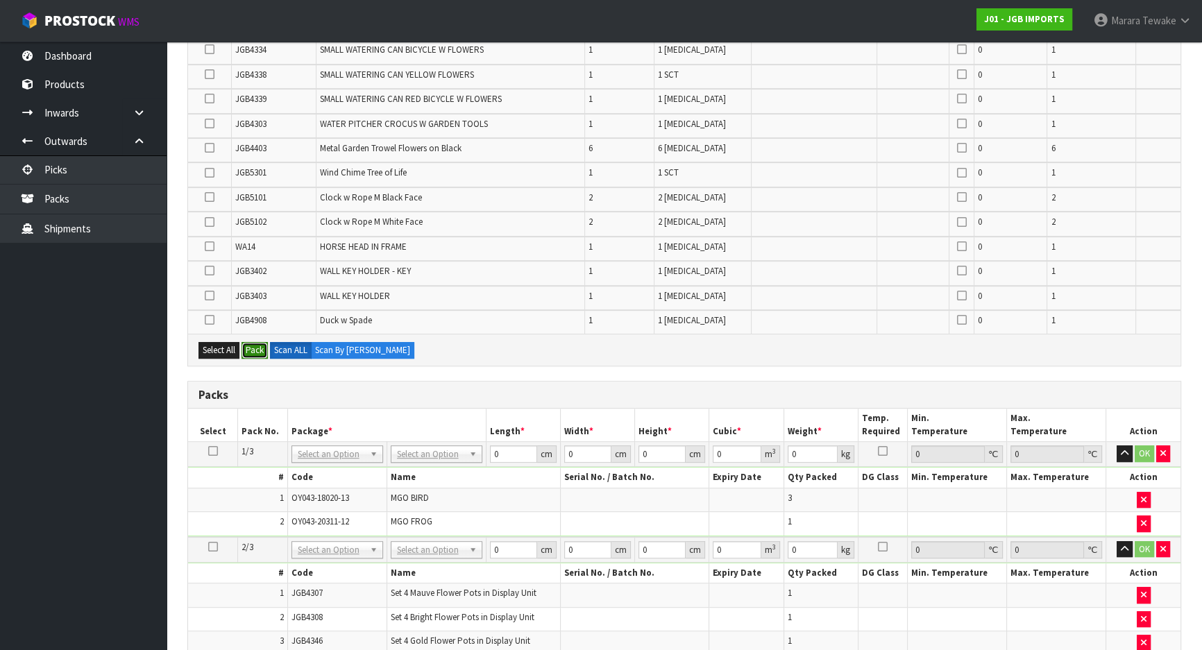
click at [255, 343] on button "Pack" at bounding box center [254, 350] width 26 height 17
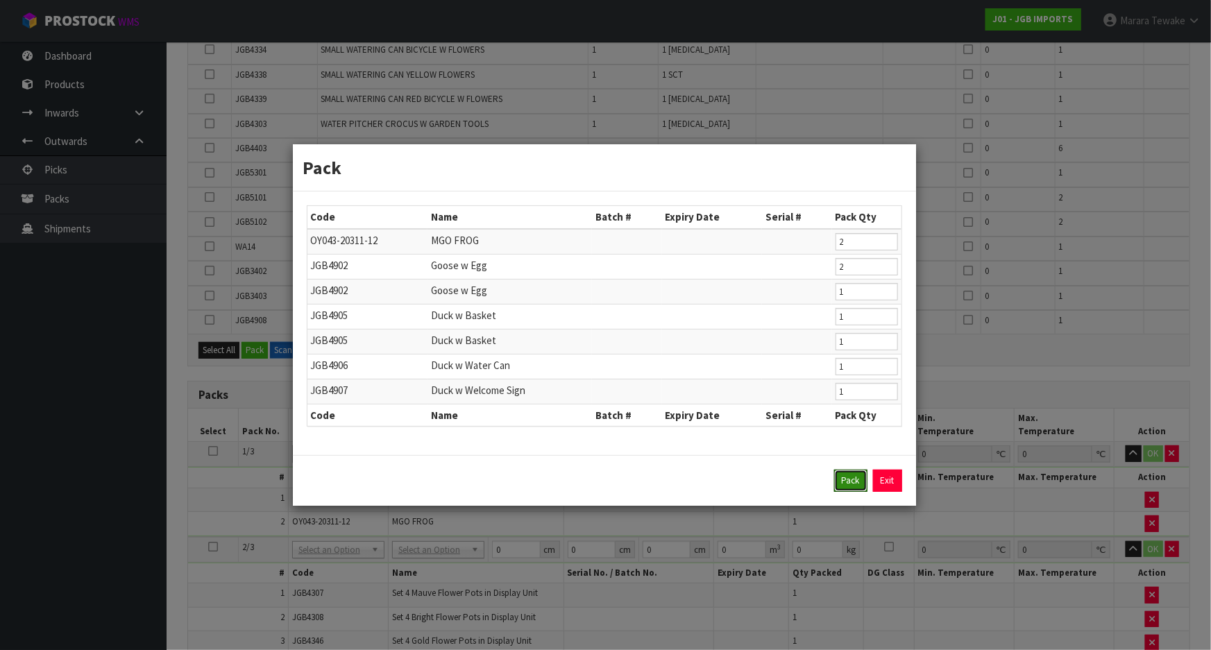
drag, startPoint x: 842, startPoint y: 475, endPoint x: 822, endPoint y: 471, distance: 20.4
click at [843, 473] on button "Pack" at bounding box center [850, 481] width 33 height 22
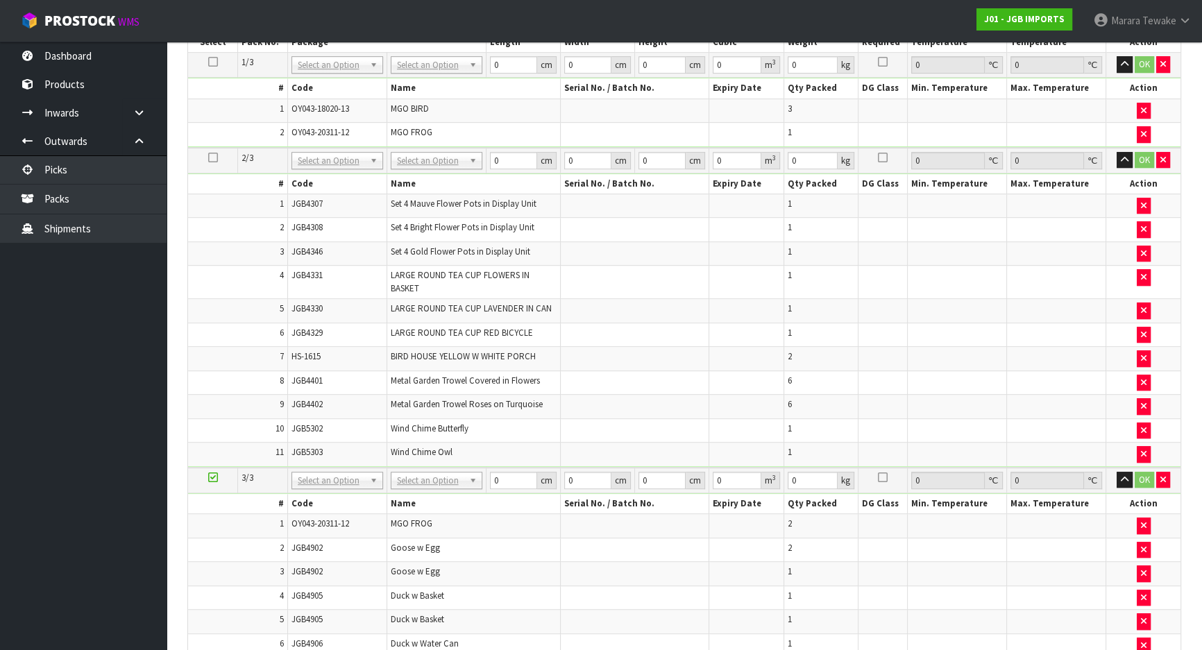
scroll to position [1072, 0]
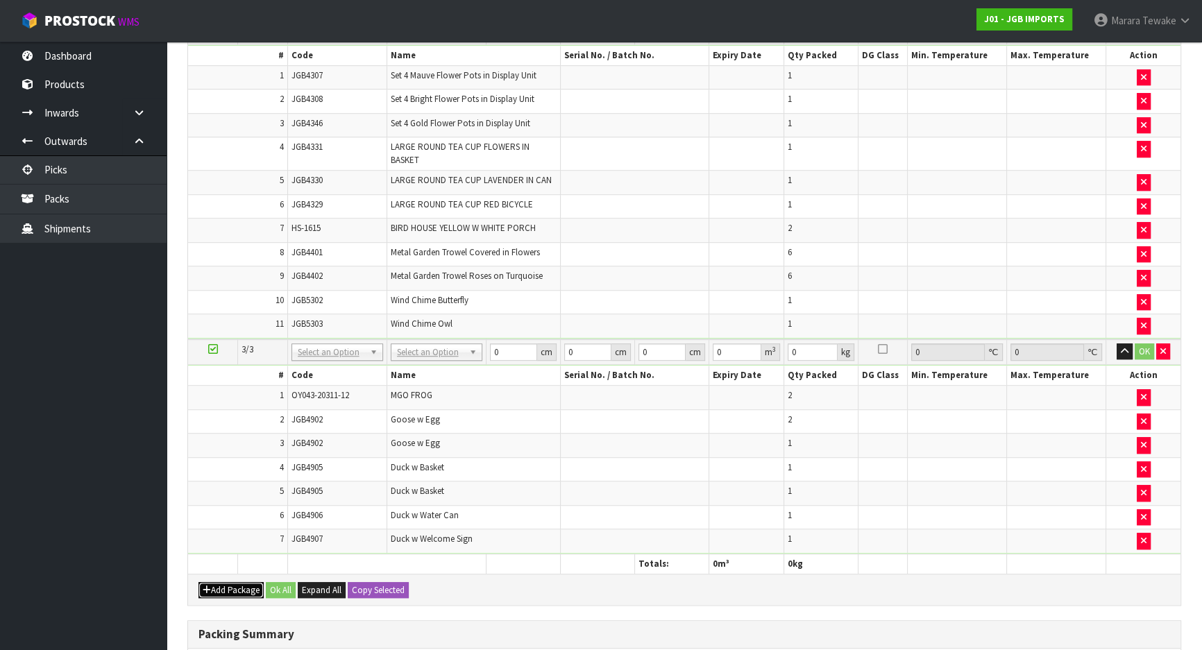
click at [217, 582] on button "Add Package" at bounding box center [230, 590] width 65 height 17
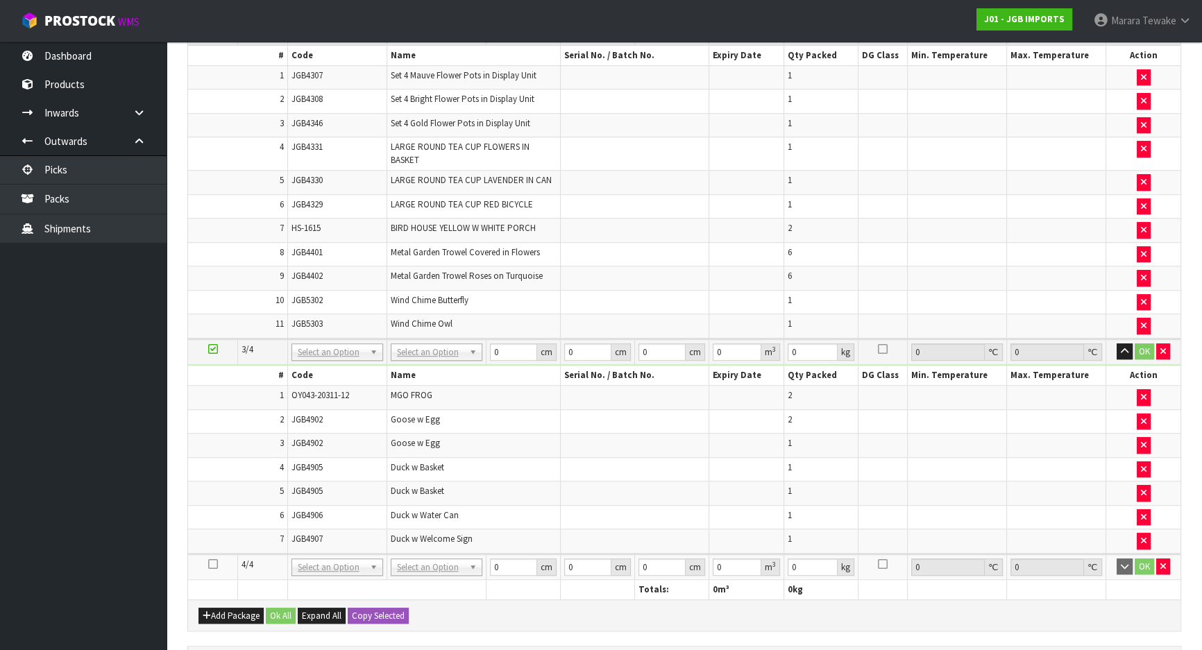
click at [213, 564] on icon at bounding box center [213, 564] width 10 height 1
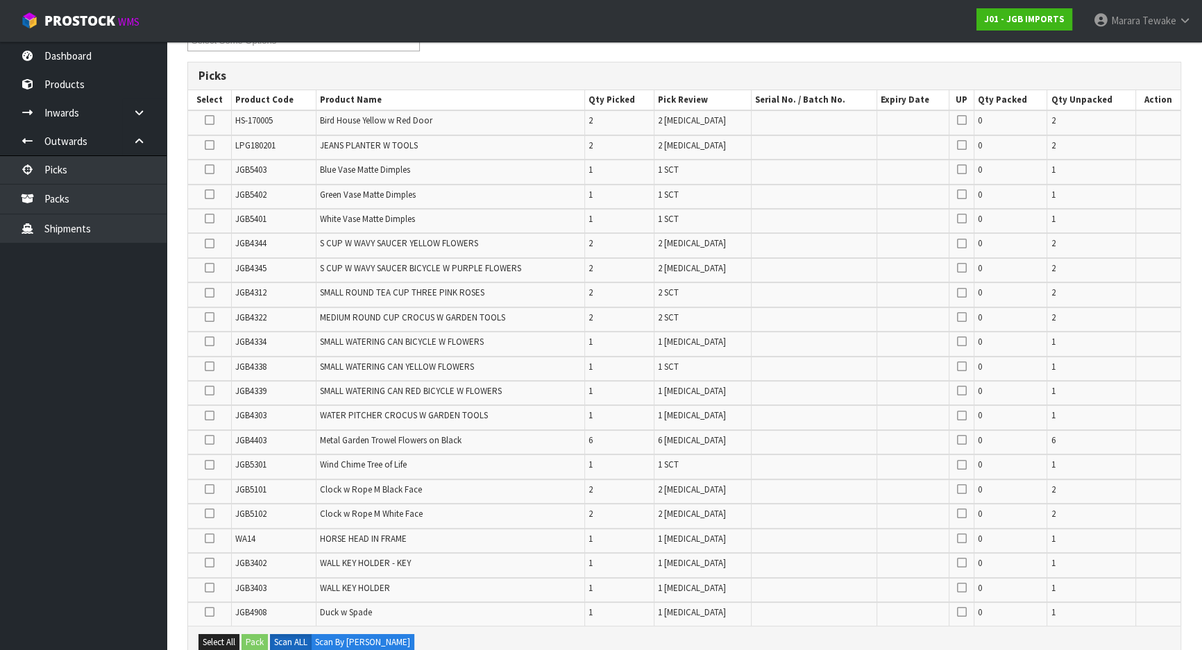
scroll to position [315, 0]
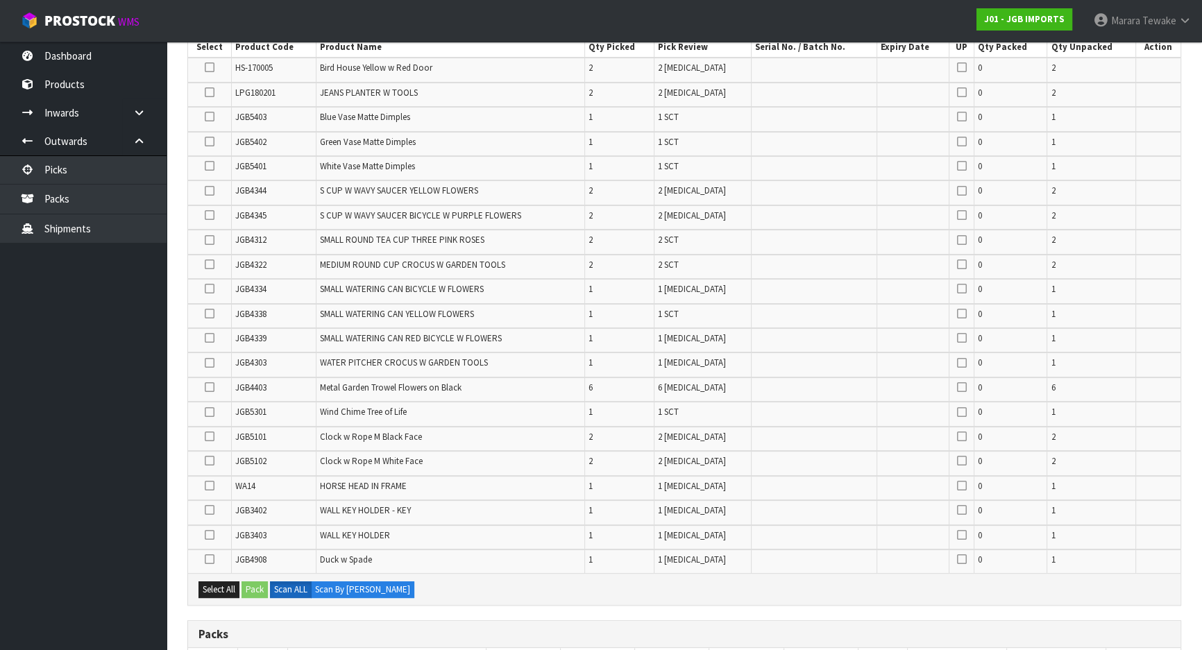
click at [211, 264] on icon at bounding box center [210, 264] width 10 height 1
click at [0, 0] on input "checkbox" at bounding box center [0, 0] width 0 height 0
click at [208, 314] on icon at bounding box center [210, 314] width 10 height 1
click at [0, 0] on input "checkbox" at bounding box center [0, 0] width 0 height 0
click at [212, 338] on icon at bounding box center [210, 338] width 10 height 1
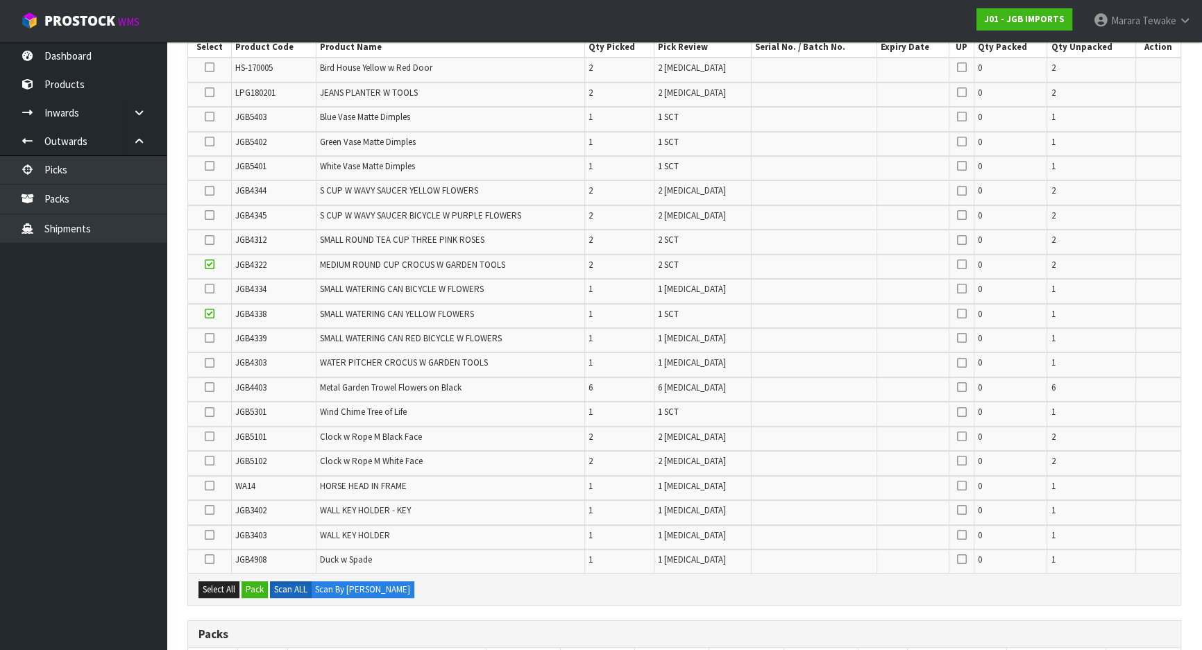
click at [0, 0] on input "checkbox" at bounding box center [0, 0] width 0 height 0
click at [210, 289] on icon at bounding box center [210, 289] width 10 height 1
click at [0, 0] on input "checkbox" at bounding box center [0, 0] width 0 height 0
click at [207, 215] on icon at bounding box center [210, 215] width 10 height 1
click at [0, 0] on input "checkbox" at bounding box center [0, 0] width 0 height 0
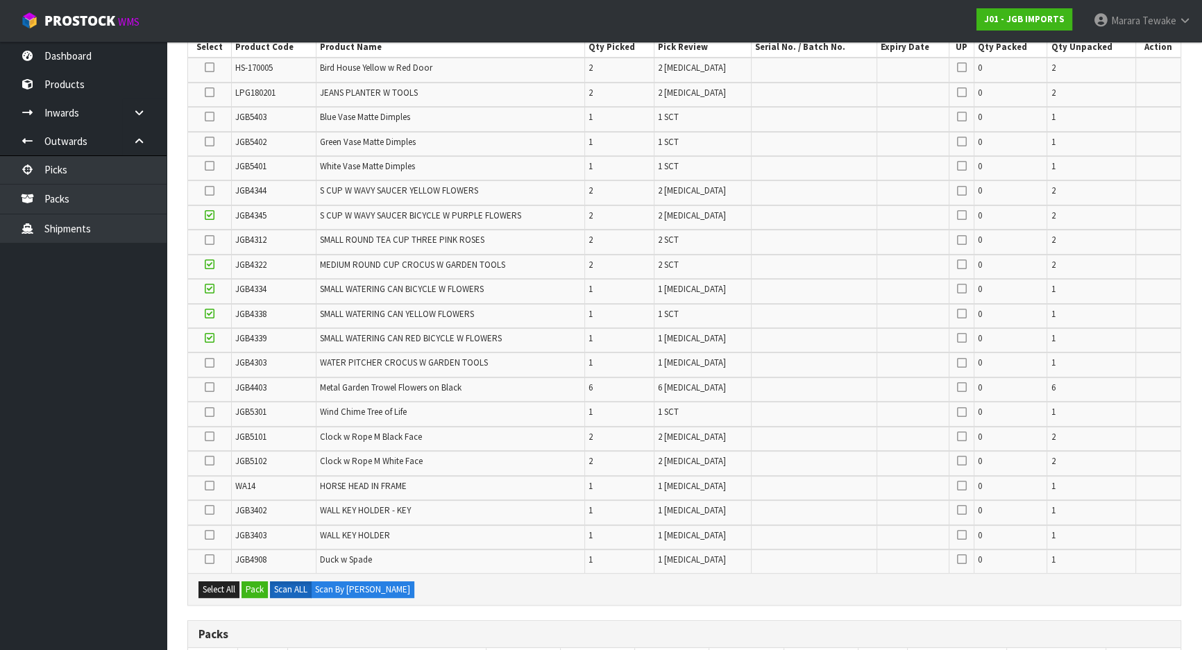
click at [210, 191] on icon at bounding box center [210, 191] width 10 height 1
click at [0, 0] on input "checkbox" at bounding box center [0, 0] width 0 height 0
click at [210, 436] on icon at bounding box center [210, 436] width 10 height 1
click at [0, 0] on input "checkbox" at bounding box center [0, 0] width 0 height 0
click at [211, 461] on icon at bounding box center [210, 461] width 10 height 1
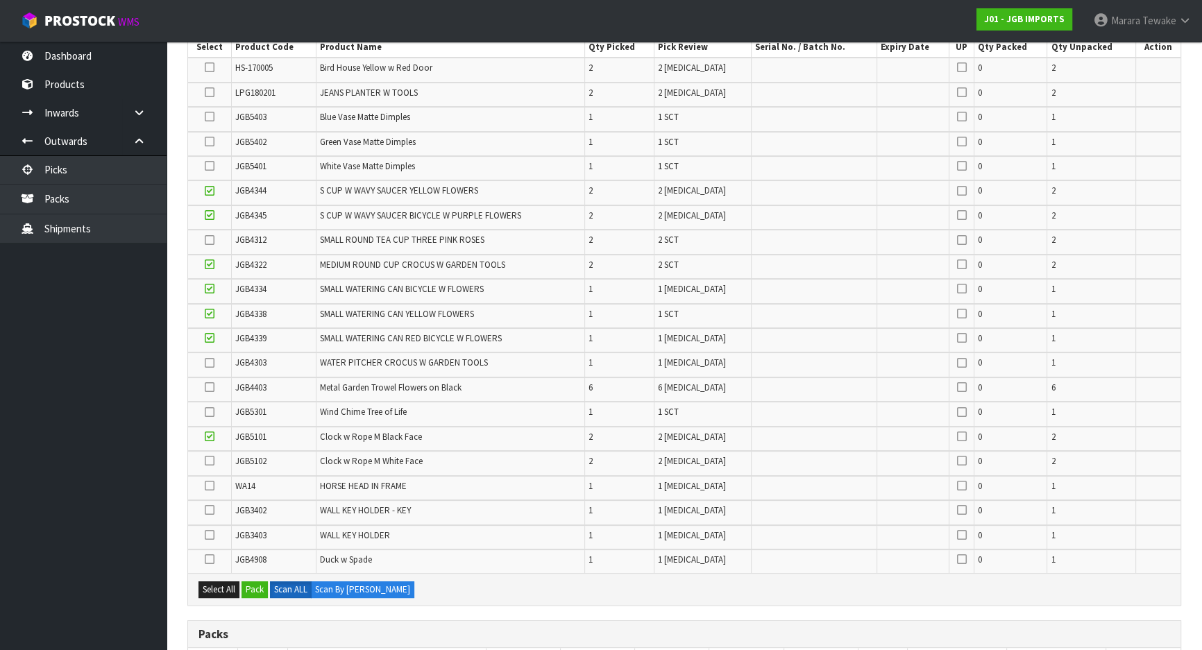
click at [0, 0] on input "checkbox" at bounding box center [0, 0] width 0 height 0
click at [210, 535] on icon at bounding box center [210, 535] width 10 height 1
click at [0, 0] on input "checkbox" at bounding box center [0, 0] width 0 height 0
click at [205, 507] on label at bounding box center [210, 510] width 10 height 12
click at [0, 0] on input "checkbox" at bounding box center [0, 0] width 0 height 0
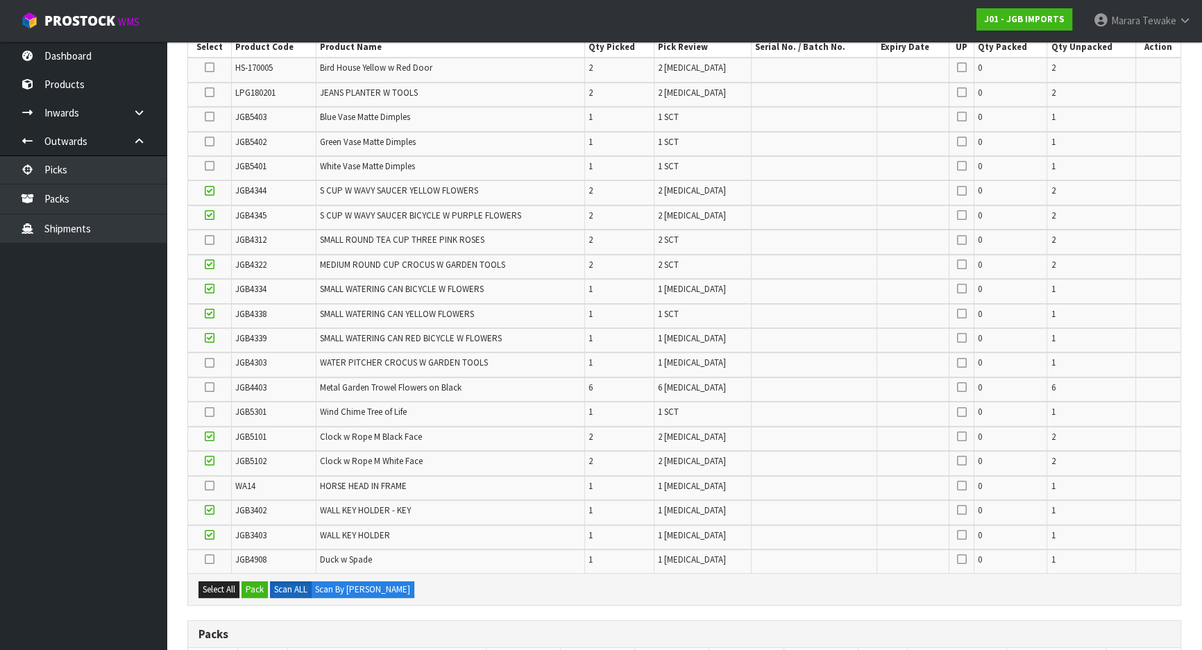
click at [209, 412] on icon at bounding box center [210, 412] width 10 height 1
click at [0, 0] on input "checkbox" at bounding box center [0, 0] width 0 height 0
click at [210, 241] on icon at bounding box center [210, 240] width 10 height 1
click at [0, 0] on input "checkbox" at bounding box center [0, 0] width 0 height 0
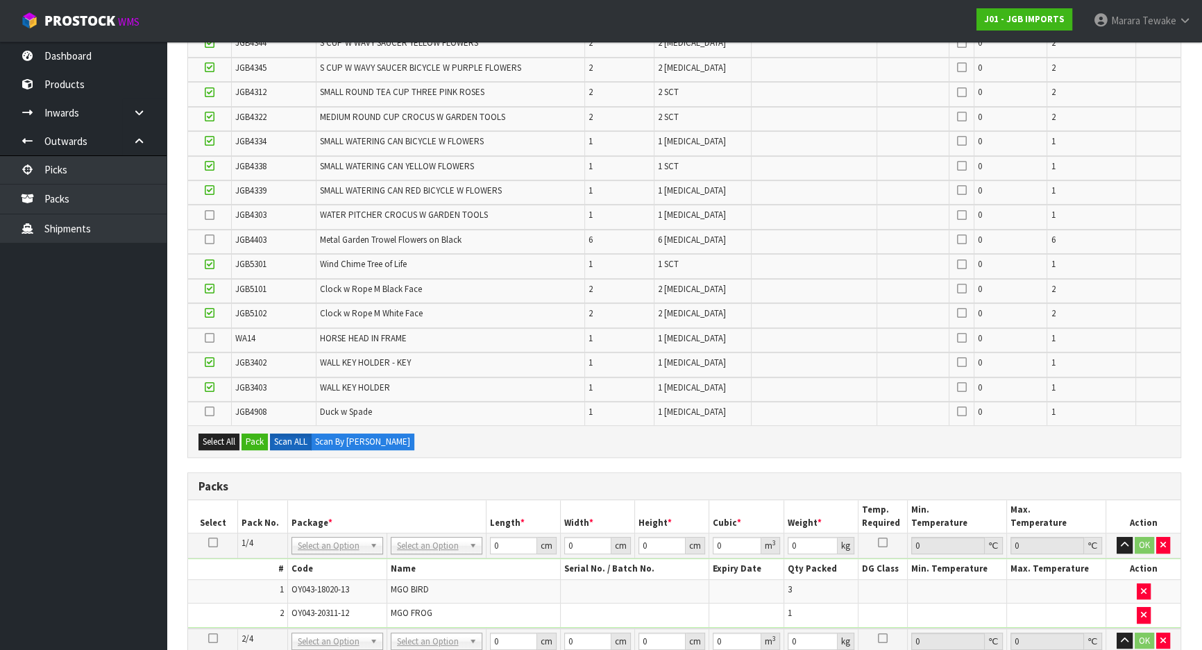
scroll to position [441, 0]
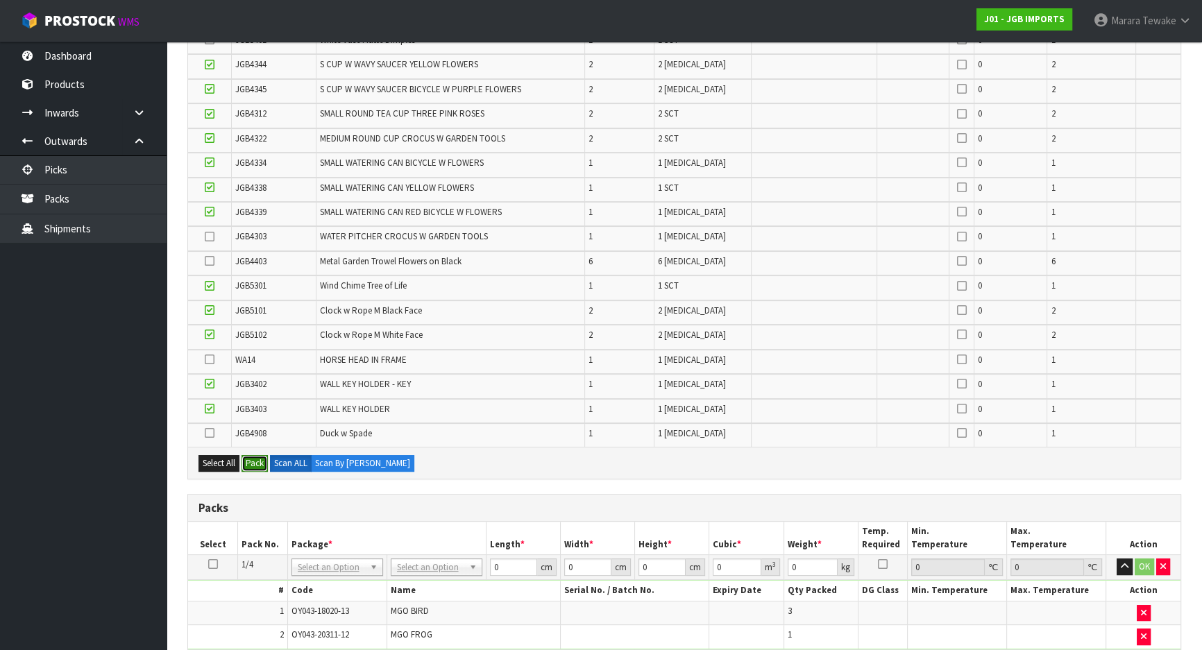
click at [257, 463] on button "Pack" at bounding box center [254, 463] width 26 height 17
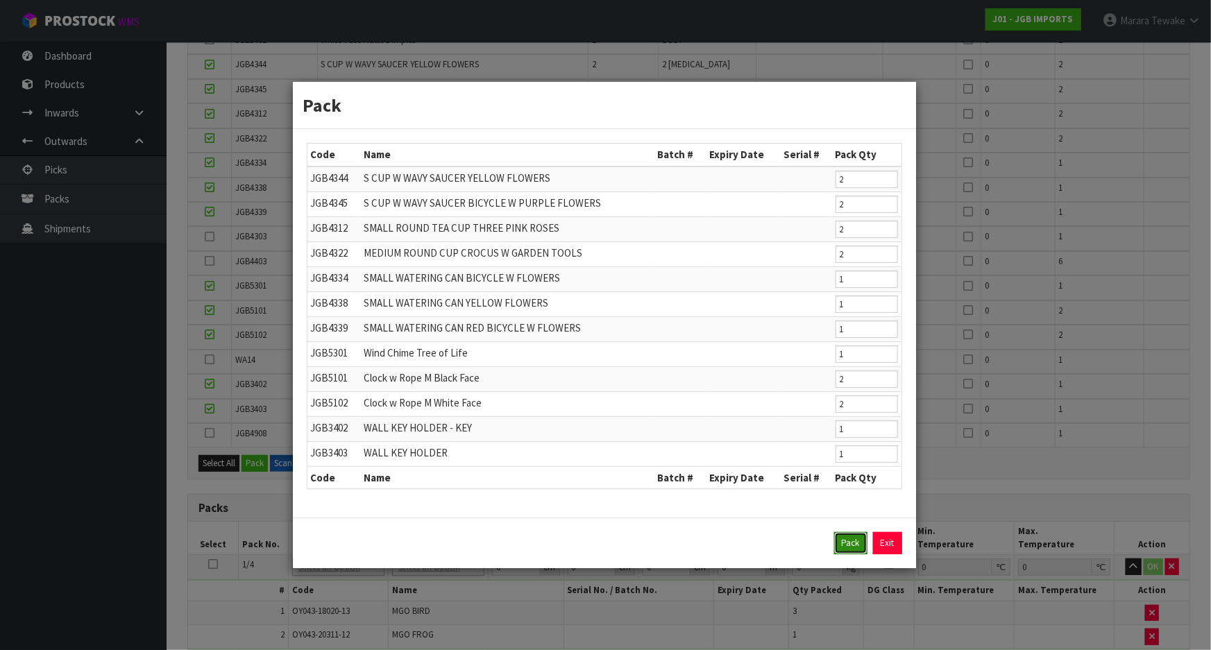
click at [846, 539] on button "Pack" at bounding box center [850, 543] width 33 height 22
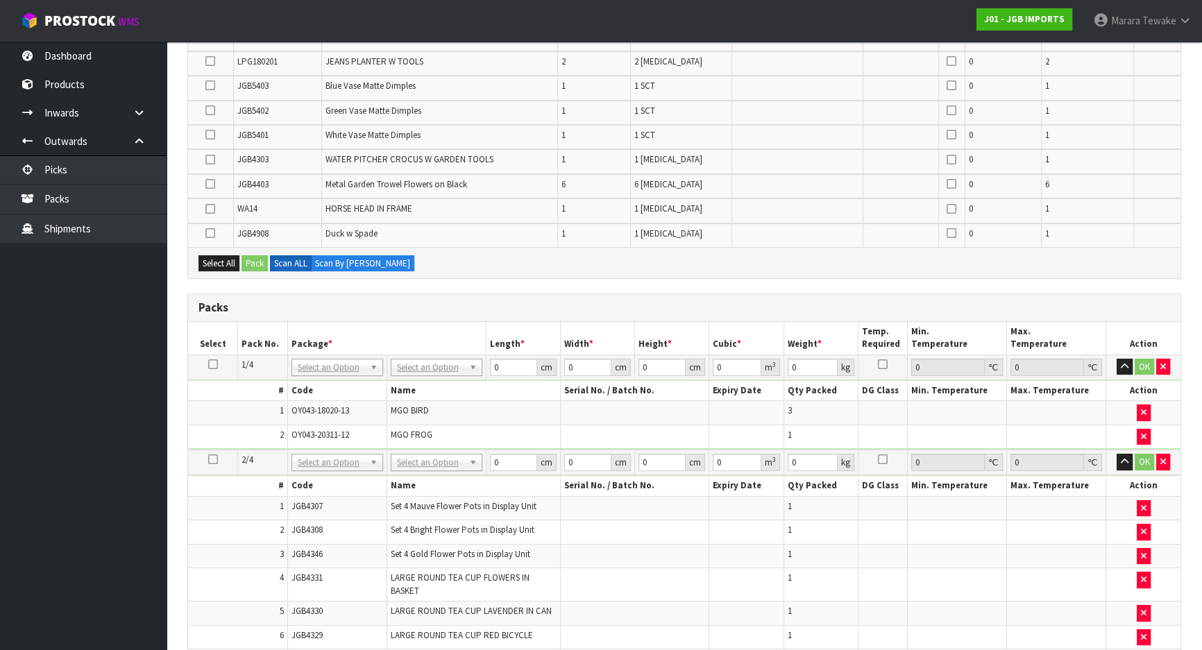
scroll to position [62, 0]
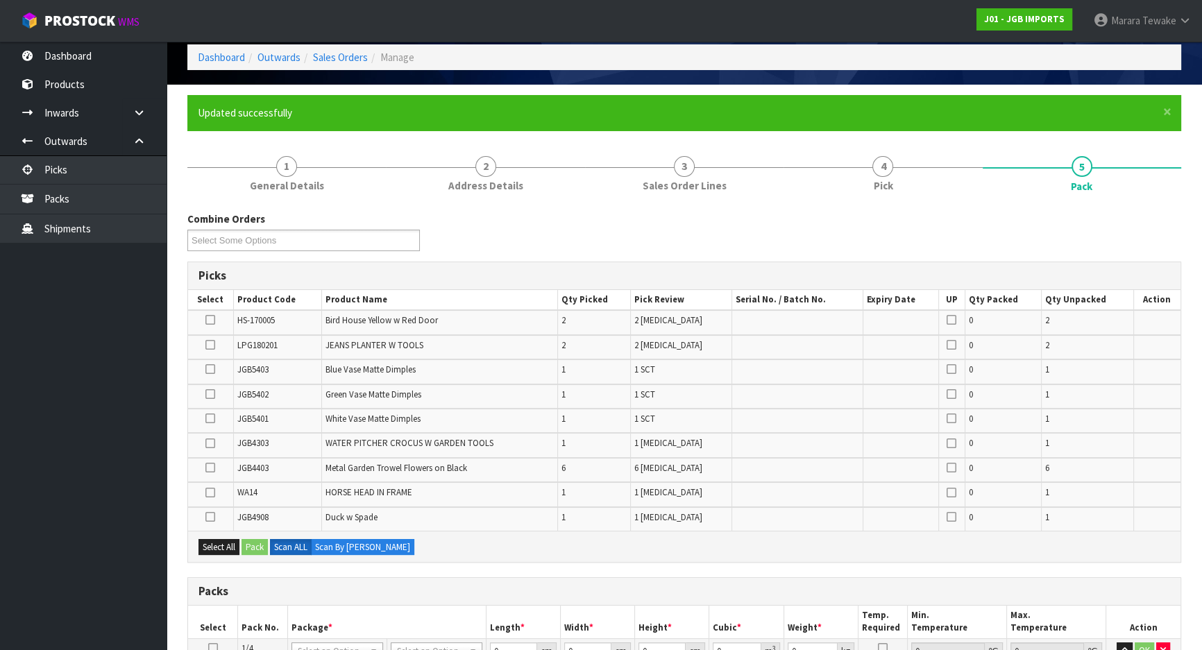
click at [211, 418] on icon at bounding box center [210, 418] width 10 height 1
click at [0, 0] on input "checkbox" at bounding box center [0, 0] width 0 height 0
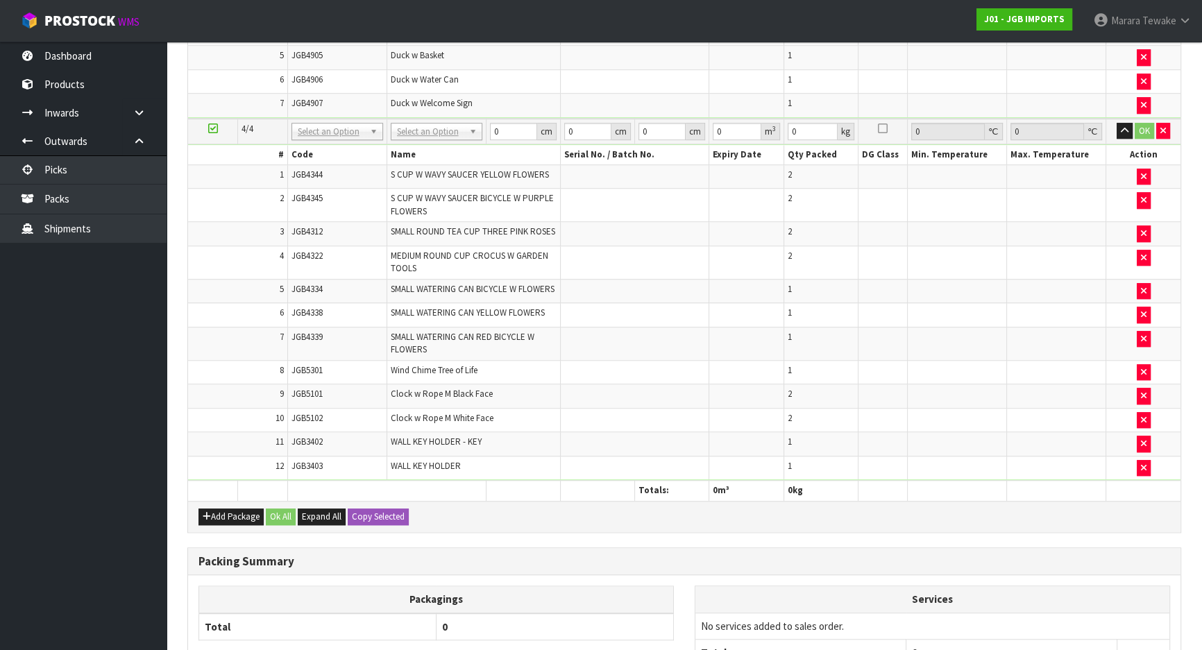
scroll to position [1340, 0]
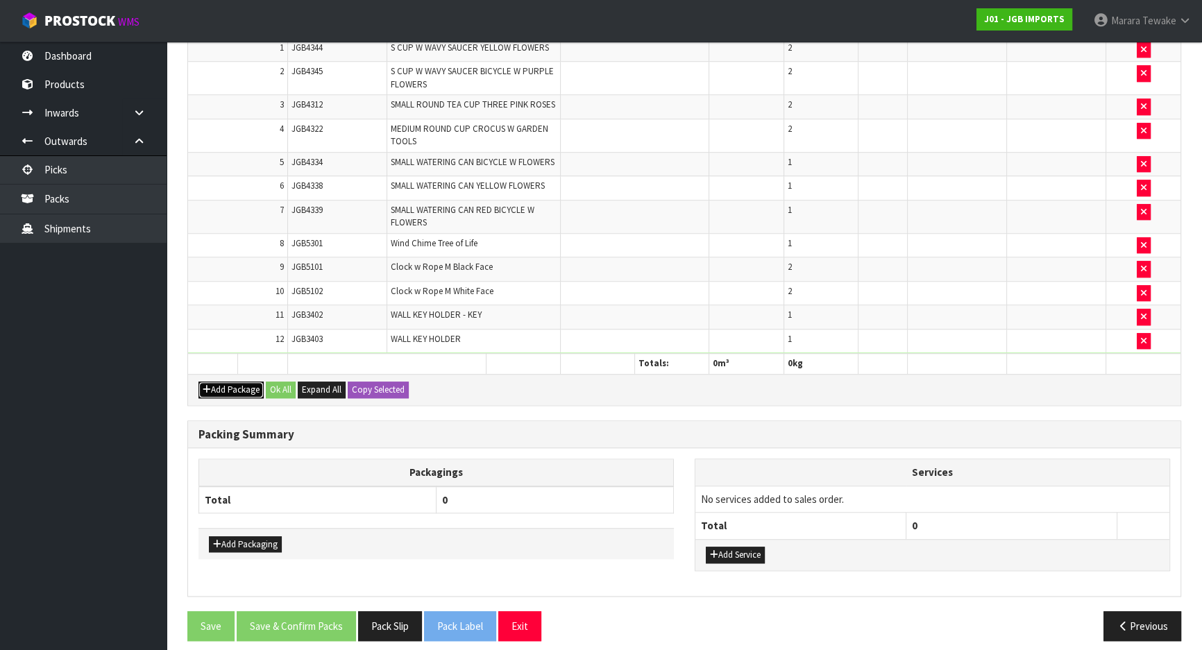
click at [237, 382] on button "Add Package" at bounding box center [230, 390] width 65 height 17
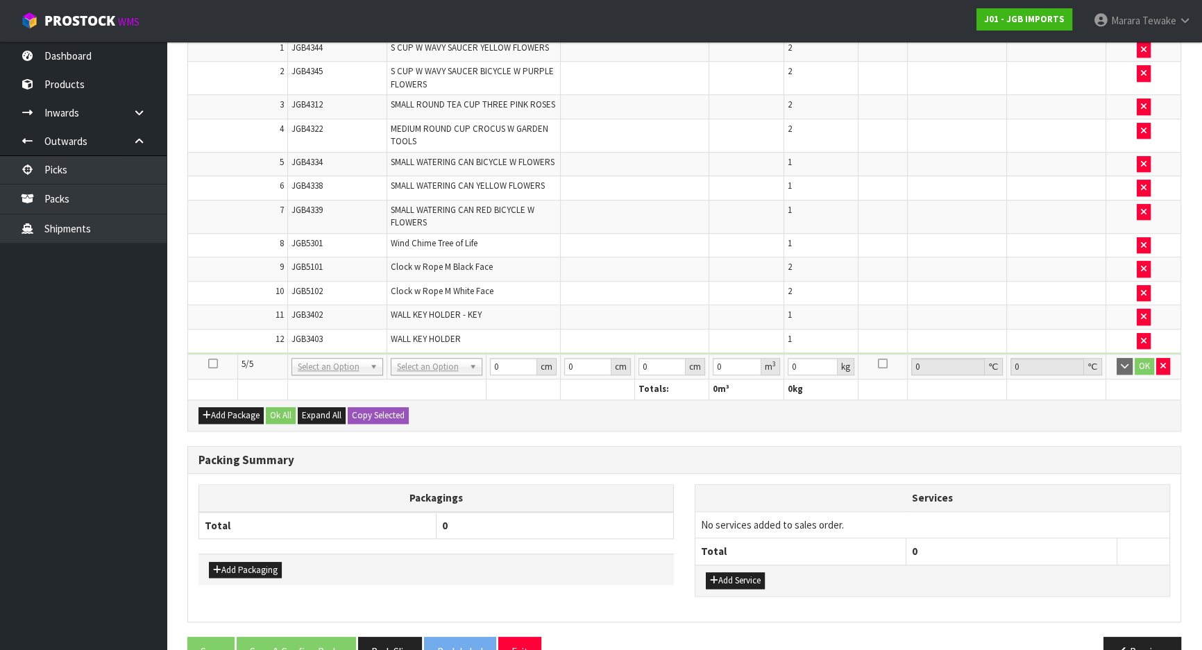
drag, startPoint x: 212, startPoint y: 355, endPoint x: 234, endPoint y: 348, distance: 22.6
click at [212, 364] on icon at bounding box center [213, 364] width 10 height 1
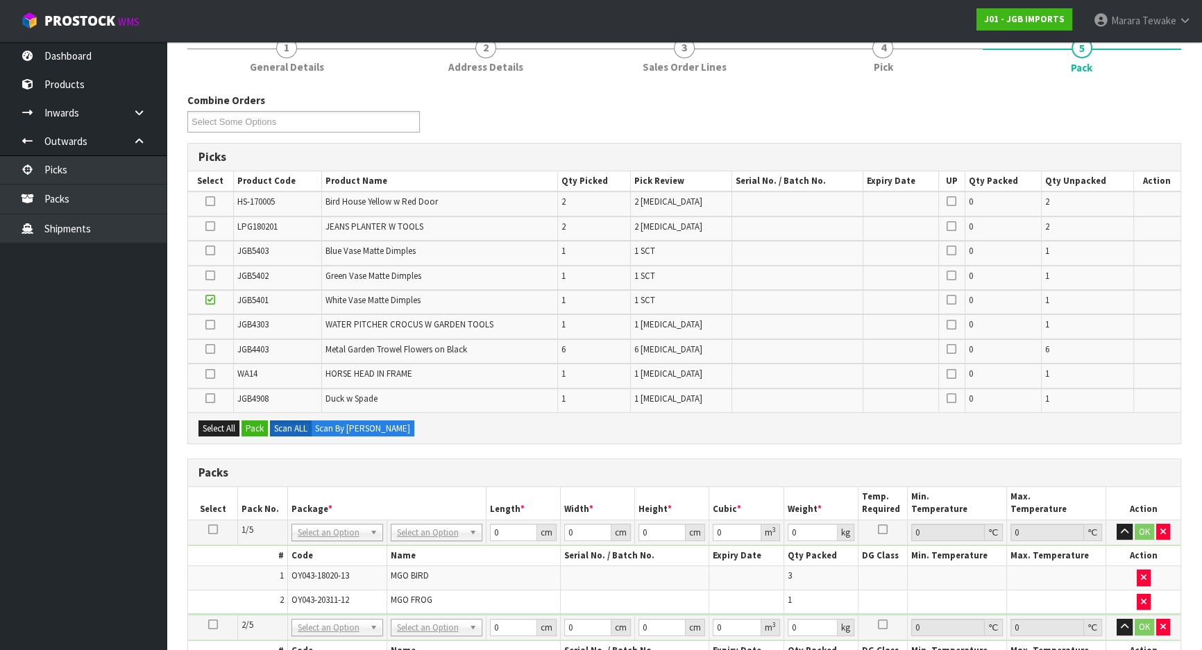
scroll to position [167, 0]
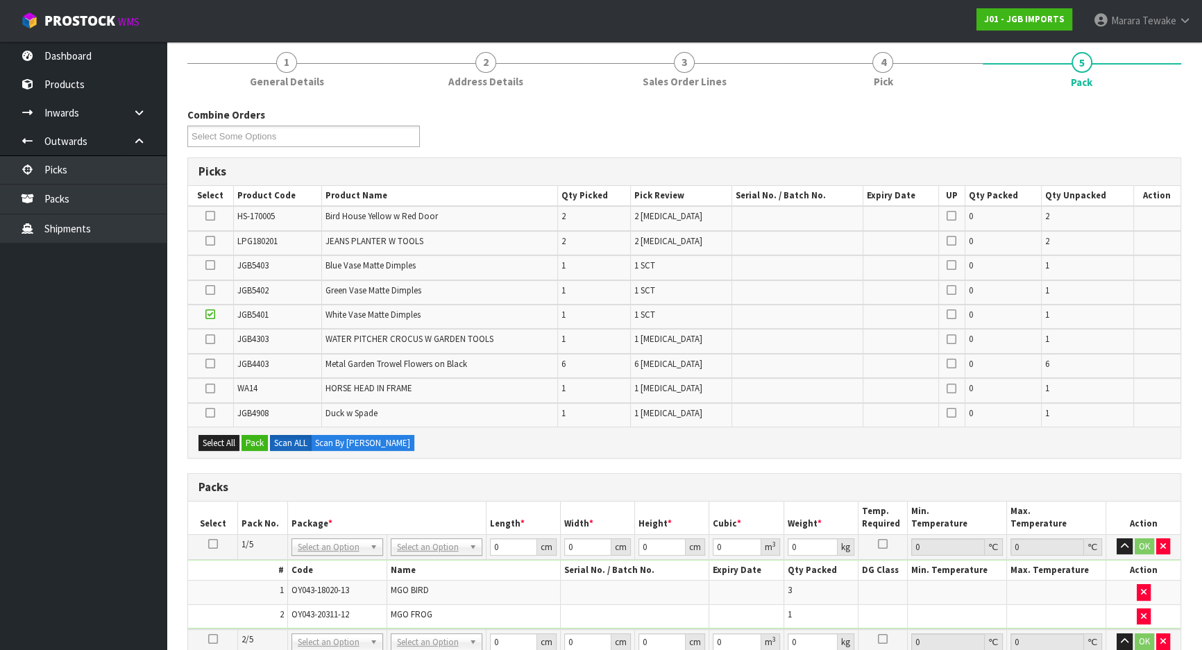
click at [212, 290] on icon at bounding box center [210, 290] width 10 height 1
click at [0, 0] on input "checkbox" at bounding box center [0, 0] width 0 height 0
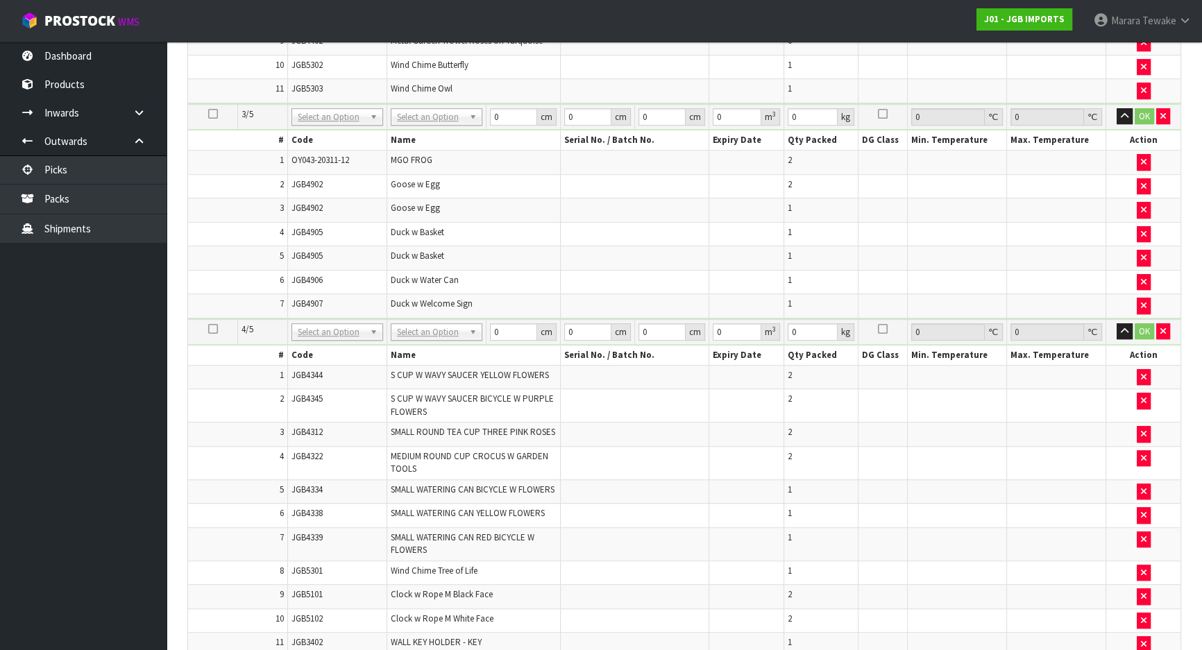
scroll to position [1176, 0]
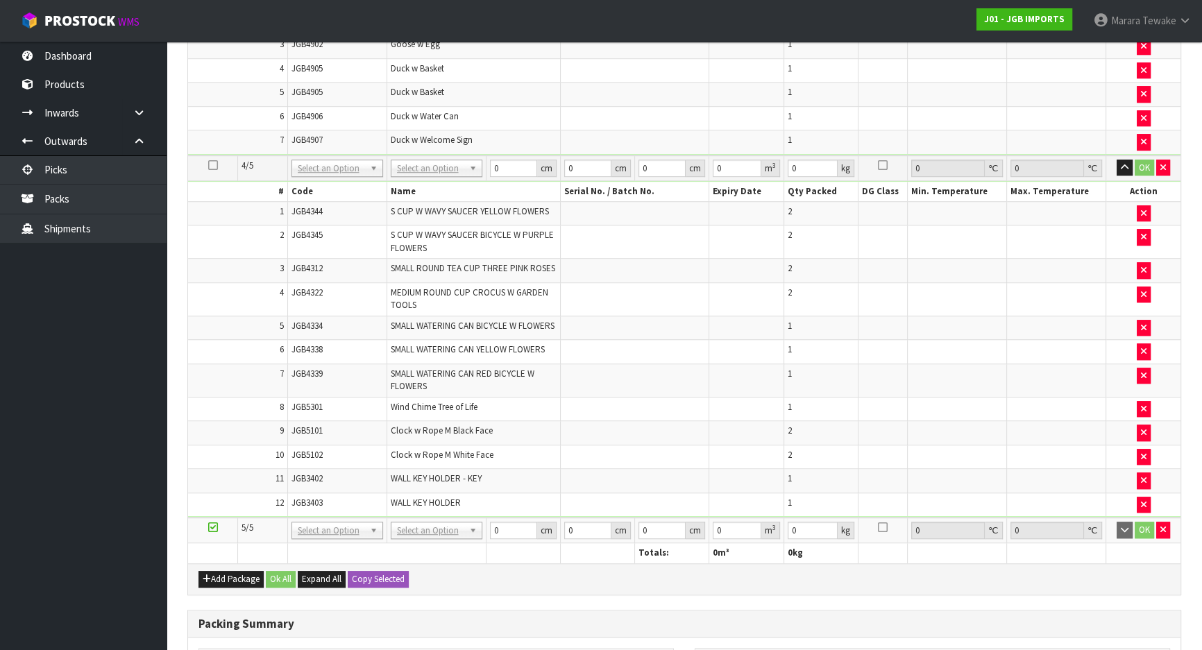
click at [214, 165] on icon at bounding box center [213, 165] width 10 height 1
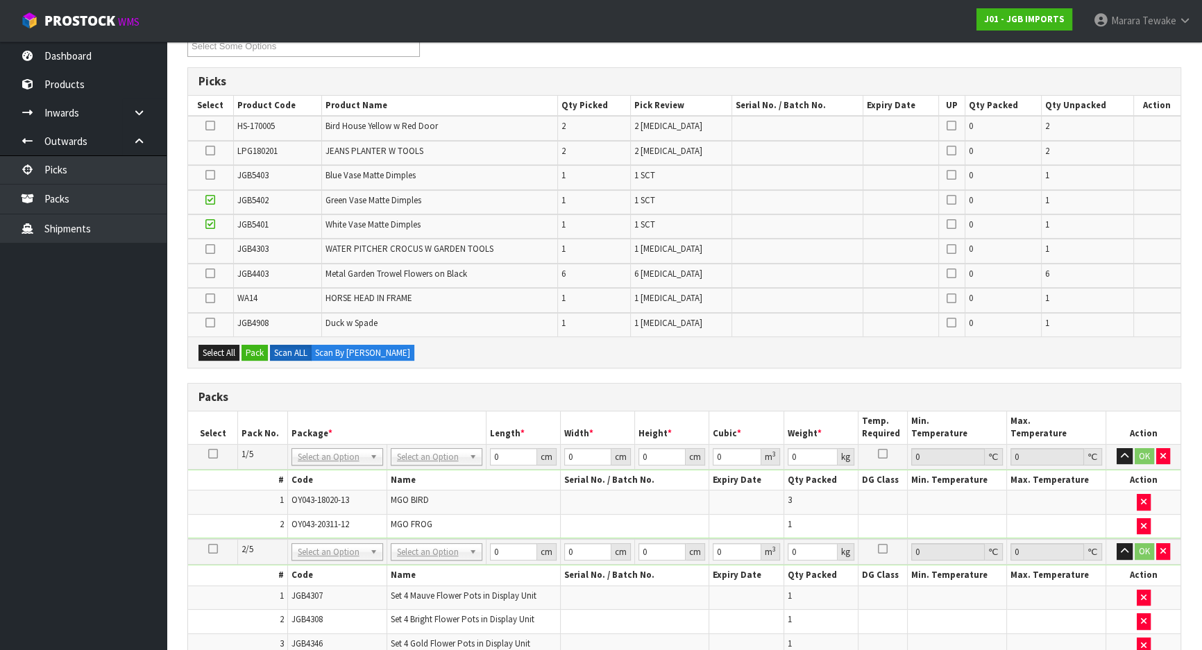
scroll to position [167, 0]
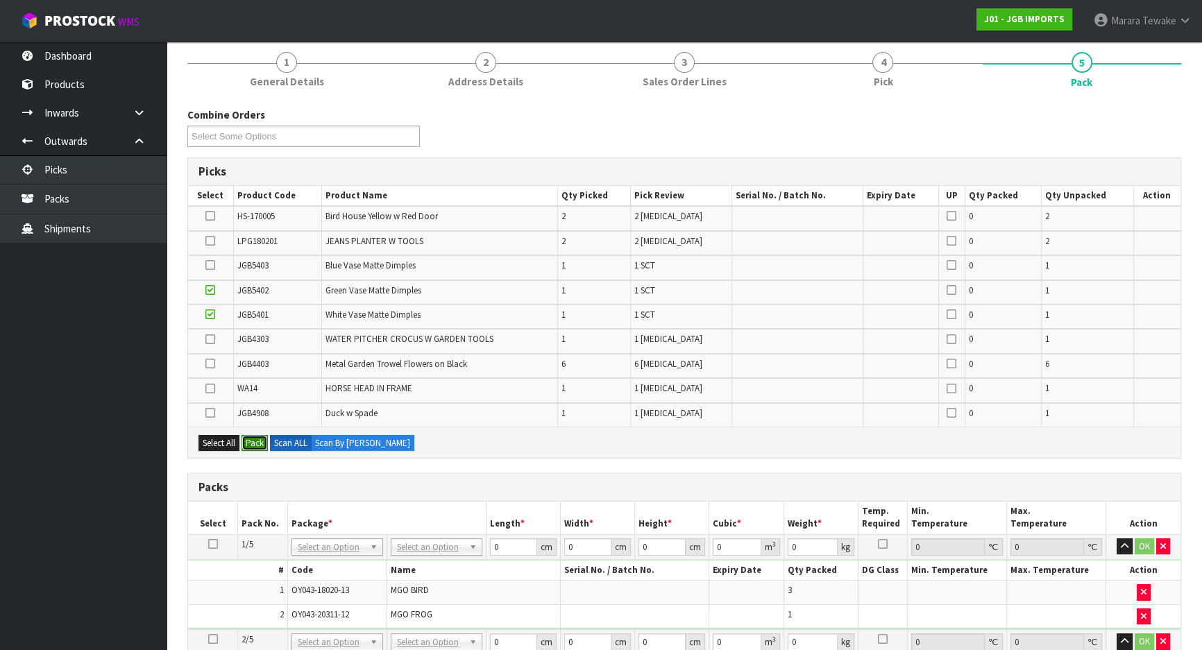
click at [256, 437] on button "Pack" at bounding box center [254, 443] width 26 height 17
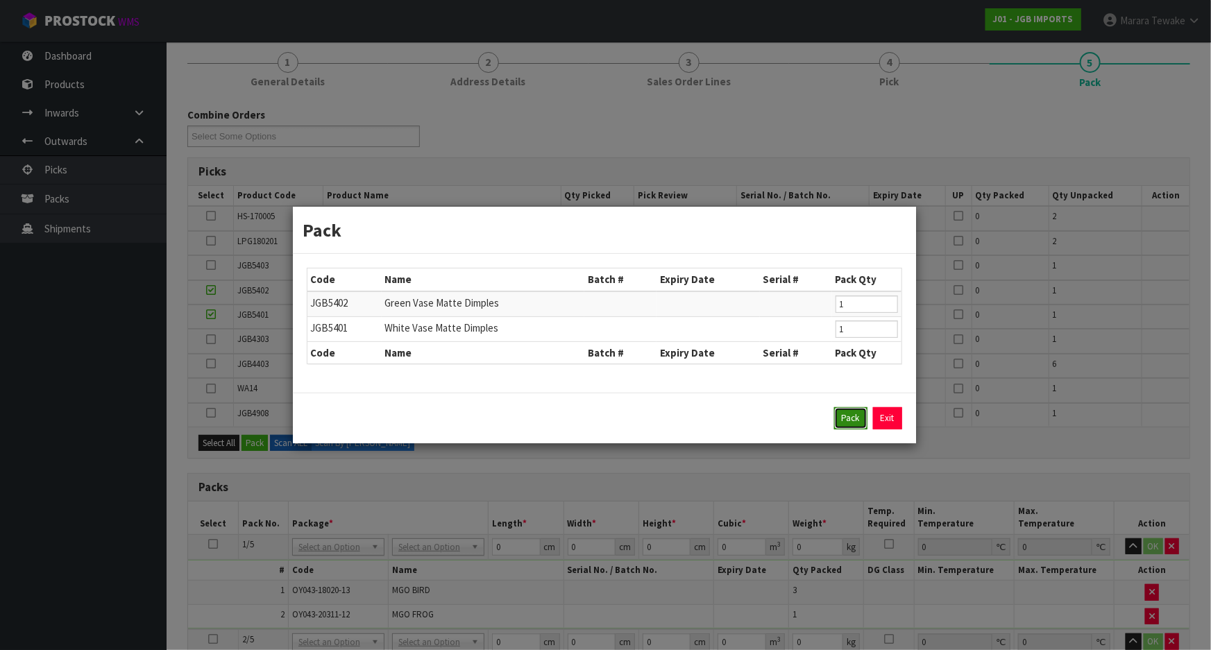
drag, startPoint x: 851, startPoint y: 414, endPoint x: 835, endPoint y: 414, distance: 16.0
click at [851, 414] on button "Pack" at bounding box center [850, 418] width 33 height 22
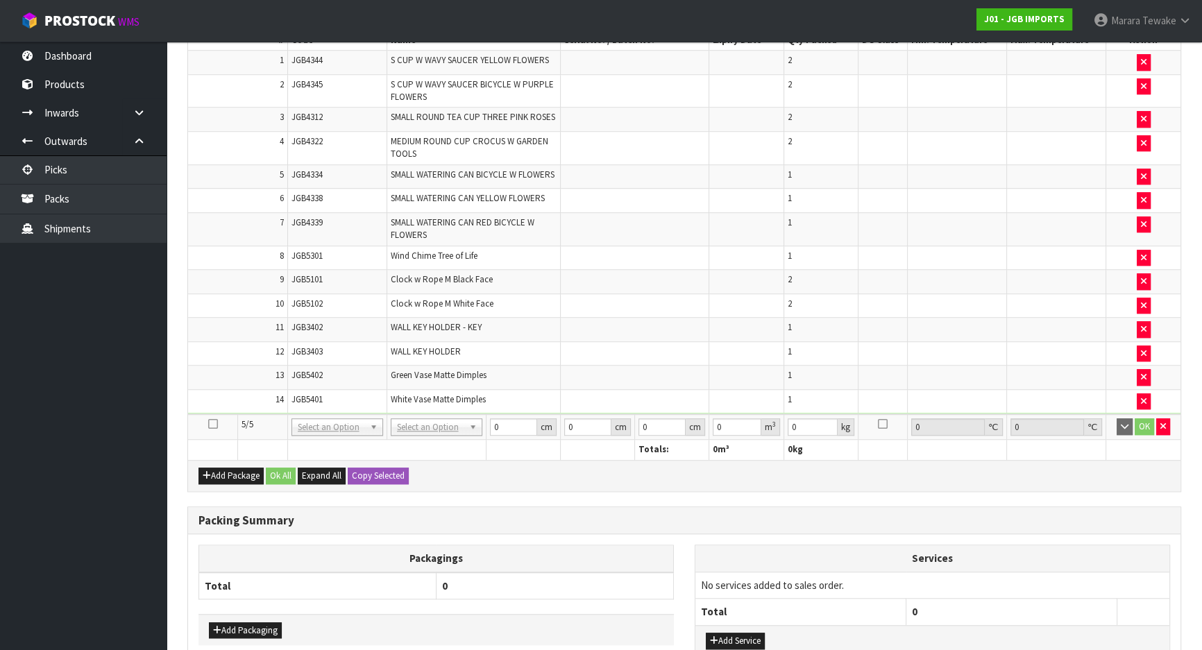
scroll to position [1364, 0]
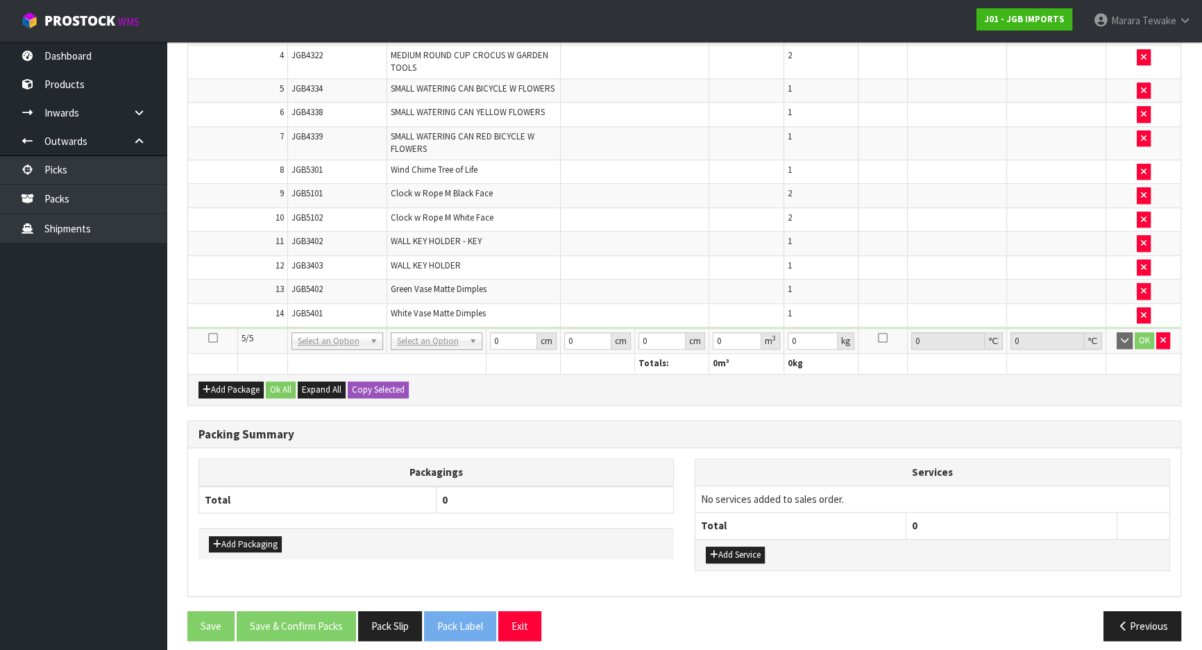
click at [213, 338] on icon at bounding box center [213, 338] width 10 height 1
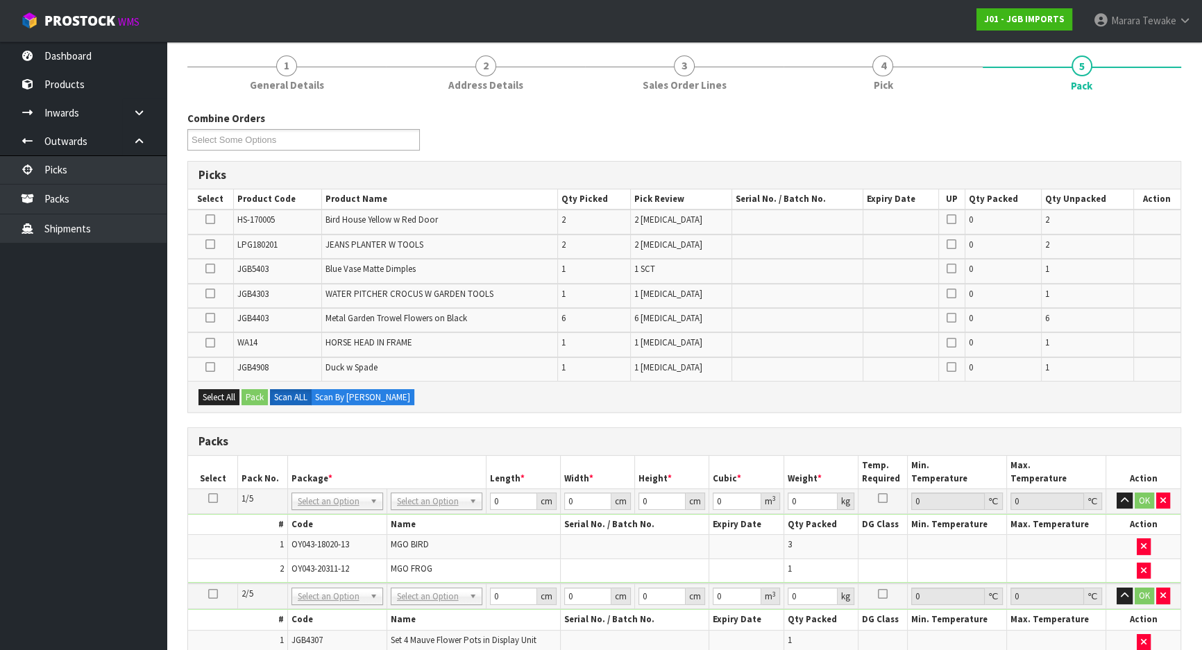
scroll to position [166, 0]
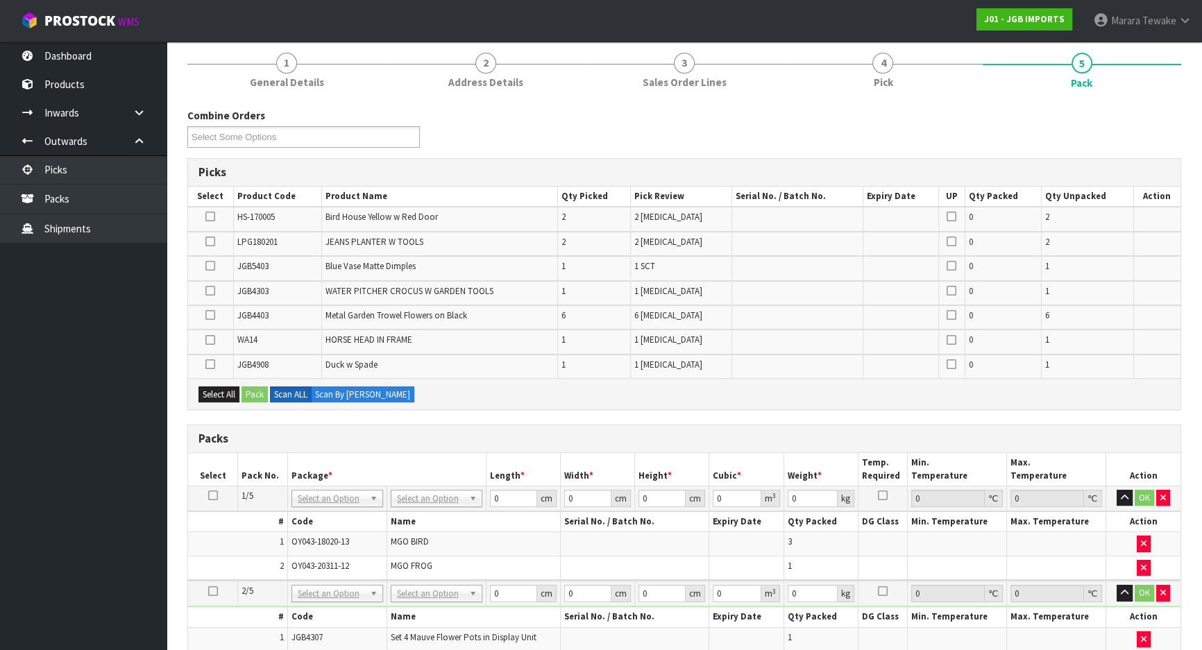
click at [211, 241] on icon at bounding box center [210, 241] width 10 height 1
click at [0, 0] on input "checkbox" at bounding box center [0, 0] width 0 height 0
click at [212, 291] on icon at bounding box center [210, 291] width 10 height 1
click at [0, 0] on input "checkbox" at bounding box center [0, 0] width 0 height 0
drag, startPoint x: 212, startPoint y: 215, endPoint x: 229, endPoint y: 212, distance: 17.7
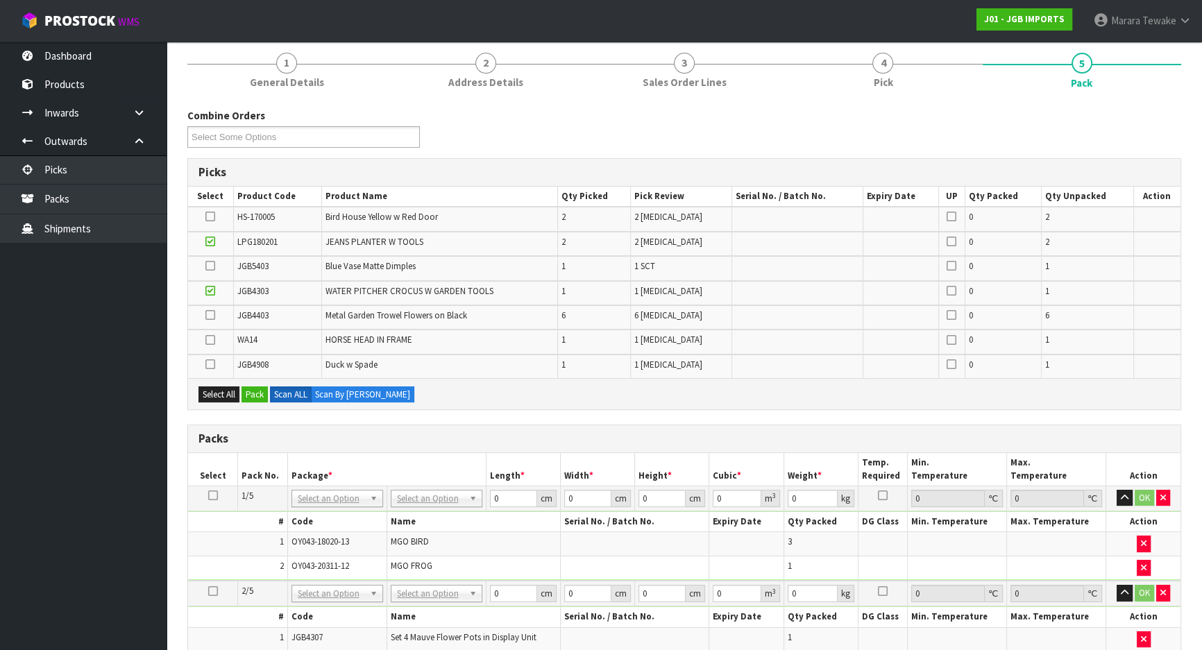
click at [212, 216] on icon at bounding box center [210, 216] width 10 height 1
click at [0, 0] on input "checkbox" at bounding box center [0, 0] width 0 height 0
click at [212, 315] on icon at bounding box center [210, 315] width 10 height 1
click at [0, 0] on input "checkbox" at bounding box center [0, 0] width 0 height 0
click at [209, 266] on icon at bounding box center [210, 266] width 10 height 1
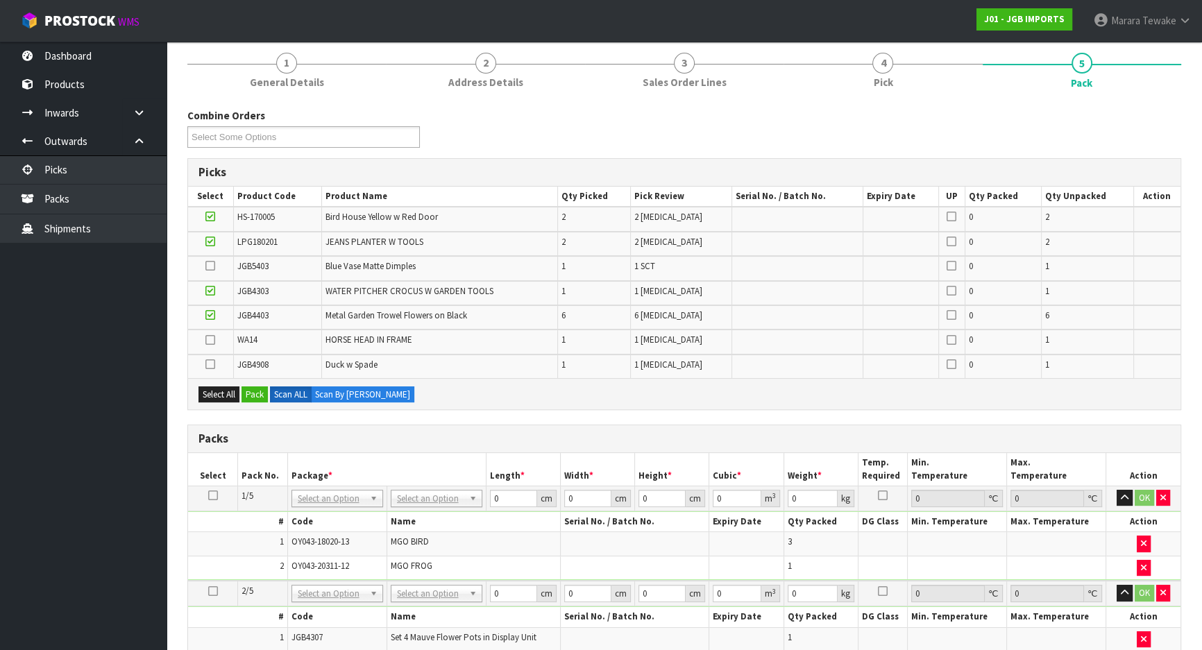
click at [0, 0] on input "checkbox" at bounding box center [0, 0] width 0 height 0
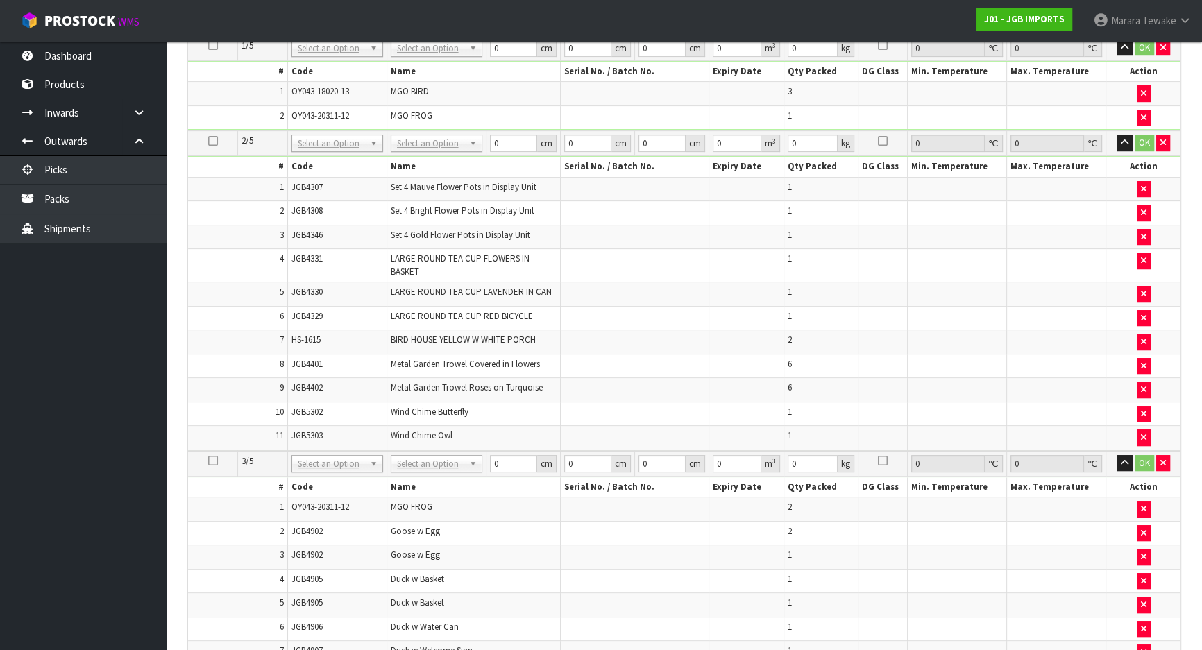
scroll to position [733, 0]
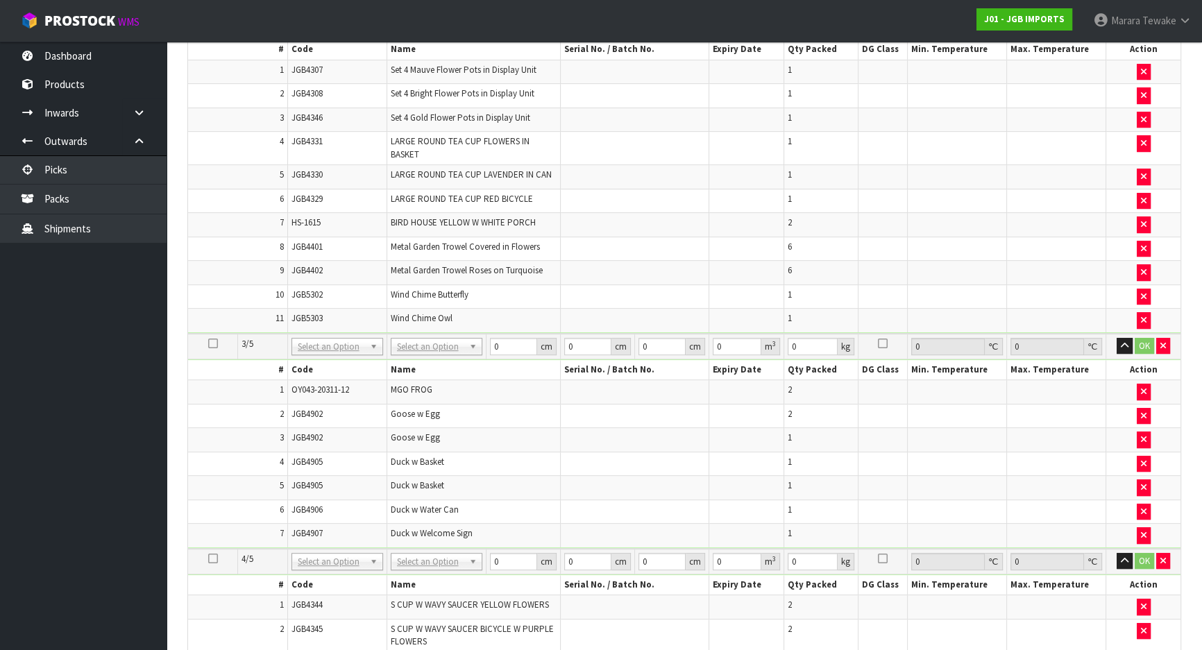
click at [213, 343] on icon at bounding box center [213, 343] width 10 height 1
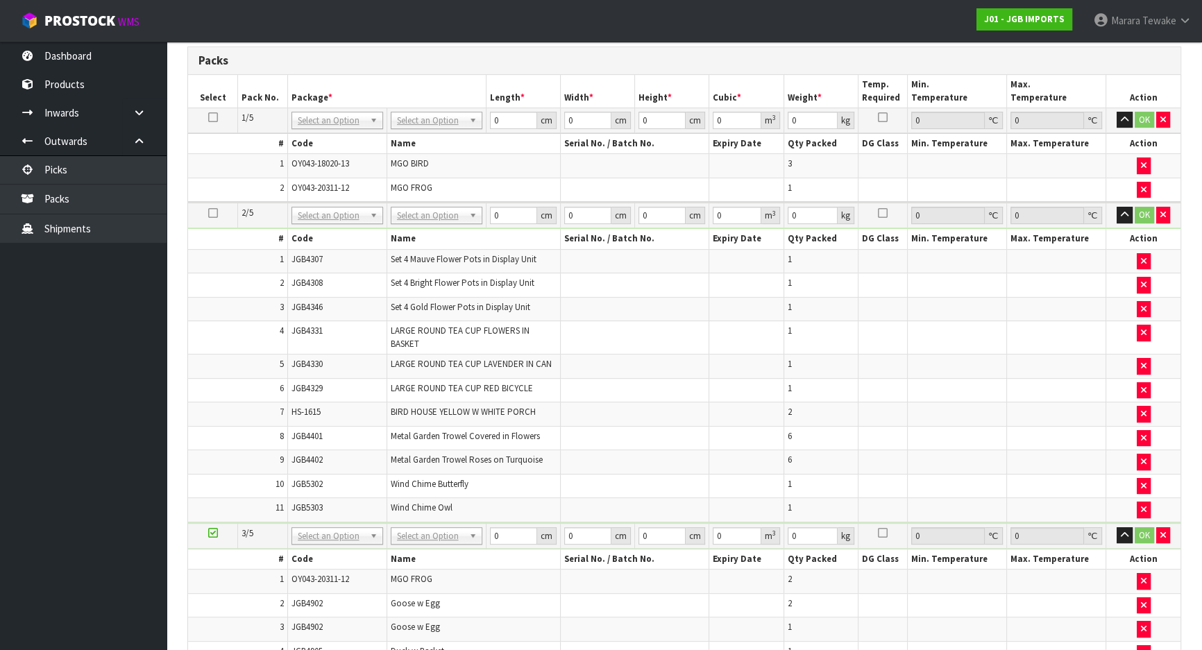
scroll to position [607, 0]
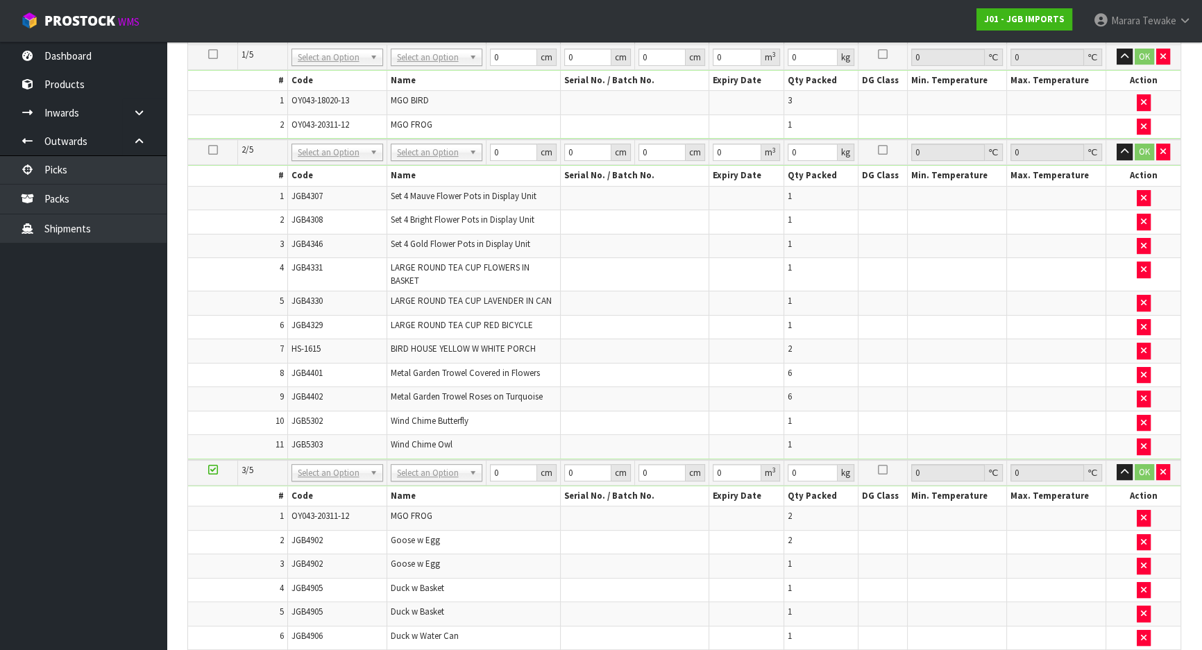
click at [214, 470] on icon at bounding box center [213, 470] width 10 height 1
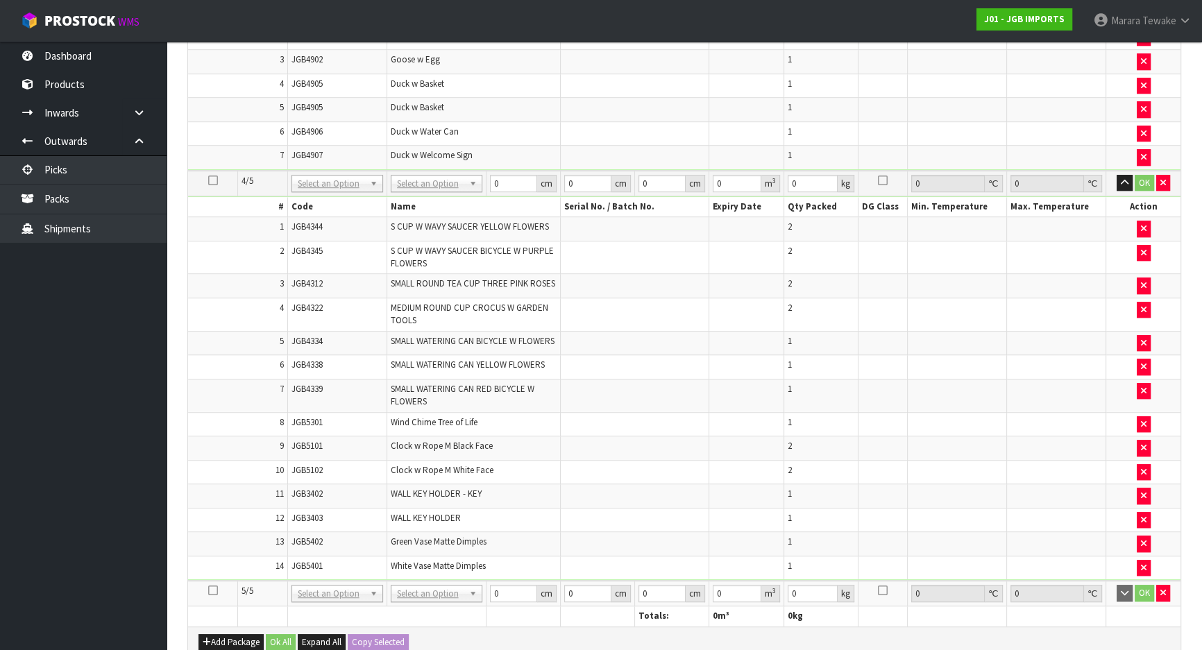
scroll to position [1364, 0]
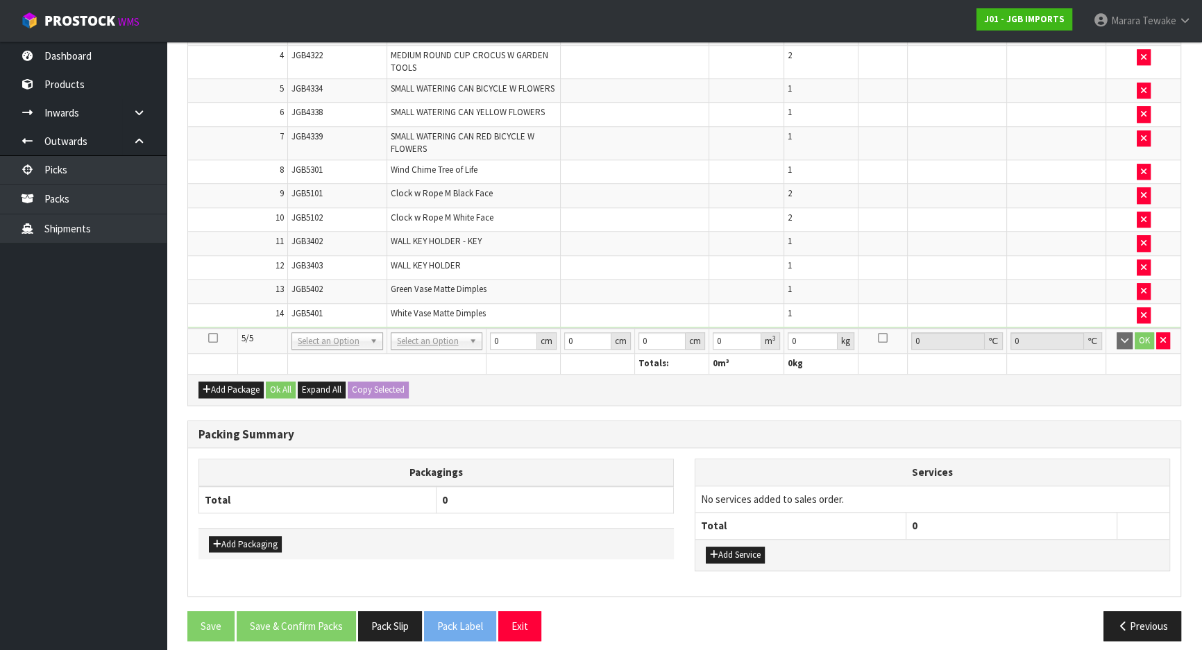
click at [210, 338] on icon at bounding box center [213, 338] width 10 height 1
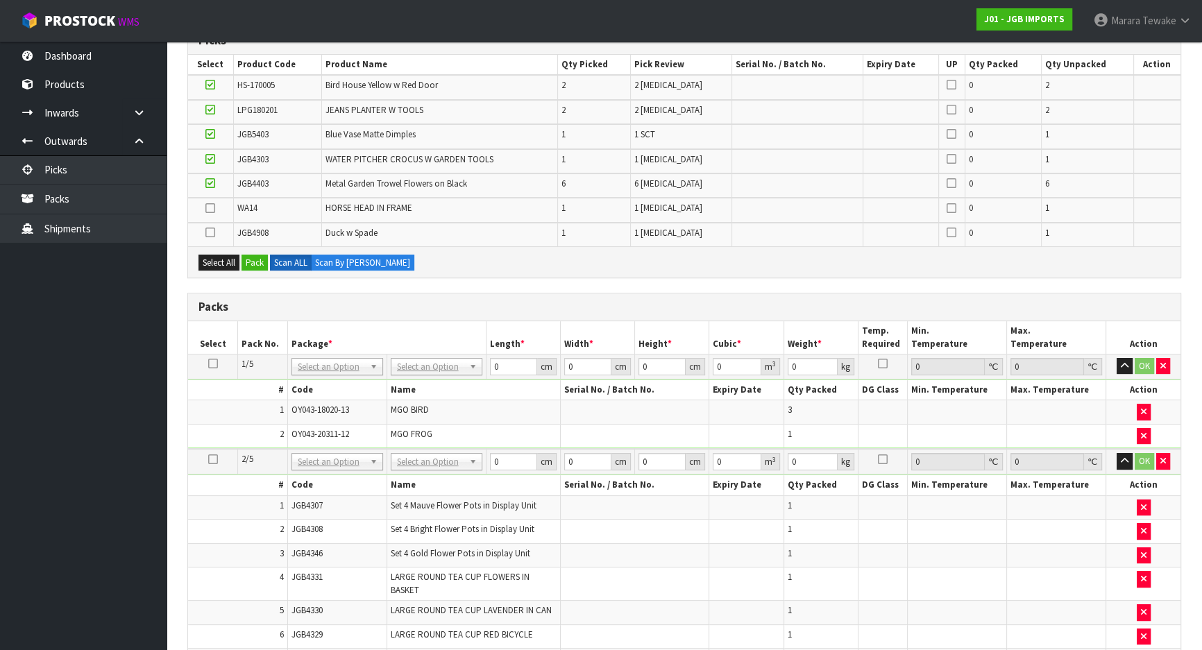
scroll to position [166, 0]
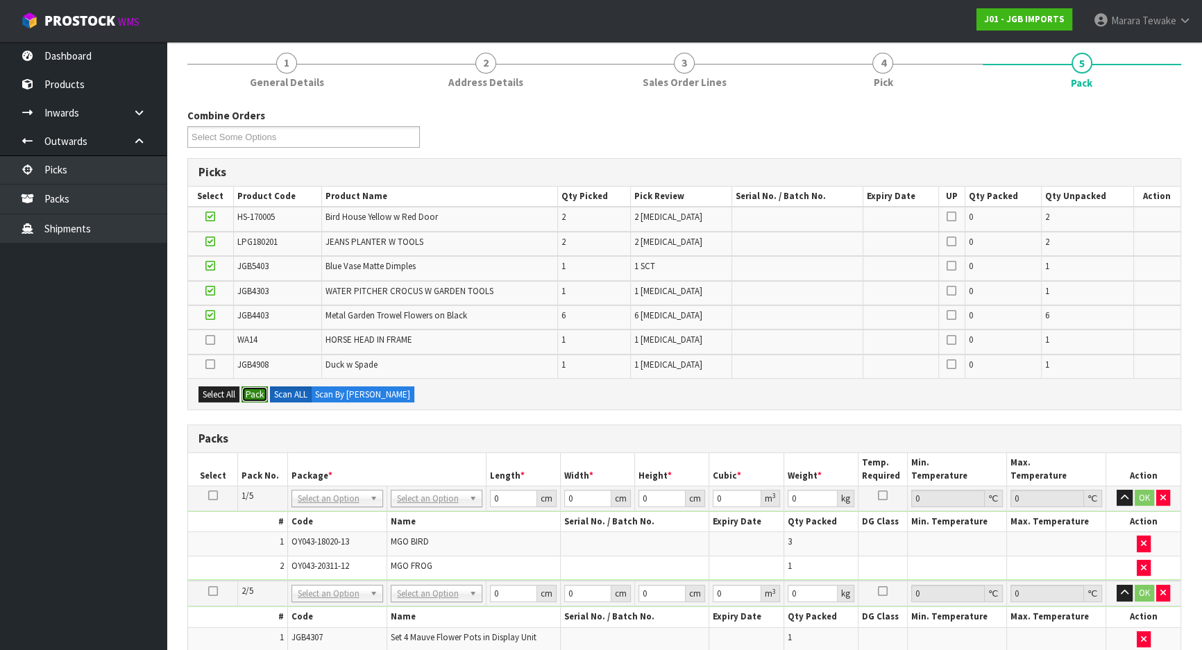
click at [250, 391] on button "Pack" at bounding box center [254, 394] width 26 height 17
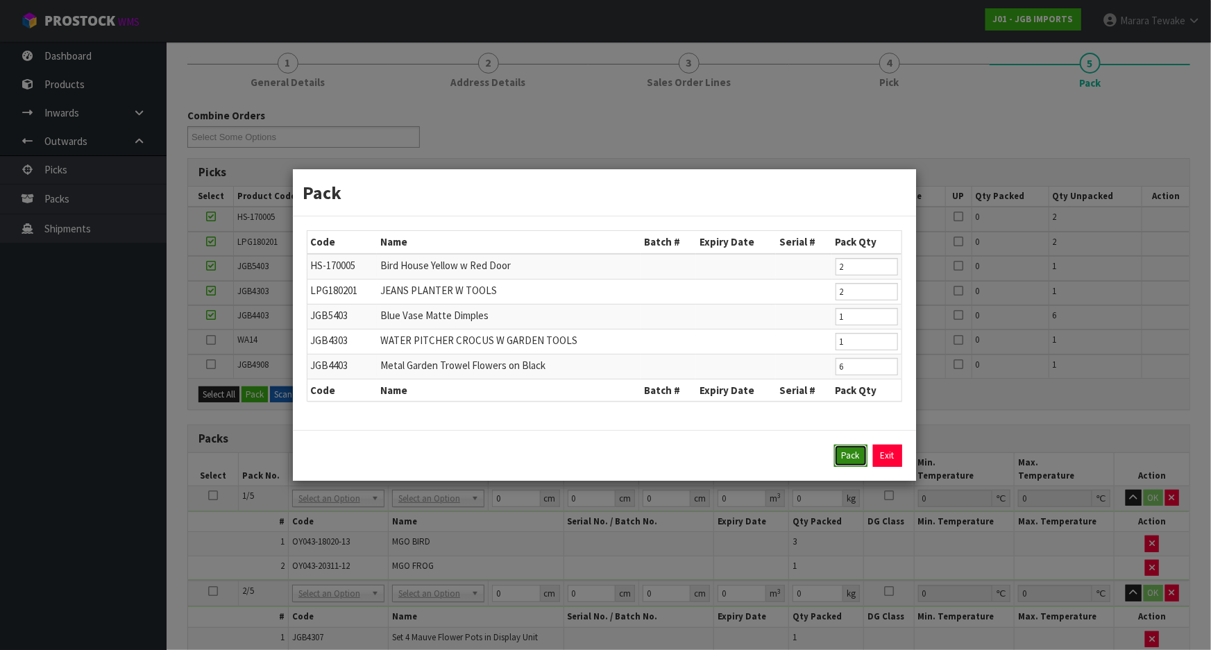
click at [844, 460] on button "Pack" at bounding box center [850, 456] width 33 height 22
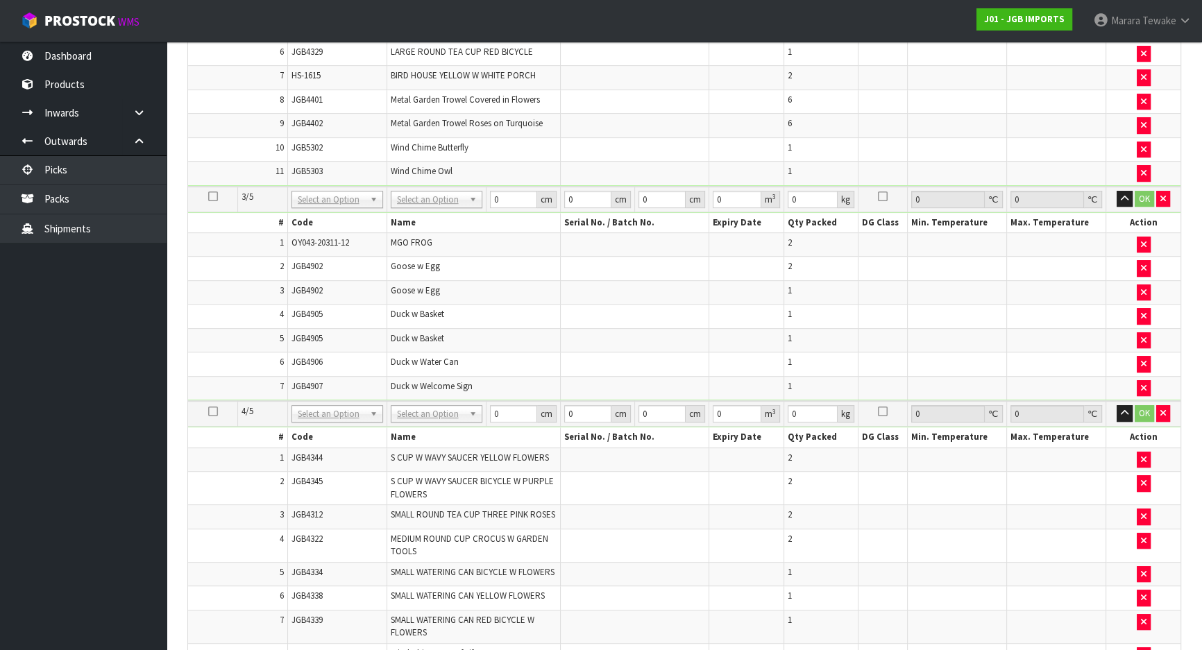
scroll to position [733, 0]
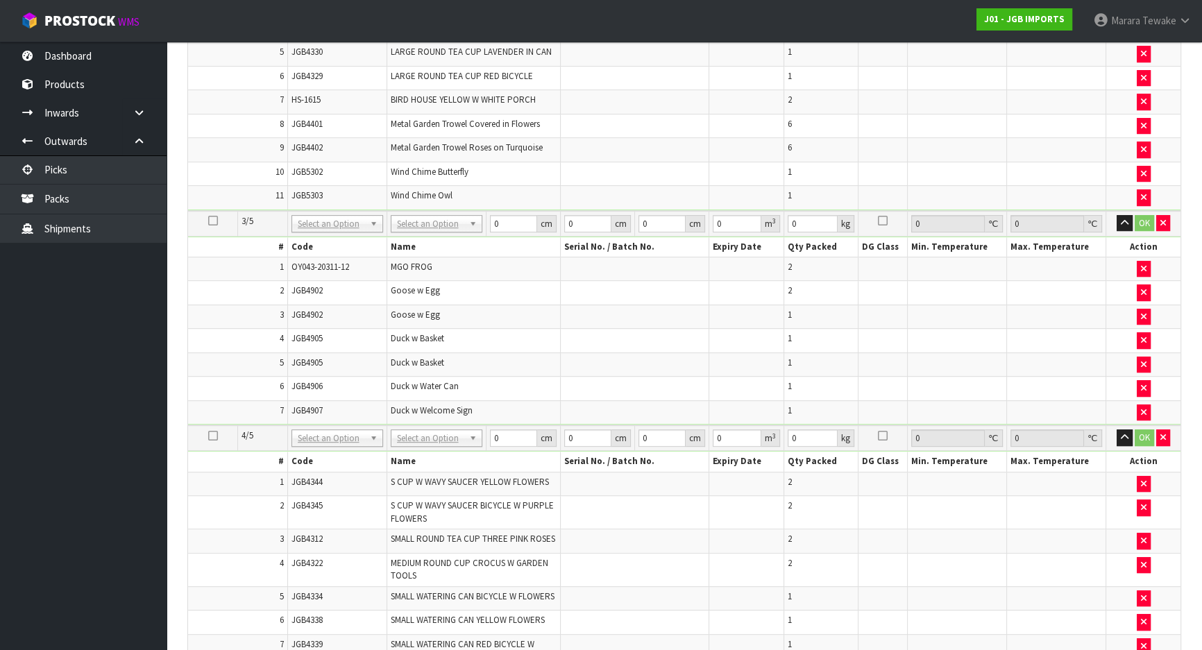
click at [212, 221] on icon at bounding box center [213, 221] width 10 height 1
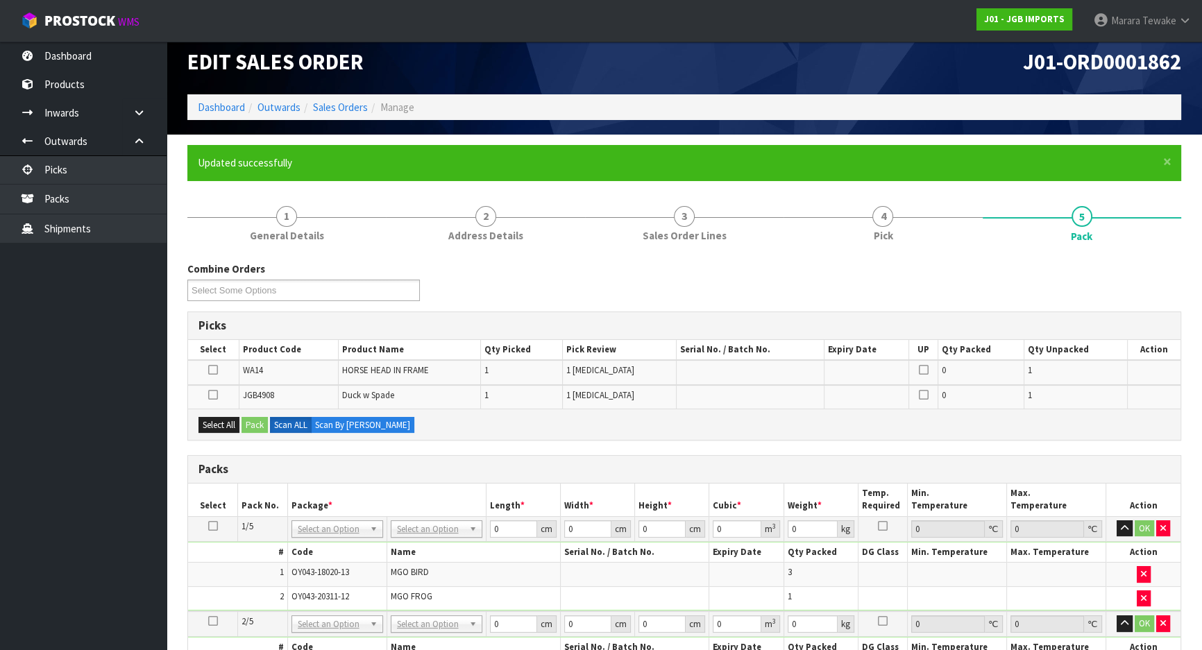
scroll to position [0, 0]
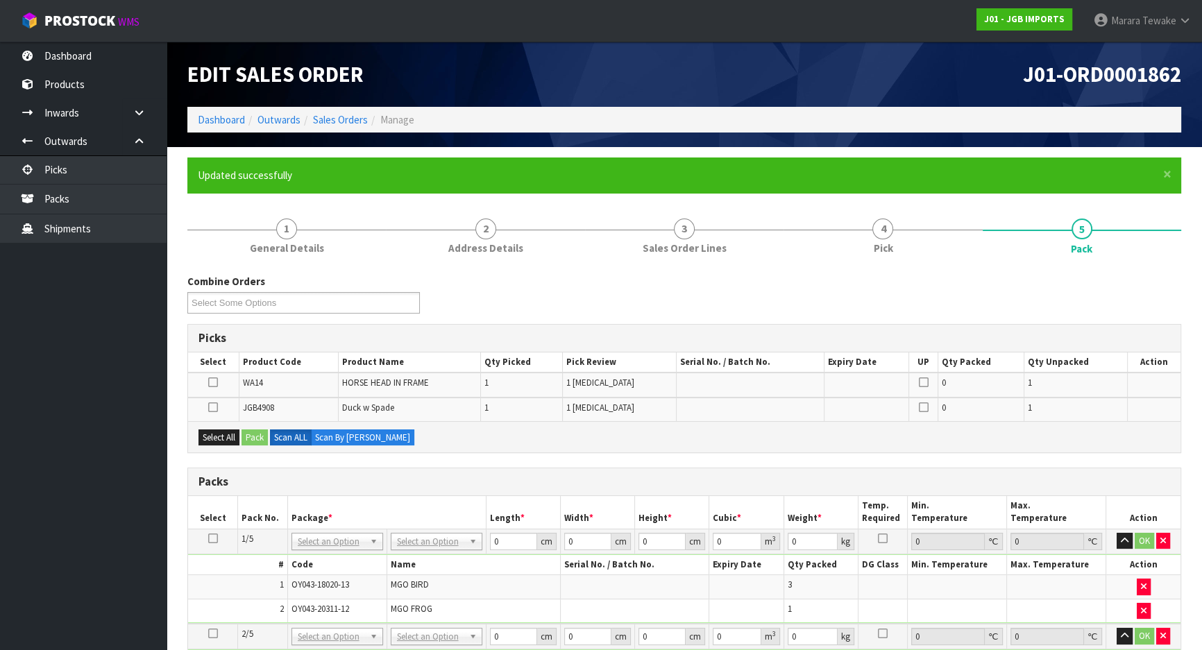
click at [210, 407] on icon at bounding box center [213, 407] width 10 height 1
click at [0, 0] on input "checkbox" at bounding box center [0, 0] width 0 height 0
click at [271, 432] on label "Scan ALL" at bounding box center [291, 437] width 42 height 17
click at [257, 437] on button "Pack" at bounding box center [254, 437] width 26 height 17
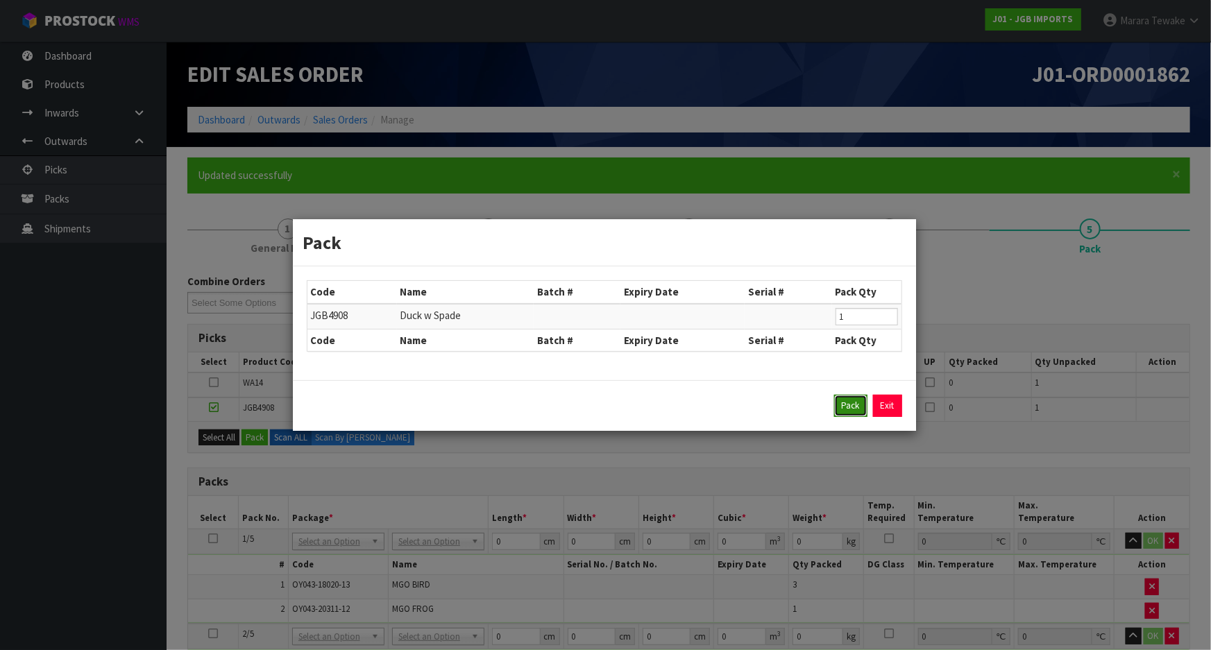
click at [846, 404] on button "Pack" at bounding box center [850, 406] width 33 height 22
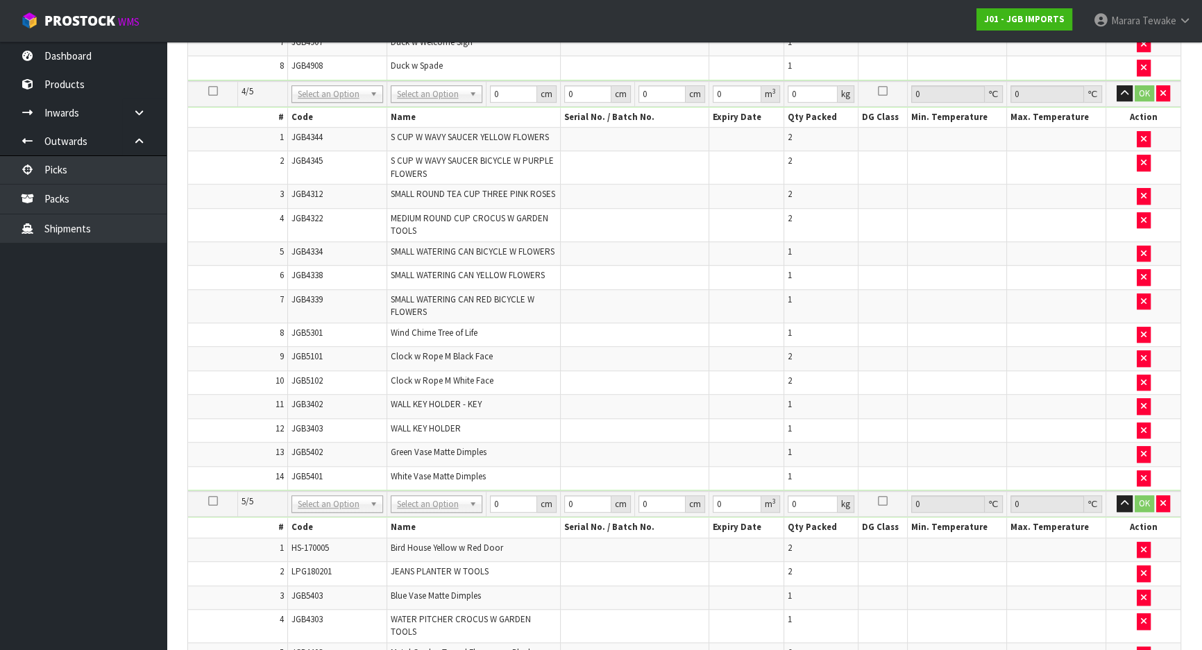
scroll to position [1324, 0]
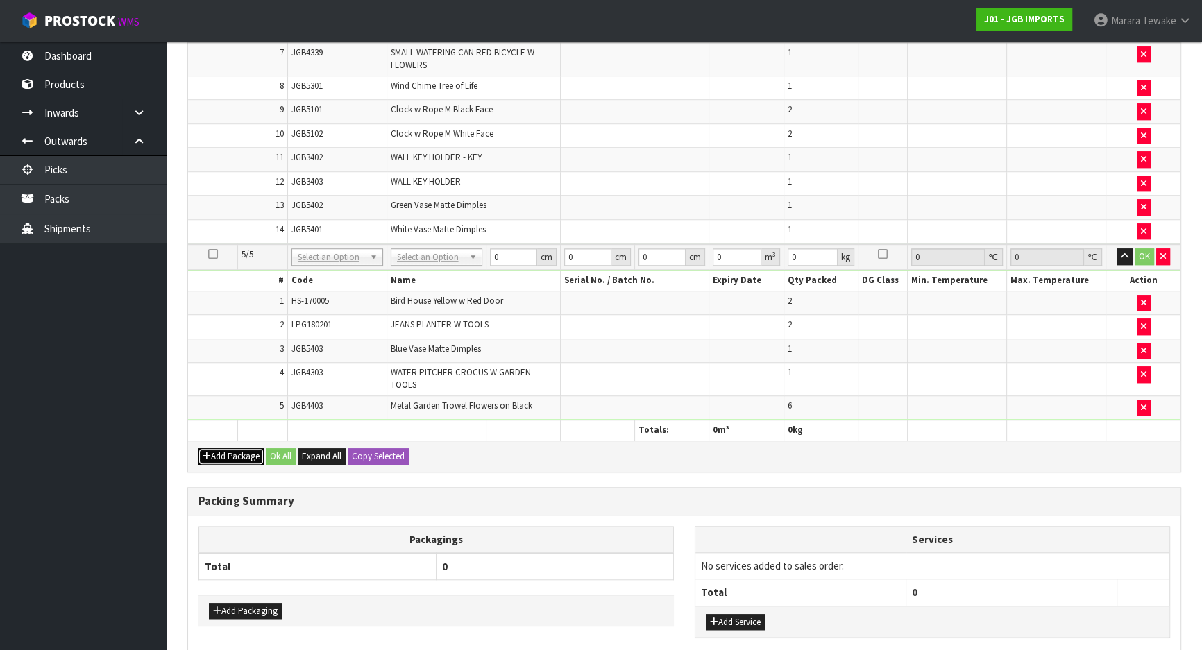
click at [233, 448] on button "Add Package" at bounding box center [230, 456] width 65 height 17
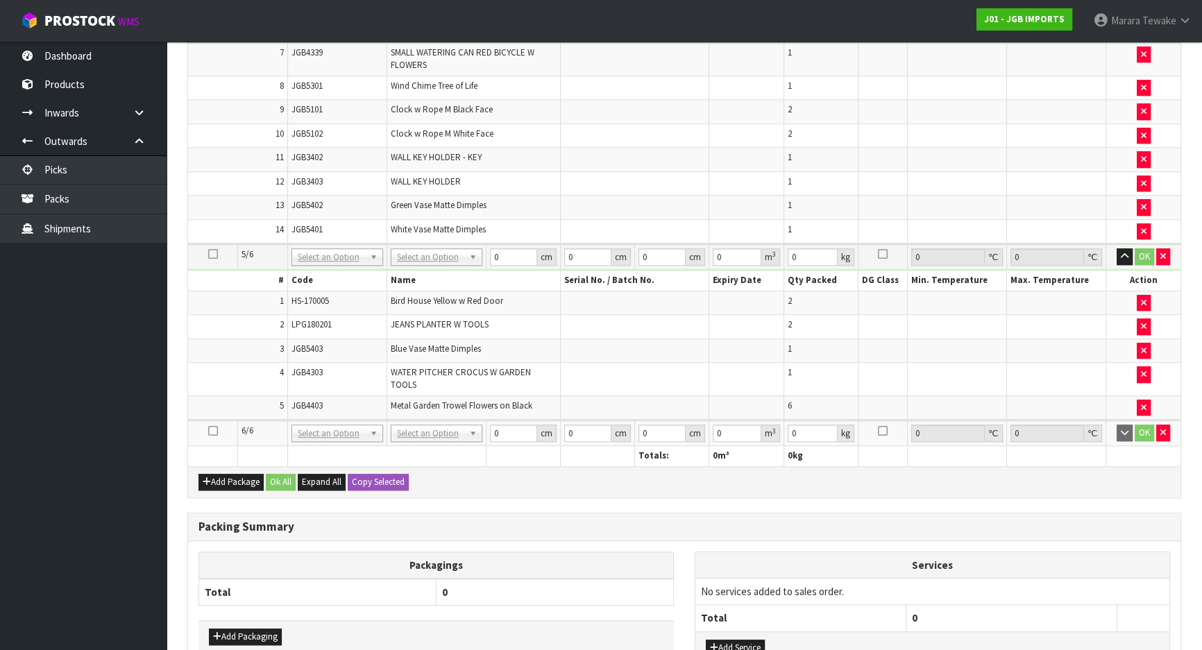
click at [210, 420] on td at bounding box center [213, 433] width 50 height 26
click at [210, 431] on icon at bounding box center [213, 431] width 10 height 1
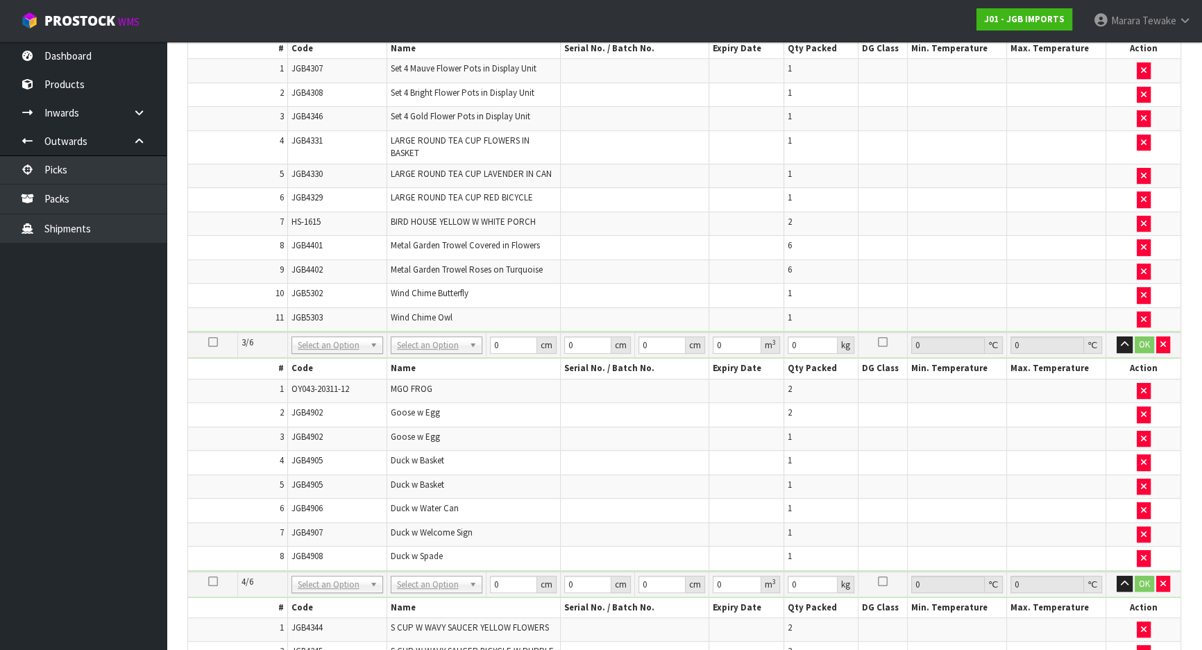
scroll to position [146, 0]
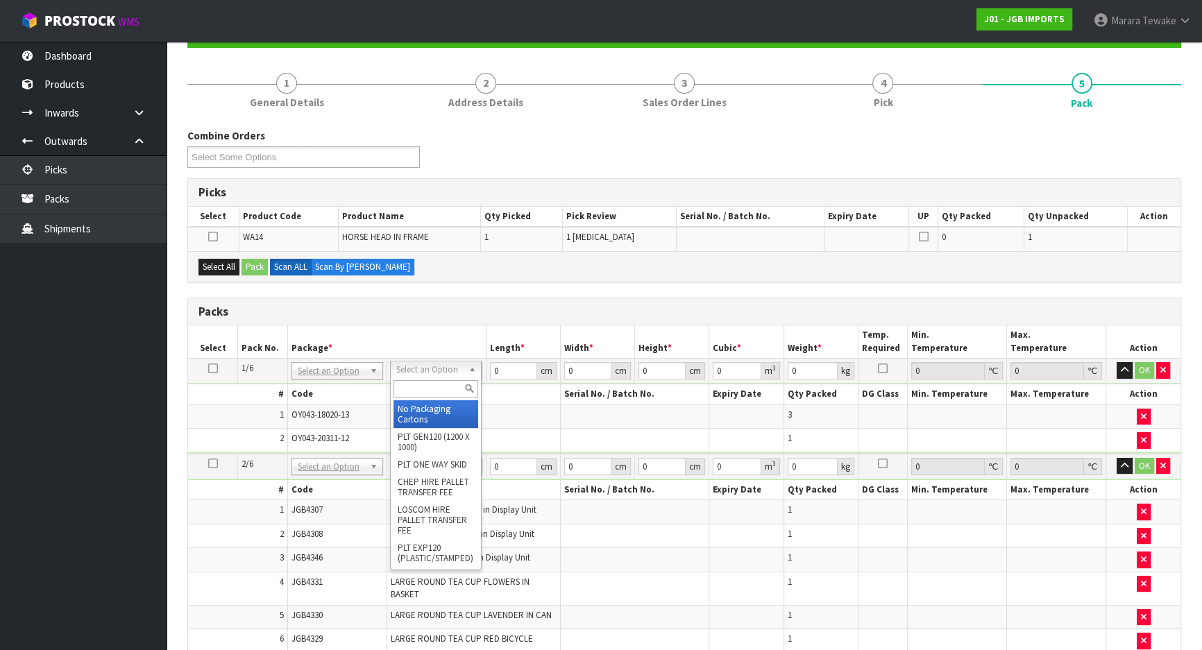
click at [427, 391] on input "text" at bounding box center [435, 388] width 85 height 17
type input "OC"
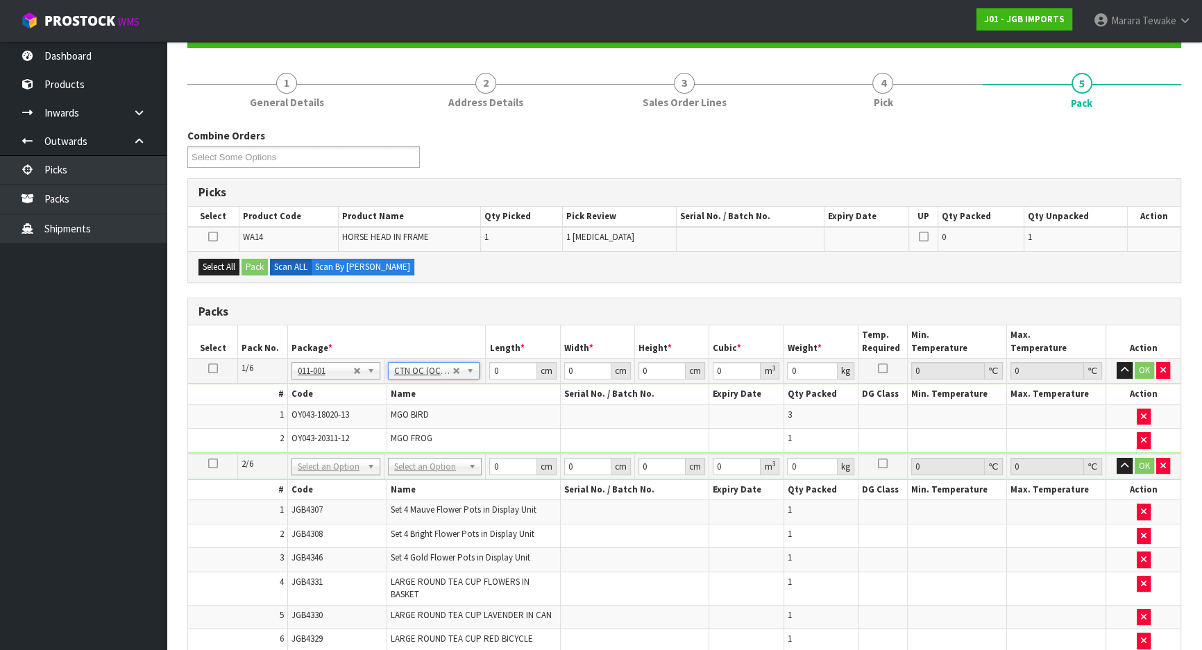
type input "10.29"
click at [223, 264] on button "Select All" at bounding box center [218, 267] width 41 height 17
click at [257, 266] on button "Pack" at bounding box center [254, 267] width 26 height 17
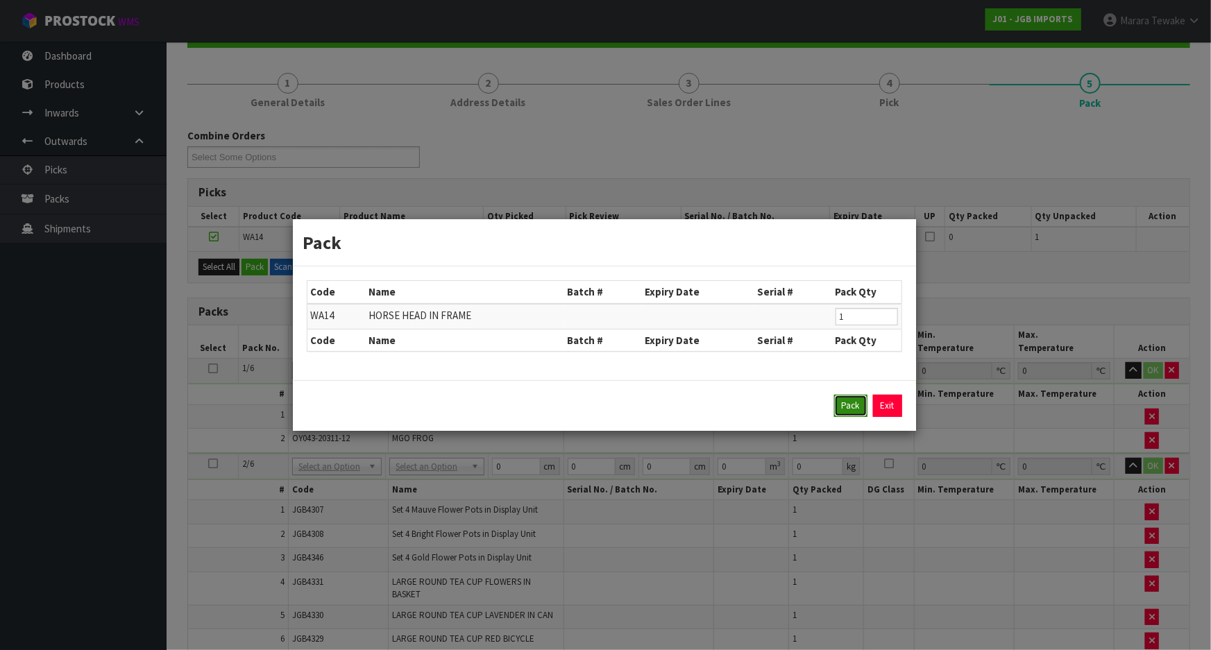
click at [849, 399] on button "Pack" at bounding box center [850, 406] width 33 height 22
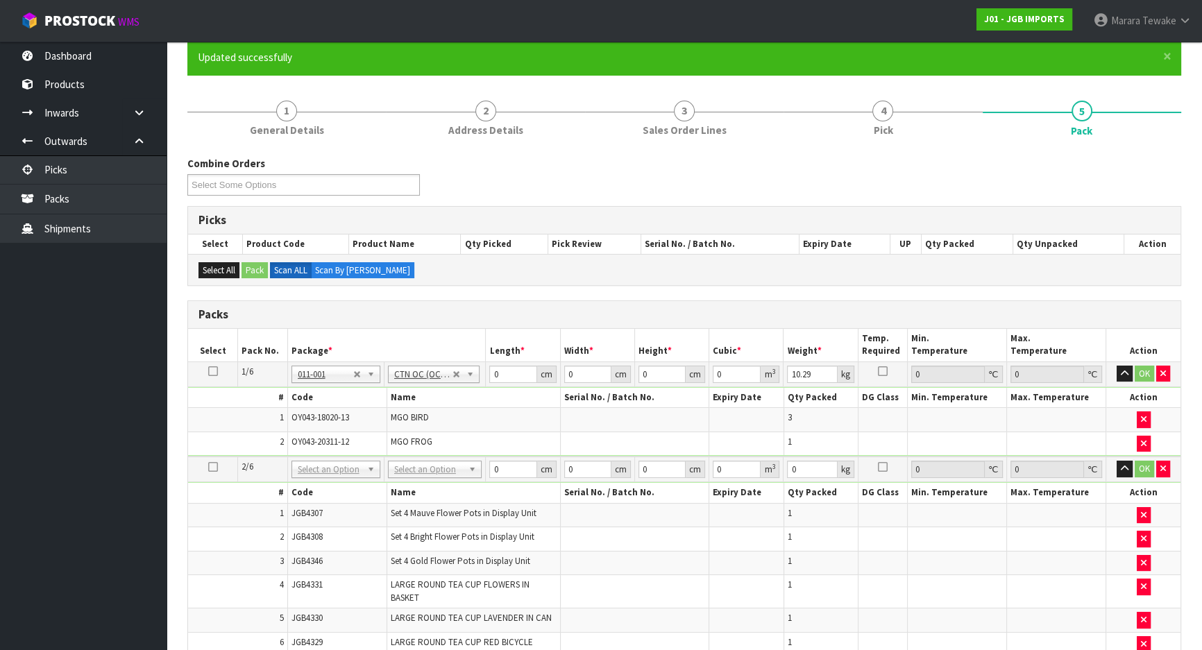
scroll to position [110, 0]
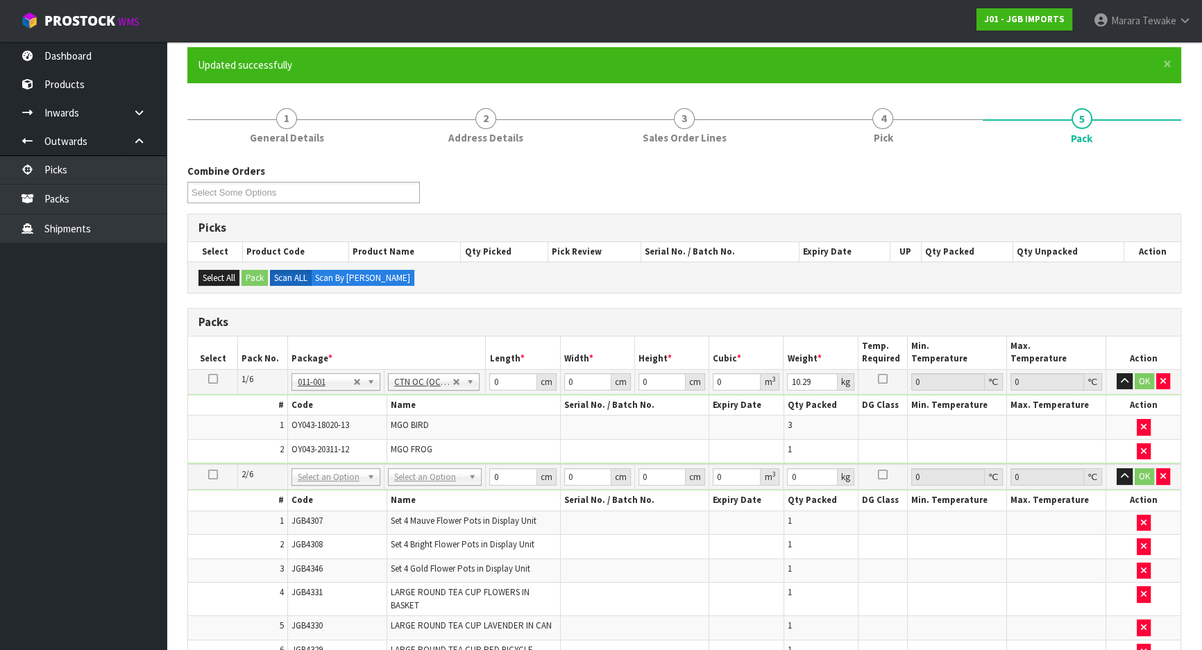
click at [212, 379] on icon at bounding box center [213, 379] width 10 height 1
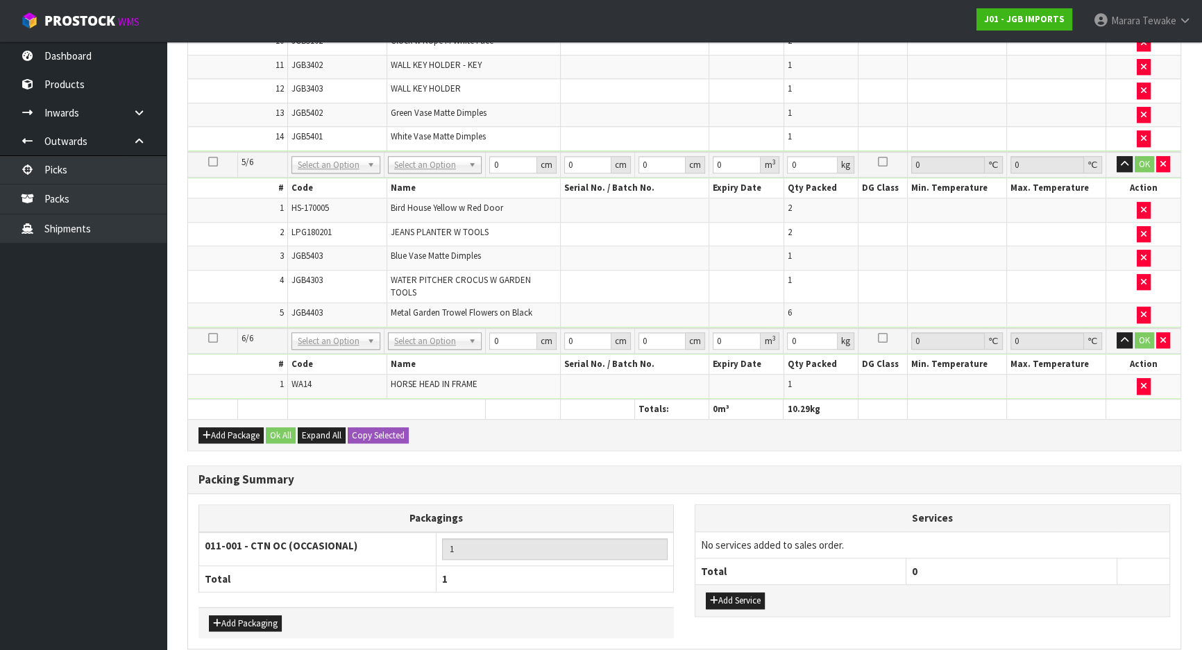
scroll to position [1435, 0]
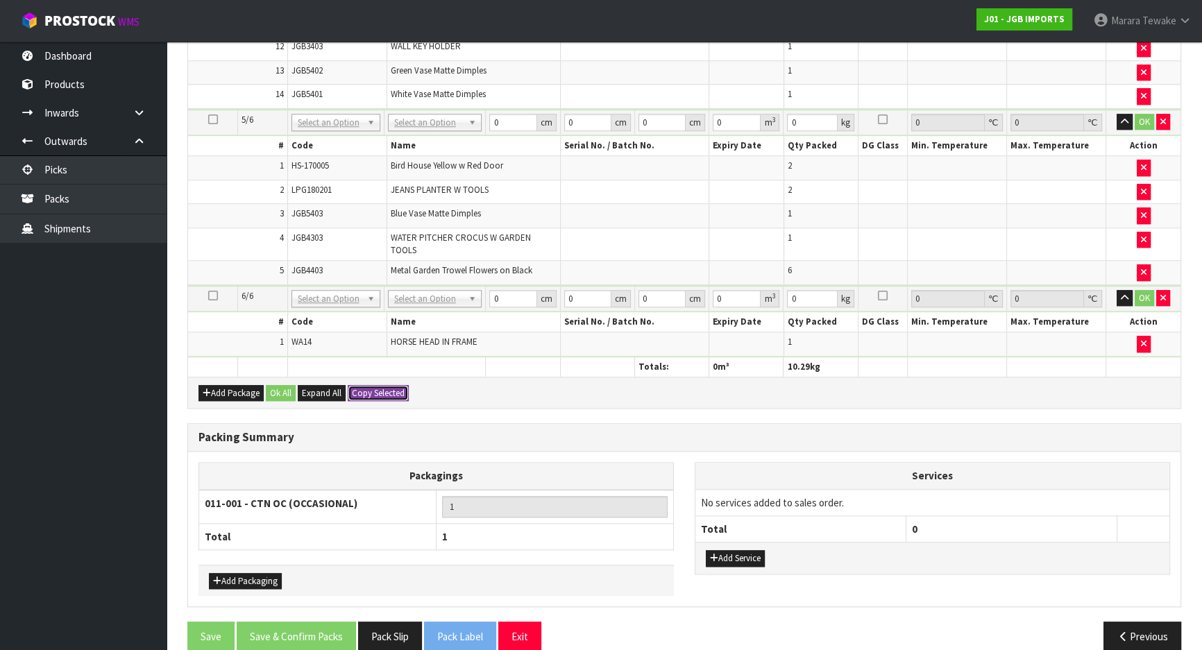
click at [388, 385] on button "Copy Selected" at bounding box center [378, 393] width 61 height 17
type input "10.29"
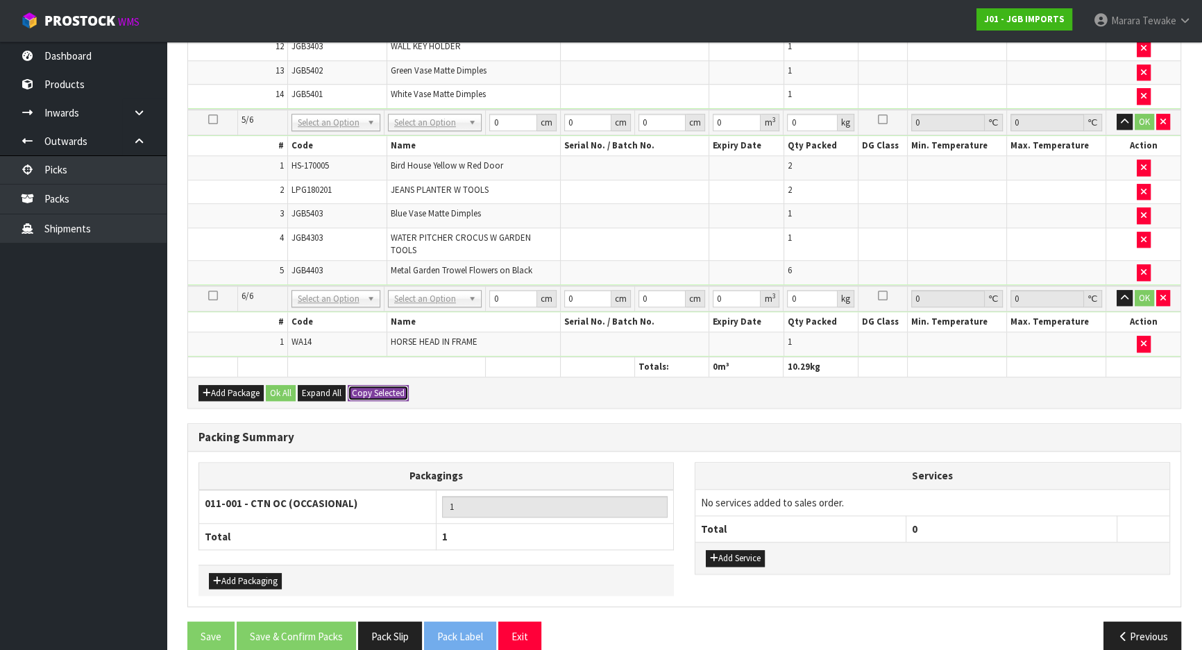
type input "10.29"
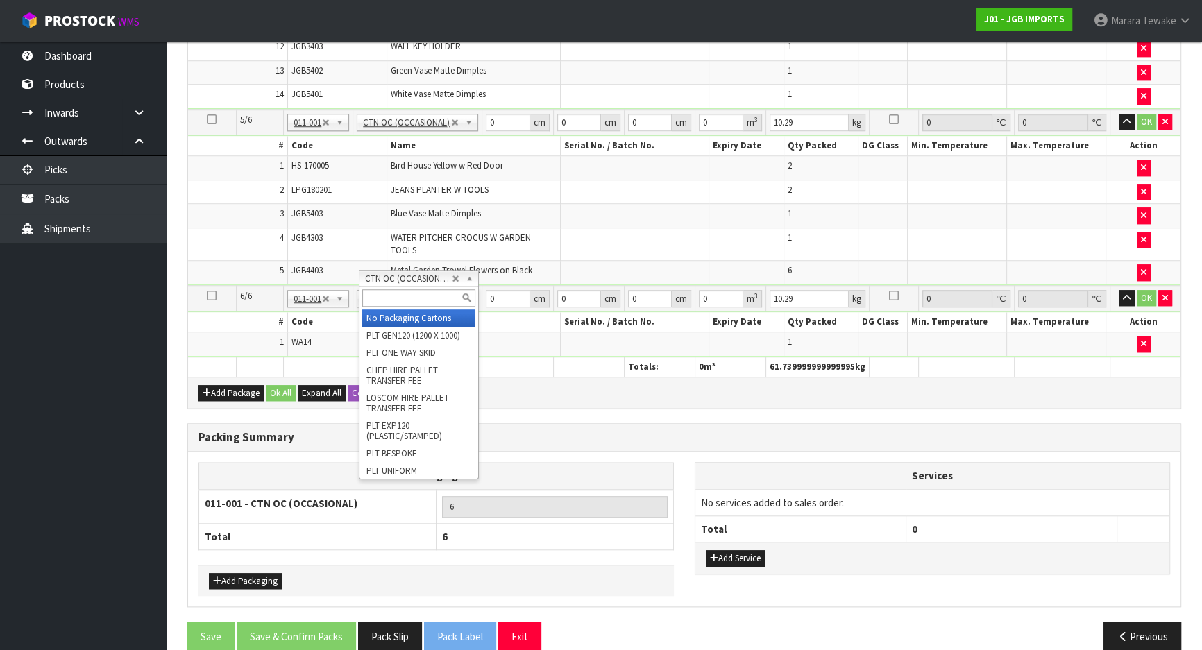
type input "5"
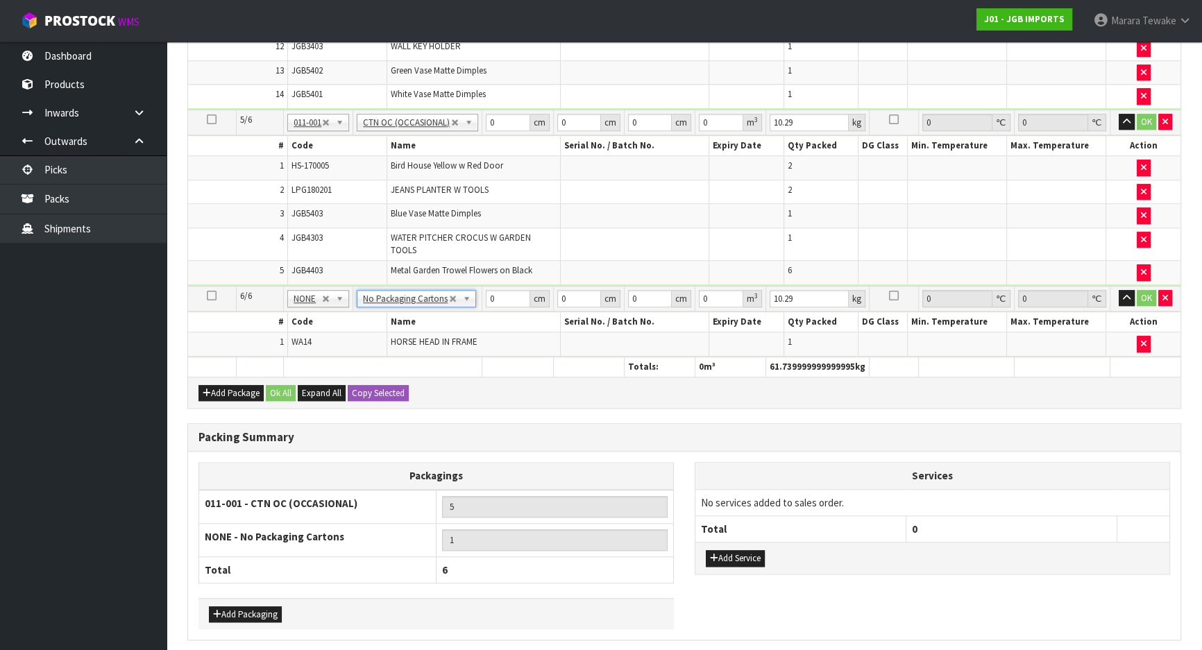
type input "0"
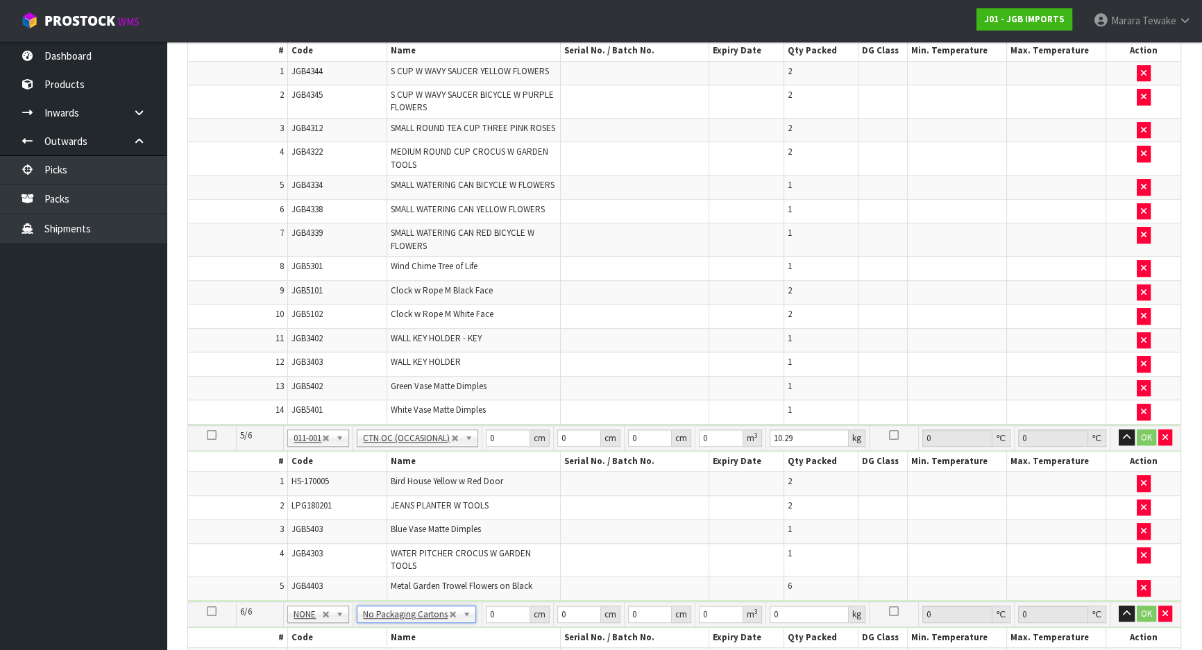
scroll to position [678, 0]
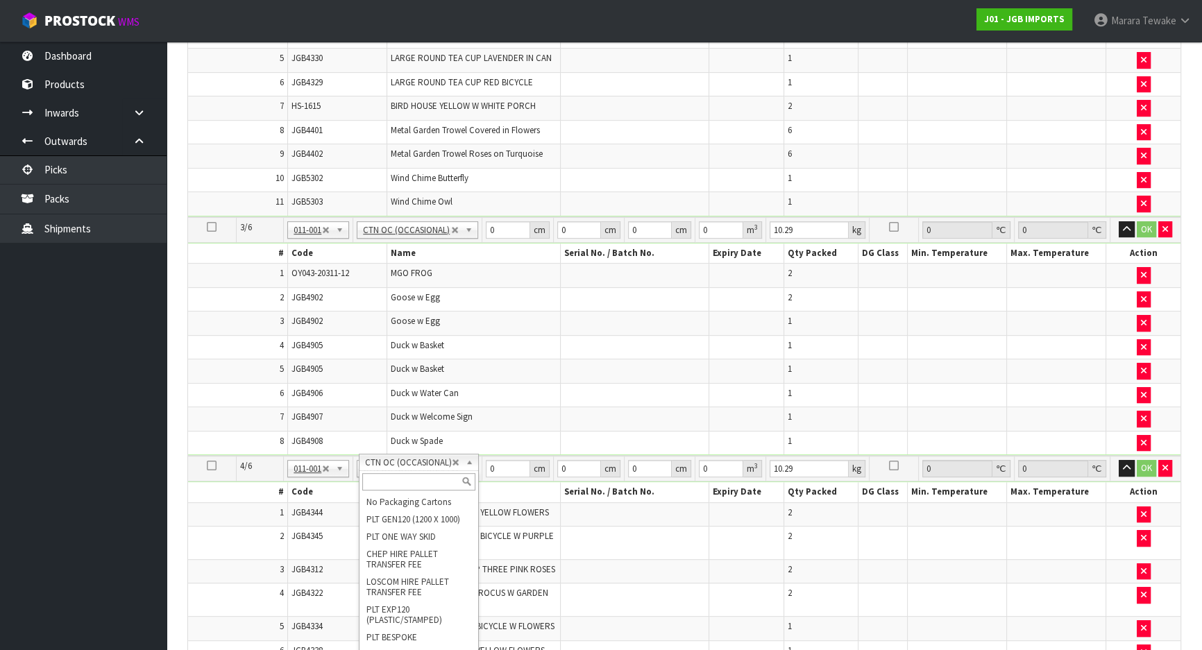
click at [404, 477] on input "text" at bounding box center [418, 481] width 113 height 17
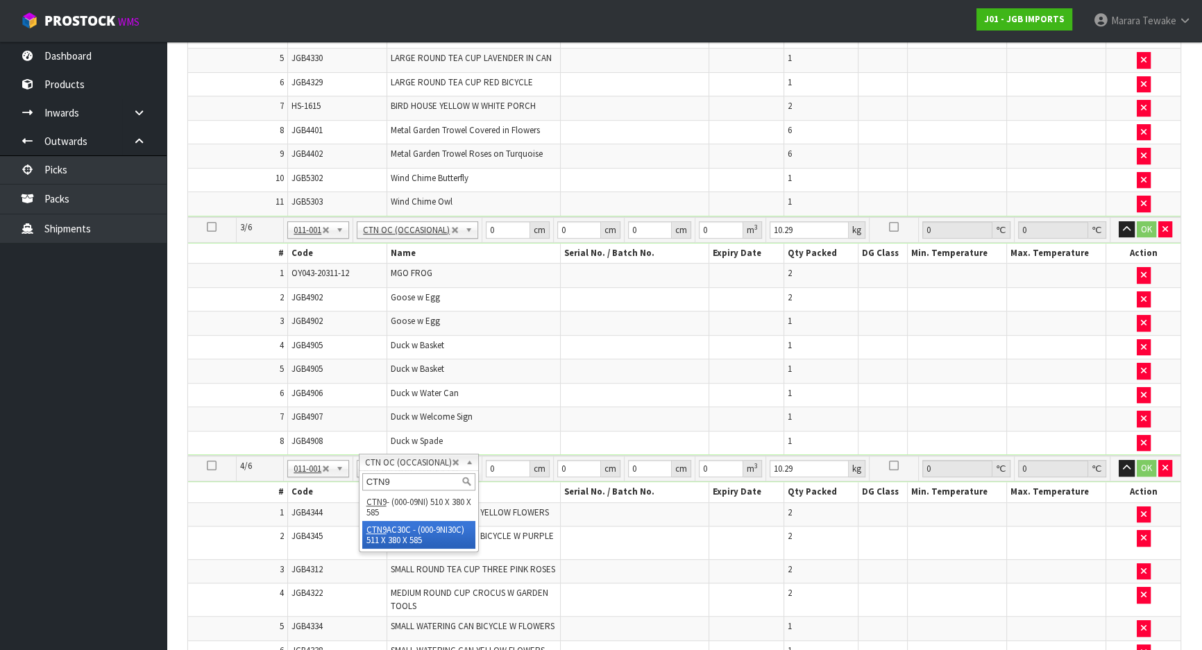
type input "CTN9"
type input "4"
type input "51"
type input "38"
type input "58.5"
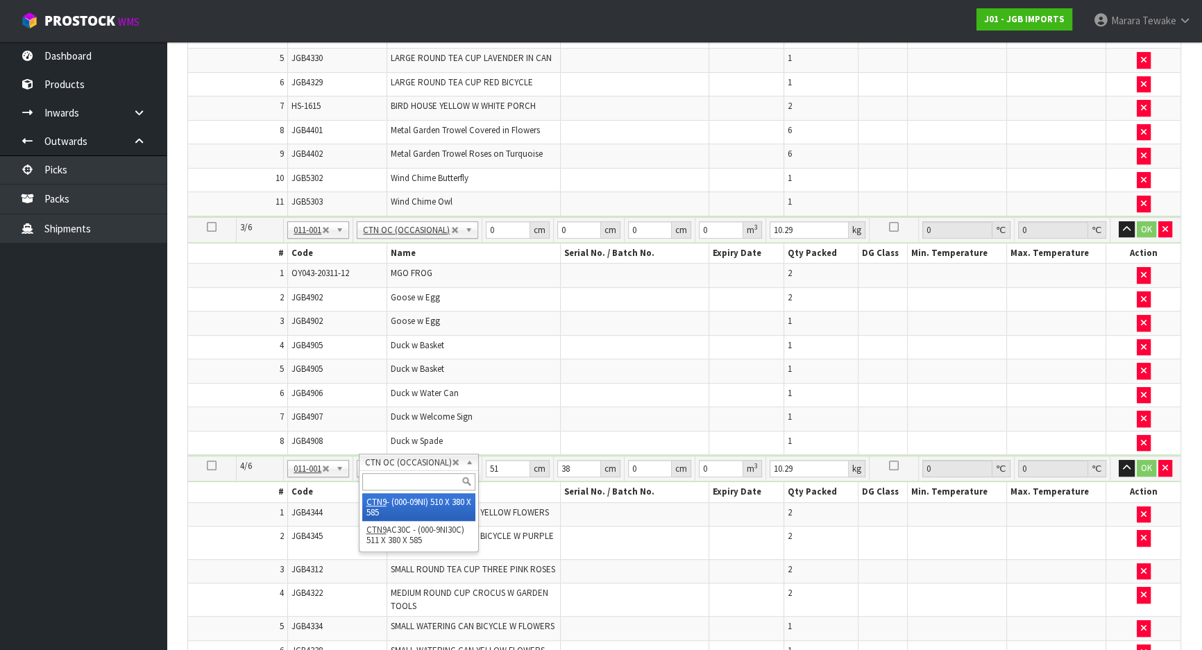
type input "0.113373"
type input "16.8"
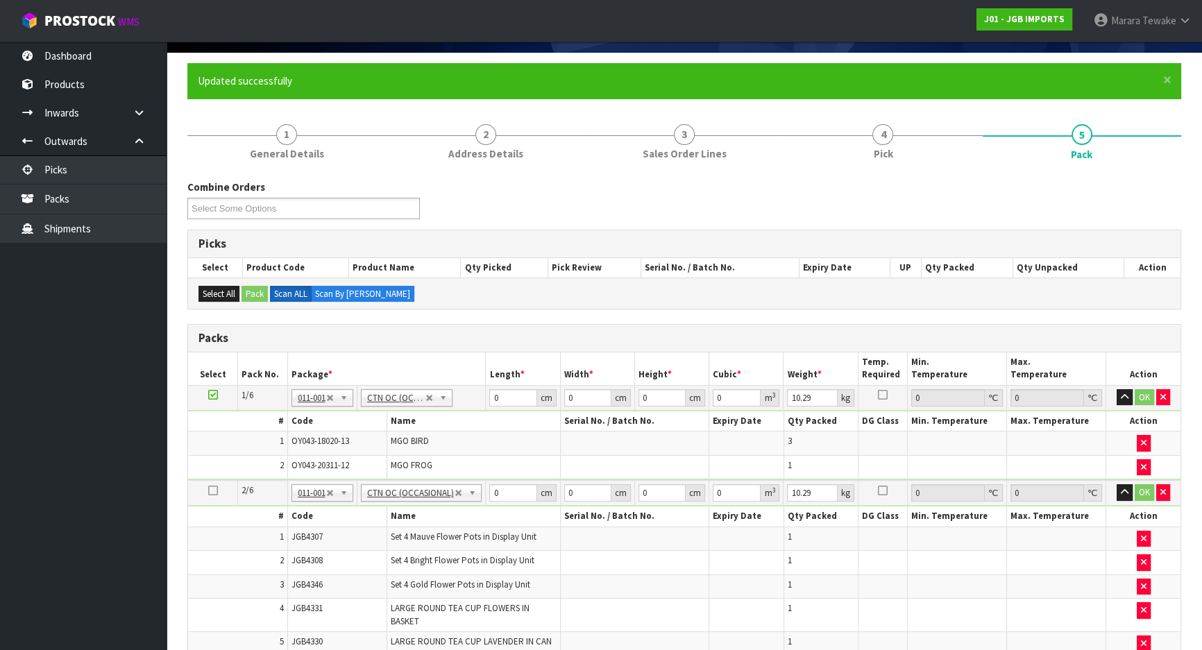
scroll to position [0, 0]
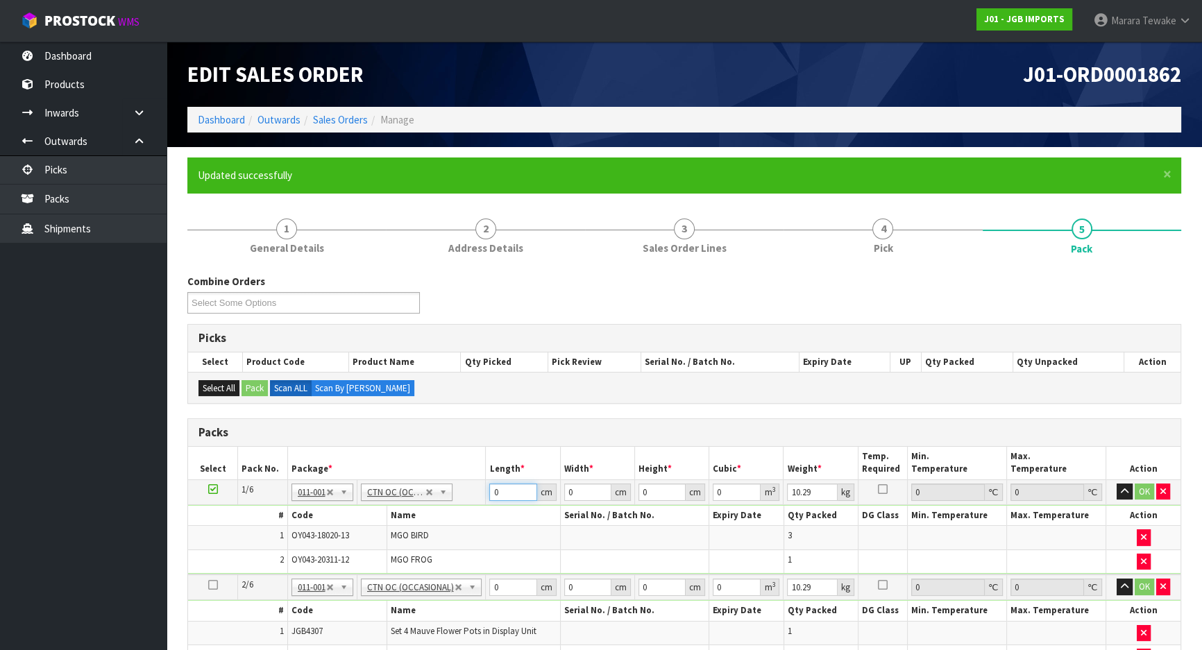
drag, startPoint x: 506, startPoint y: 493, endPoint x: 466, endPoint y: 459, distance: 53.1
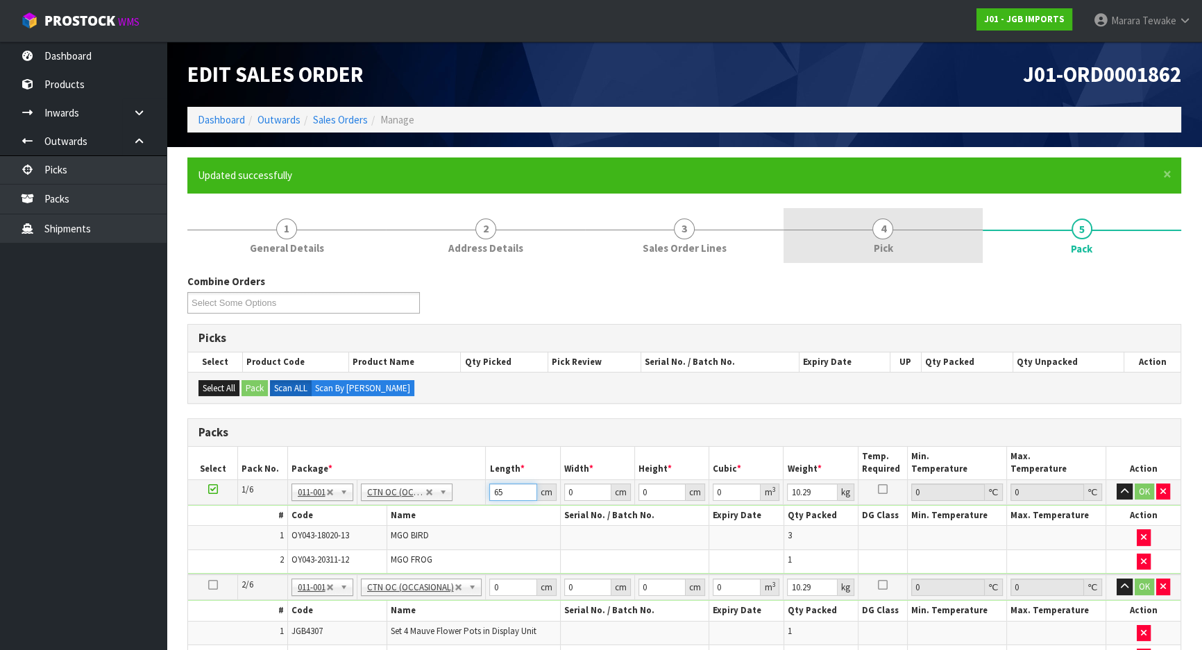
type input "65"
type input "44"
type input "2"
type input "0.00572"
type input "28"
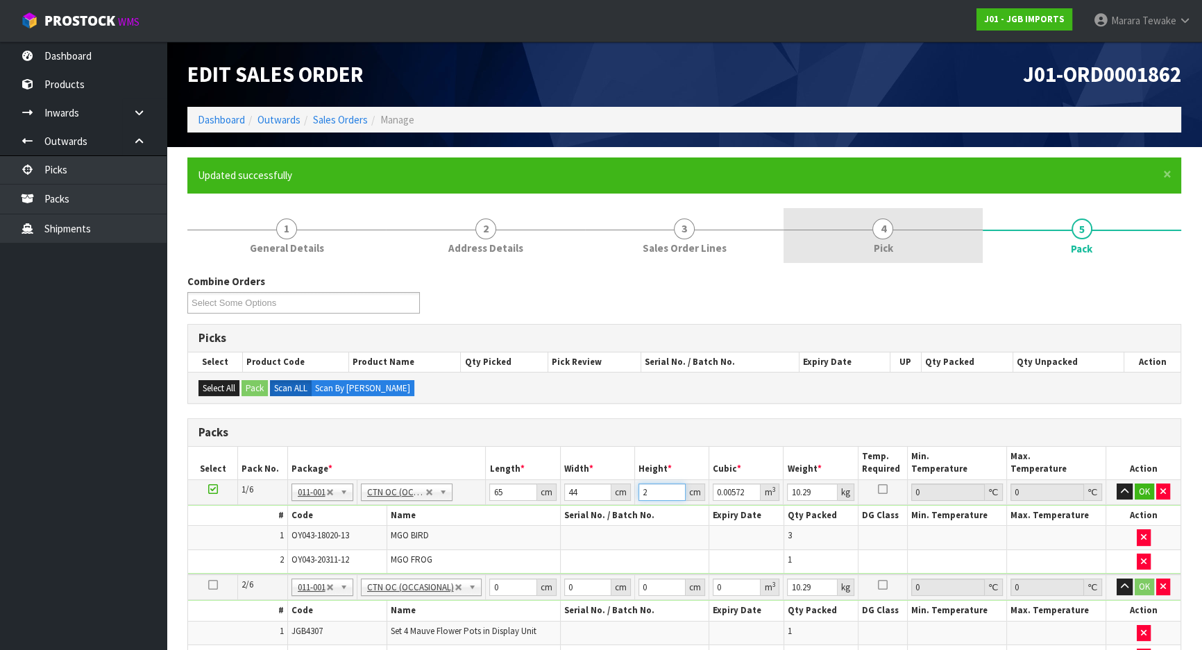
type input "0.08008"
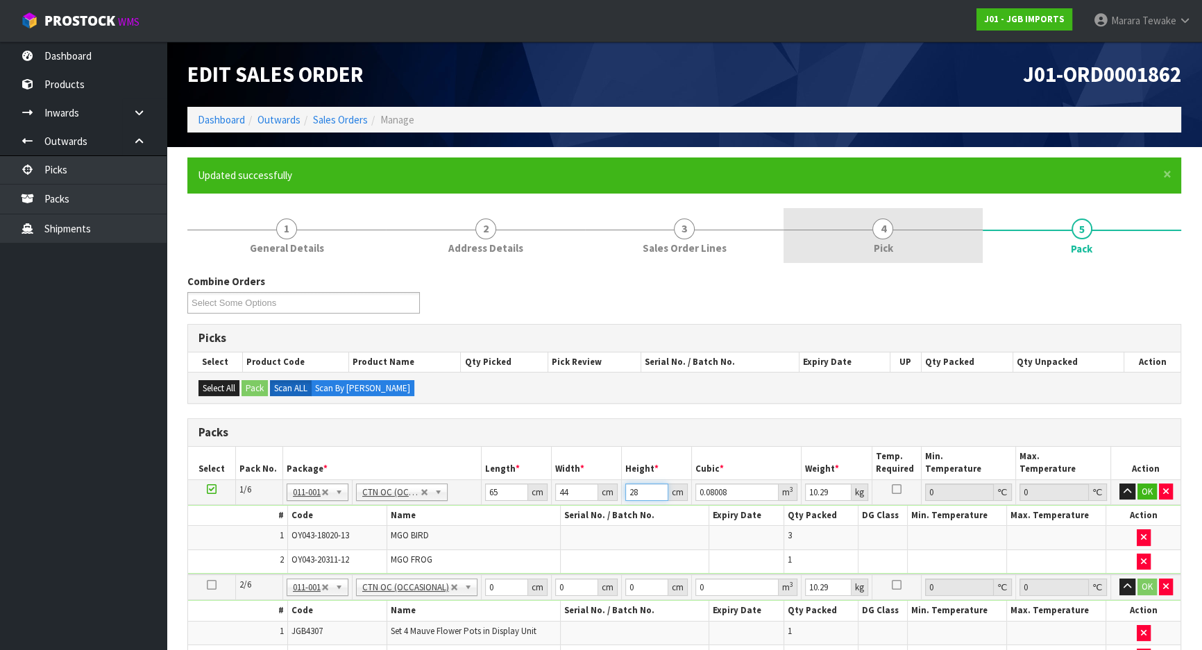
type input "28"
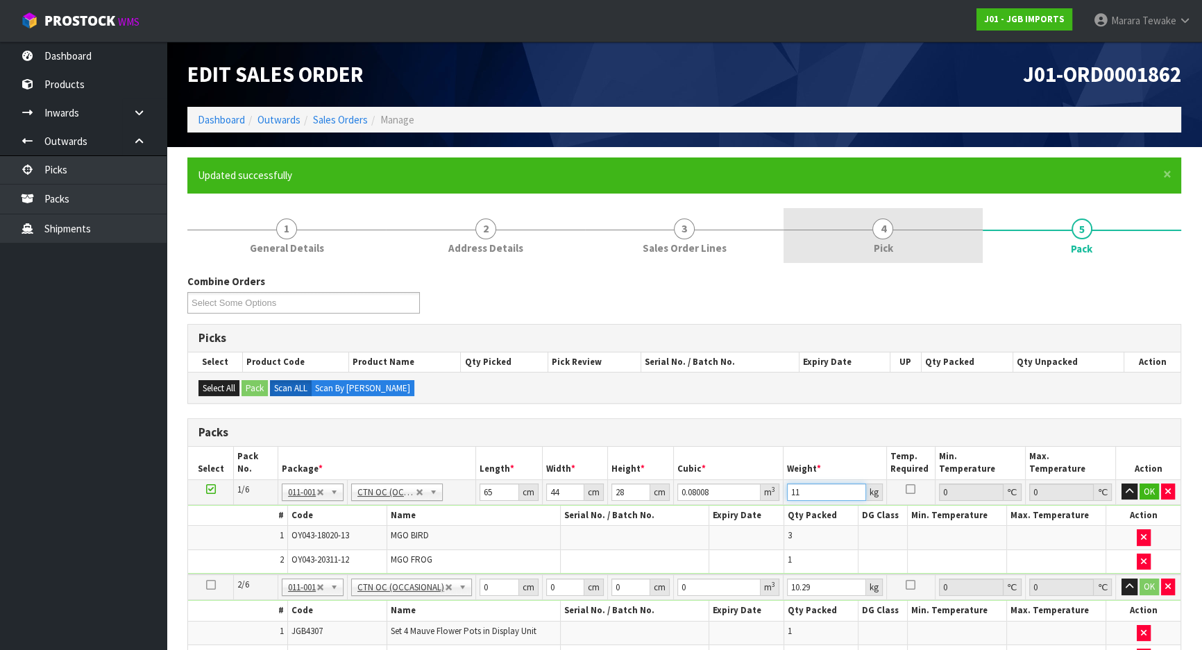
type input "11"
click at [1121, 484] on button "button" at bounding box center [1129, 492] width 16 height 17
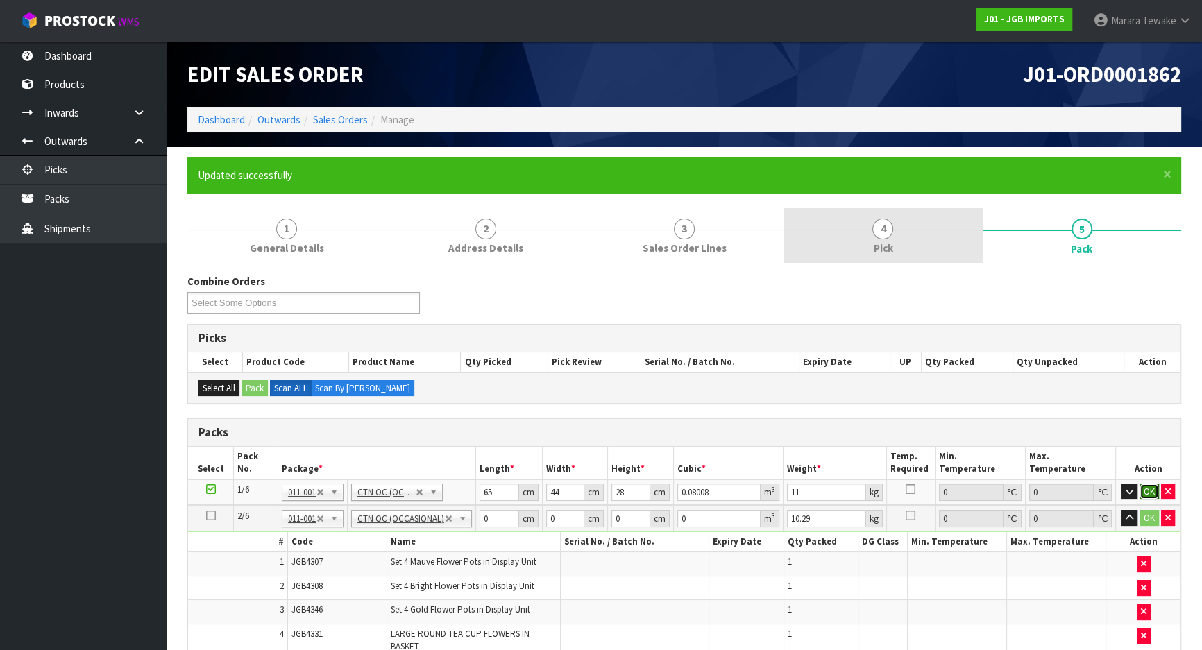
click button "OK" at bounding box center [1148, 492] width 19 height 17
type input "54"
type input "3"
type input "0.008748"
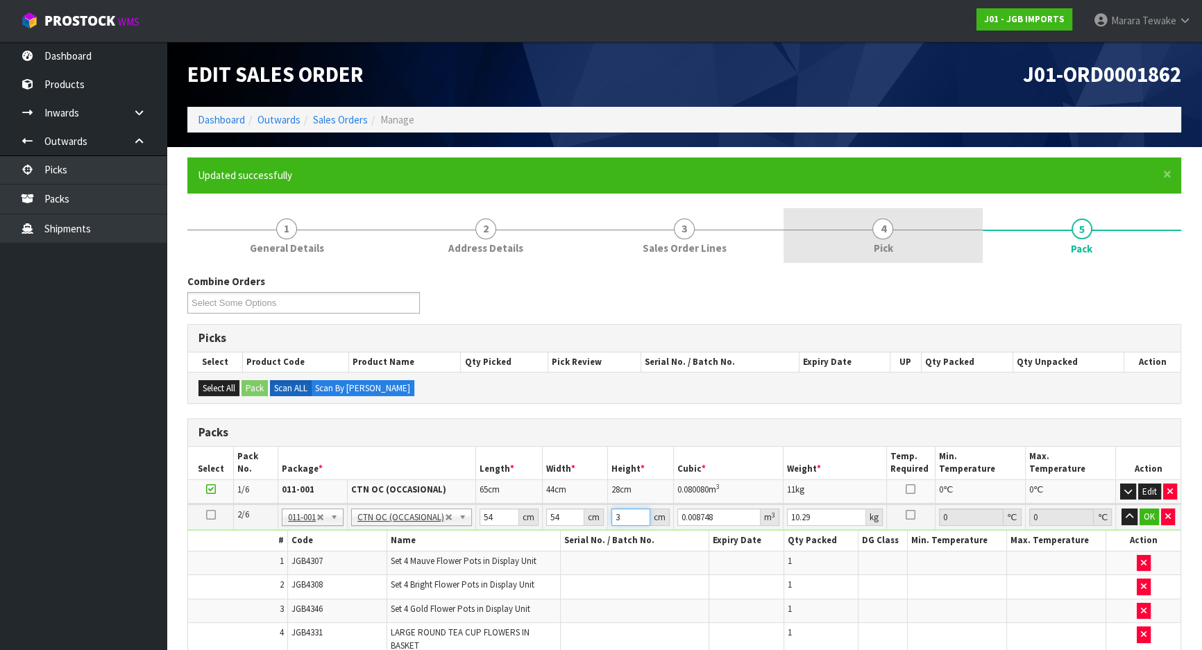
type input "37"
type input "0.107892"
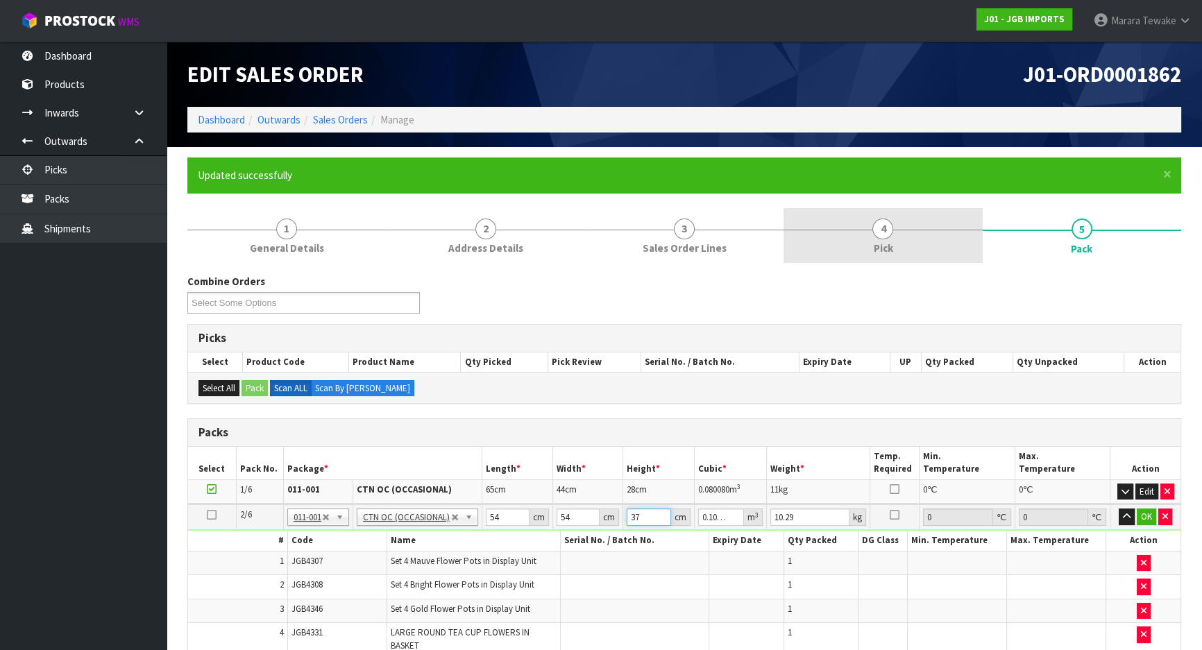
type input "37"
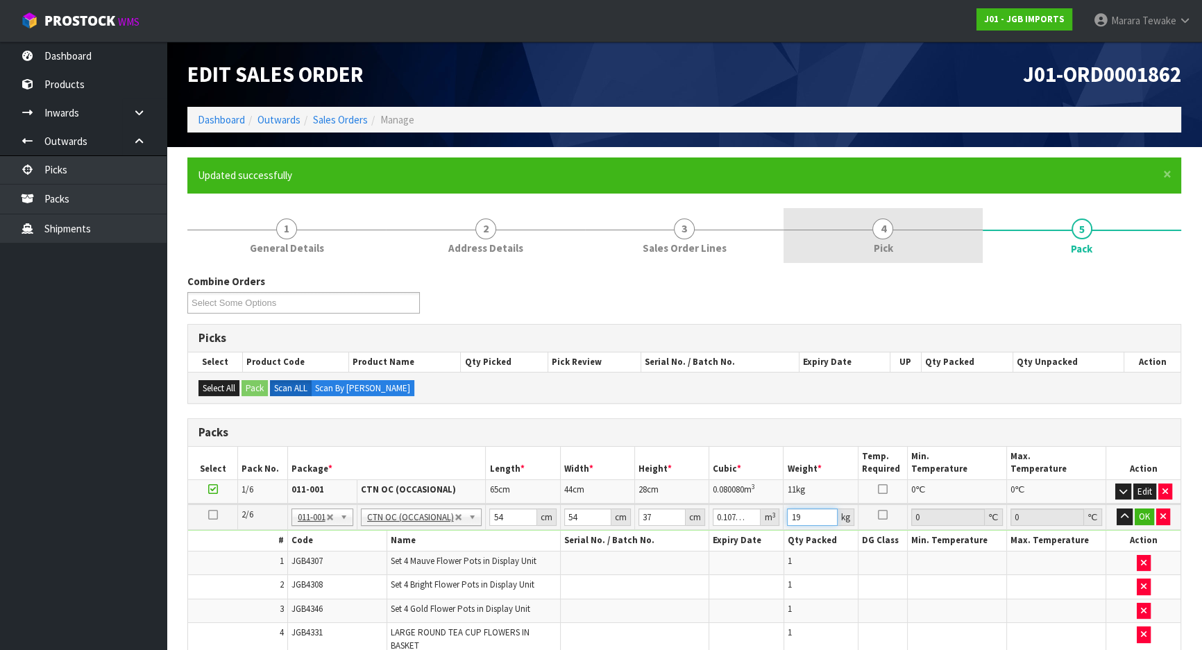
type input "19"
click at [1116, 509] on button "button" at bounding box center [1124, 517] width 16 height 17
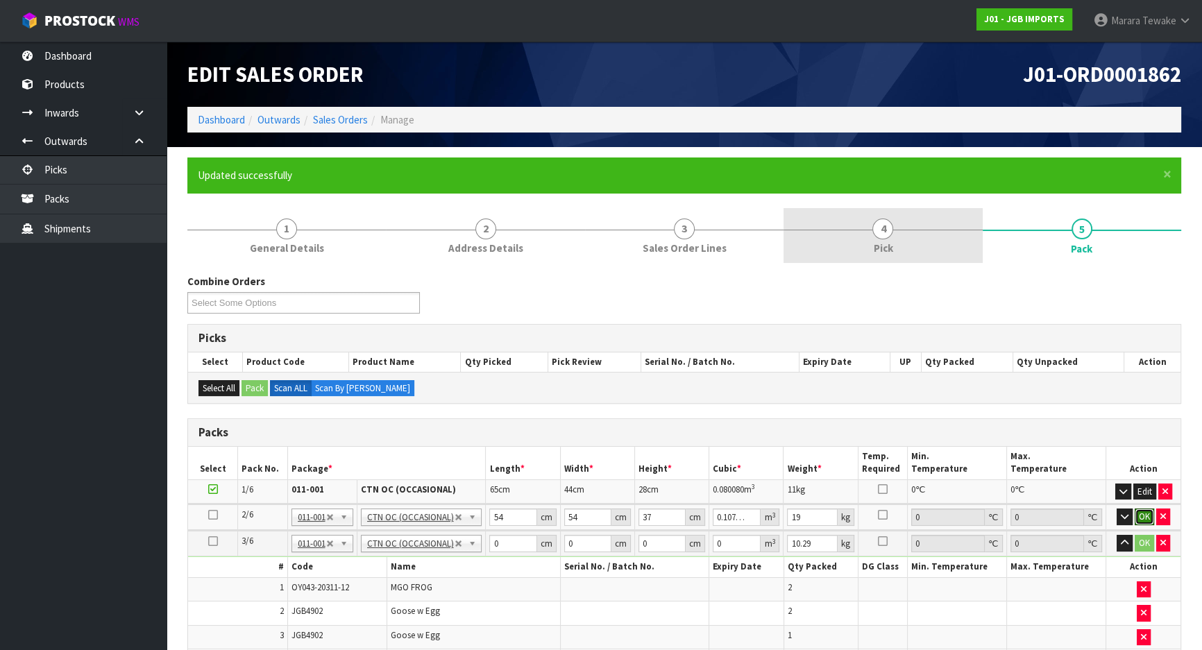
click button "OK" at bounding box center [1143, 517] width 19 height 17
type input "51"
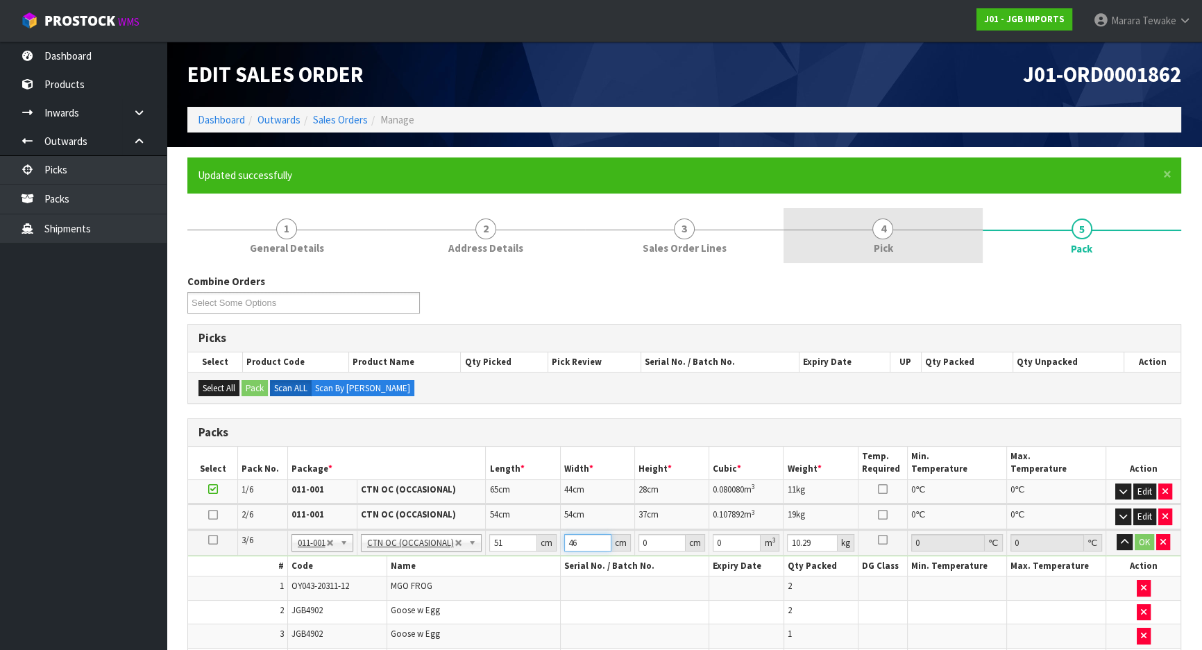
type input "46"
type input "4"
type input "0.009384"
type input "44"
type input "0.103224"
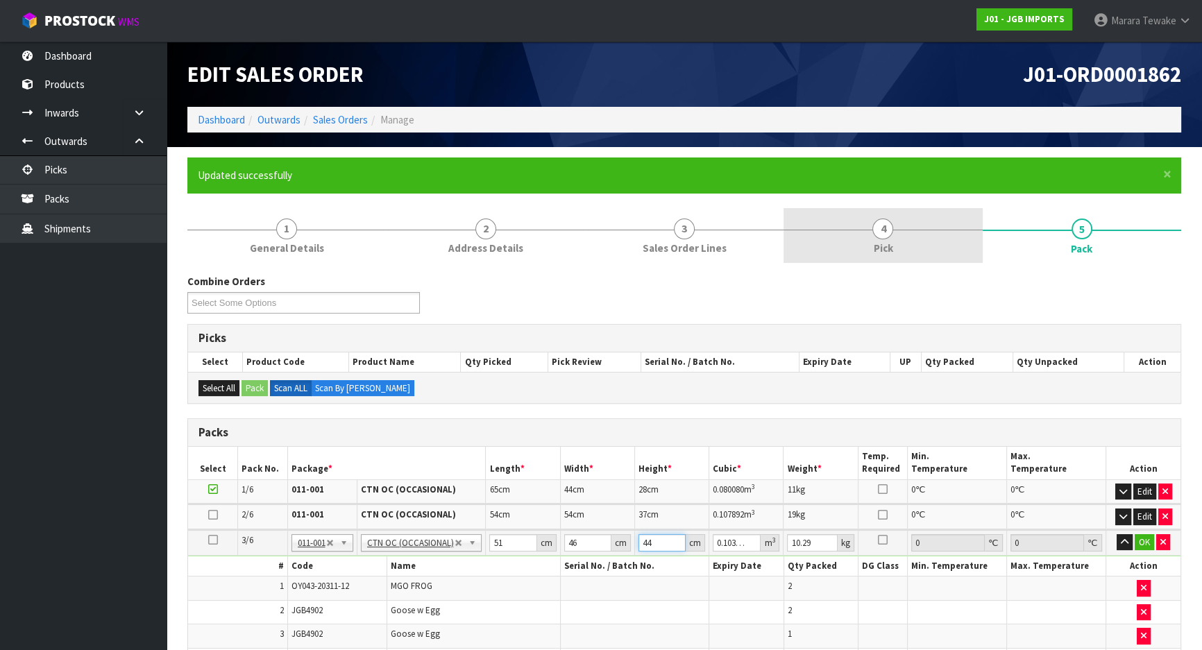
type input "44"
type input "12"
click at [1116, 534] on button "button" at bounding box center [1124, 542] width 16 height 17
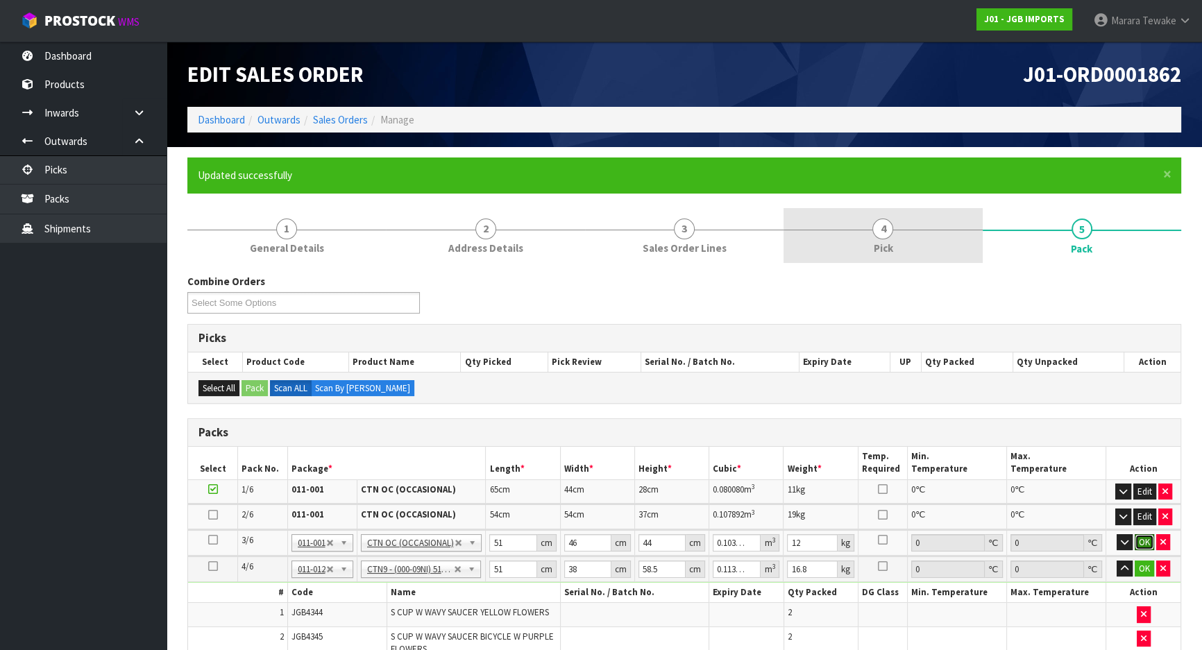
click button "OK" at bounding box center [1143, 542] width 19 height 17
type input "5"
type input "0.011115"
type input "54"
type input "0.120042"
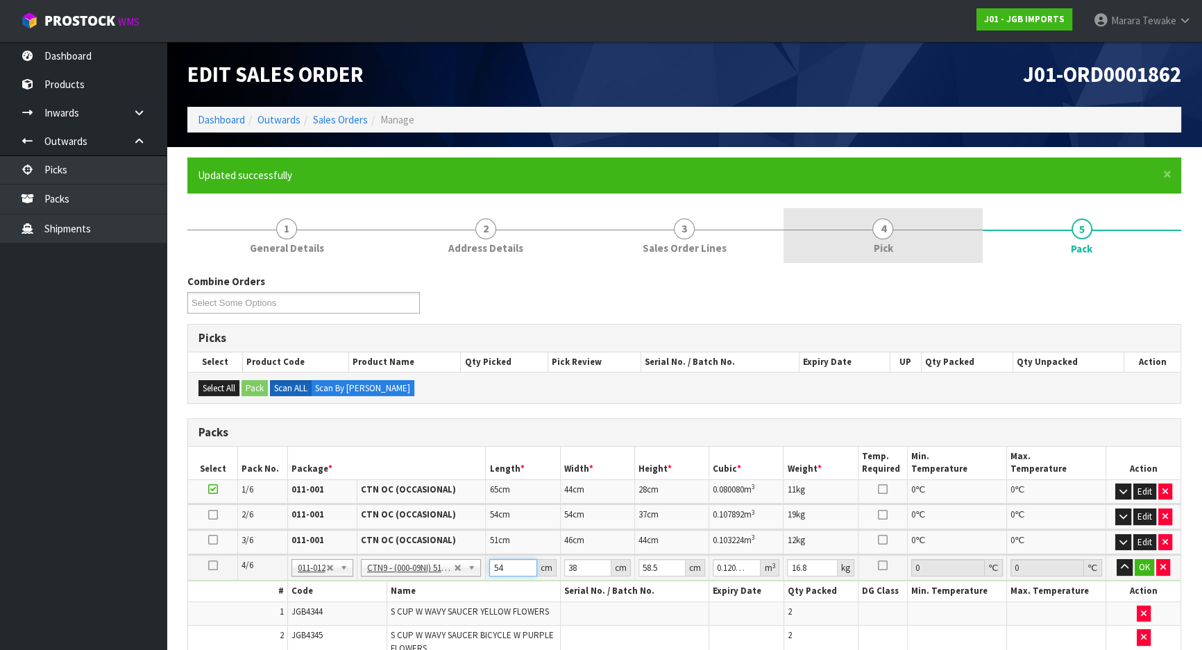
type input "54"
type input "4"
type input "0.012636"
type input "40"
type input "0.12636"
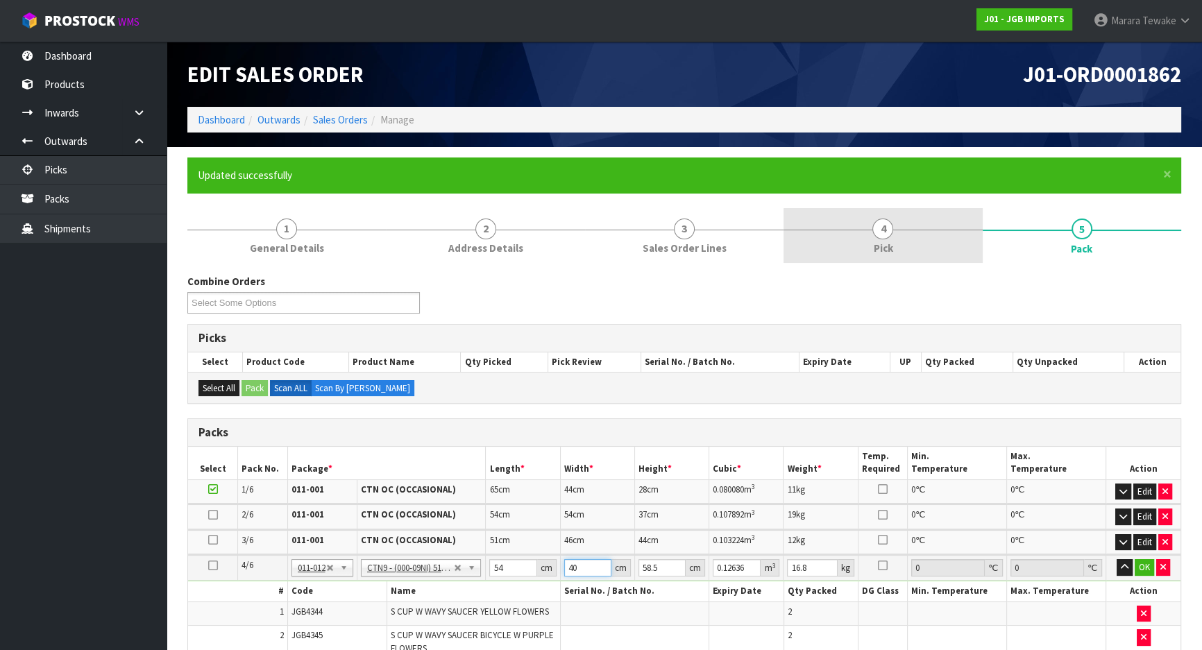
type input "40"
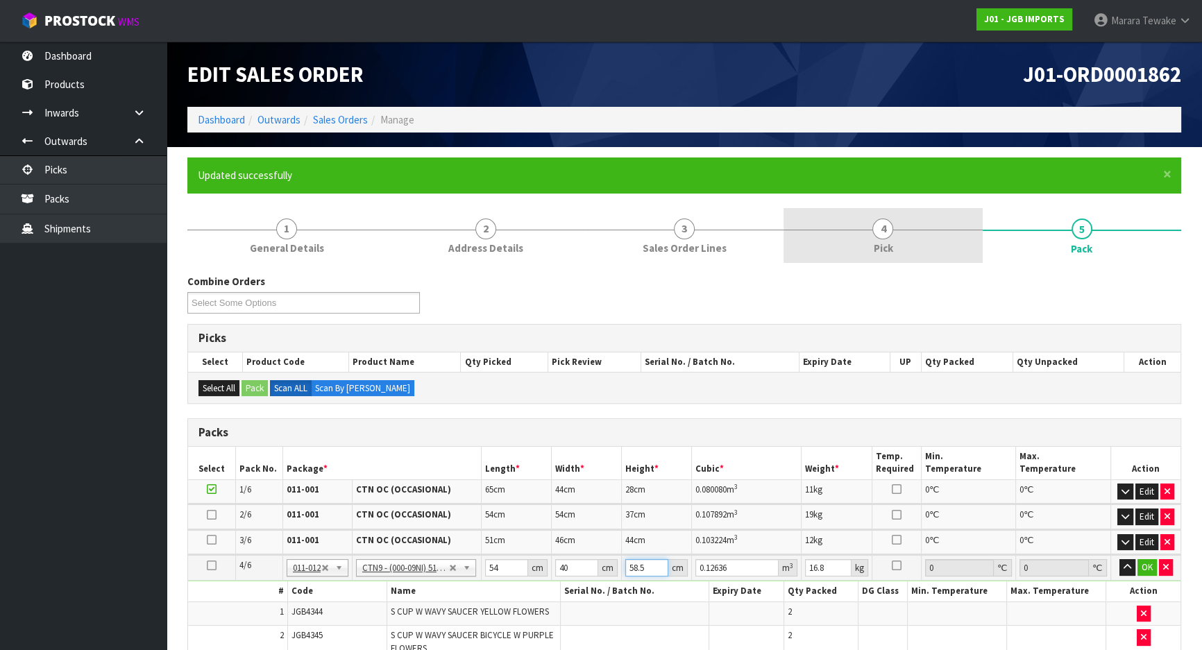
type input "5"
type input "0.0108"
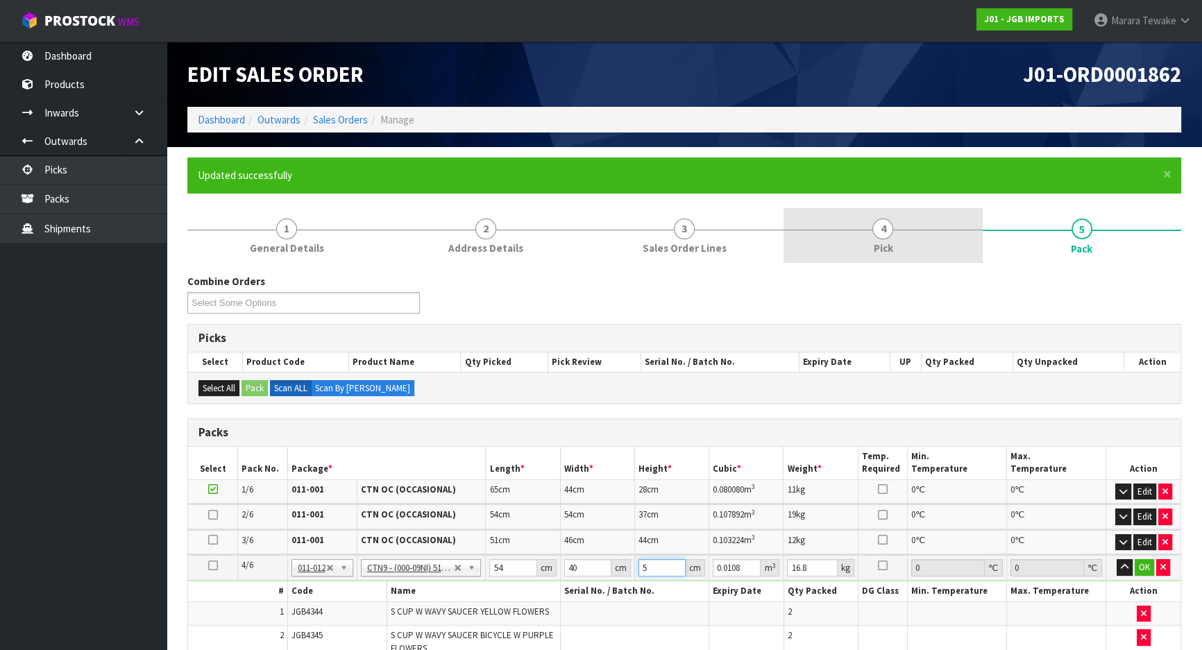
type input "50"
type input "0.108"
type input "50"
type input "16"
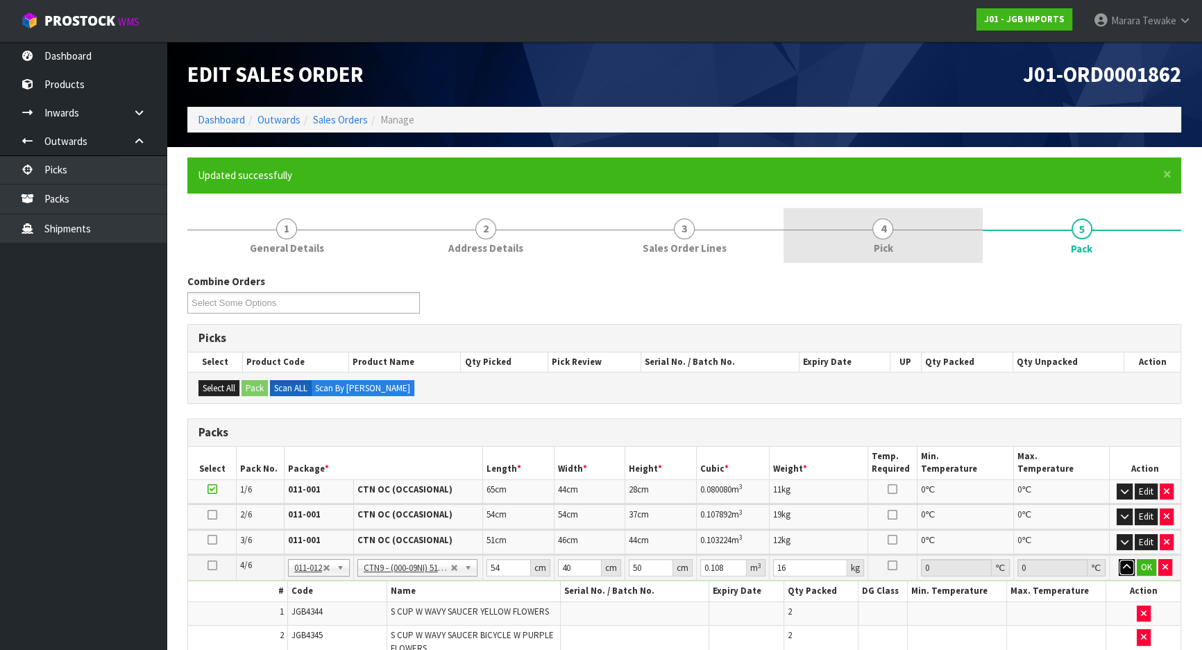
click at [1118, 559] on button "button" at bounding box center [1126, 567] width 16 height 17
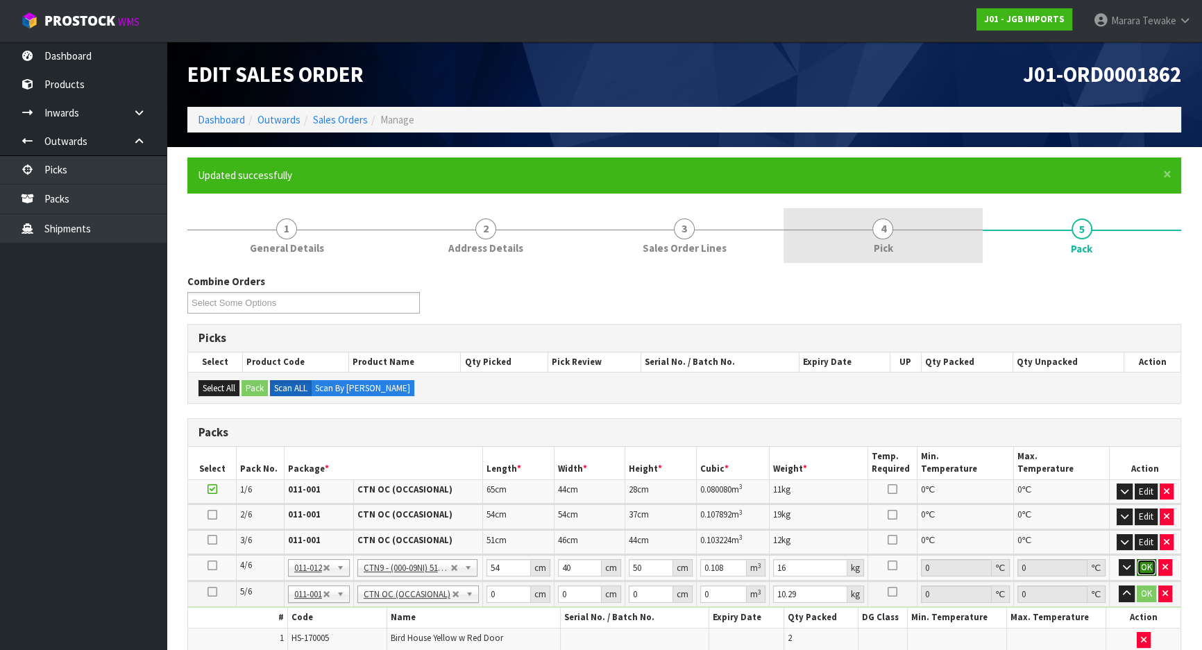
click button "OK" at bounding box center [1145, 567] width 19 height 17
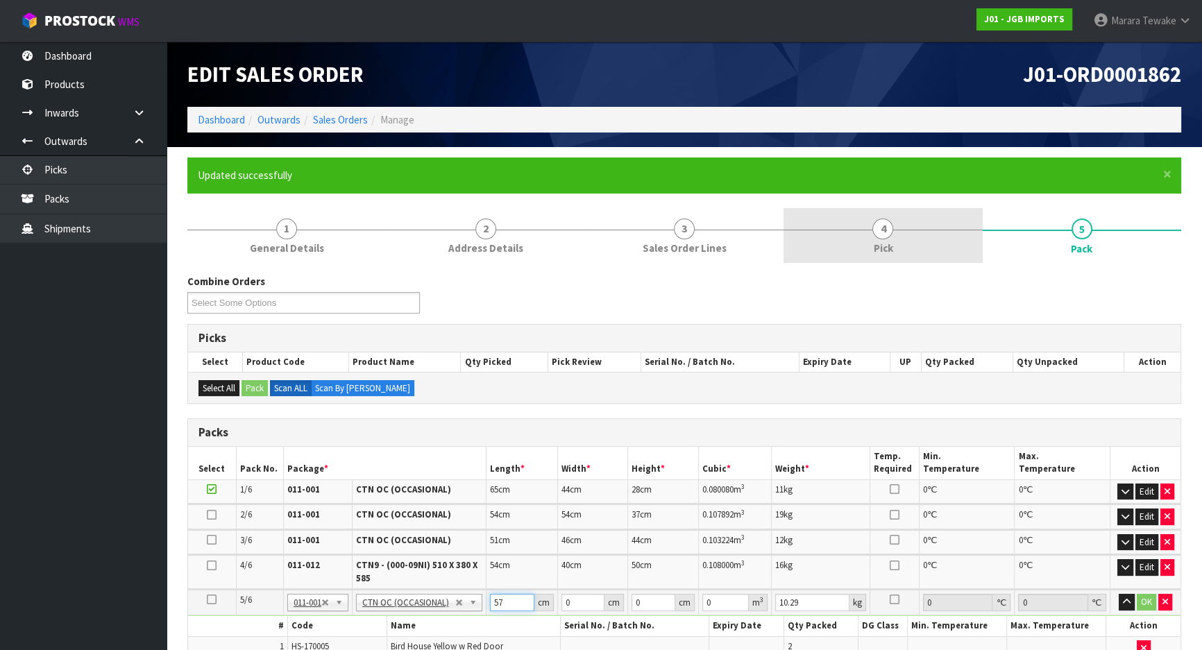
type input "57"
type input "43"
type input "2"
type input "0.004902"
type input "24"
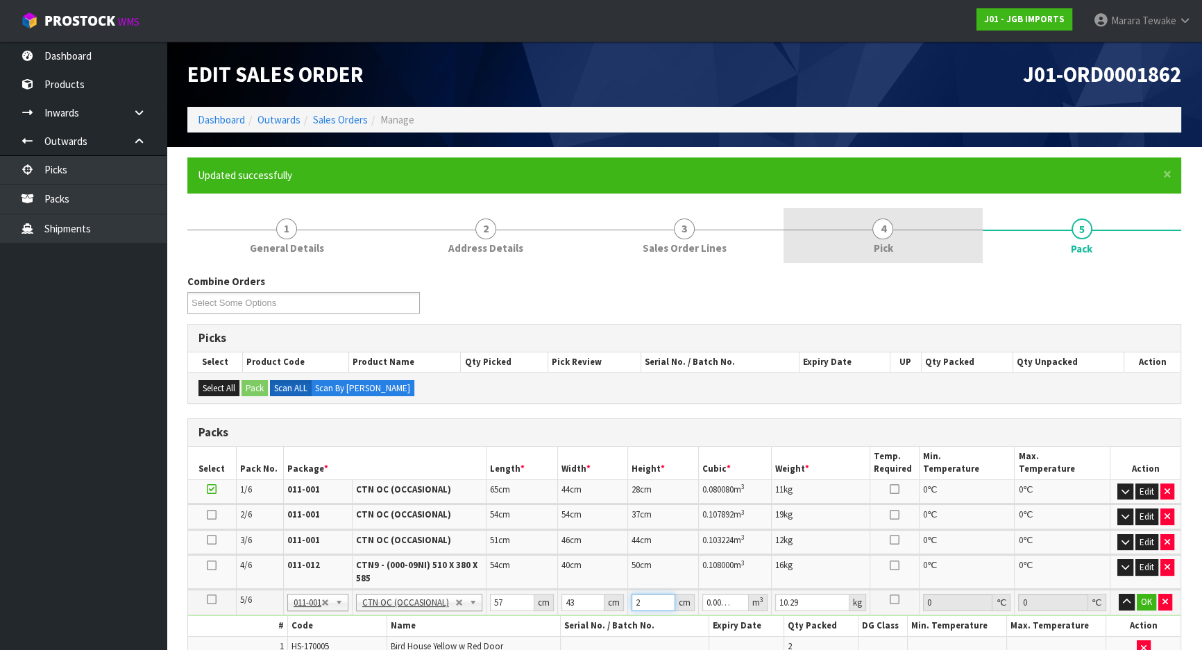
type input "0.058824"
type input "24"
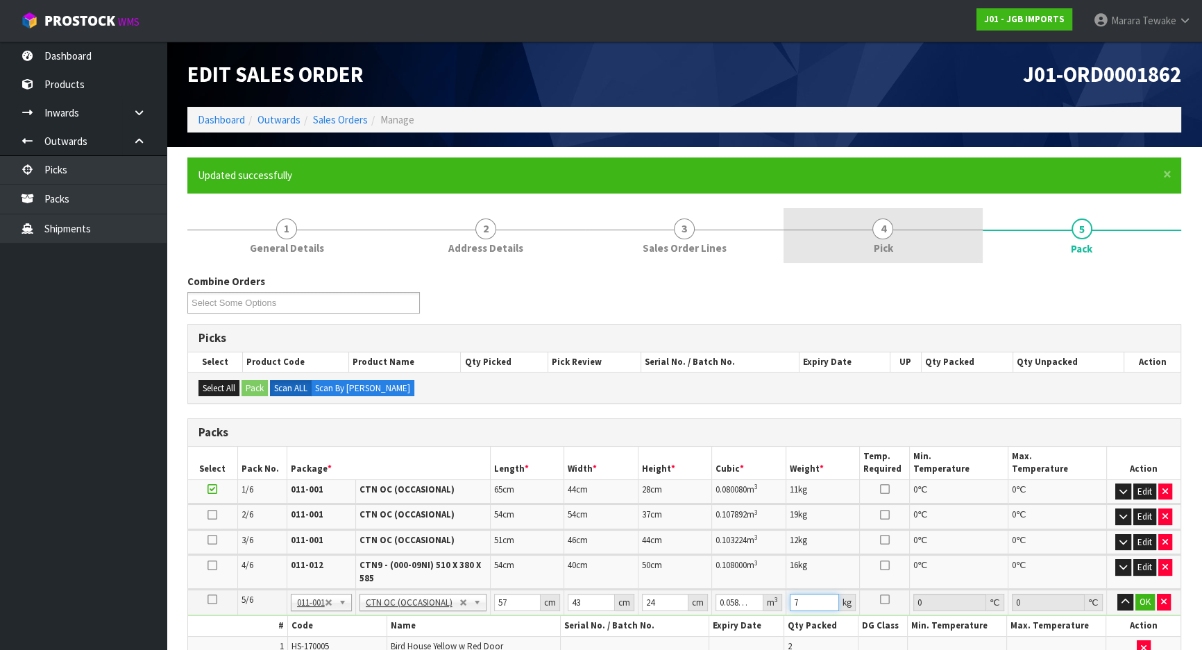
type input "7"
click at [1117, 594] on button "button" at bounding box center [1125, 602] width 16 height 17
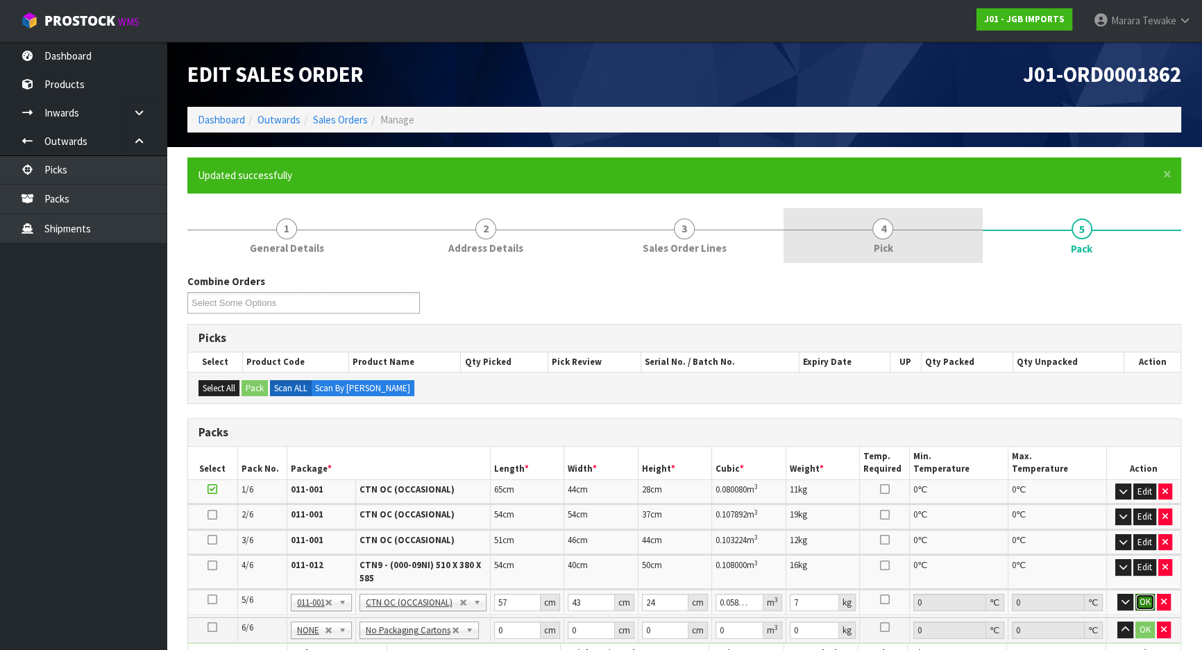
click button "OK" at bounding box center [1144, 602] width 19 height 17
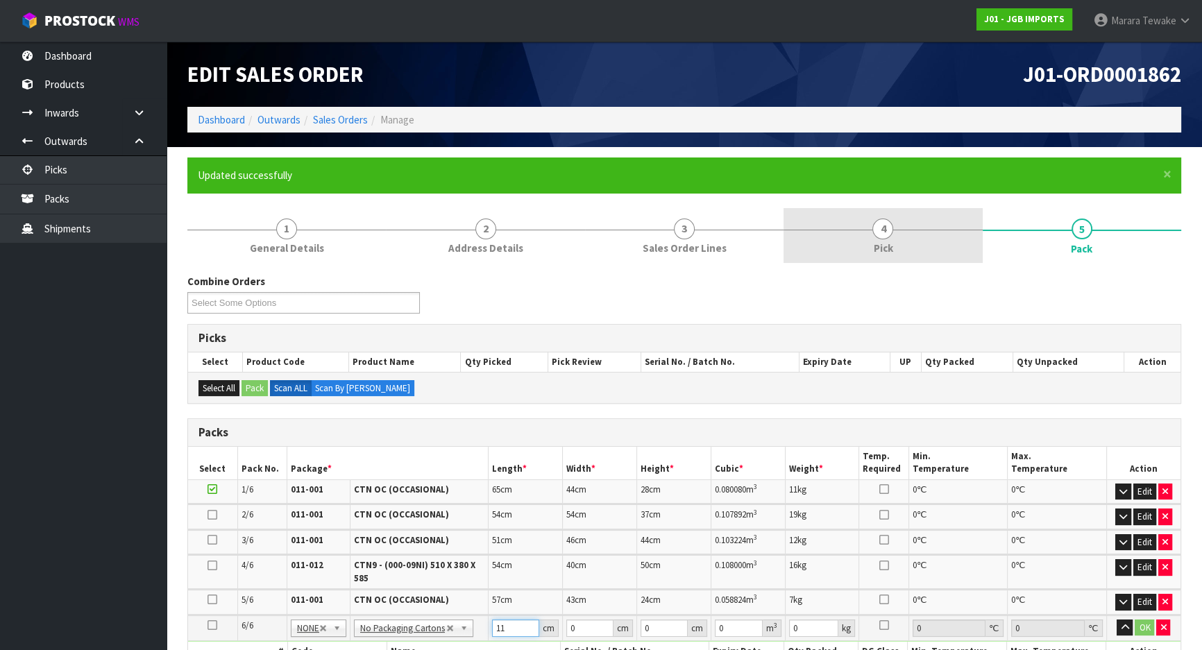
type input "11"
type input "4"
type input "77"
type input "47"
type input "5"
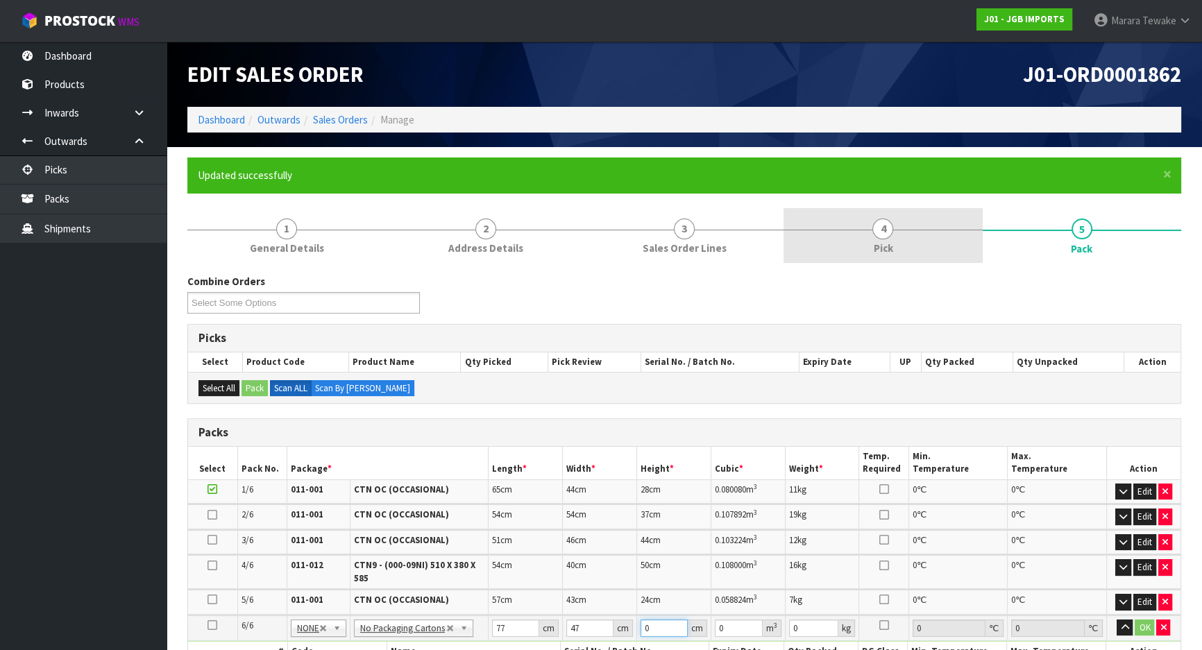
type input "0.018095"
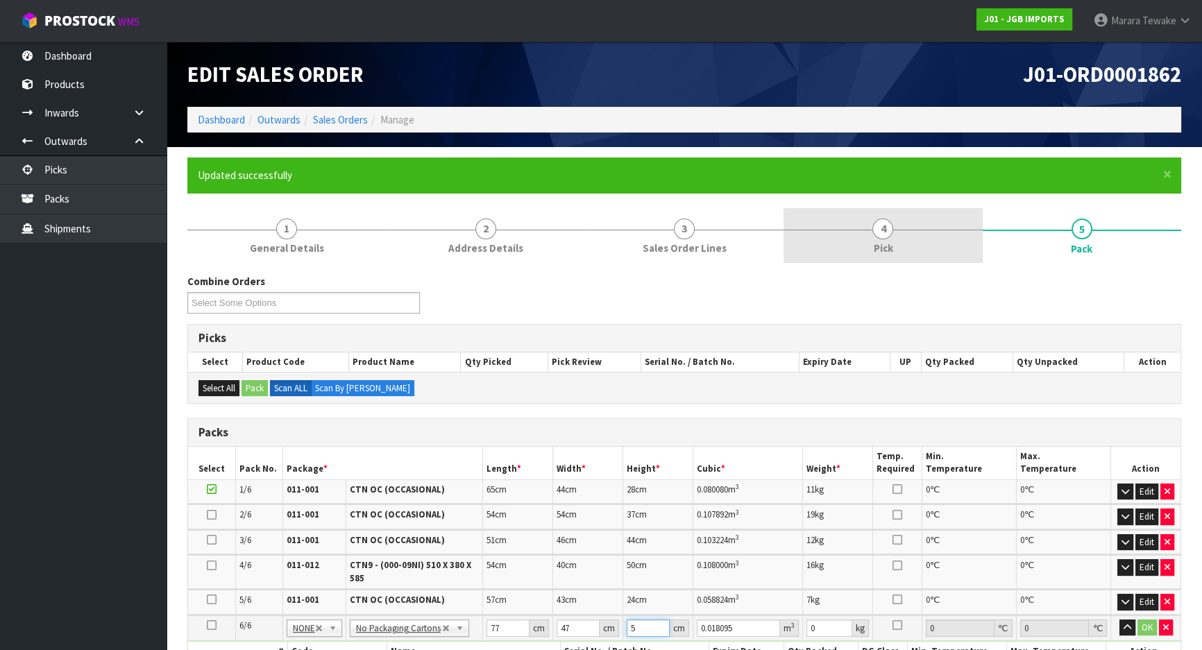
type input "5"
type input "2"
click at [1119, 620] on button "button" at bounding box center [1127, 628] width 16 height 17
click button "OK" at bounding box center [1146, 628] width 19 height 17
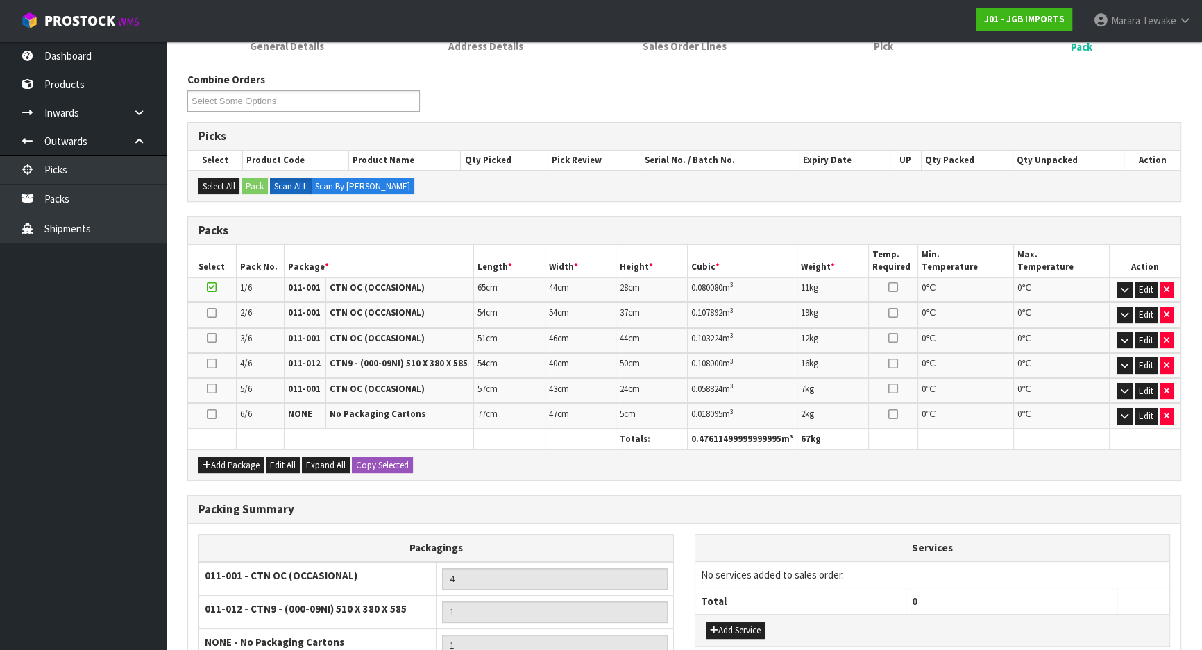
scroll to position [358, 0]
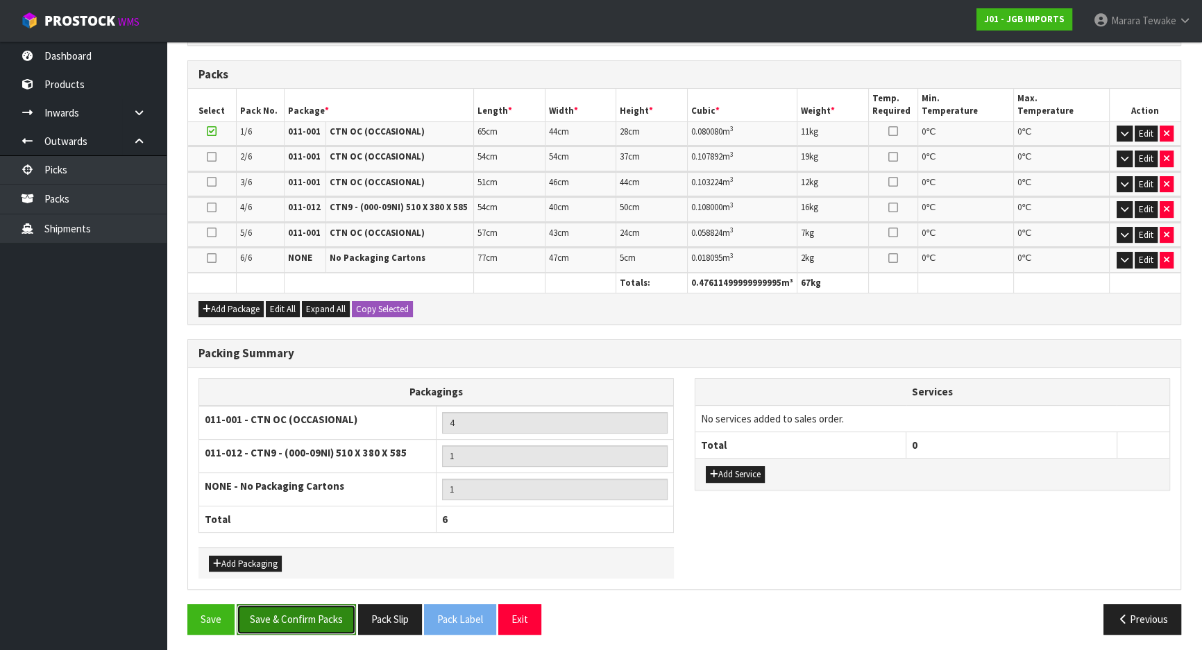
click at [339, 612] on button "Save & Confirm Packs" at bounding box center [296, 619] width 119 height 30
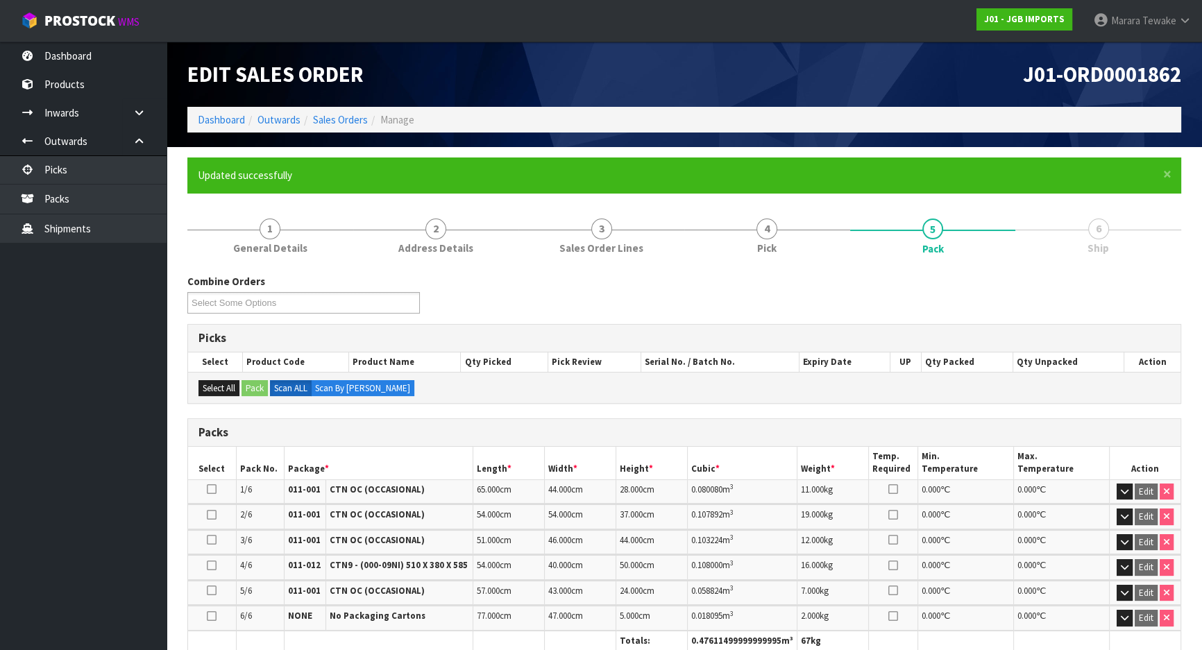
scroll to position [327, 0]
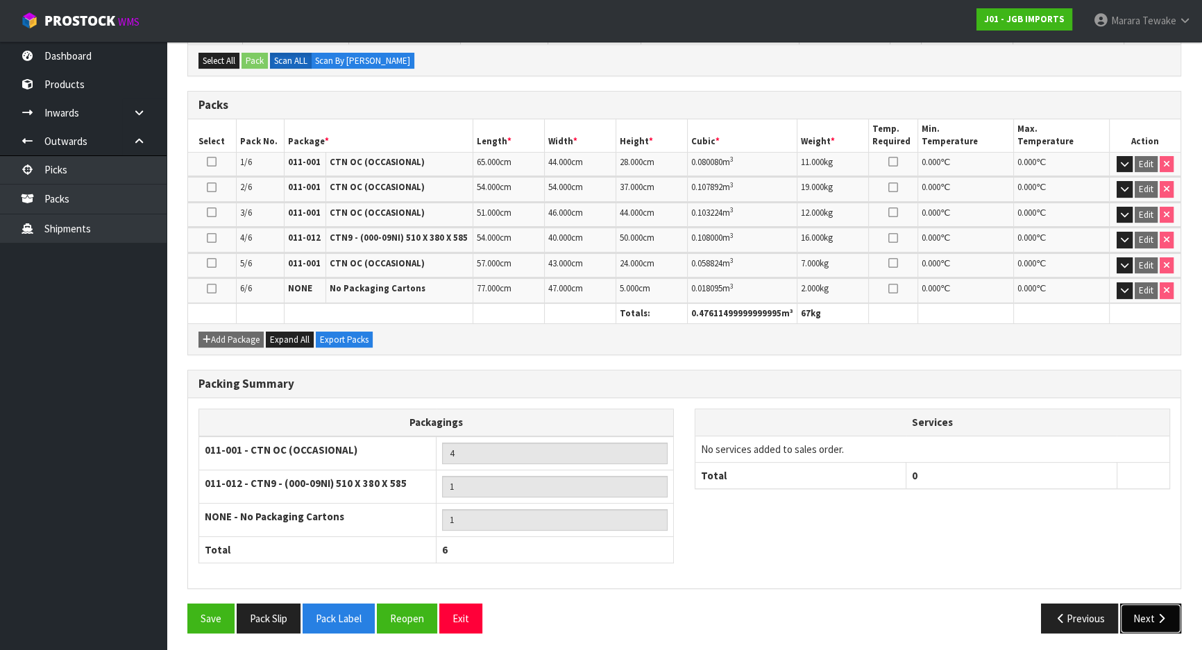
click at [1152, 615] on button "Next" at bounding box center [1150, 619] width 61 height 30
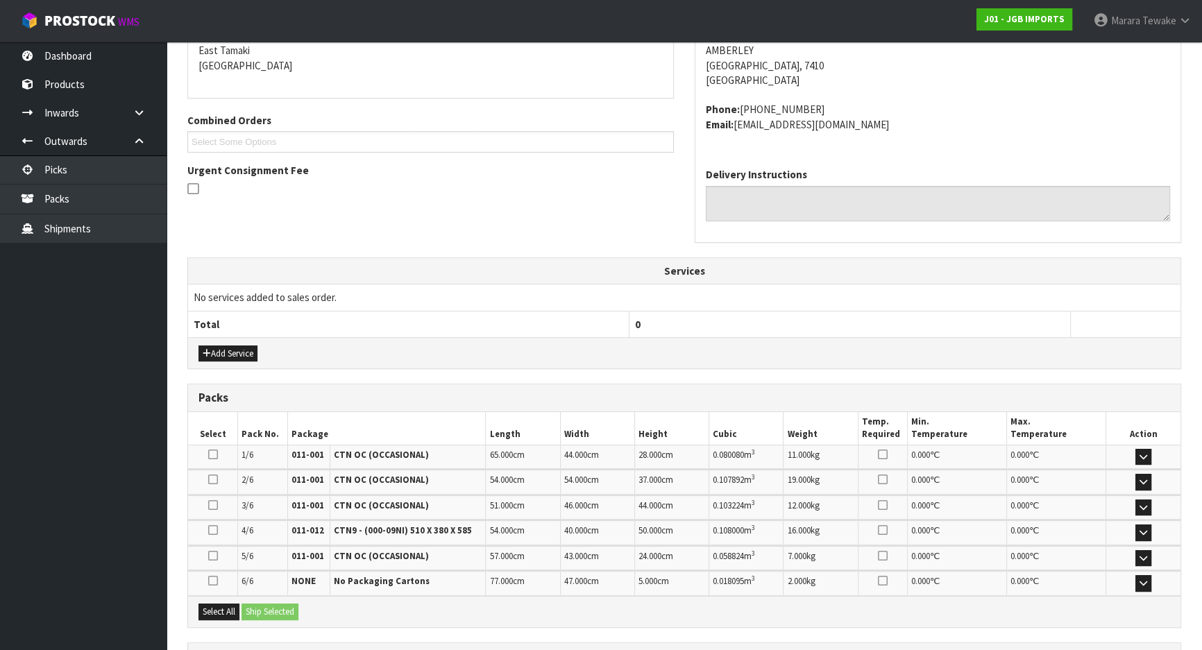
scroll to position [422, 0]
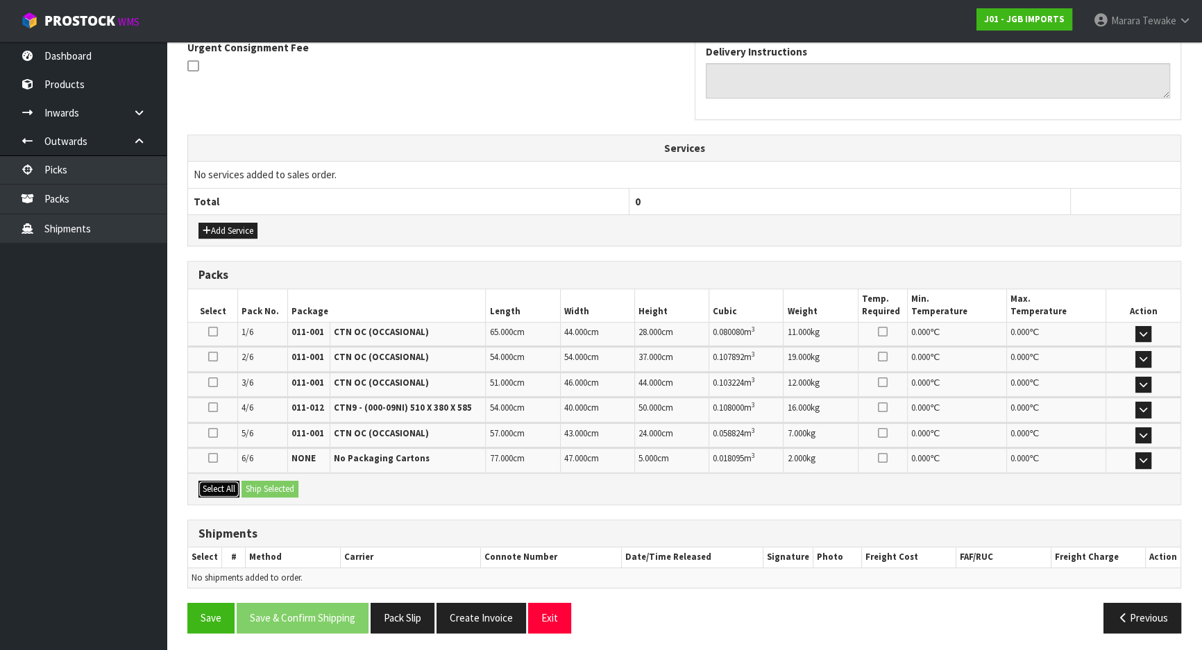
click at [224, 485] on button "Select All" at bounding box center [218, 489] width 41 height 17
click at [262, 485] on button "Ship Selected" at bounding box center [269, 489] width 57 height 17
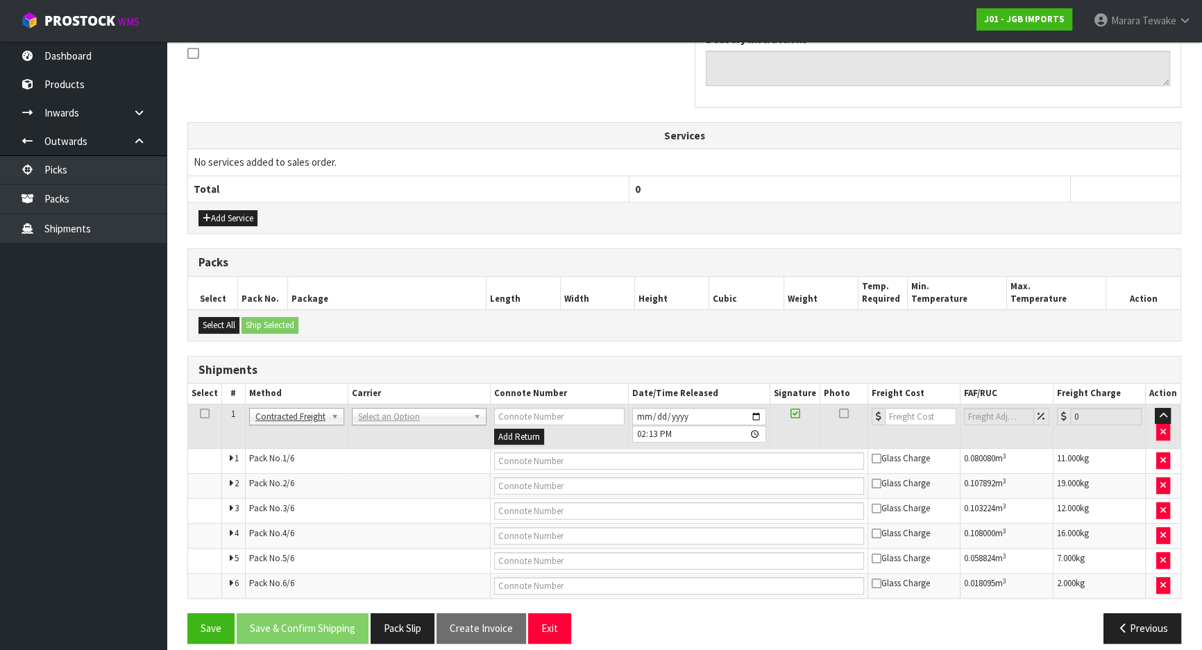
scroll to position [445, 0]
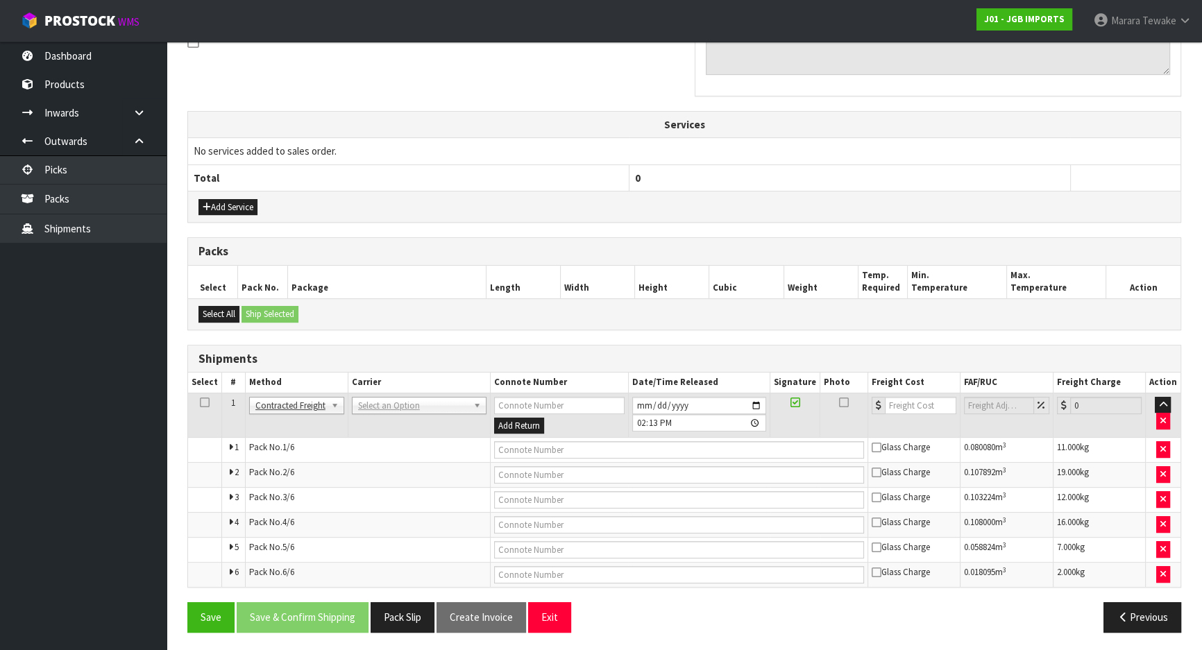
click at [408, 412] on td "ANGEL - ANGEL TRANSPORT [PERSON_NAME] REMOVALS DEAEXPAKL - DEADLINE EXPRESS COU…" at bounding box center [419, 415] width 142 height 45
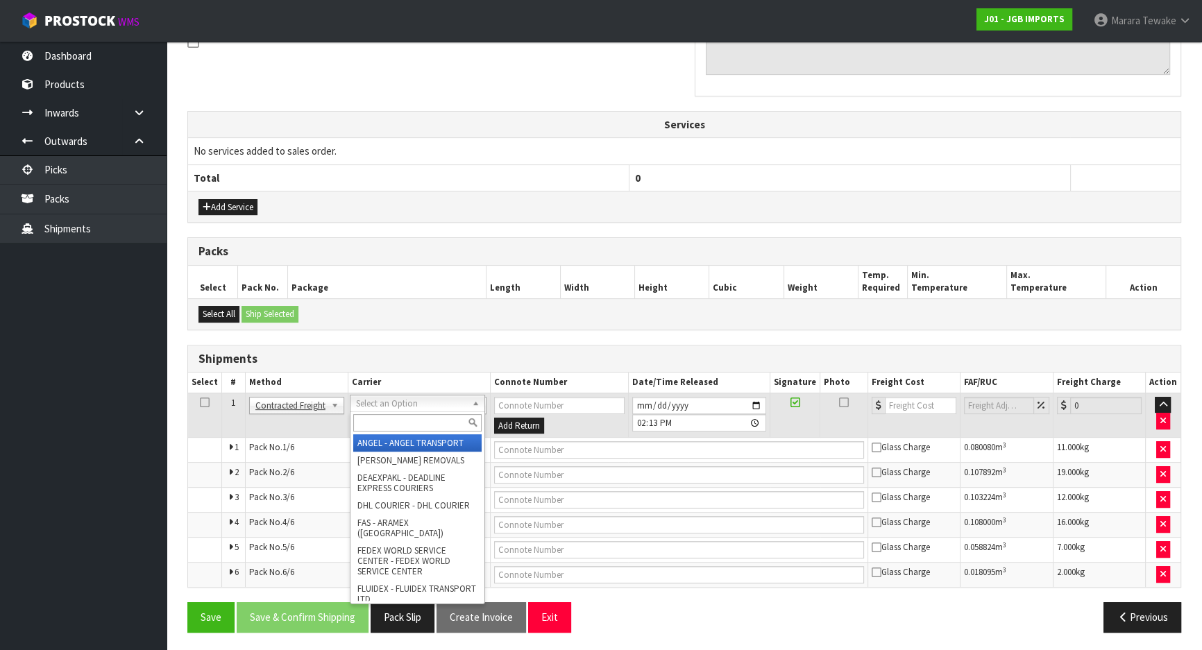
click at [398, 418] on input "text" at bounding box center [417, 422] width 128 height 17
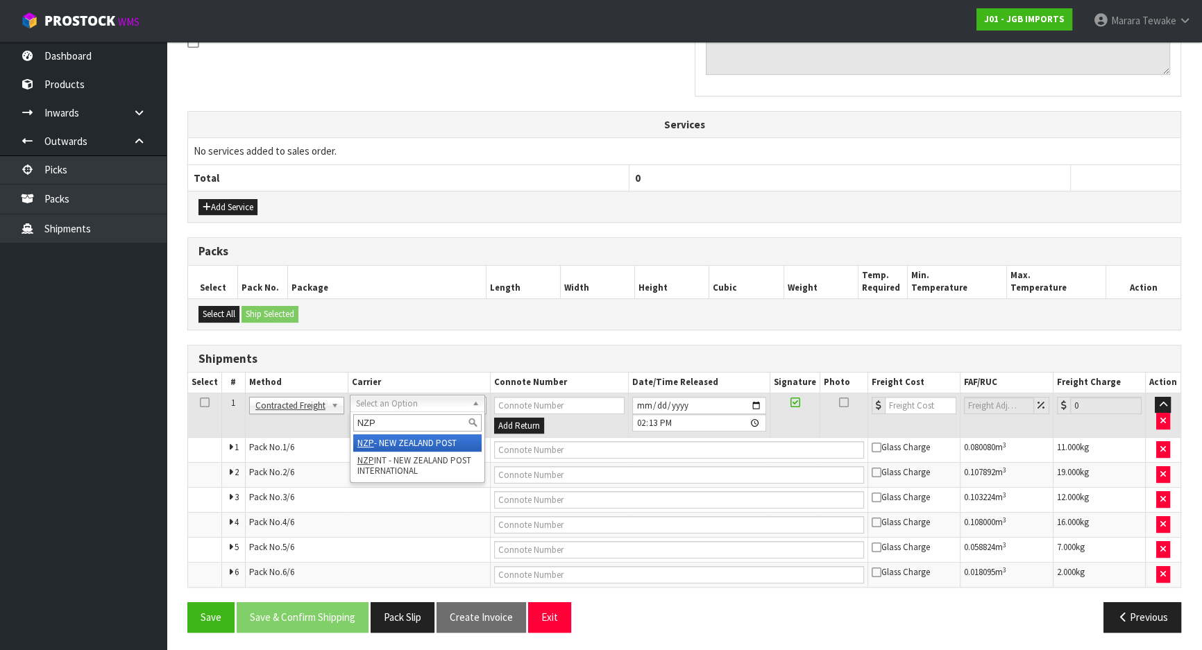
type input "NZP"
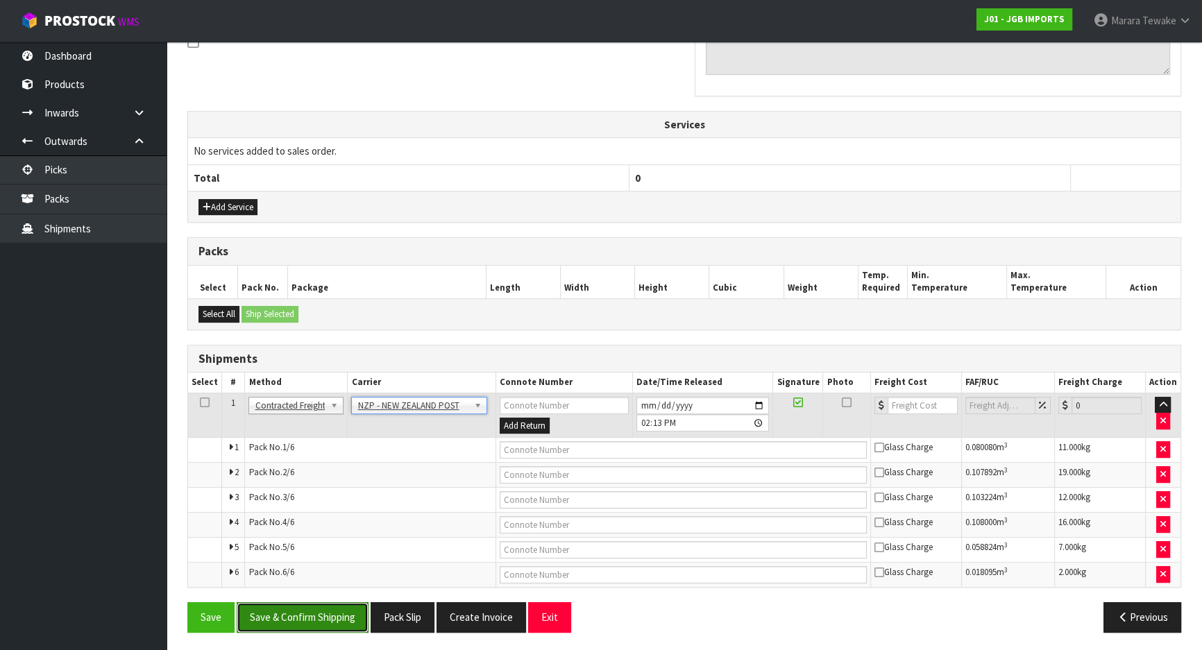
click at [330, 612] on button "Save & Confirm Shipping" at bounding box center [303, 617] width 132 height 30
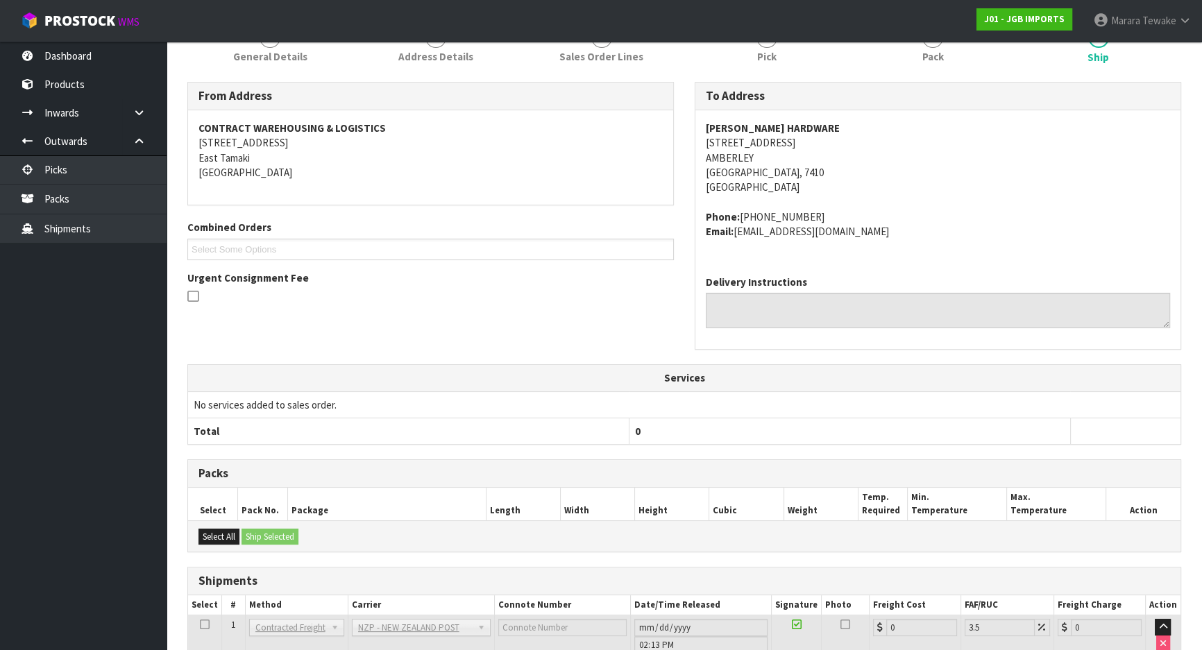
scroll to position [420, 0]
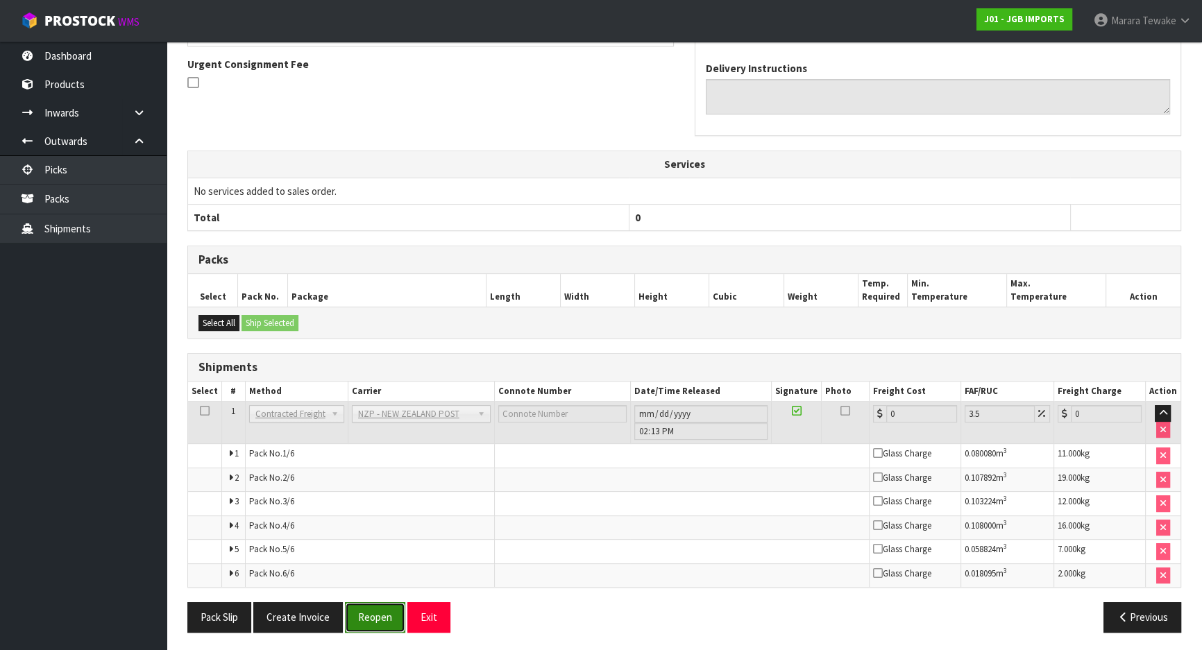
drag, startPoint x: 374, startPoint y: 607, endPoint x: 344, endPoint y: 604, distance: 30.0
click at [374, 607] on button "Reopen" at bounding box center [375, 617] width 60 height 30
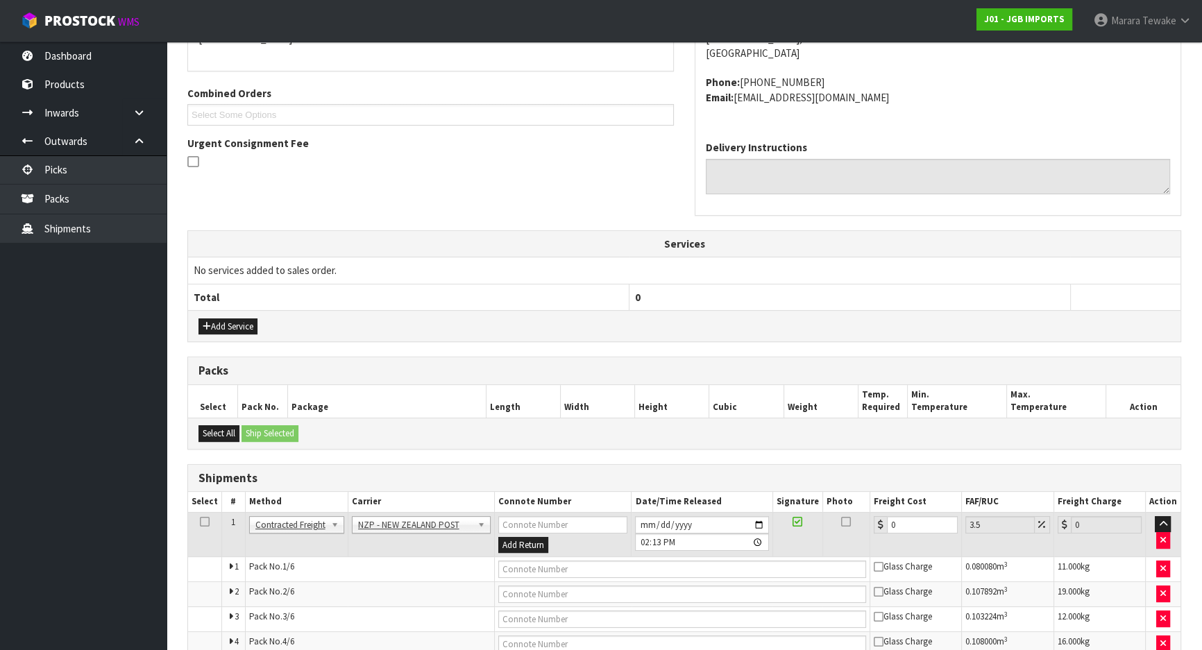
scroll to position [445, 0]
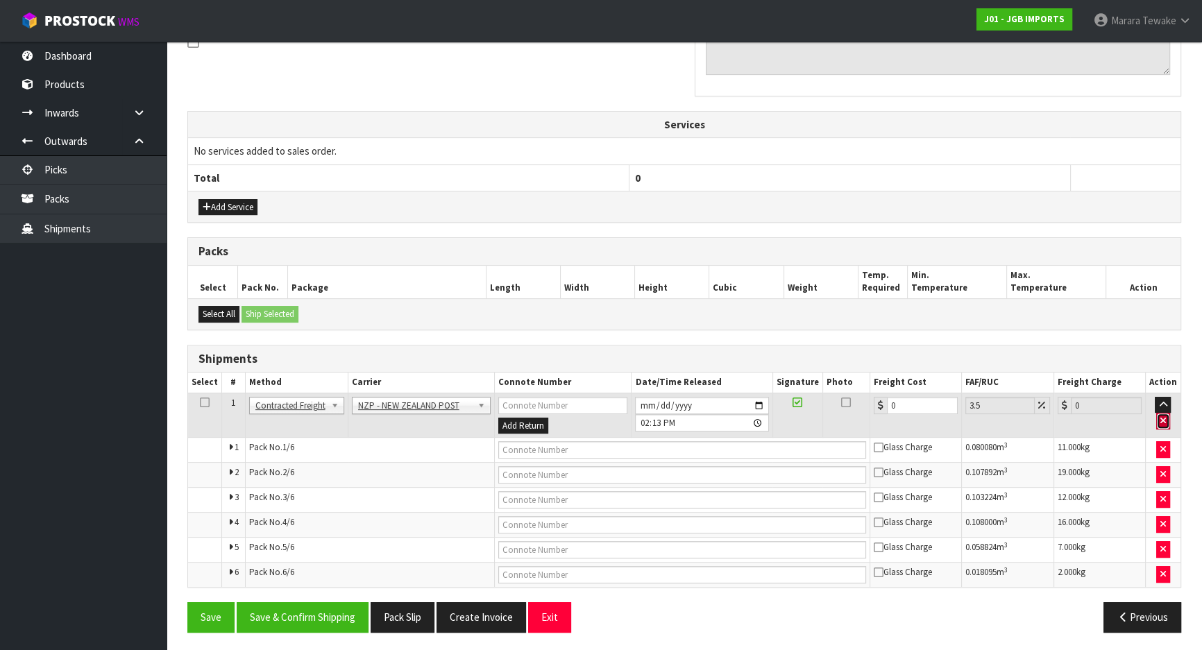
click at [1168, 416] on button "button" at bounding box center [1163, 421] width 14 height 17
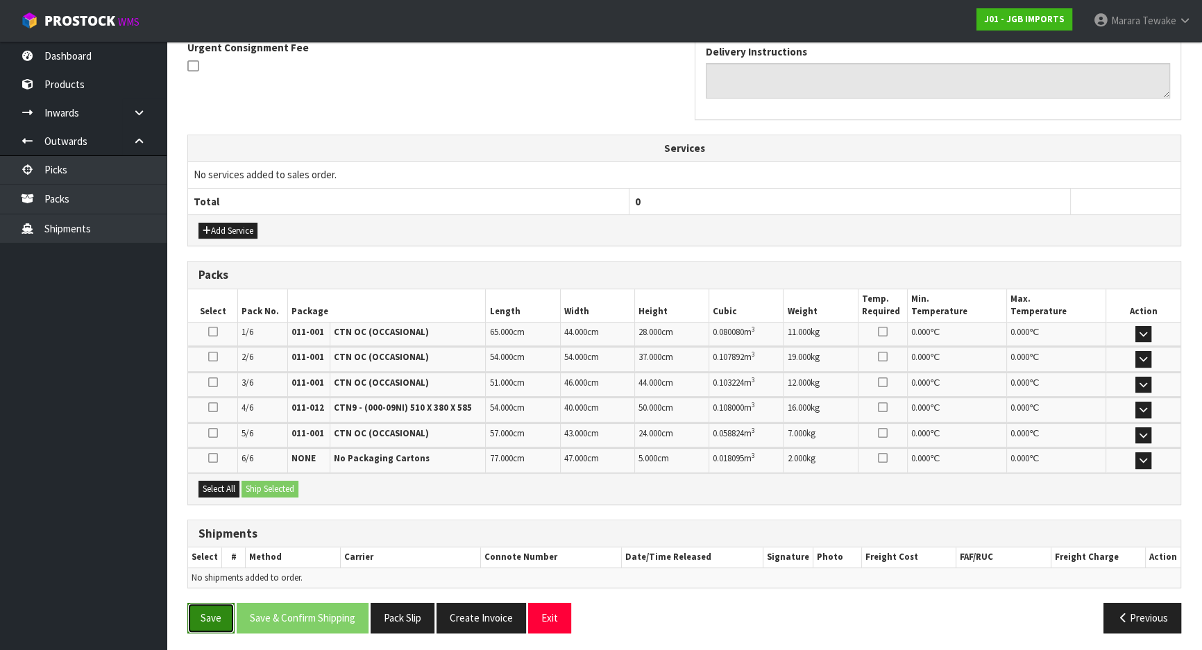
click at [224, 615] on button "Save" at bounding box center [210, 618] width 47 height 30
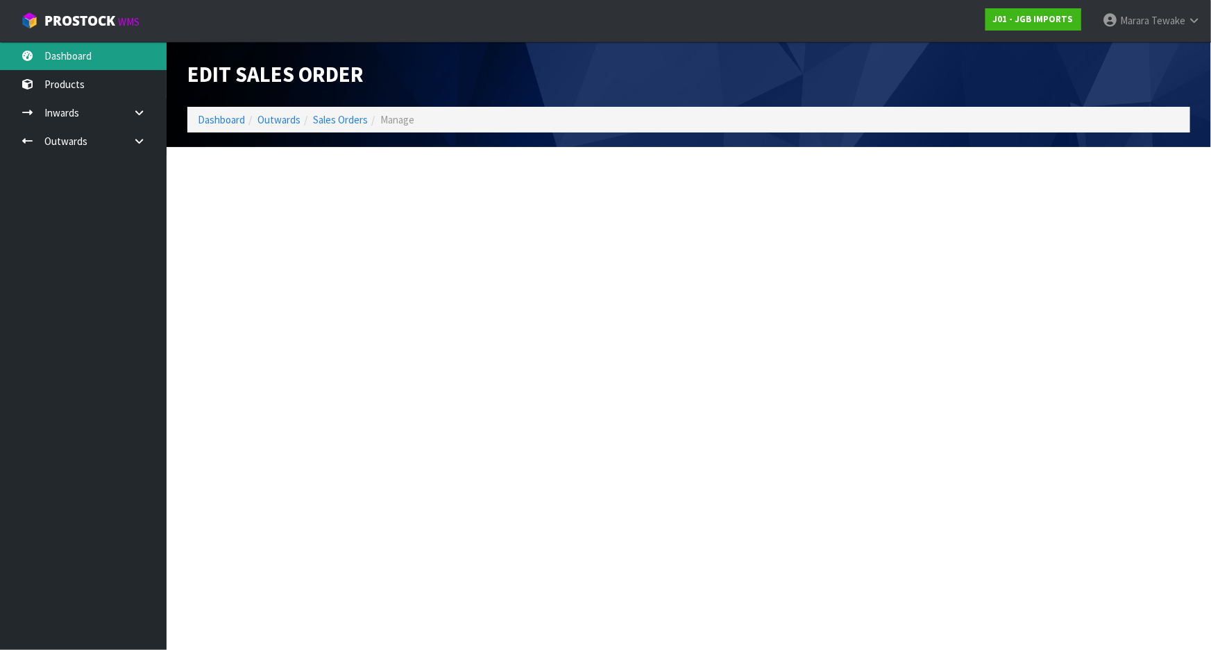
click at [61, 48] on link "Dashboard" at bounding box center [83, 56] width 167 height 28
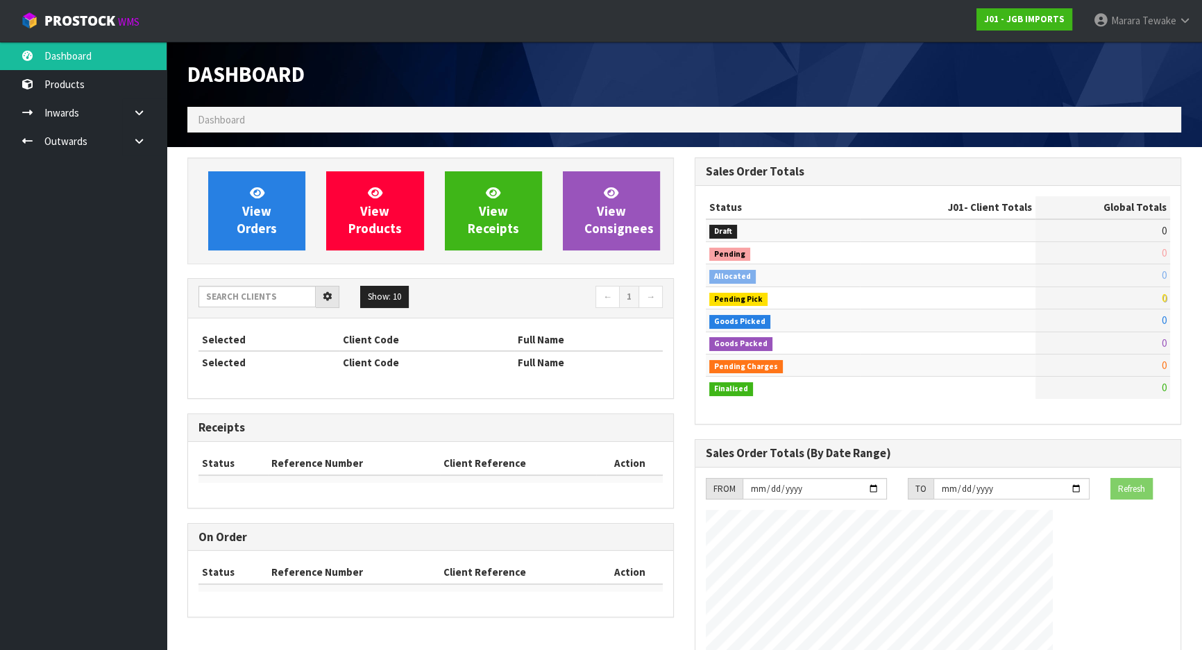
click at [63, 60] on div "Dashboard Dashboard View Orders View Products View Receipts View Consignees 5" at bounding box center [601, 503] width 1202 height 1007
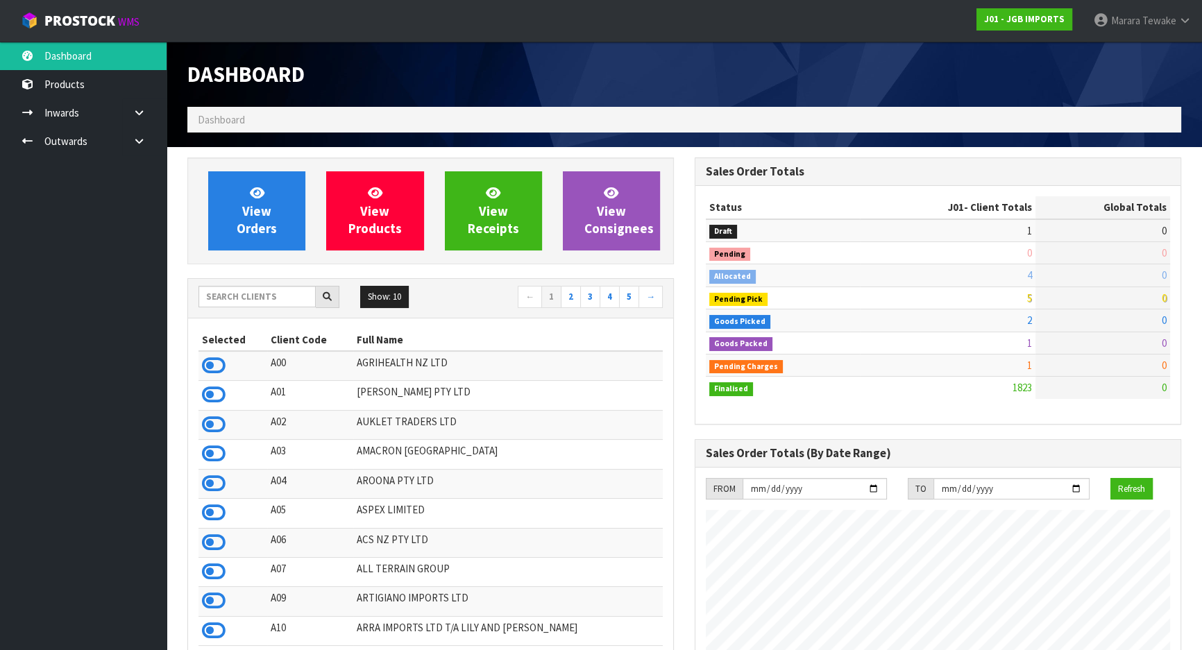
scroll to position [1049, 506]
click at [253, 299] on input "text" at bounding box center [256, 297] width 117 height 22
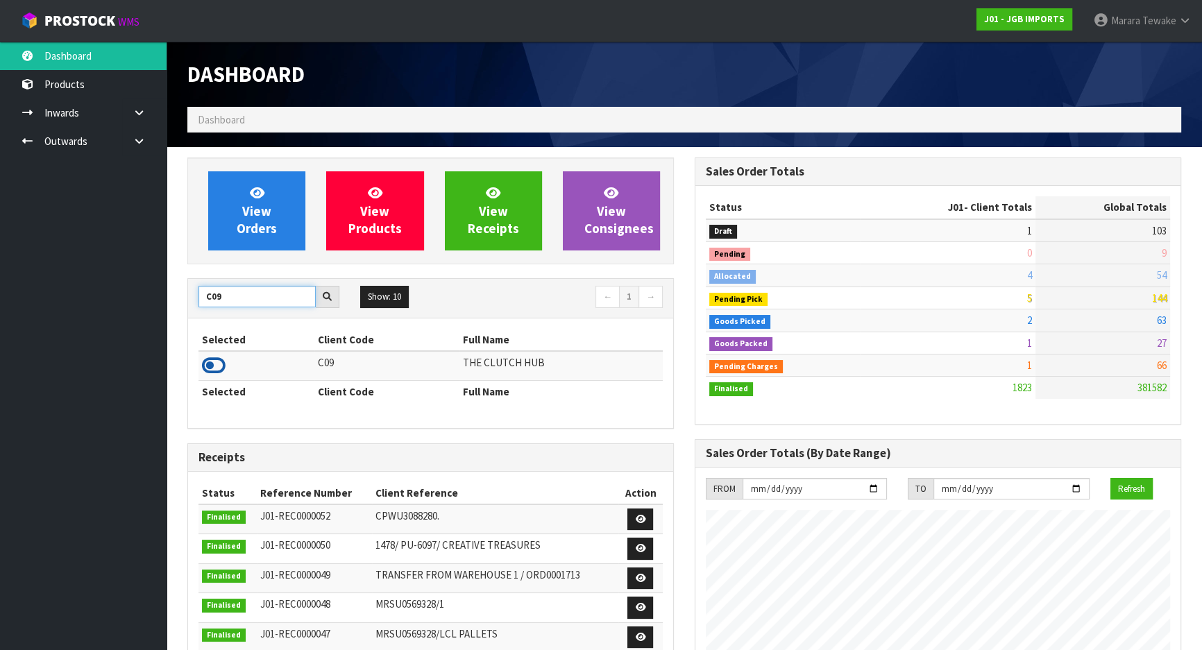
type input "C09"
click at [215, 368] on icon at bounding box center [214, 365] width 24 height 21
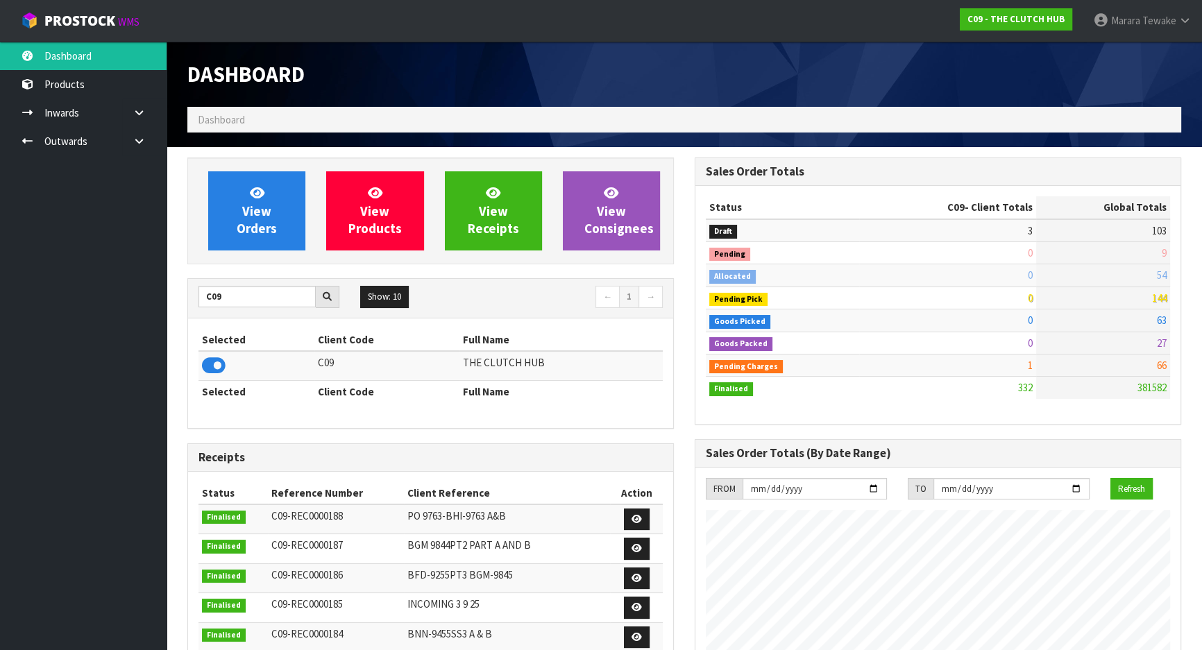
scroll to position [1108, 506]
click at [273, 223] on span "View Orders" at bounding box center [257, 211] width 40 height 52
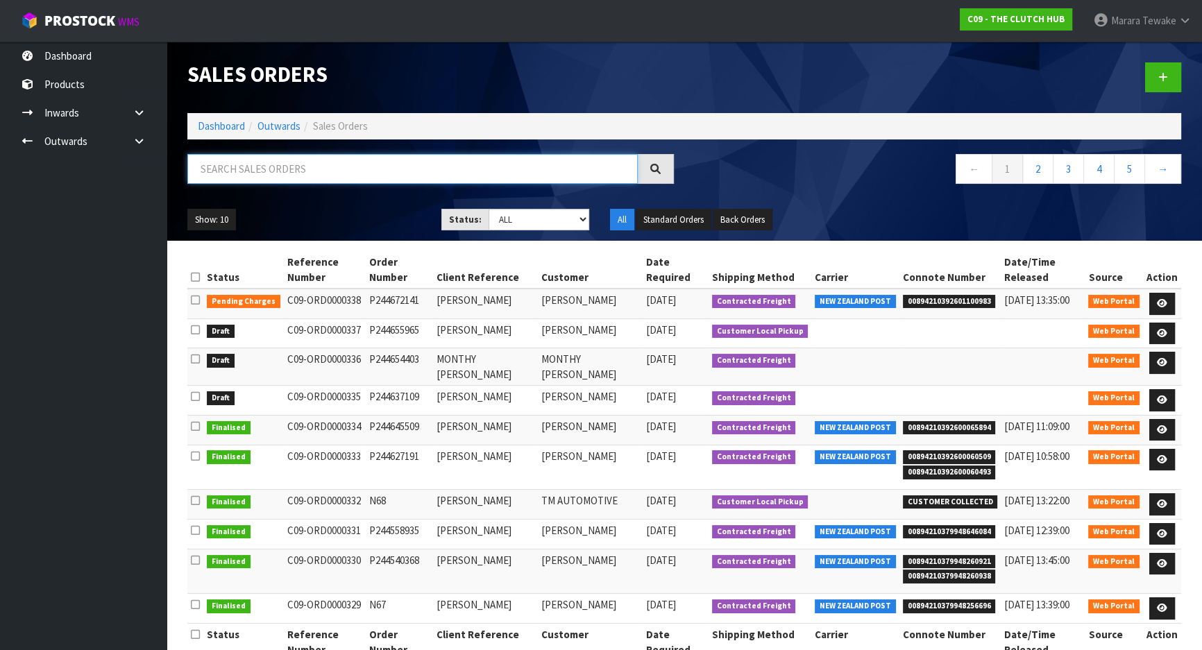
click at [513, 172] on input "text" at bounding box center [412, 169] width 450 height 30
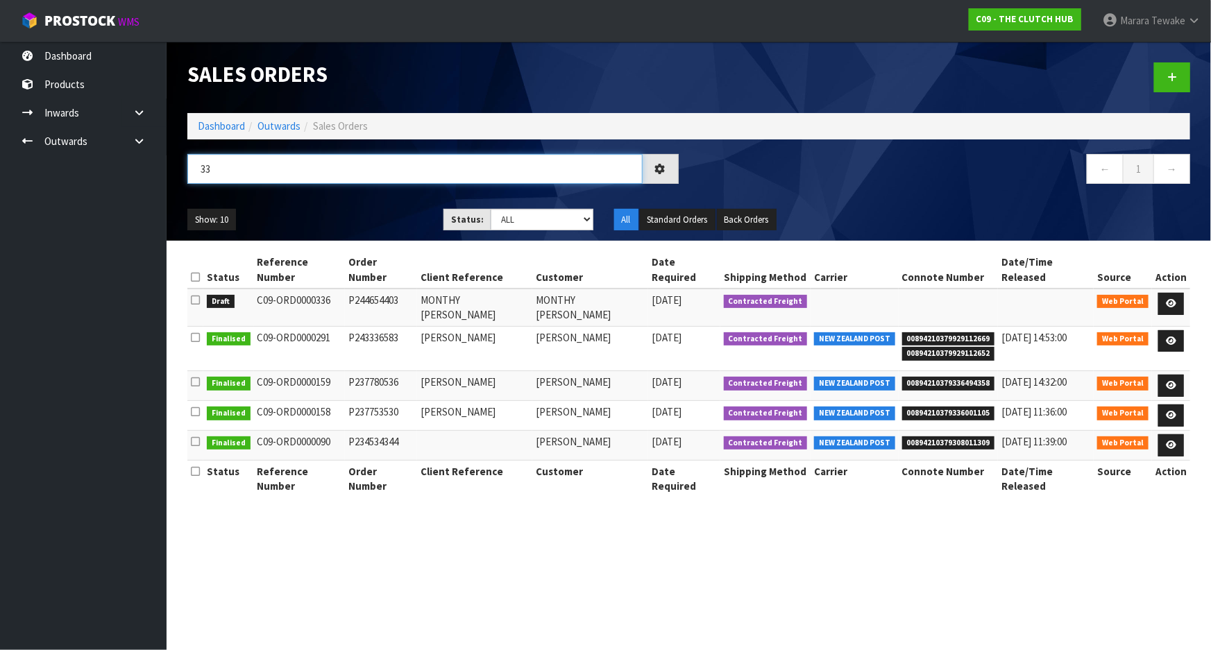
type input "335"
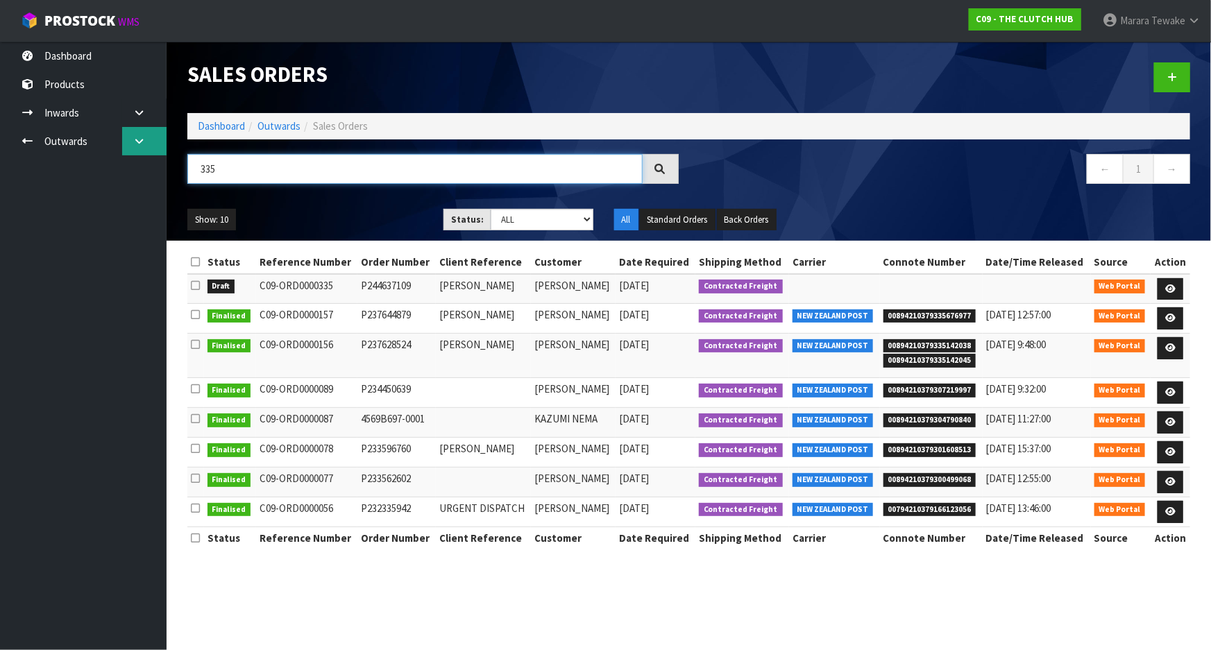
drag, startPoint x: 242, startPoint y: 166, endPoint x: 163, endPoint y: 152, distance: 80.3
click at [163, 152] on body "Toggle navigation ProStock WMS C09 - THE CLUTCH HUB Marara Tewake Logout Dashbo…" at bounding box center [605, 325] width 1211 height 650
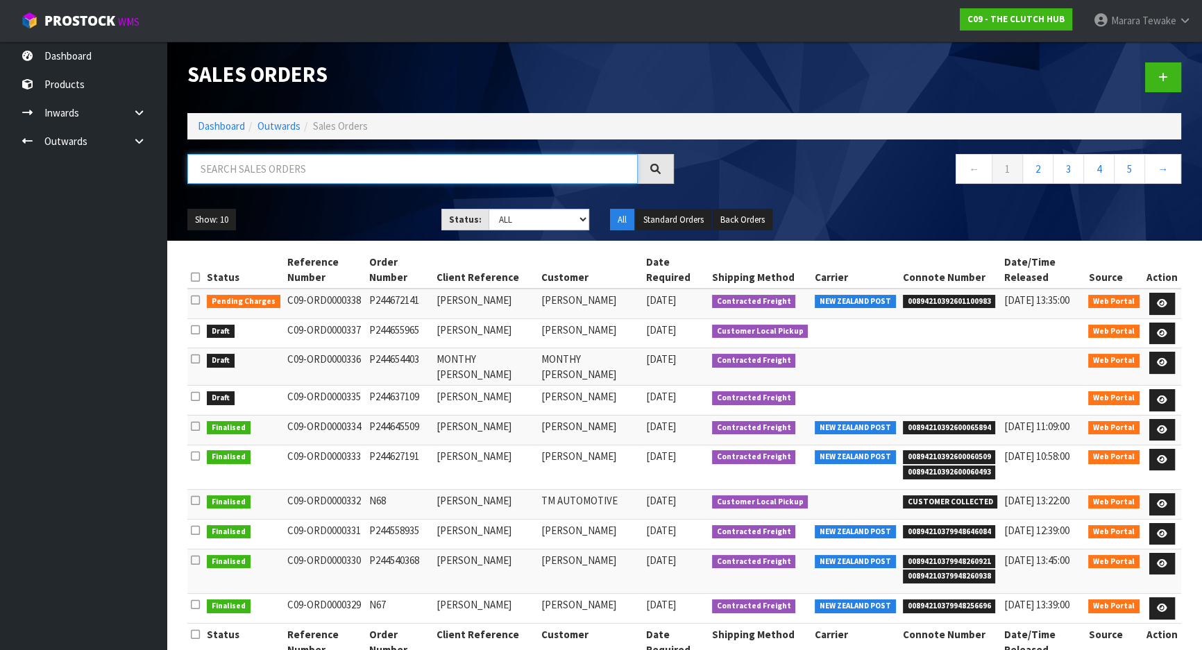
click at [219, 169] on input "text" at bounding box center [412, 169] width 450 height 30
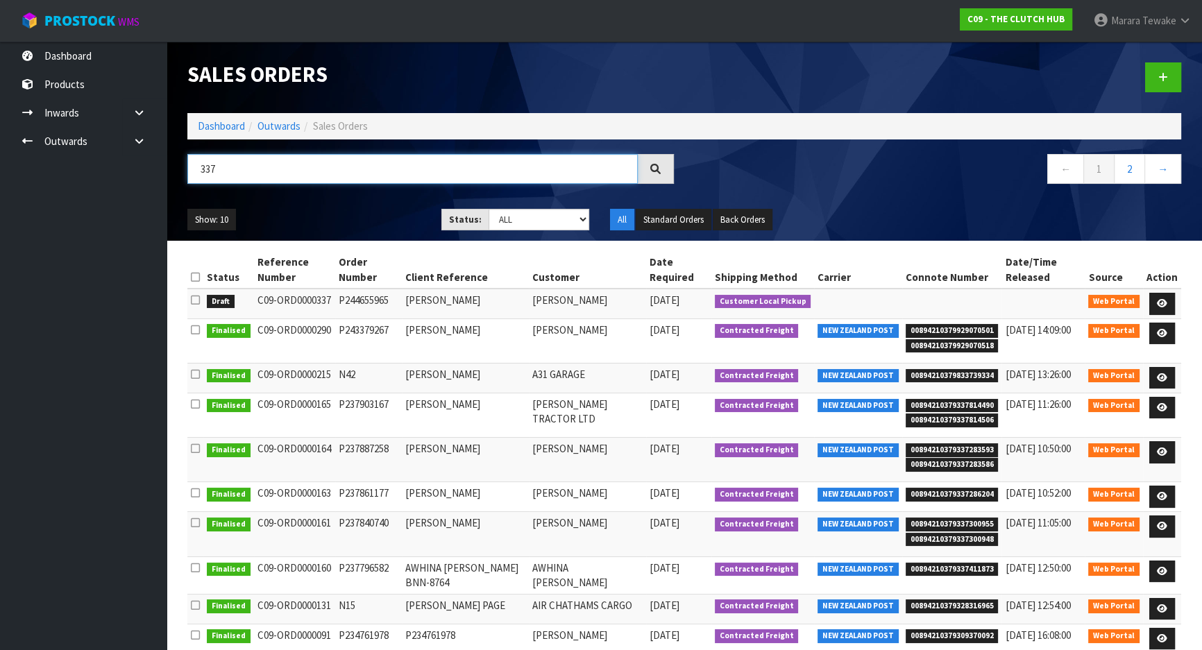
type input "337"
